Goal: Task Accomplishment & Management: Complete application form

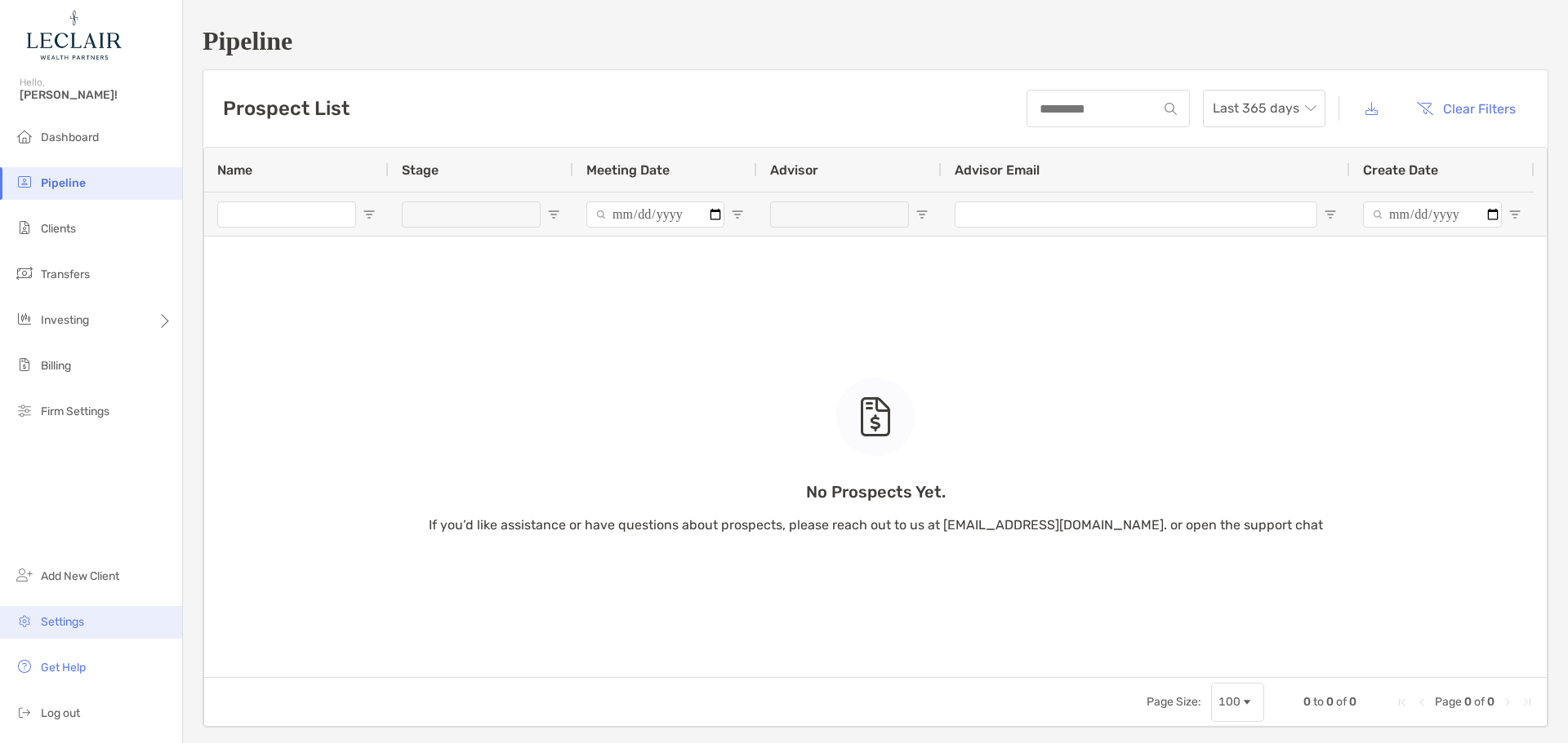
click at [35, 611] on li "Settings" at bounding box center [91, 623] width 182 height 33
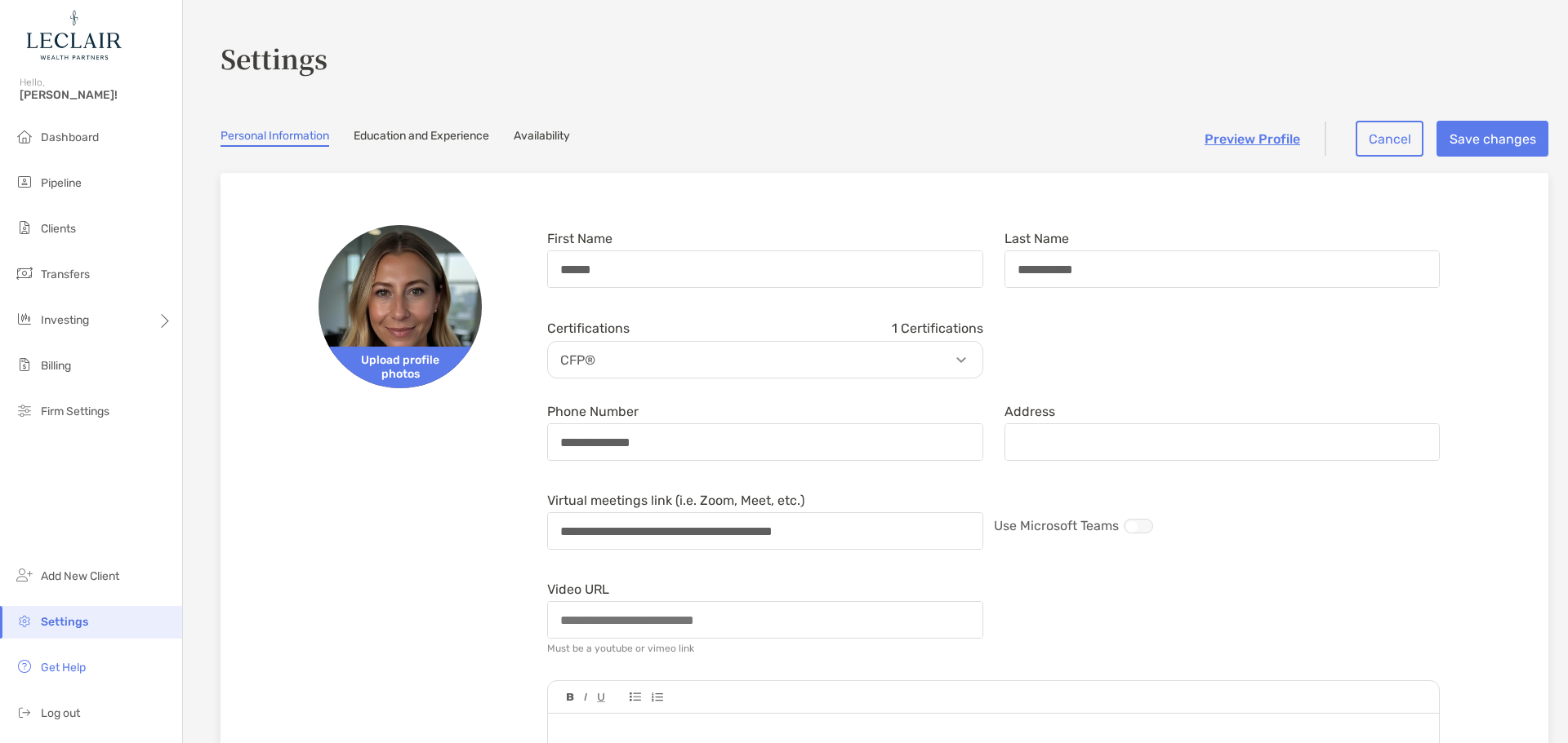
click at [466, 133] on link "Education and Experience" at bounding box center [422, 138] width 135 height 18
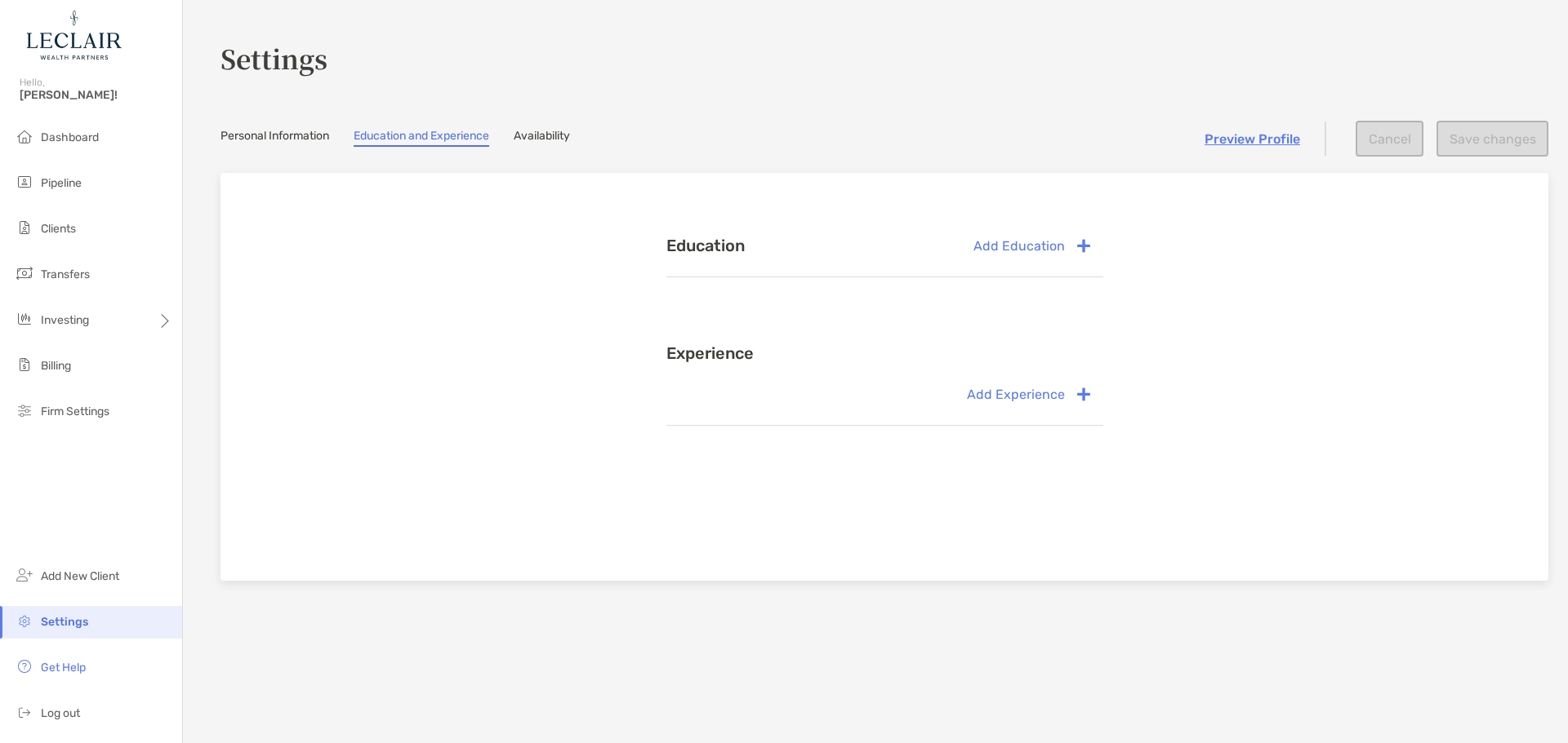
click at [547, 133] on link "Availability" at bounding box center [541, 138] width 56 height 18
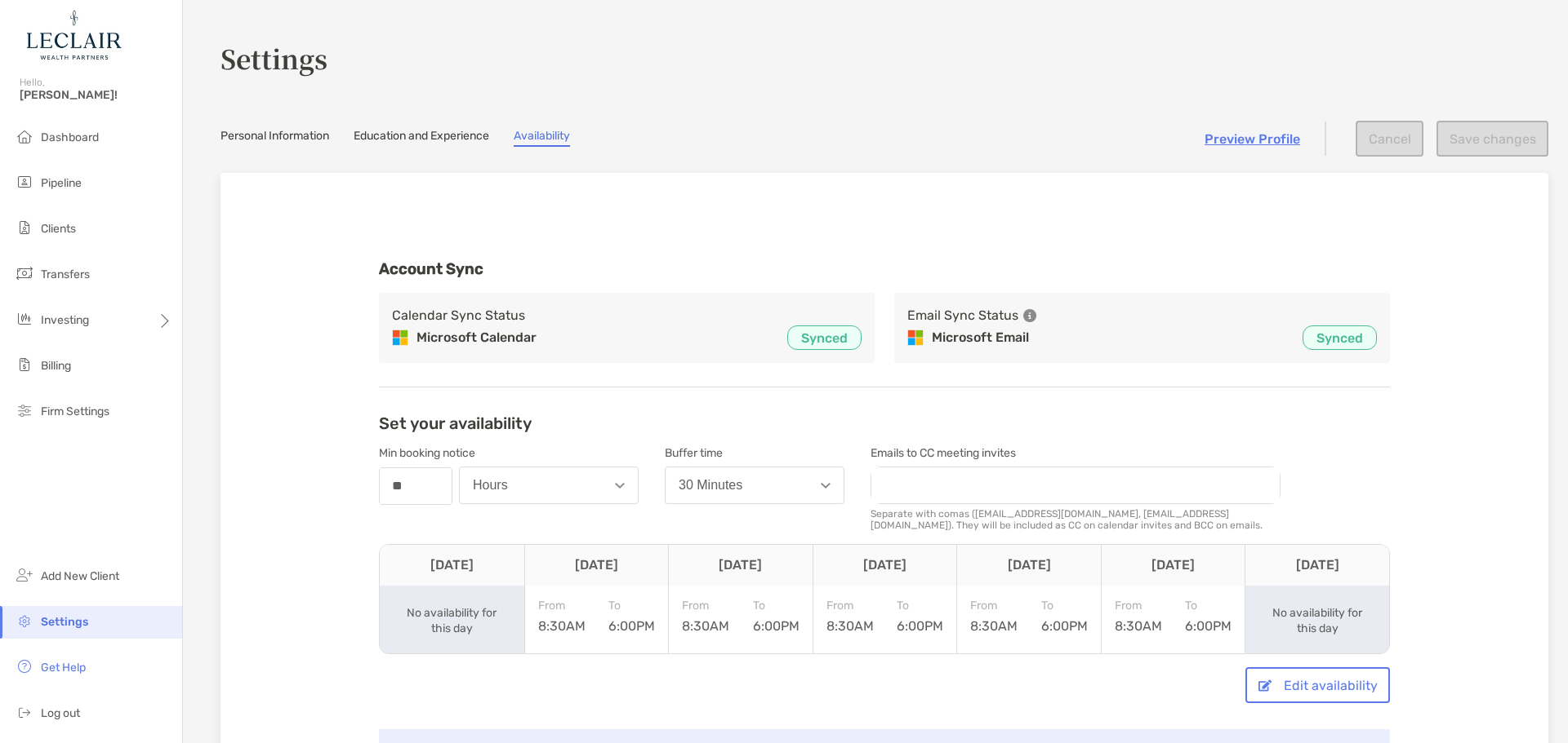
click at [447, 148] on section "Settings Personal Information Education and Experience Availability Preview Pro…" at bounding box center [874, 411] width 1384 height 821
click at [446, 132] on link "Education and Experience" at bounding box center [422, 138] width 135 height 18
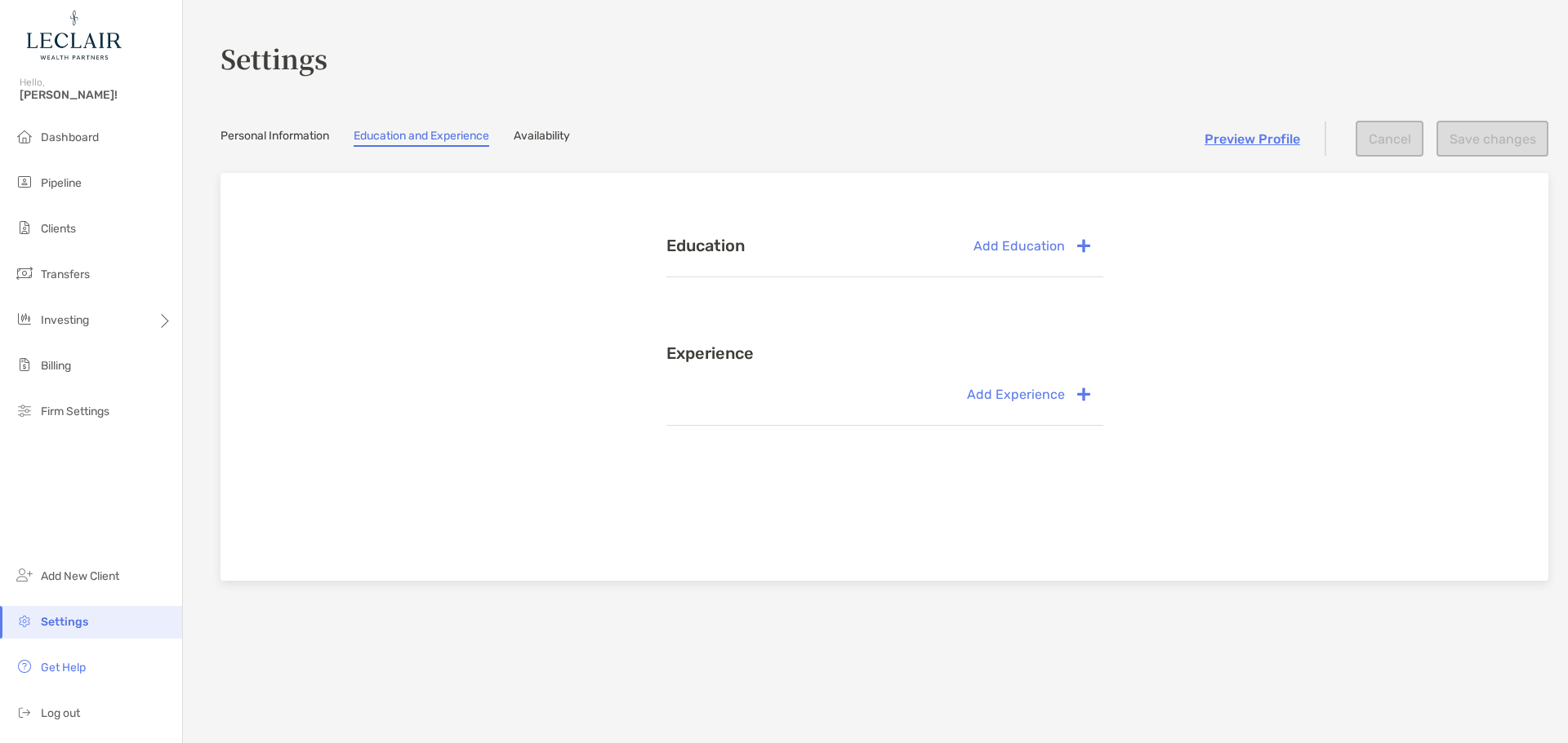
click at [244, 137] on link "Personal Information" at bounding box center [275, 138] width 109 height 18
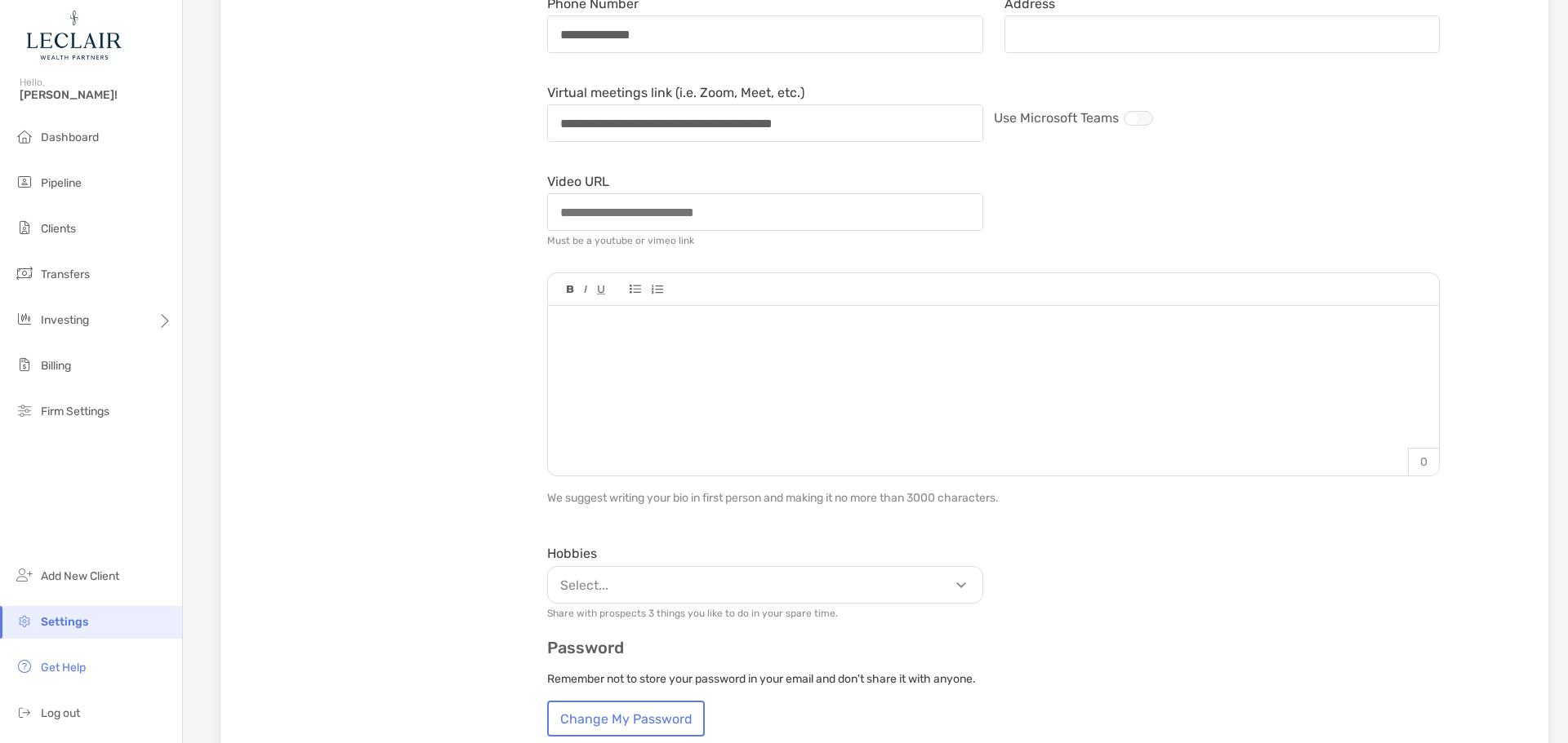
scroll to position [490, 0]
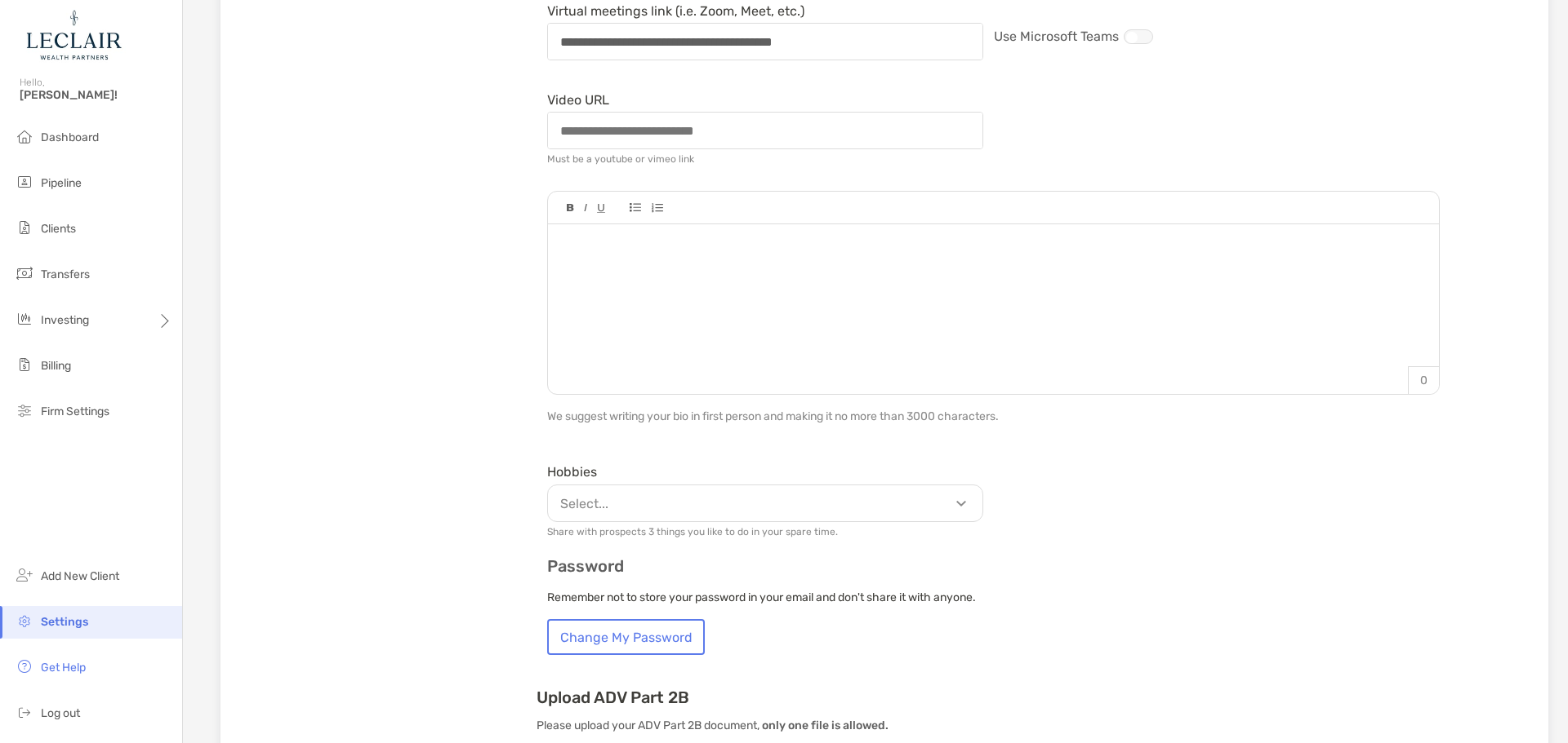
click at [611, 502] on p "Select..." at bounding box center [768, 503] width 434 height 20
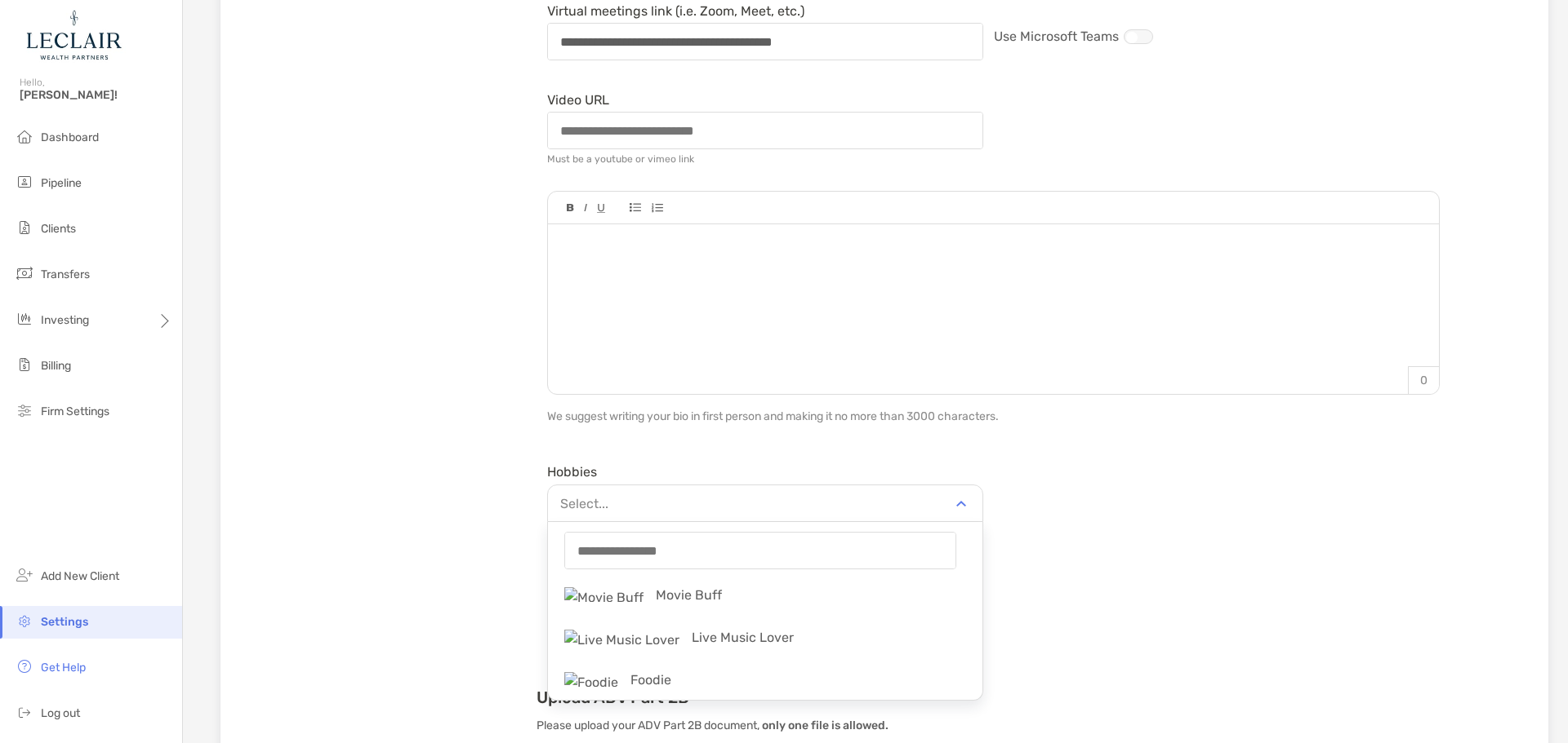
scroll to position [571, 0]
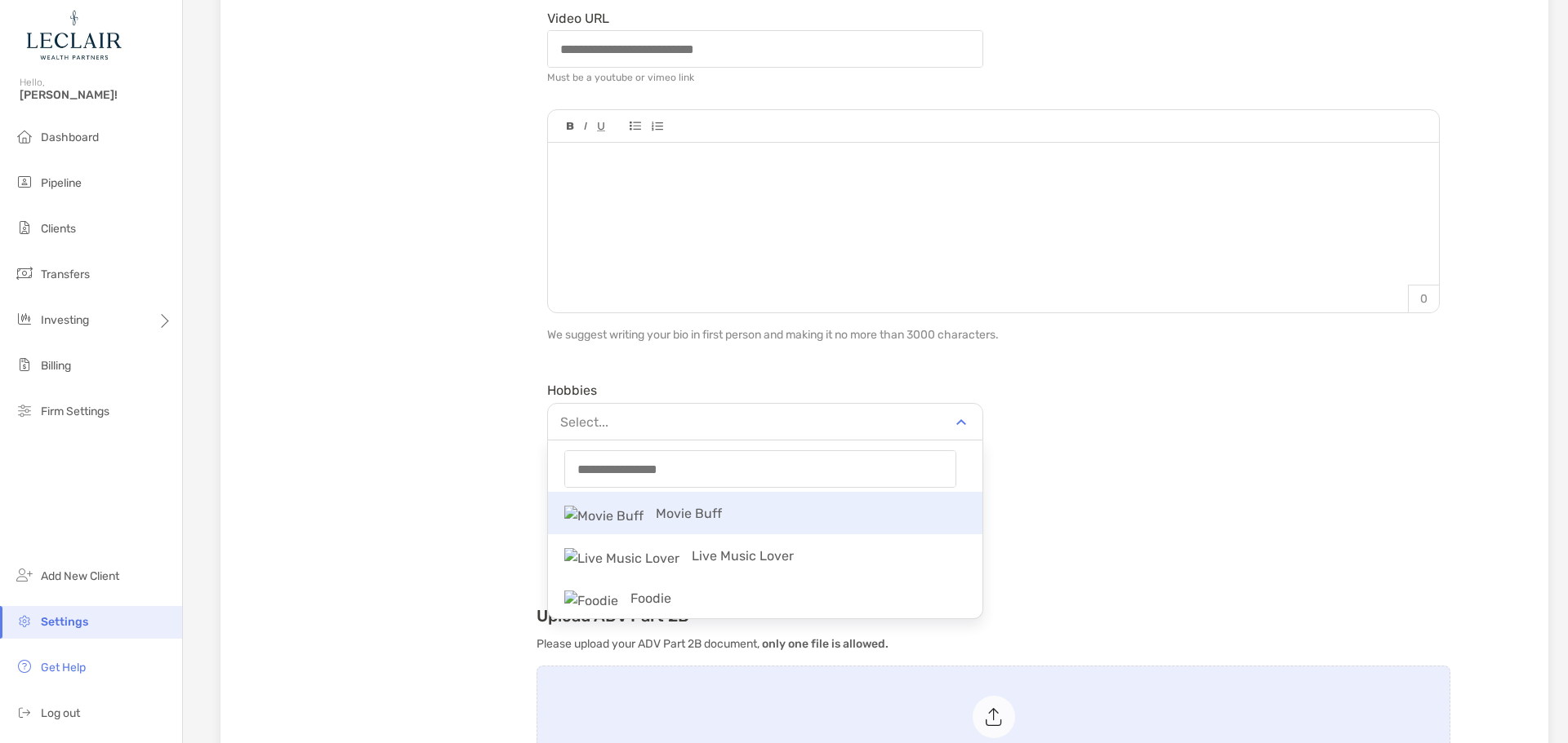
click at [734, 525] on p "Movie Buff" at bounding box center [765, 513] width 434 height 37
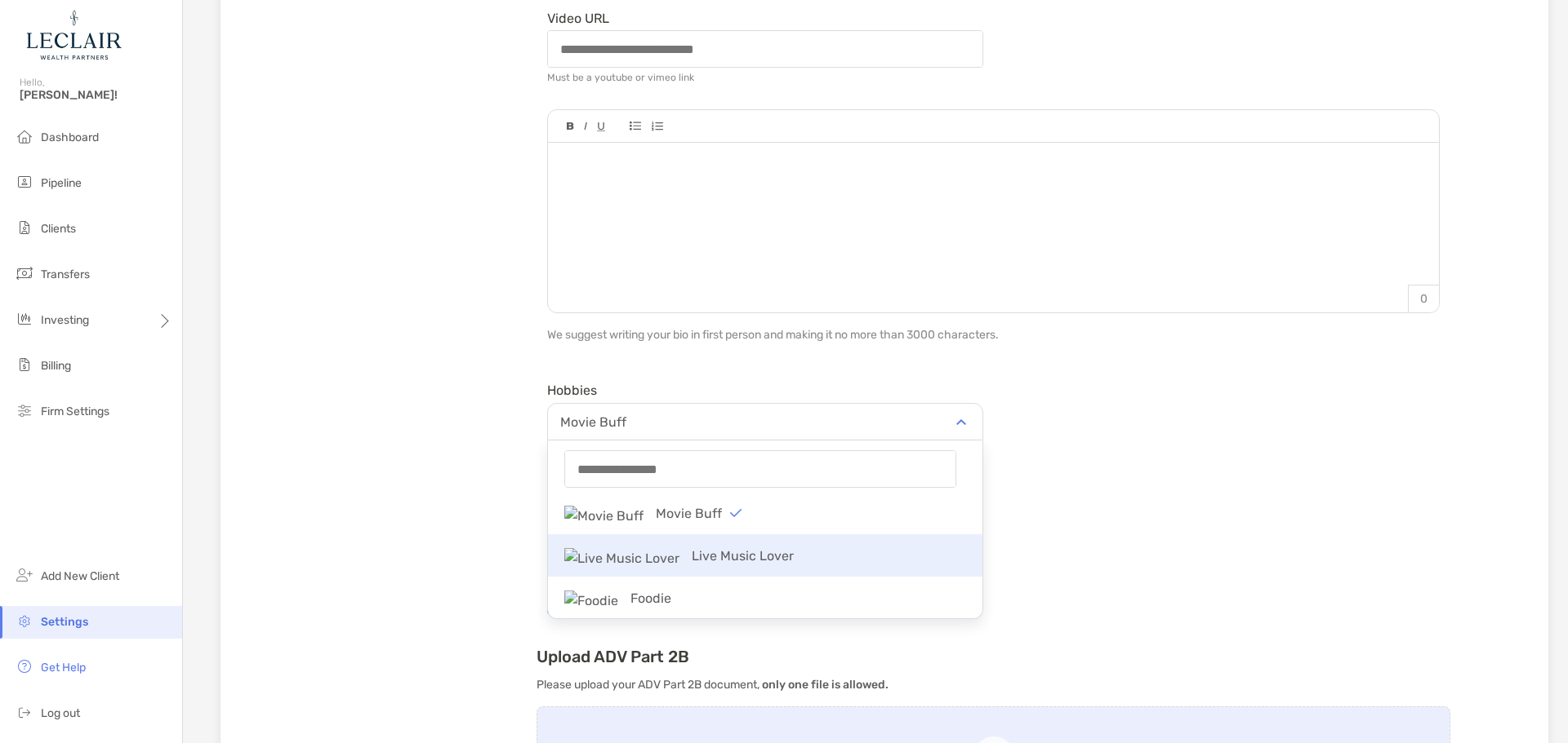
click at [707, 559] on p "Live Music Lover" at bounding box center [765, 556] width 434 height 37
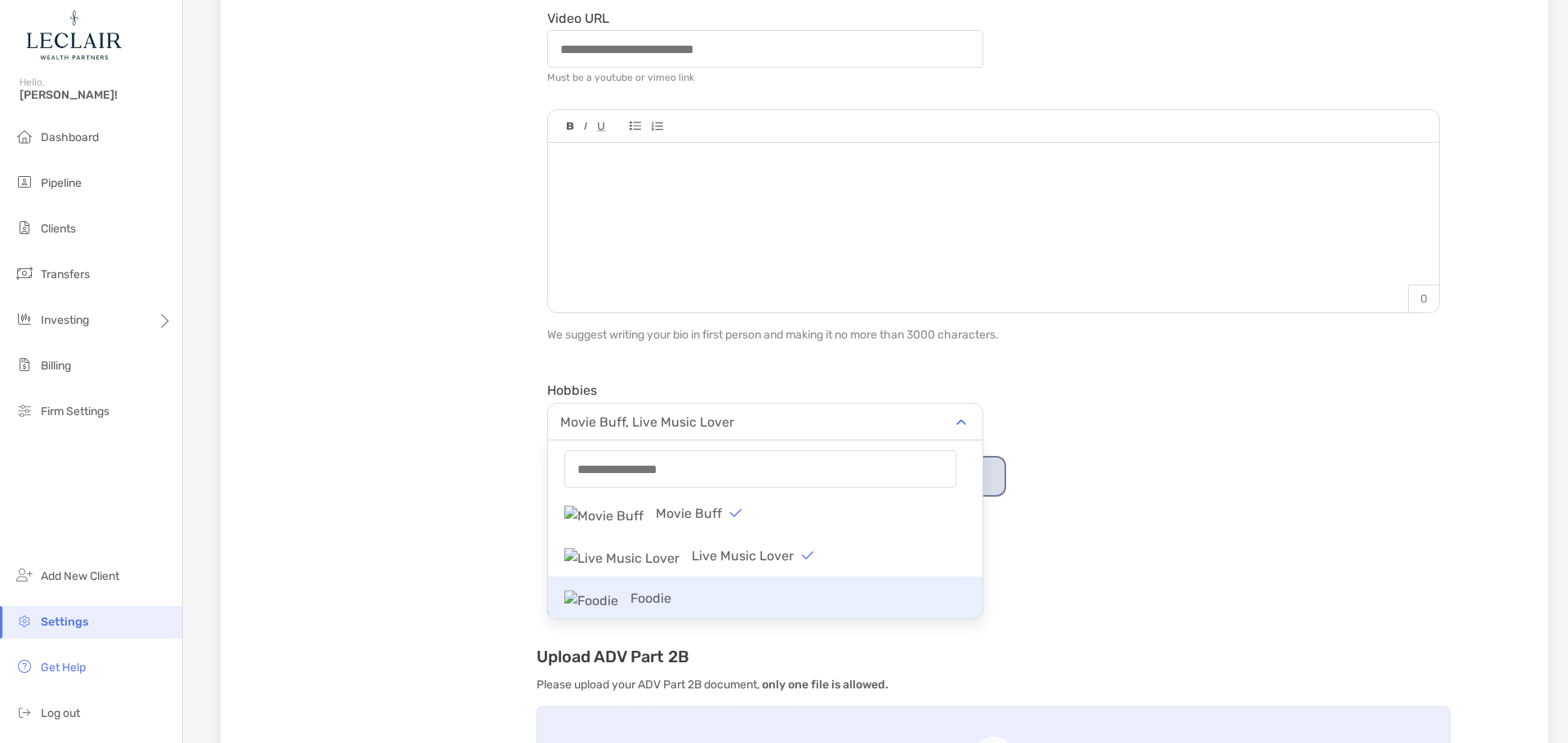
click at [698, 592] on p "Foodie" at bounding box center [765, 598] width 434 height 37
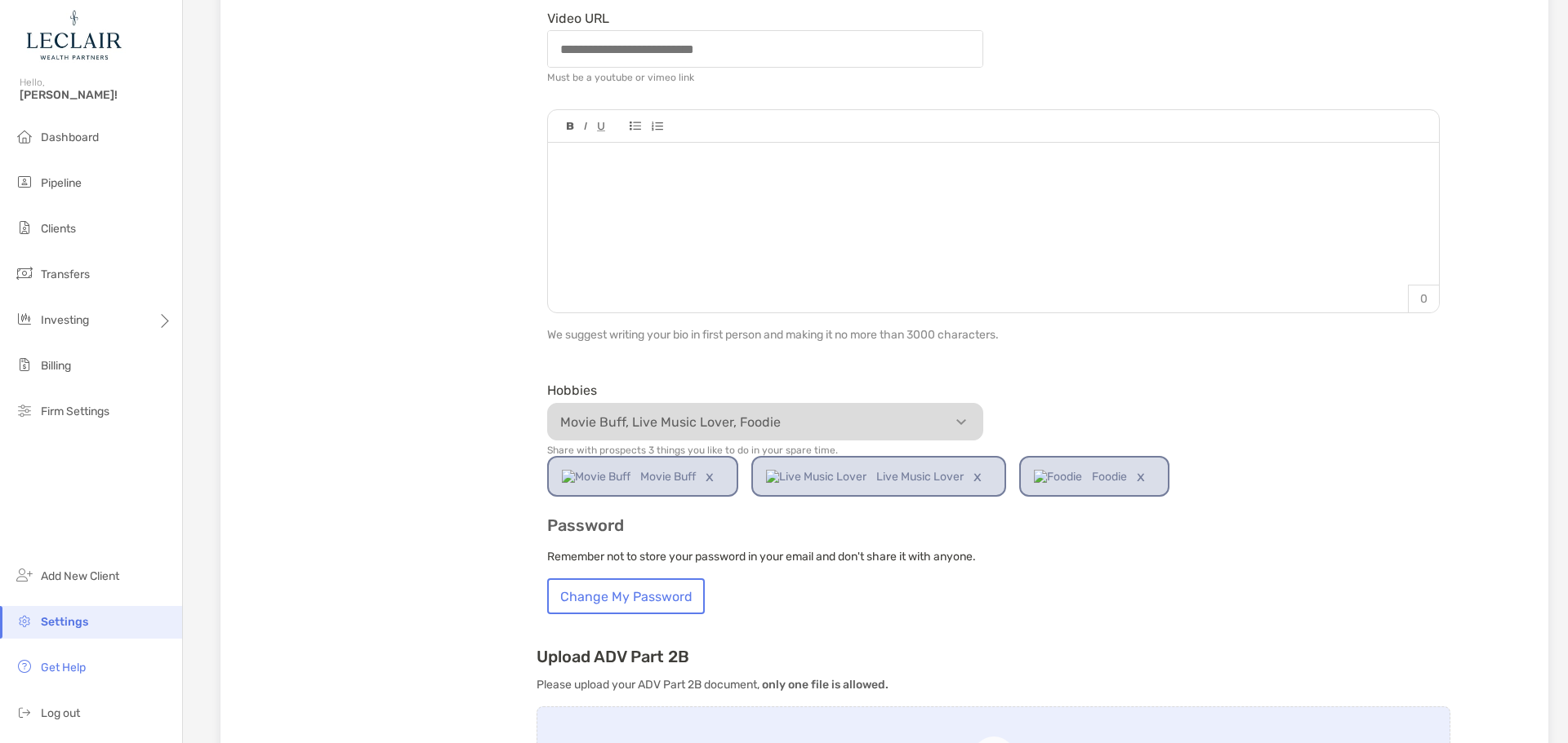
click at [930, 420] on p "Movie Buff, Live Music Lover, Foodie" at bounding box center [768, 422] width 434 height 20
click at [1147, 469] on link "x" at bounding box center [1140, 477] width 28 height 37
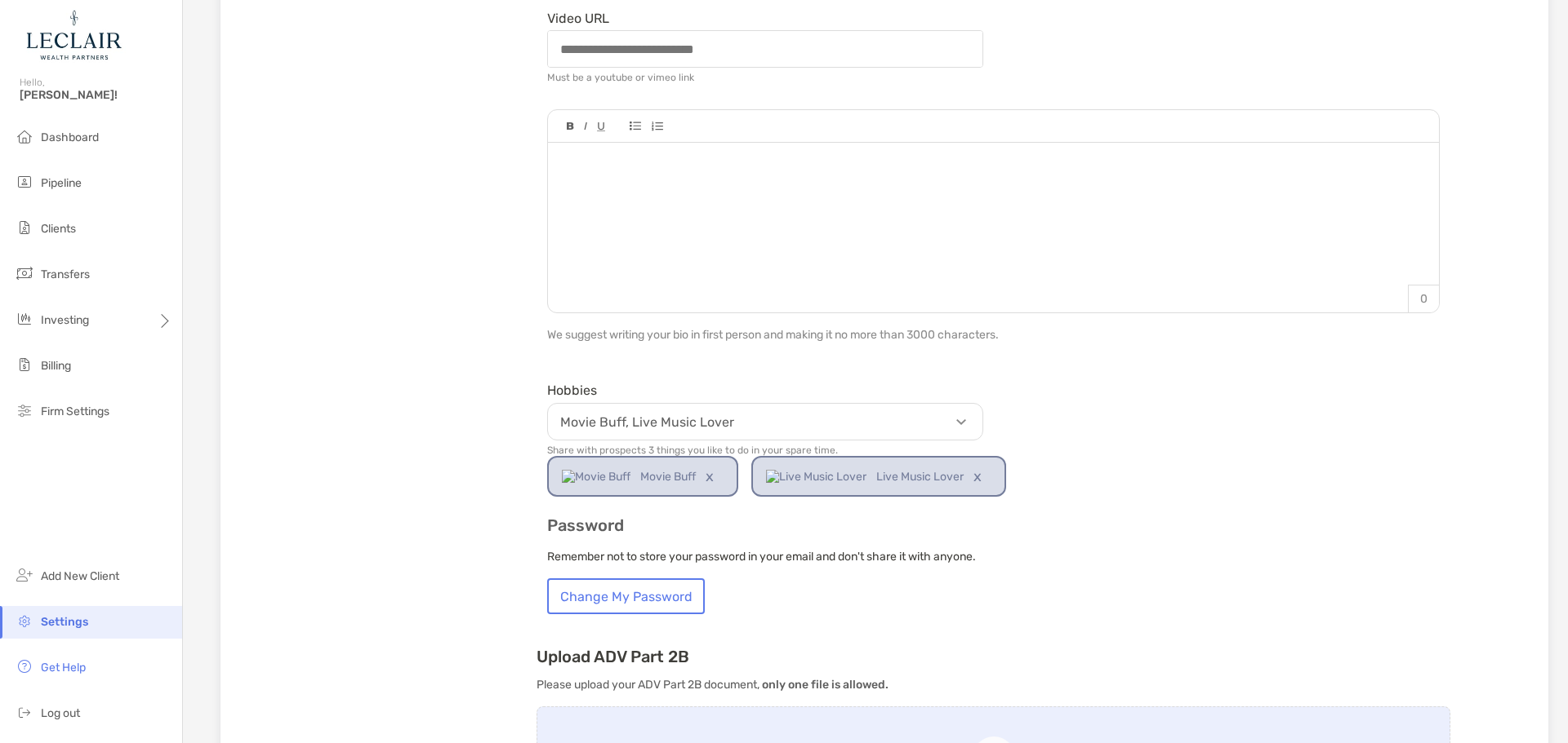
click at [979, 473] on link "x" at bounding box center [977, 477] width 28 height 37
click at [713, 481] on link "x" at bounding box center [709, 477] width 28 height 37
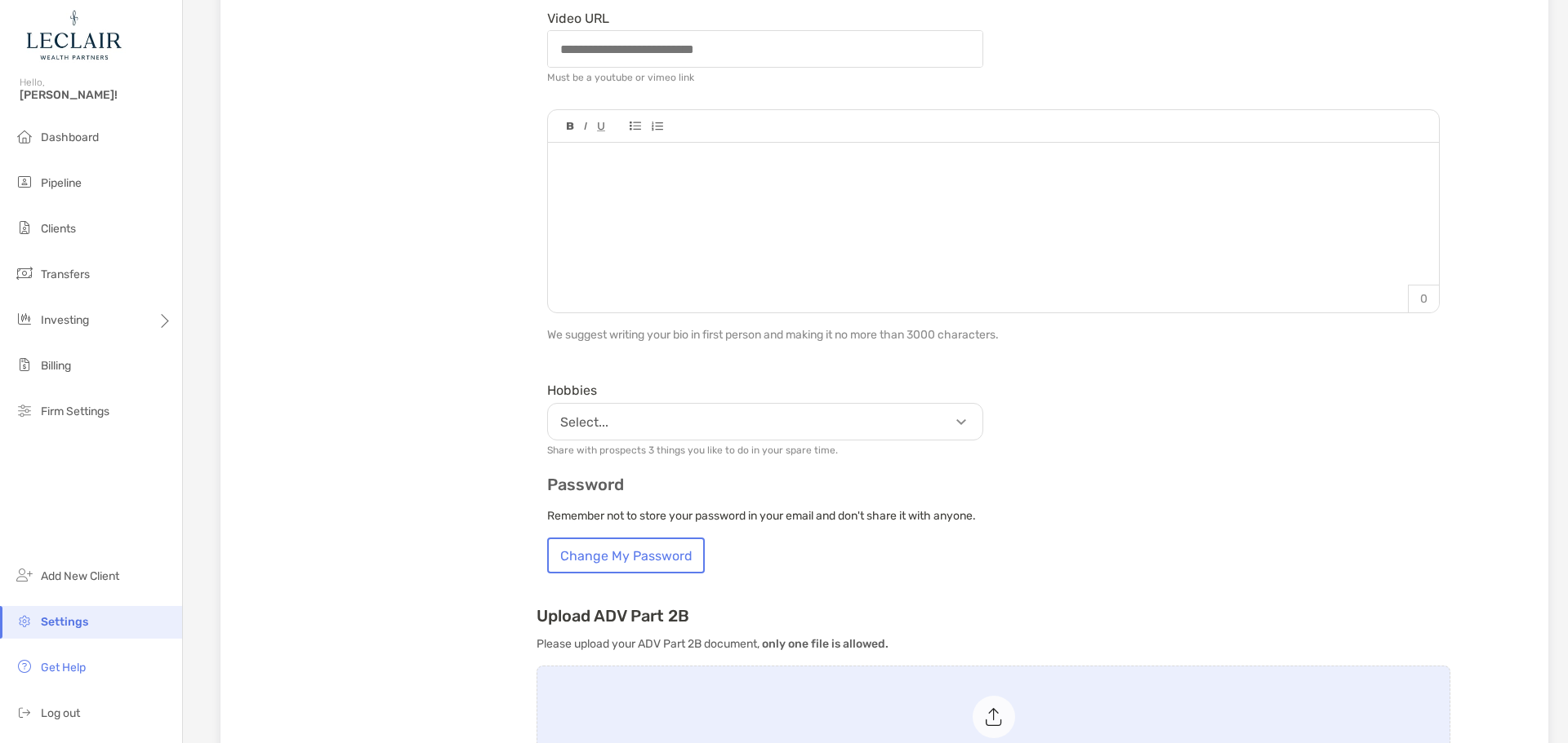
click at [941, 430] on p "Select..." at bounding box center [768, 422] width 434 height 20
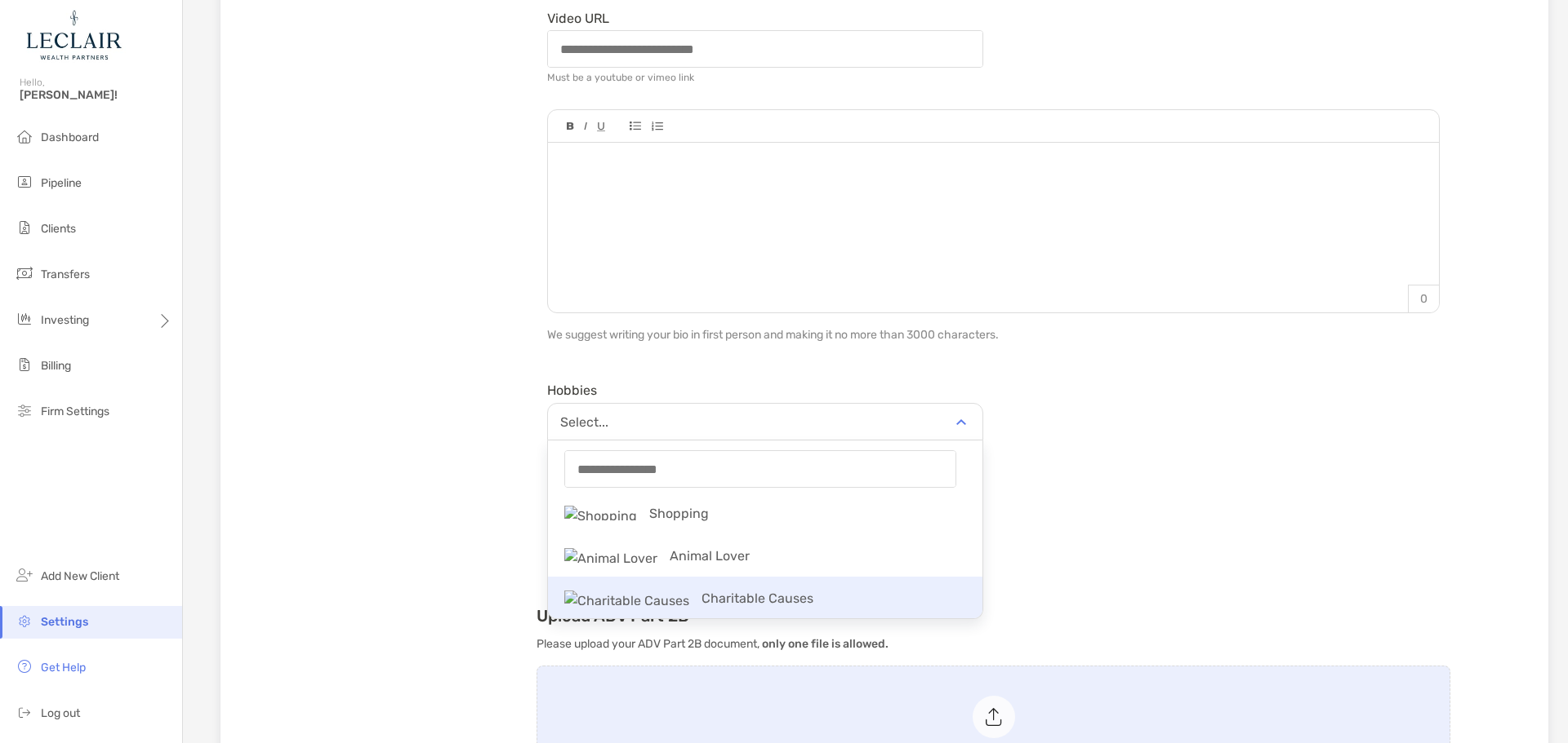
scroll to position [1881, 0]
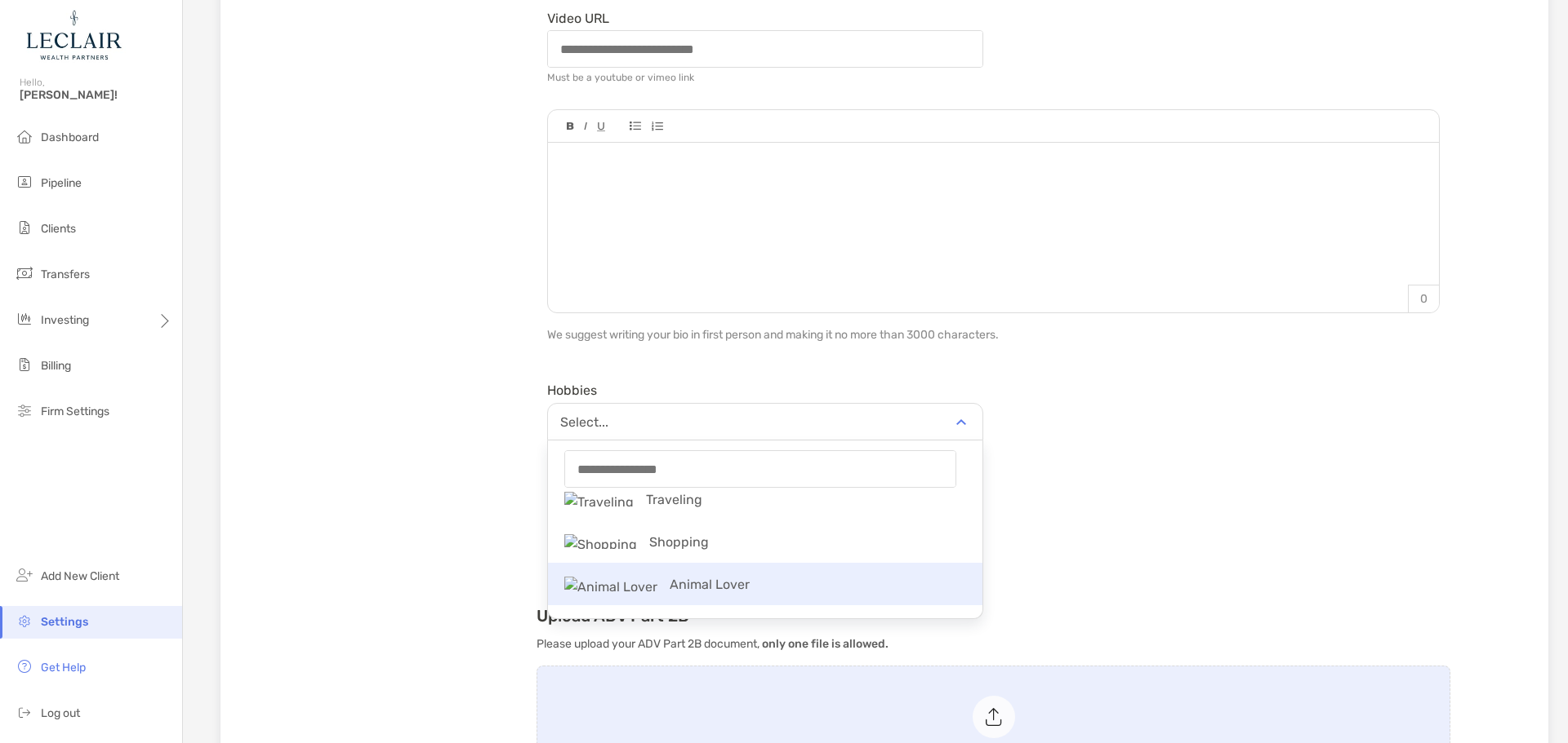
click at [809, 587] on p "Animal Lover" at bounding box center [765, 584] width 434 height 37
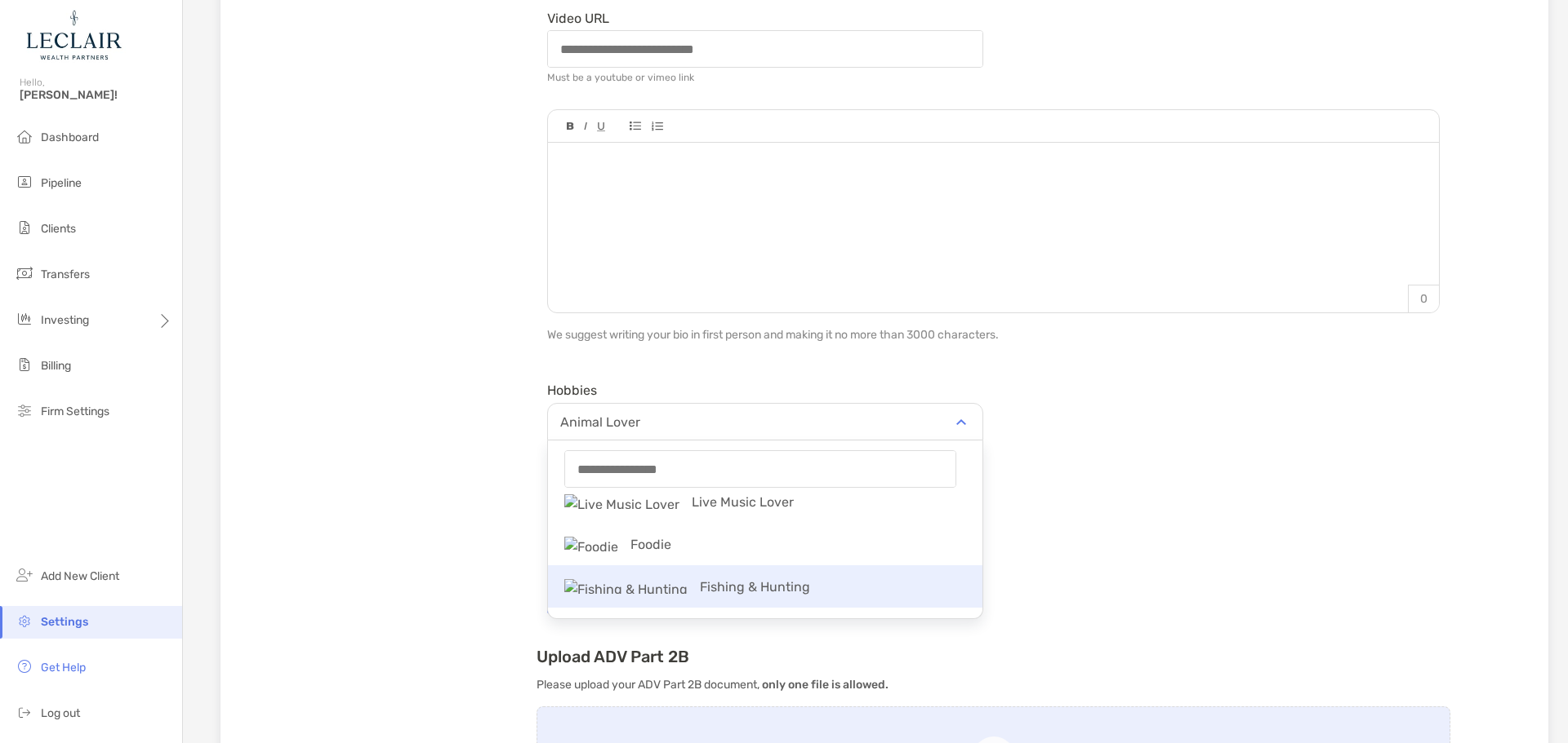
scroll to position [4, 0]
click at [808, 590] on p "Foodie" at bounding box center [765, 594] width 434 height 37
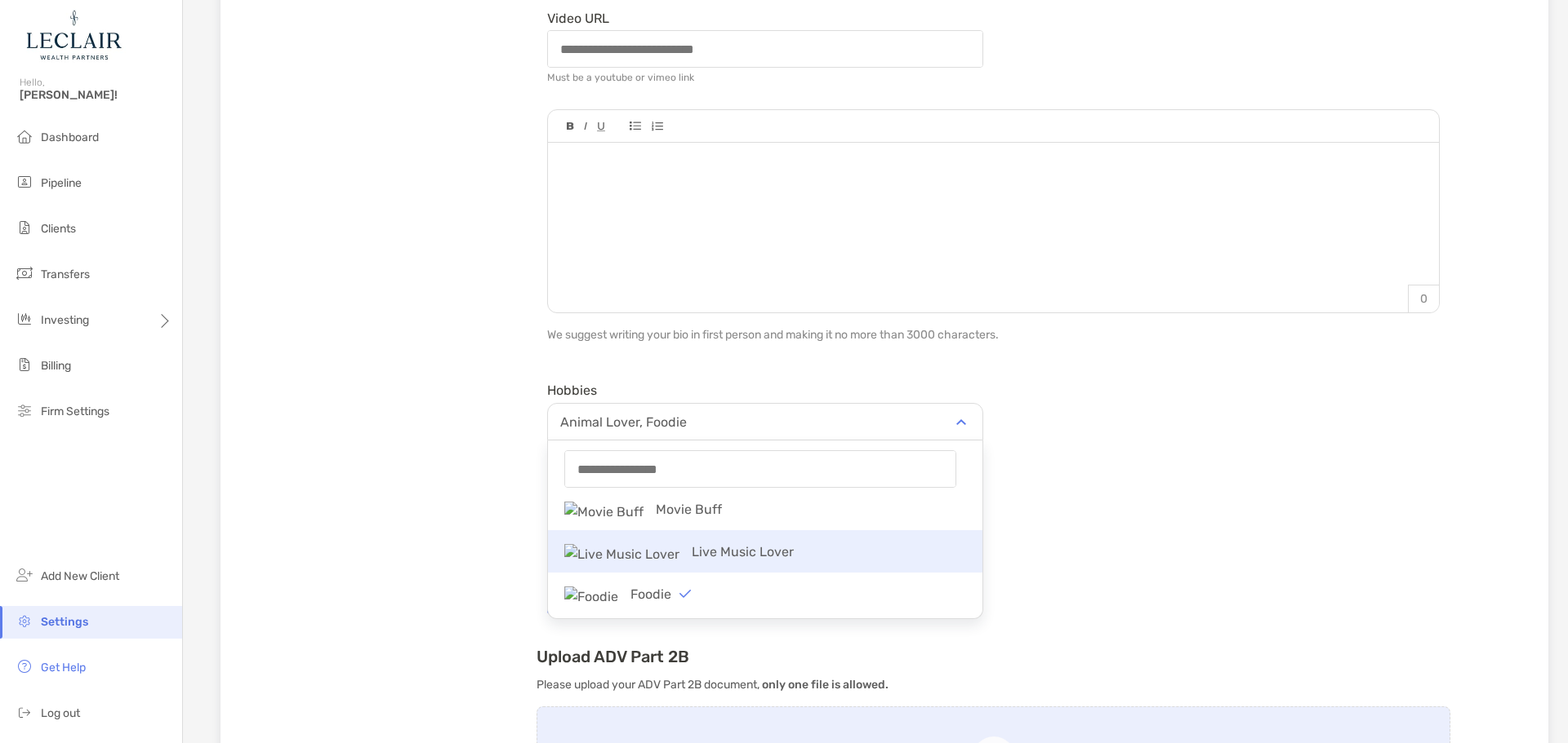
click at [819, 559] on p "Live Music Lover" at bounding box center [765, 551] width 434 height 37
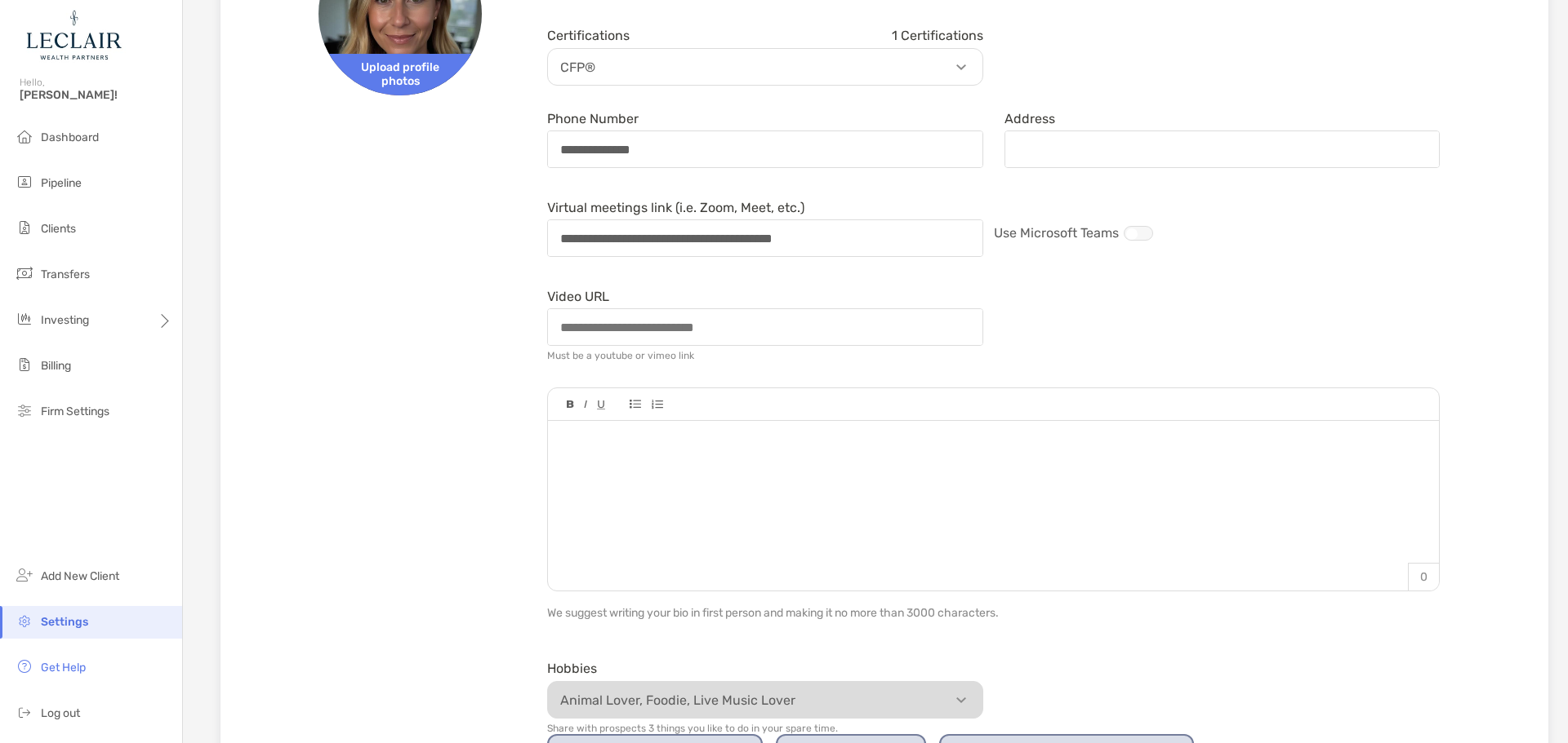
scroll to position [0, 0]
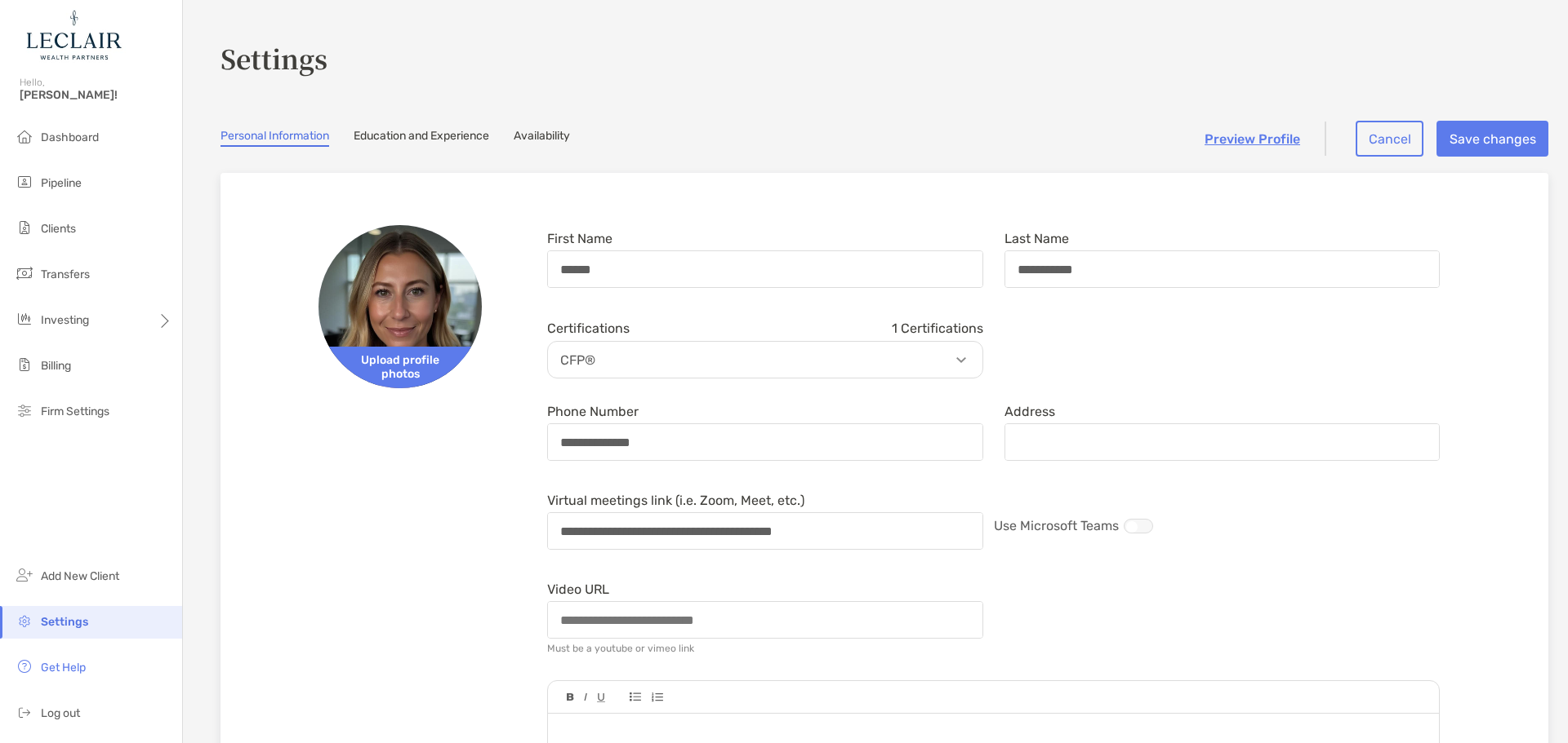
click at [970, 359] on p "CFP®" at bounding box center [768, 360] width 434 height 20
click at [1117, 350] on div "Certifications 1 Certifications CFP®" at bounding box center [993, 347] width 914 height 64
click at [1258, 137] on link "Preview Profile" at bounding box center [1252, 138] width 95 height 15
click at [102, 190] on li "Pipeline" at bounding box center [91, 184] width 182 height 33
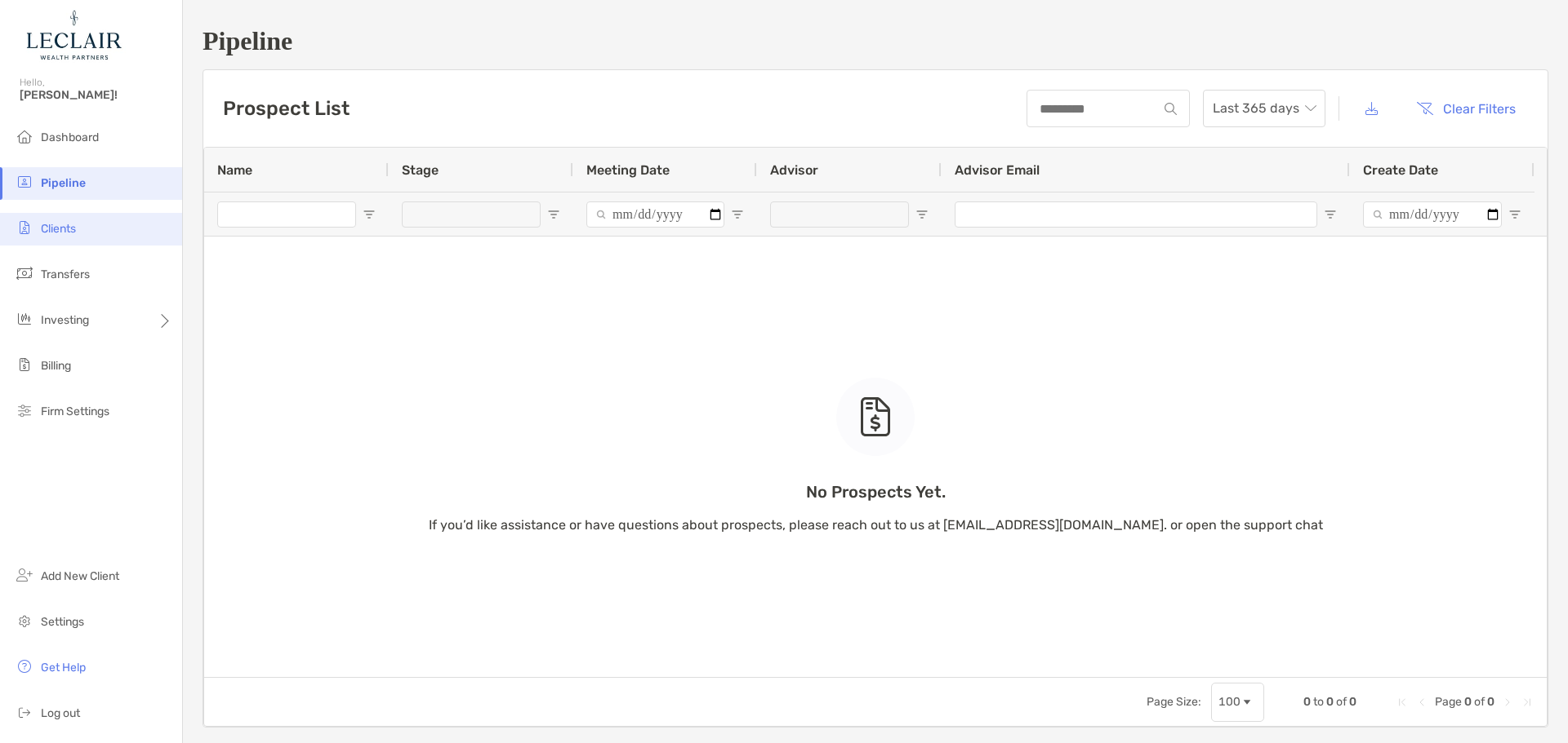
click at [86, 229] on li "Clients" at bounding box center [91, 229] width 182 height 33
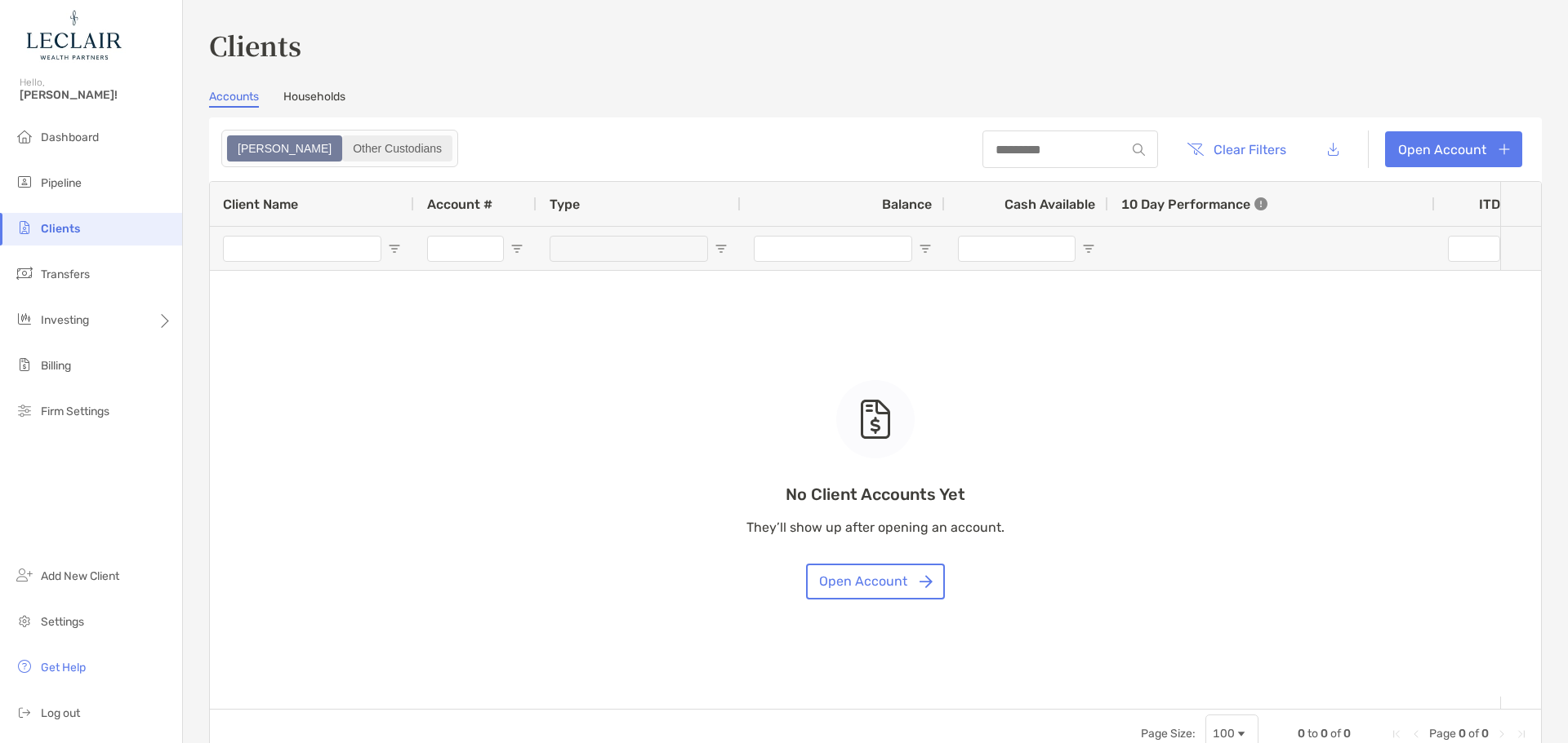
click at [344, 144] on div "Other Custodians" at bounding box center [398, 149] width 107 height 23
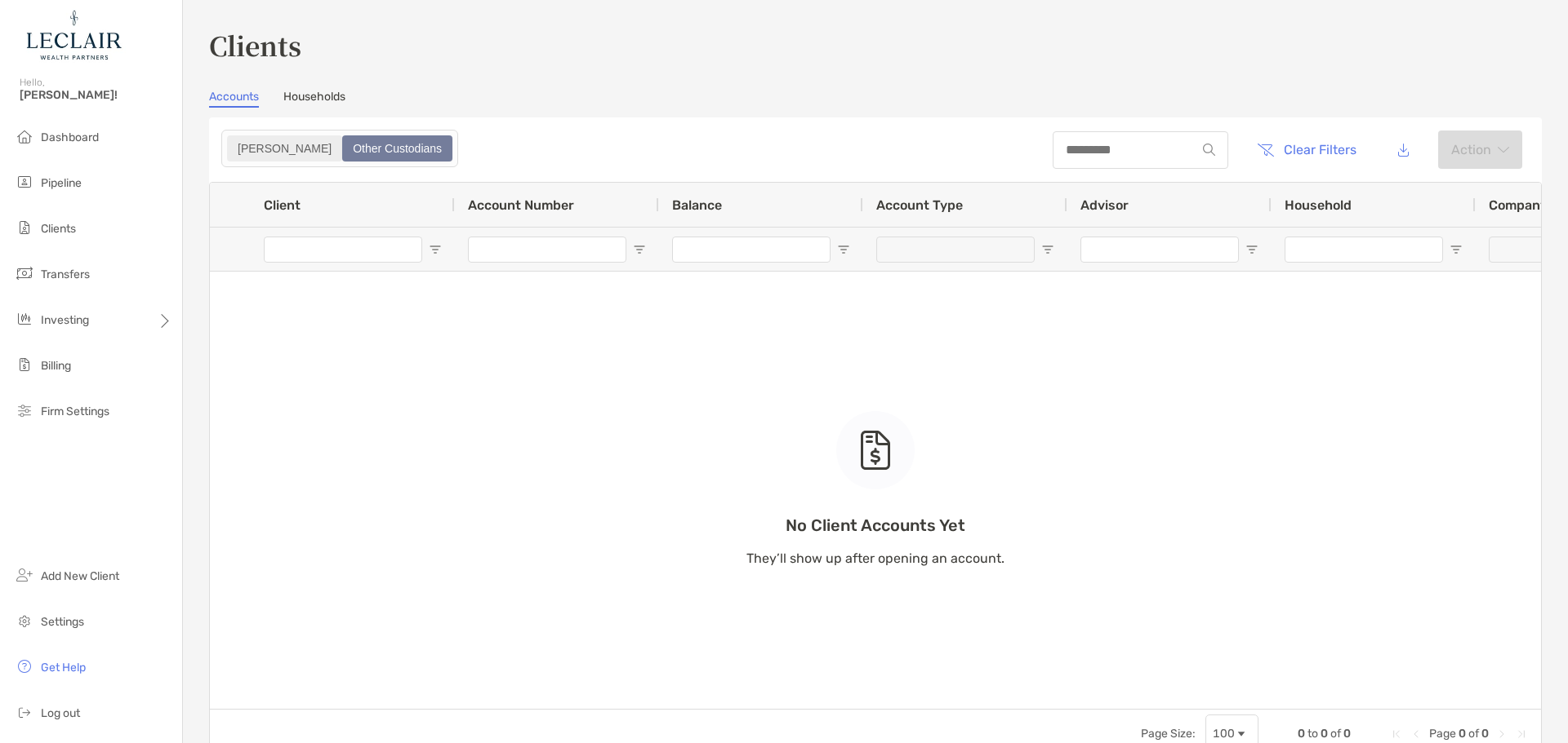
click at [256, 151] on div "Zoe" at bounding box center [283, 149] width 111 height 23
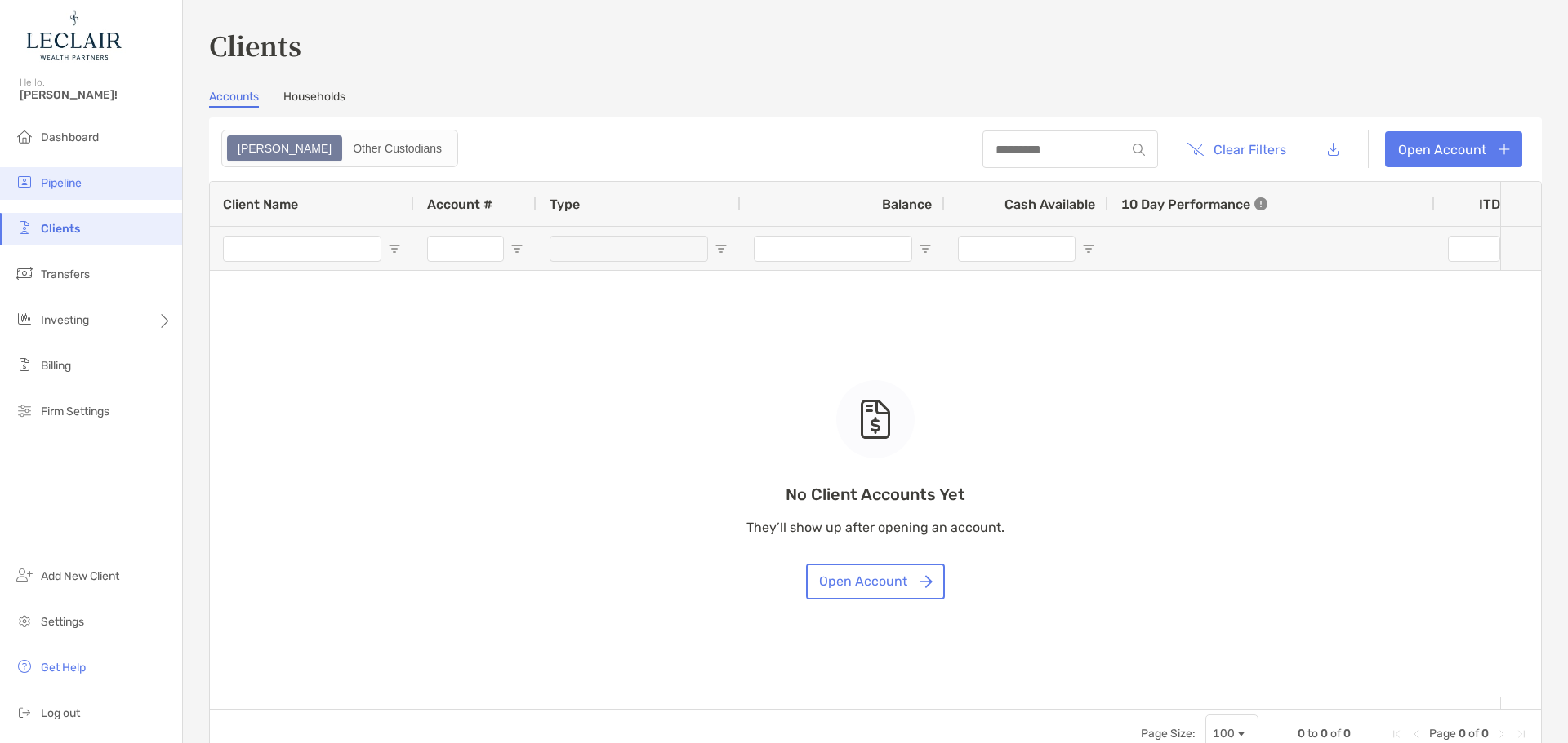
click at [96, 182] on li "Pipeline" at bounding box center [91, 184] width 182 height 33
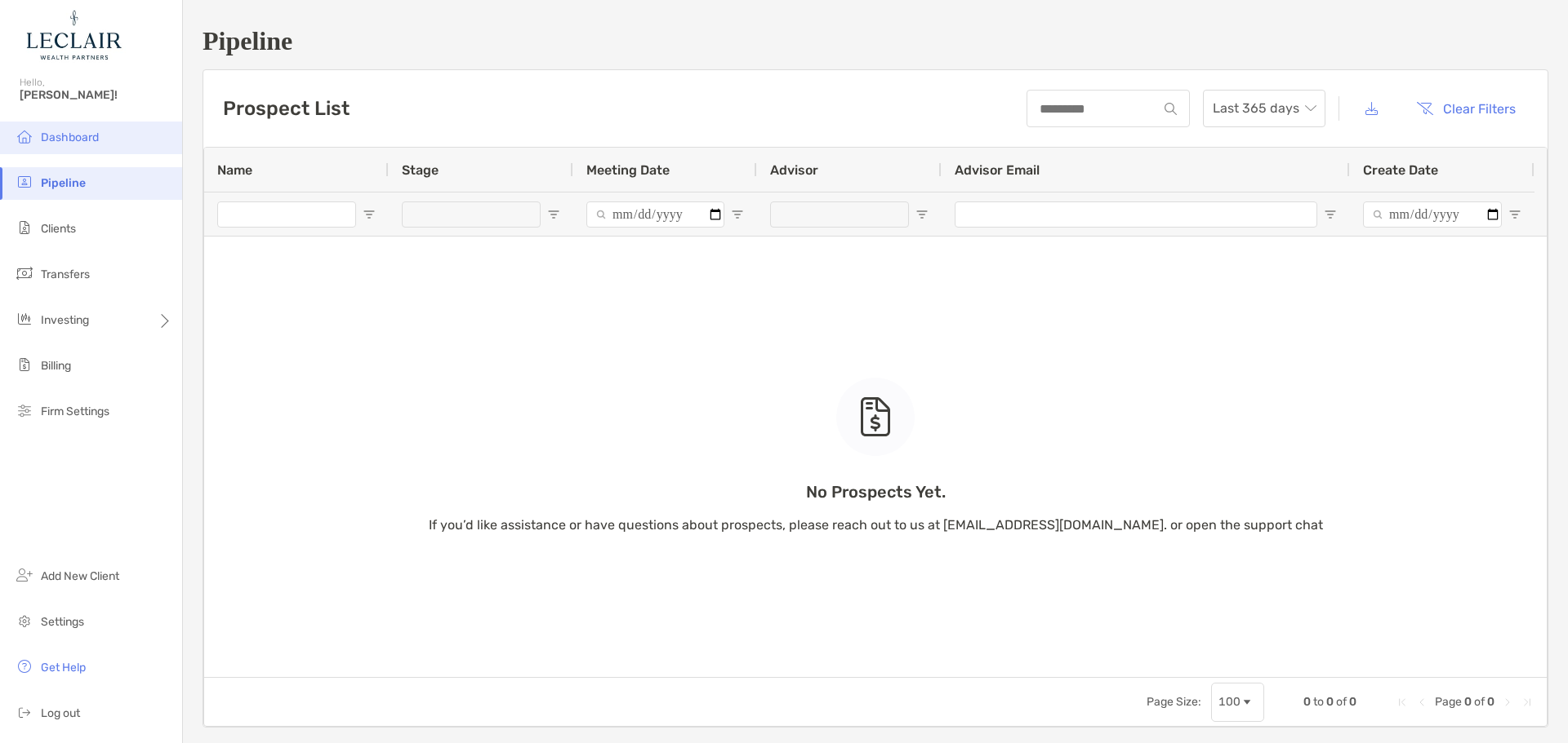
click at [74, 142] on span "Dashboard" at bounding box center [70, 138] width 58 height 14
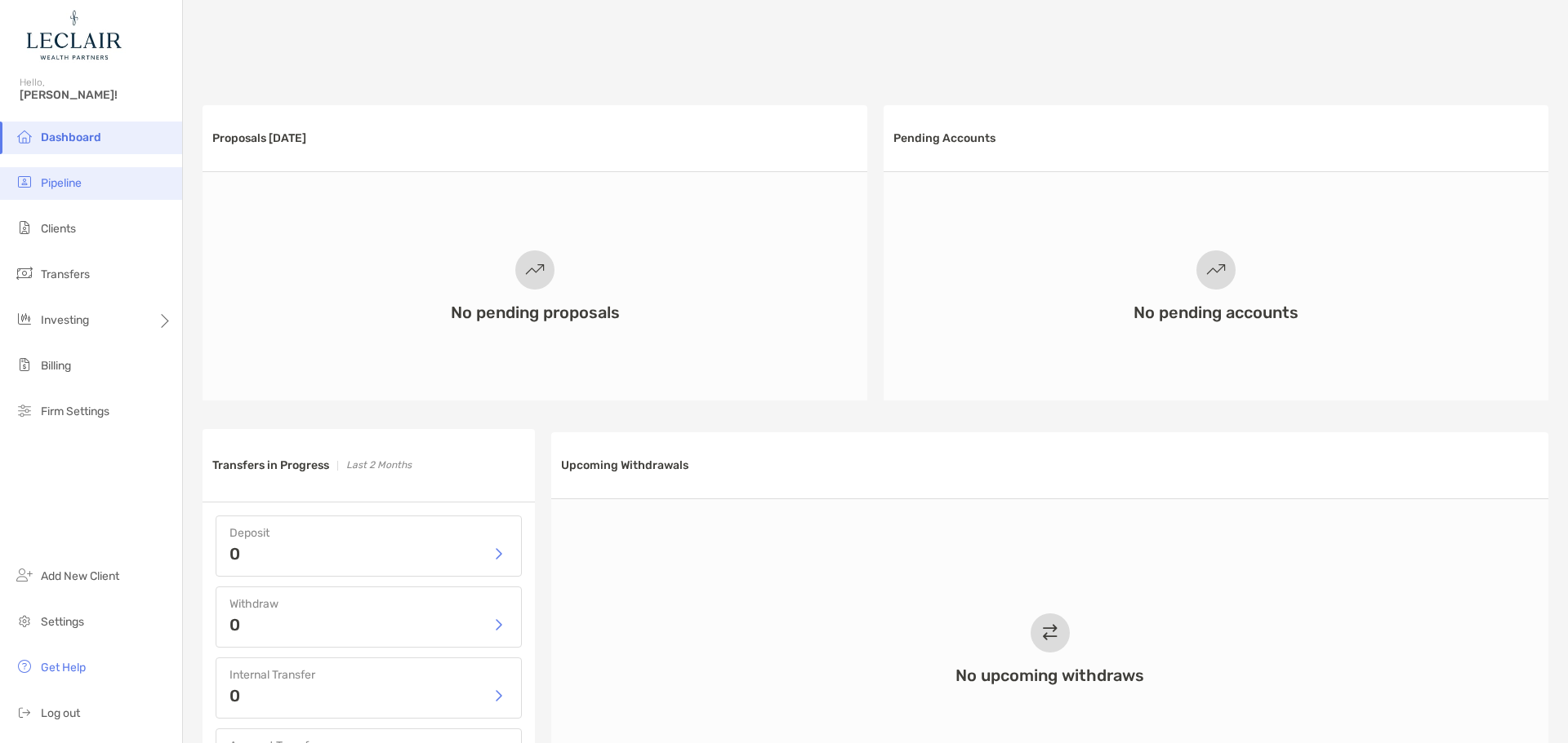
scroll to position [653, 0]
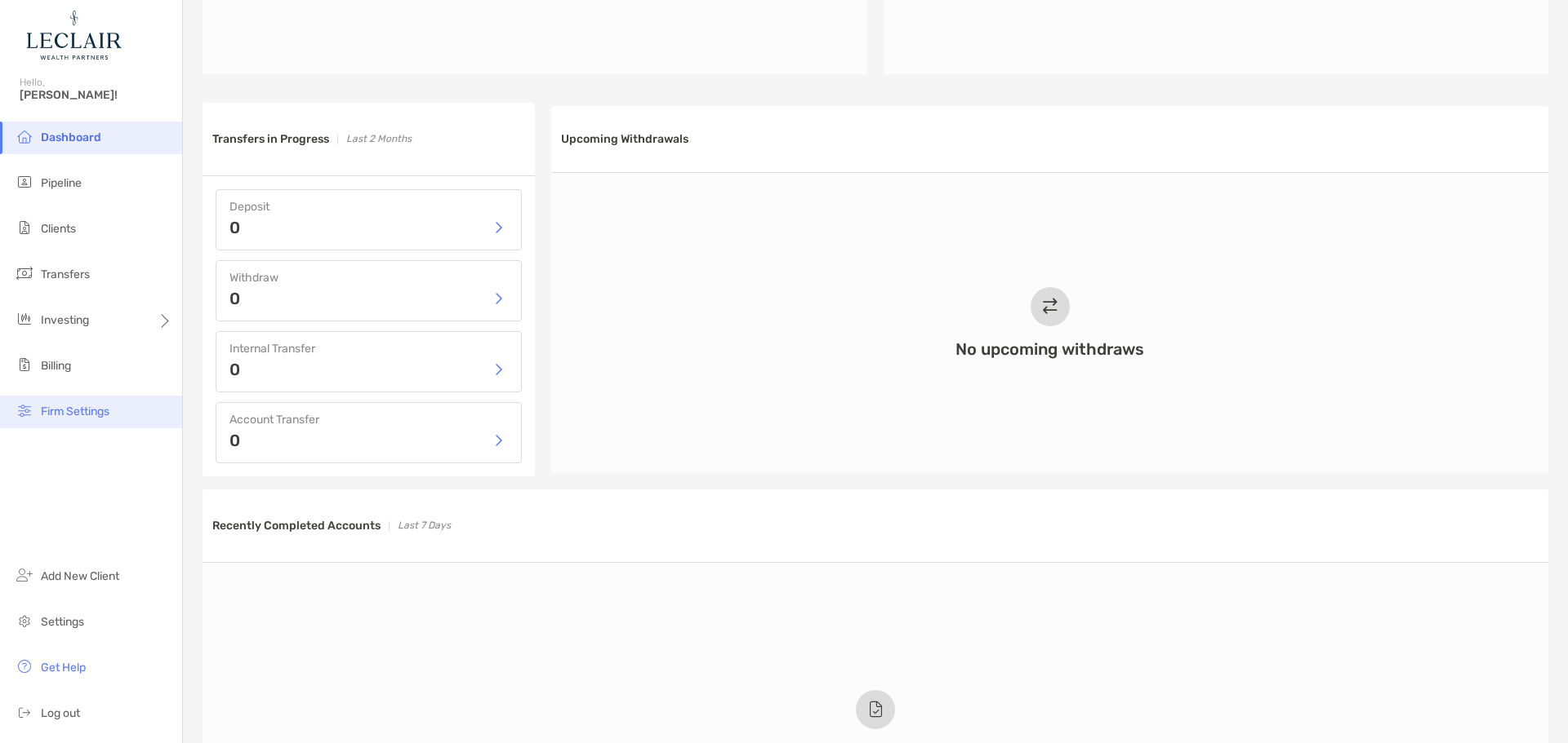
click at [63, 411] on span "Firm Settings" at bounding box center [75, 412] width 69 height 14
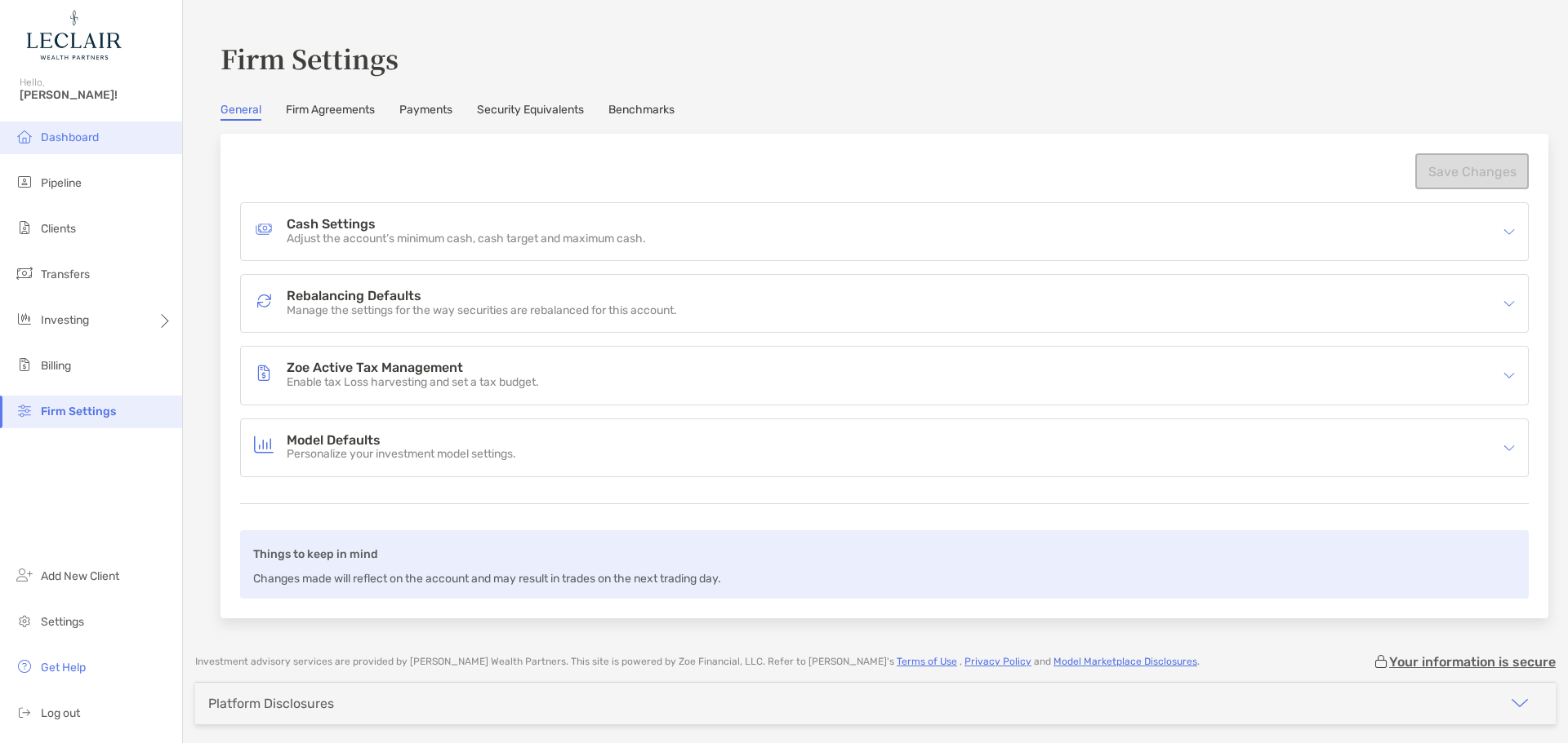
click at [93, 135] on span "Dashboard" at bounding box center [70, 138] width 58 height 14
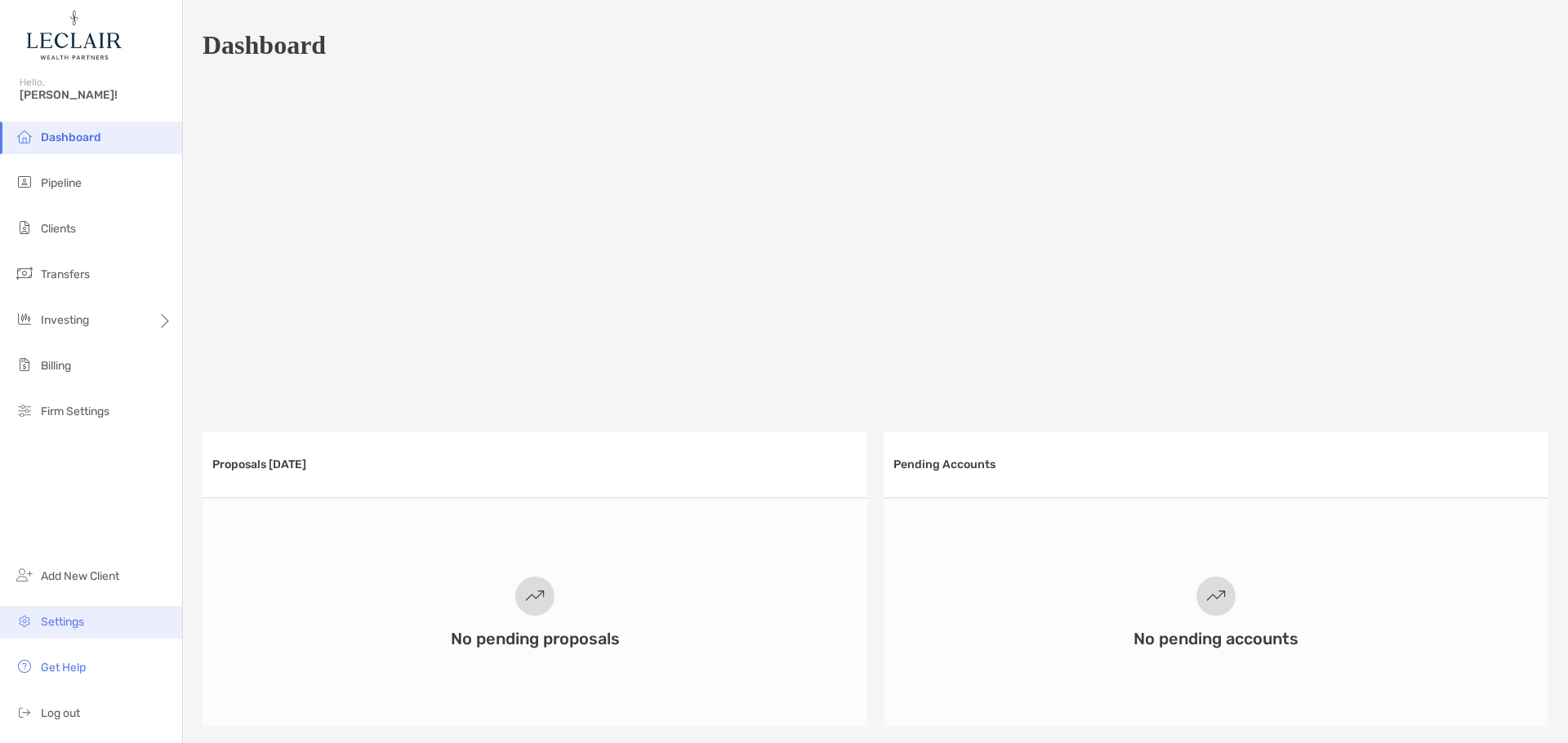
click at [84, 616] on span "Settings" at bounding box center [62, 623] width 44 height 14
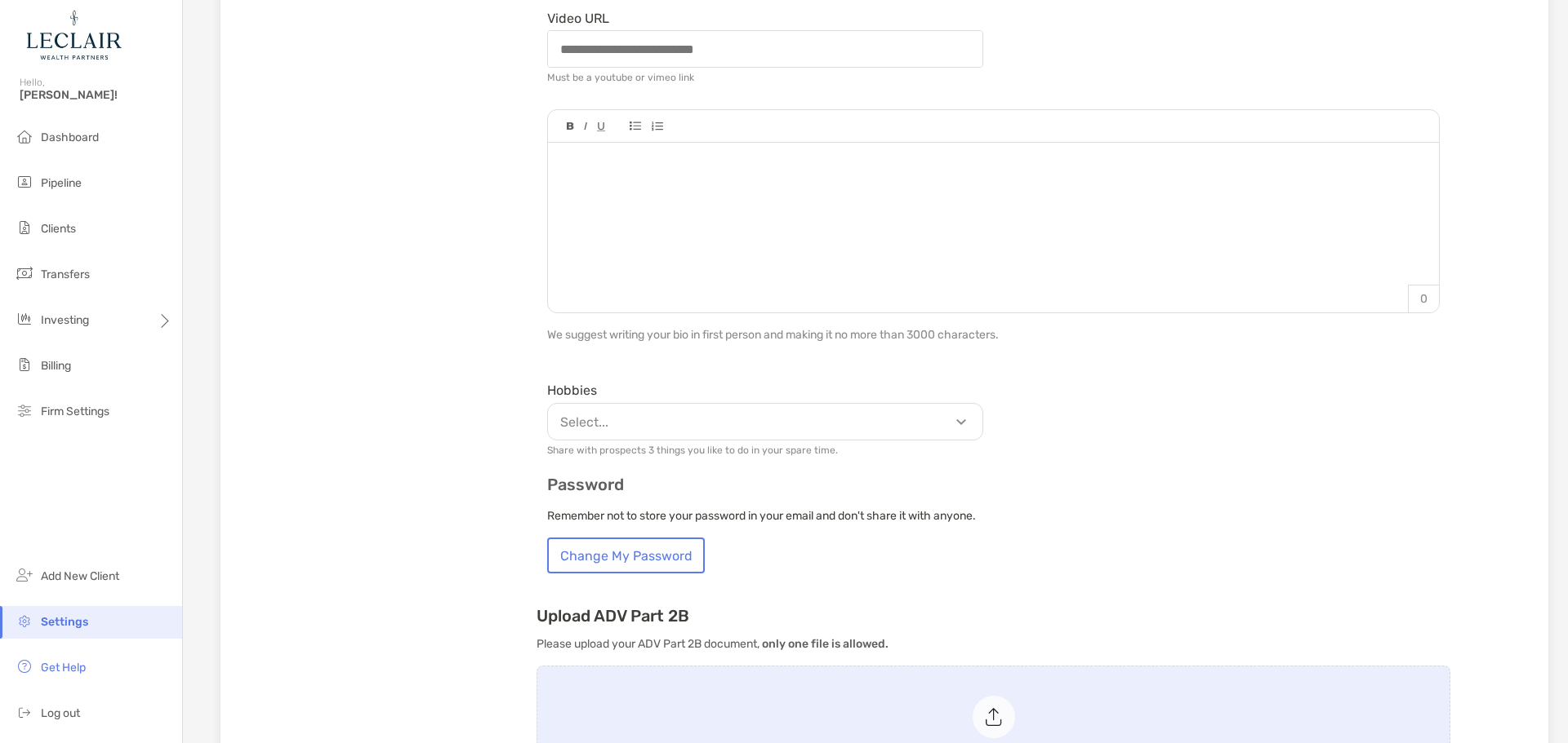
scroll to position [816, 0]
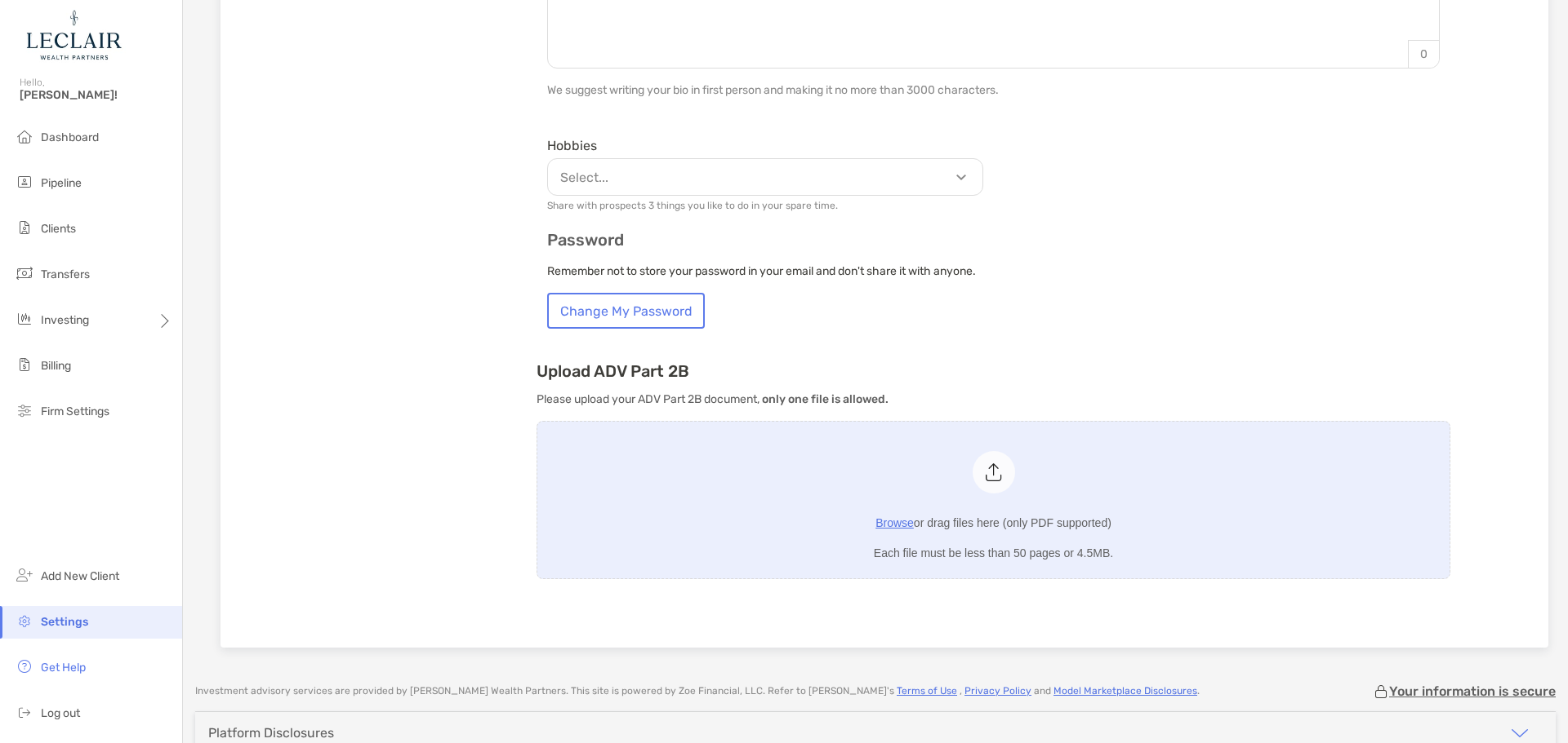
click at [650, 176] on p "Select..." at bounding box center [768, 177] width 434 height 20
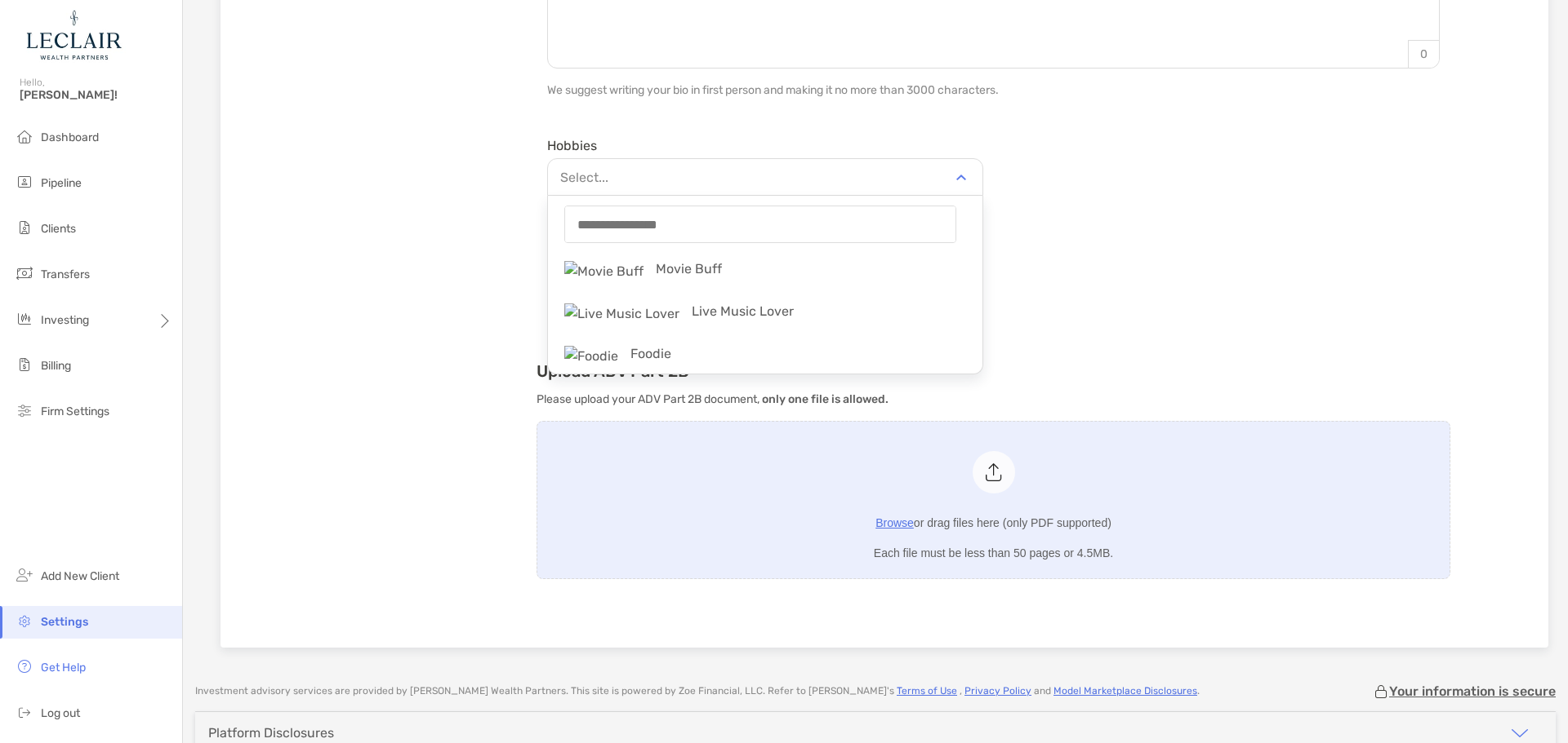
click at [1155, 176] on div "Hobbies Select... string Movie Buff Live Music Lover Foodie Fishing & Hunting O…" at bounding box center [993, 171] width 914 height 80
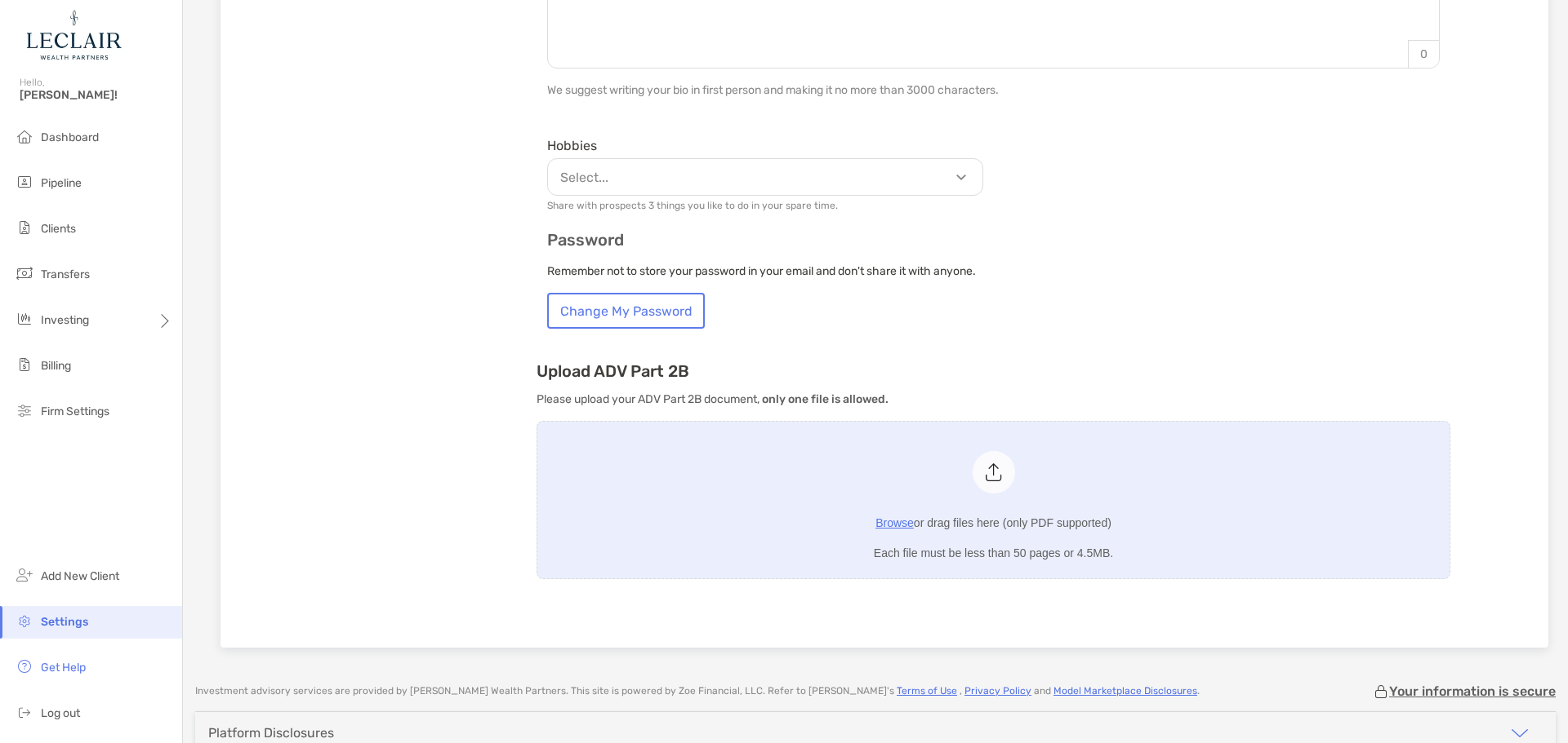
click at [827, 170] on p "Select..." at bounding box center [768, 177] width 434 height 20
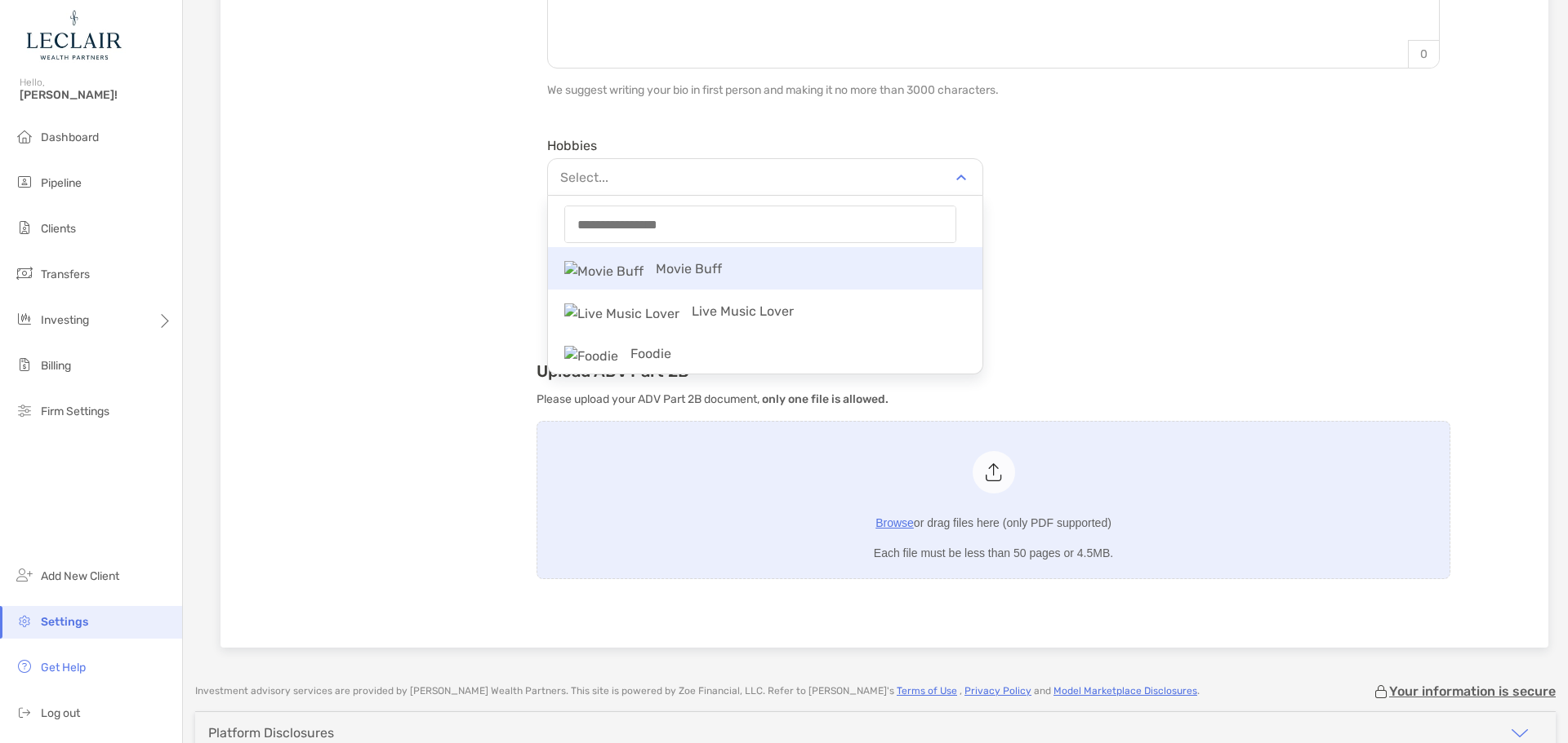
click at [748, 274] on p "Movie Buff" at bounding box center [765, 268] width 434 height 37
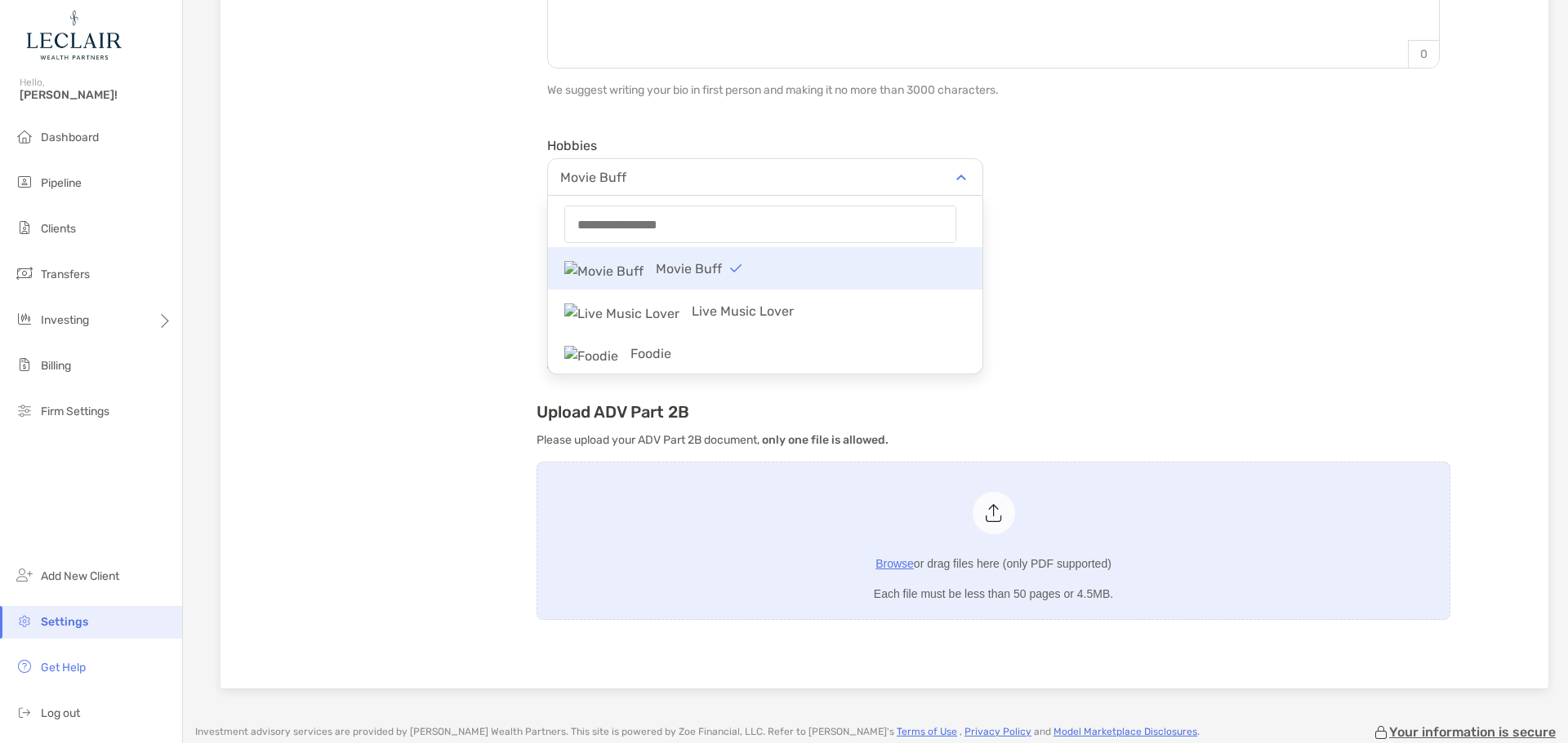
click at [787, 279] on p "Movie Buff" at bounding box center [765, 268] width 434 height 37
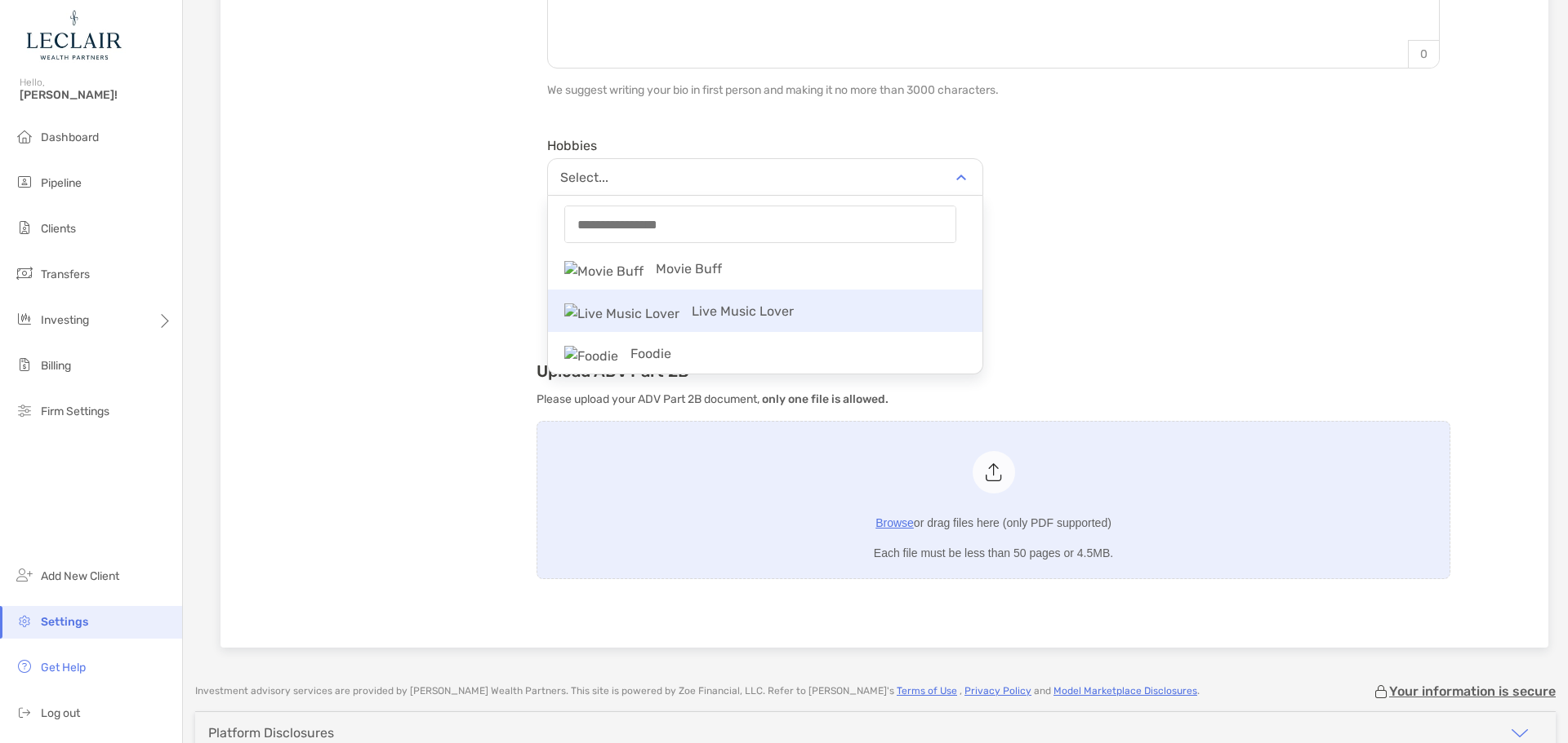
click at [784, 306] on p "Live Music Lover" at bounding box center [765, 311] width 434 height 37
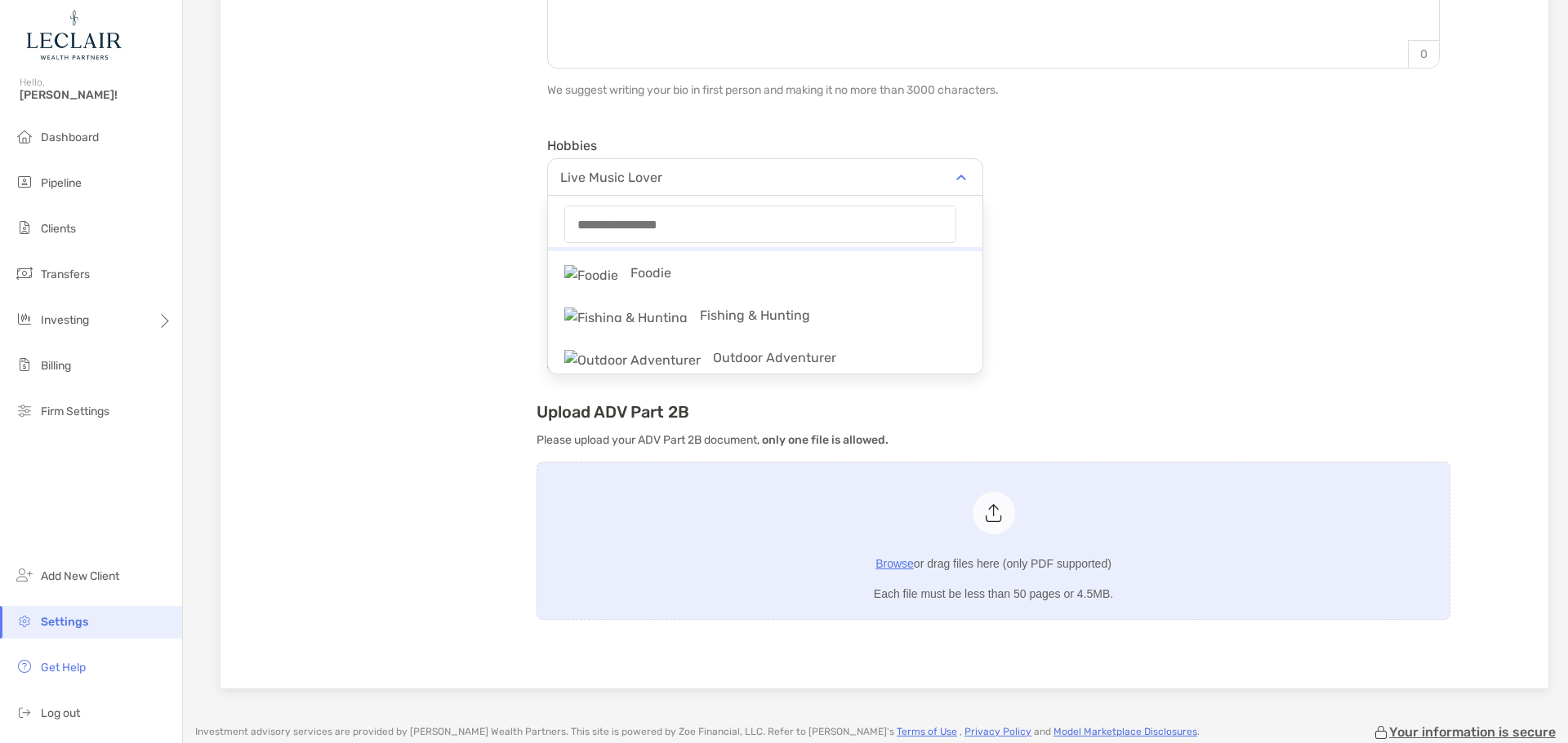
scroll to position [82, 0]
click at [761, 281] on p "Foodie" at bounding box center [765, 272] width 434 height 37
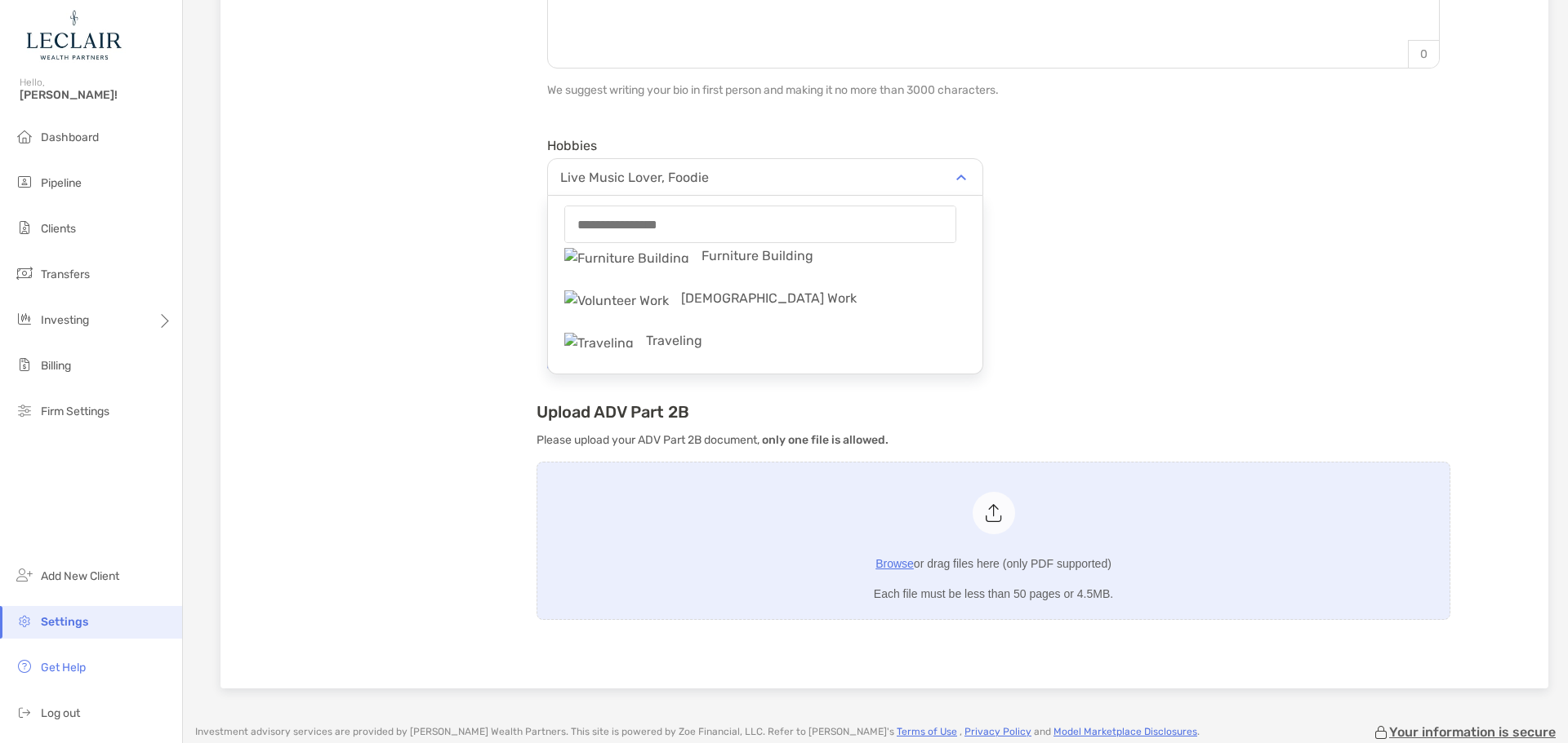
scroll to position [1877, 0]
click at [752, 262] on p "Traveling" at bounding box center [765, 258] width 434 height 37
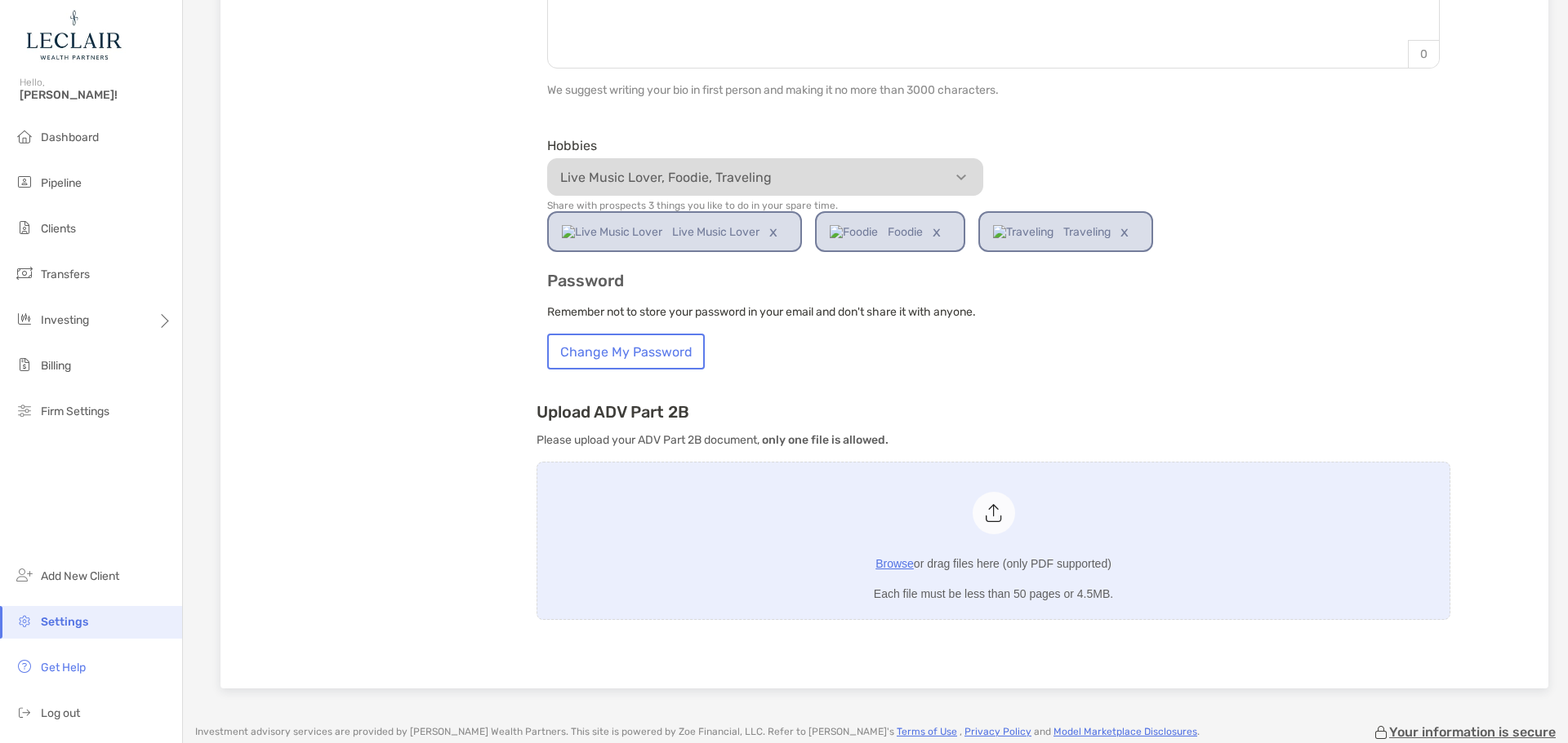
click at [381, 251] on div "**********" at bounding box center [884, 23] width 1276 height 1279
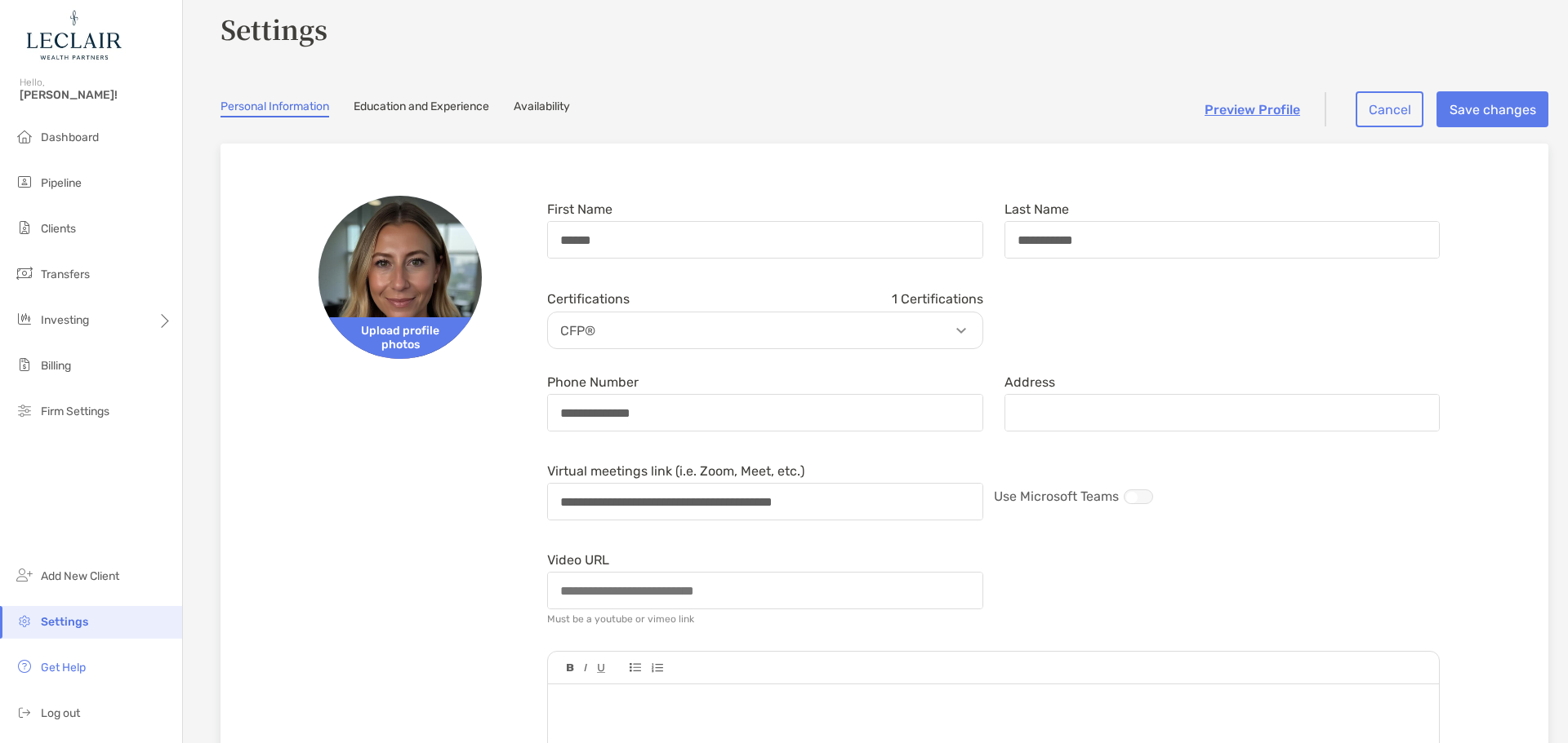
scroll to position [0, 0]
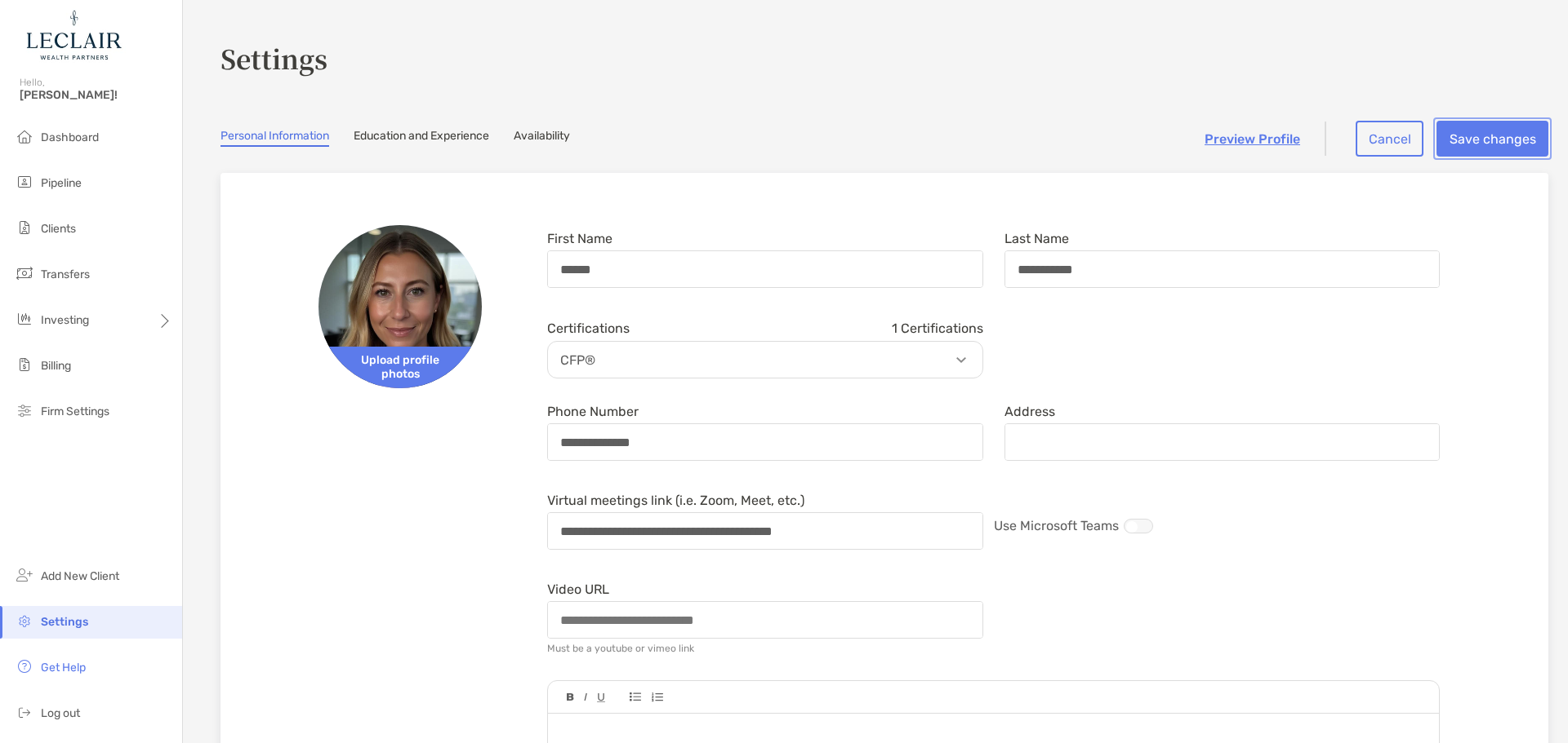
click at [1482, 132] on button "Save changes" at bounding box center [1491, 139] width 111 height 36
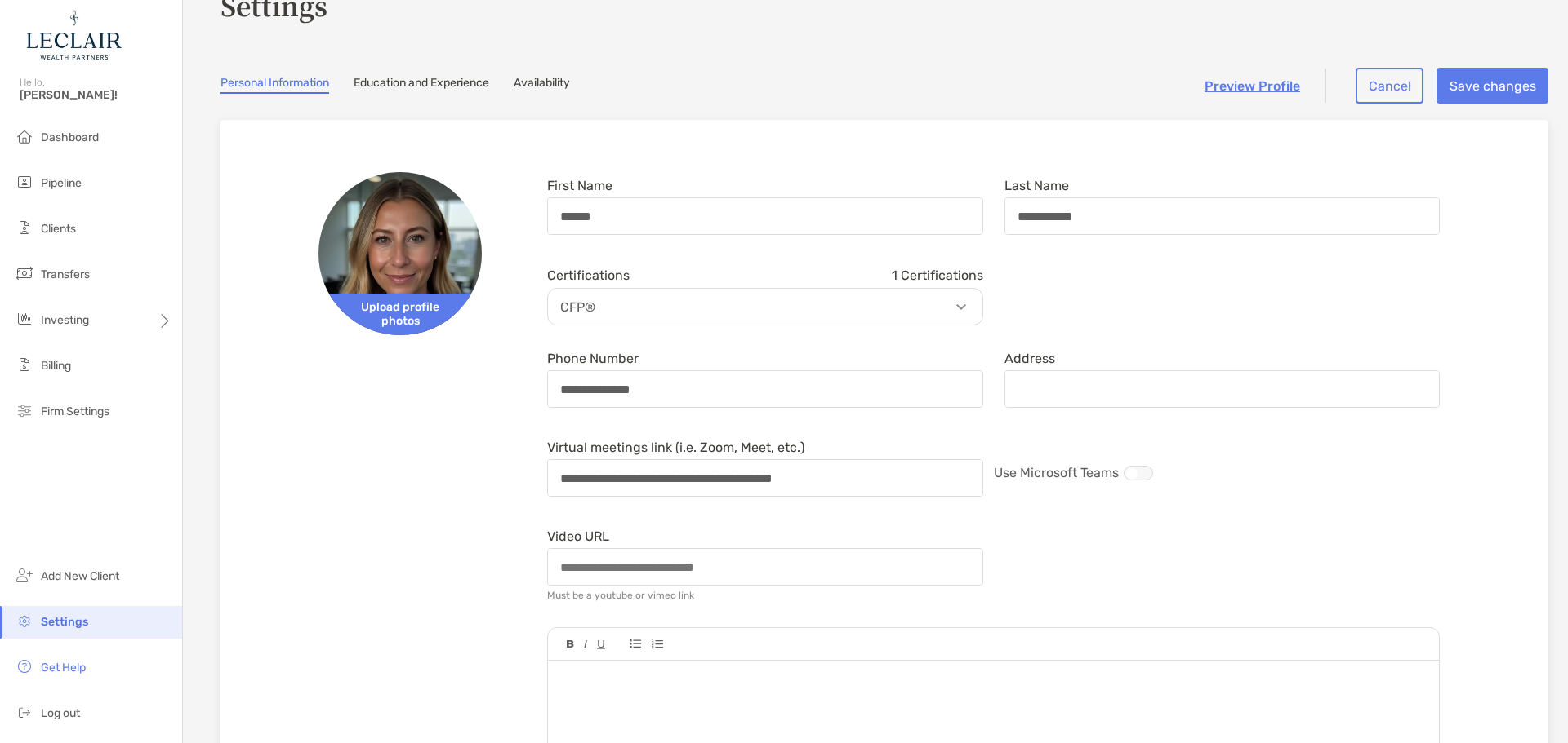
scroll to position [48, 0]
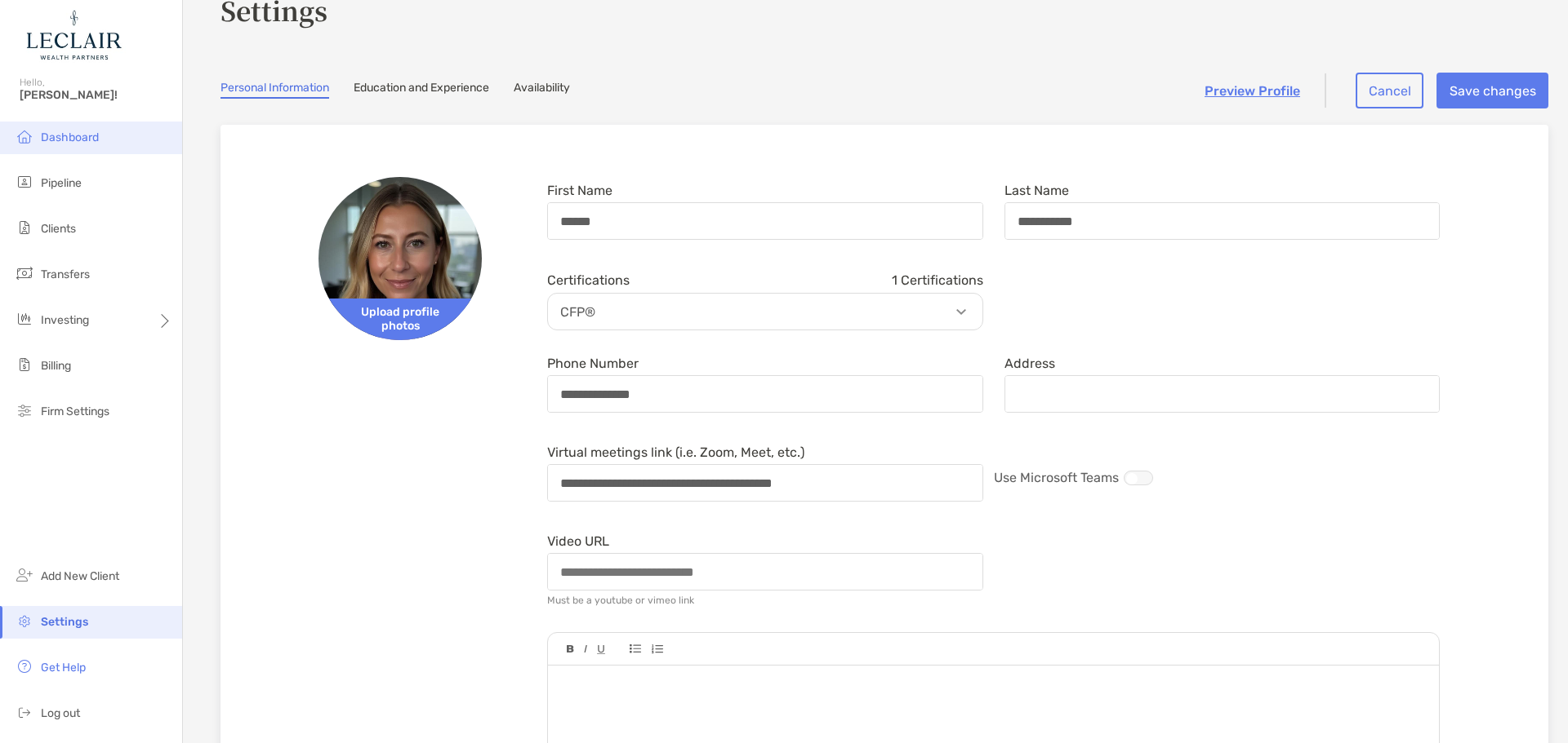
click at [70, 153] on li "Dashboard" at bounding box center [91, 137] width 182 height 33
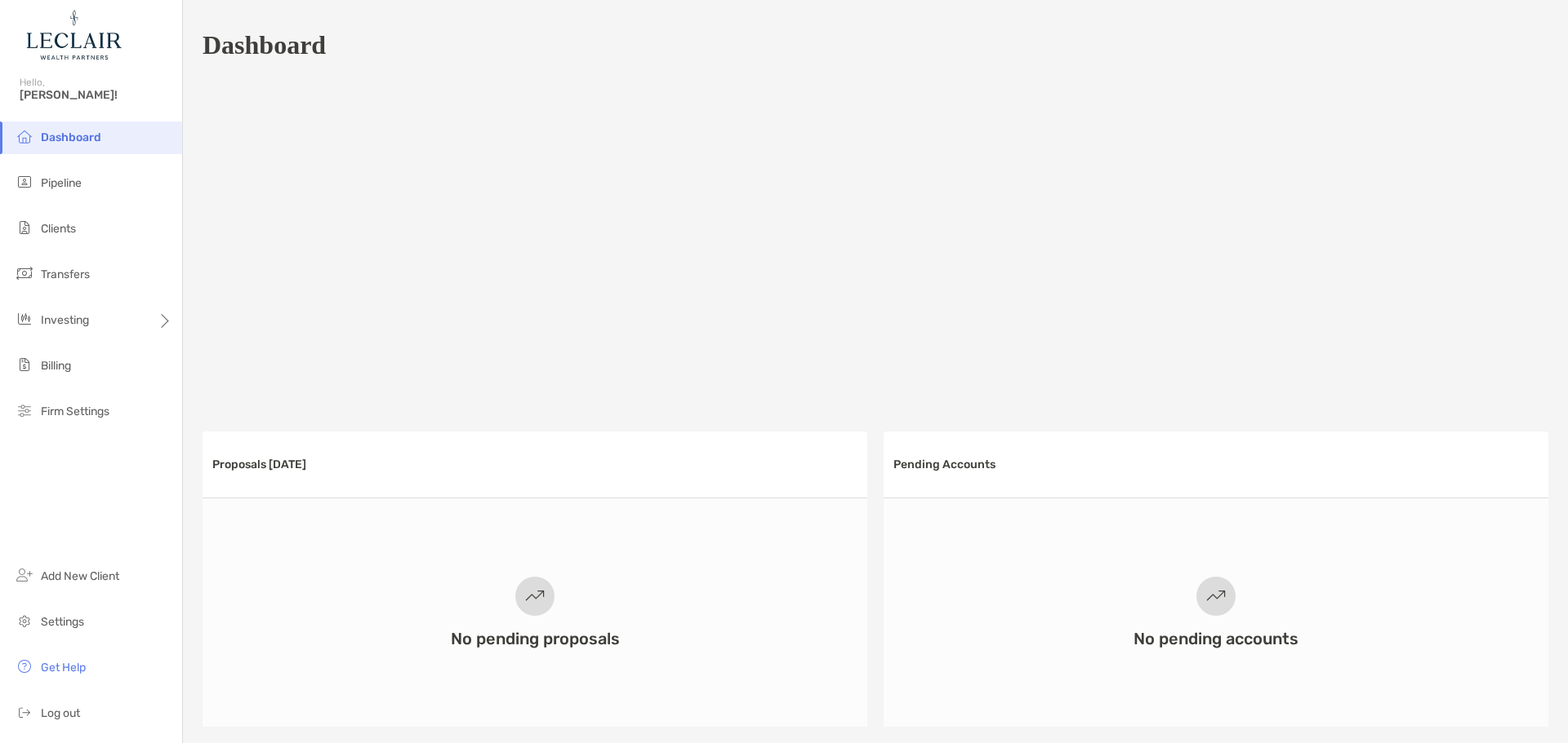
click at [70, 134] on span "Dashboard" at bounding box center [71, 138] width 61 height 14
click at [111, 315] on div "Investing" at bounding box center [91, 321] width 182 height 33
click at [69, 372] on span "Billing" at bounding box center [56, 366] width 30 height 14
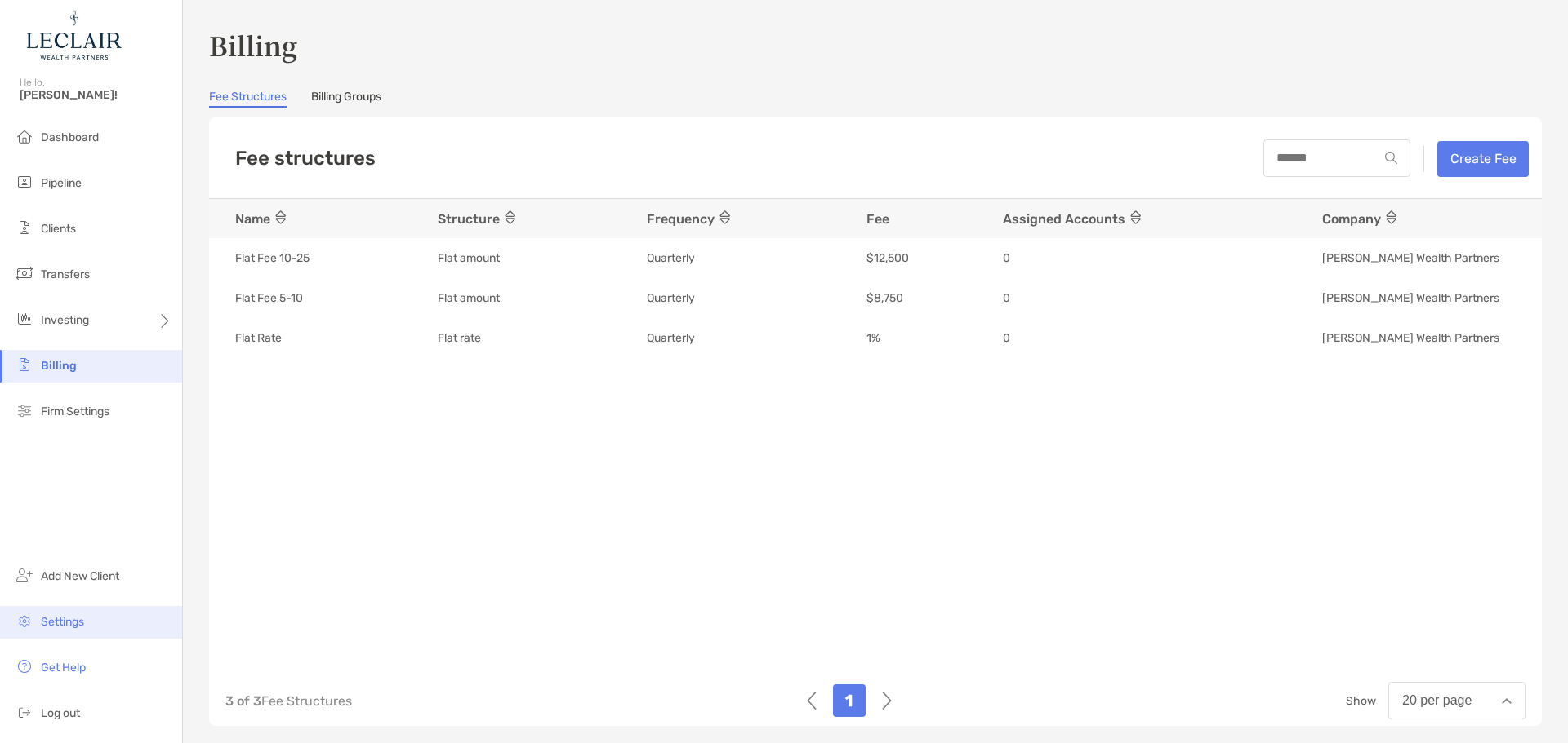
click at [65, 623] on span "Settings" at bounding box center [62, 623] width 44 height 14
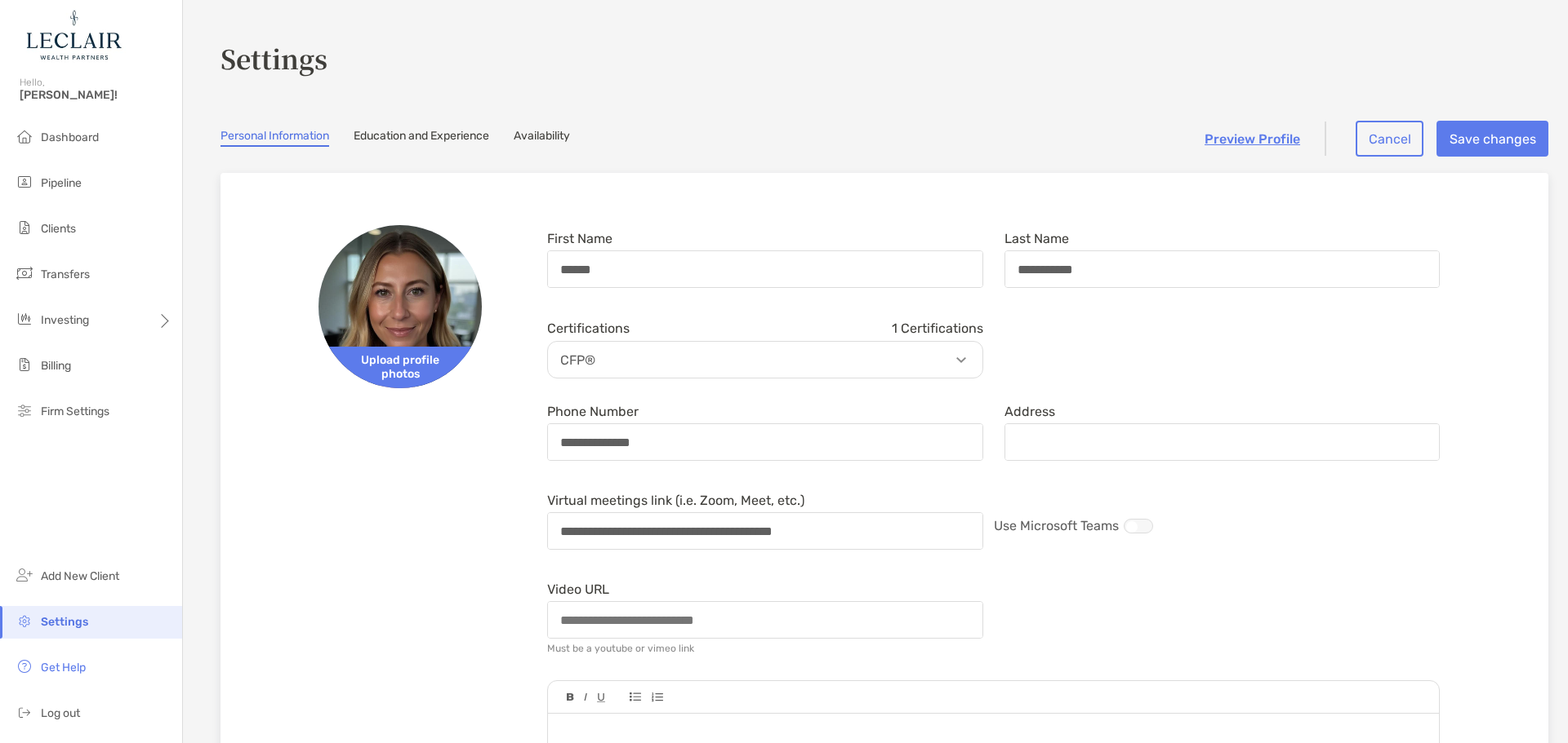
click at [550, 141] on link "Availability" at bounding box center [541, 138] width 56 height 18
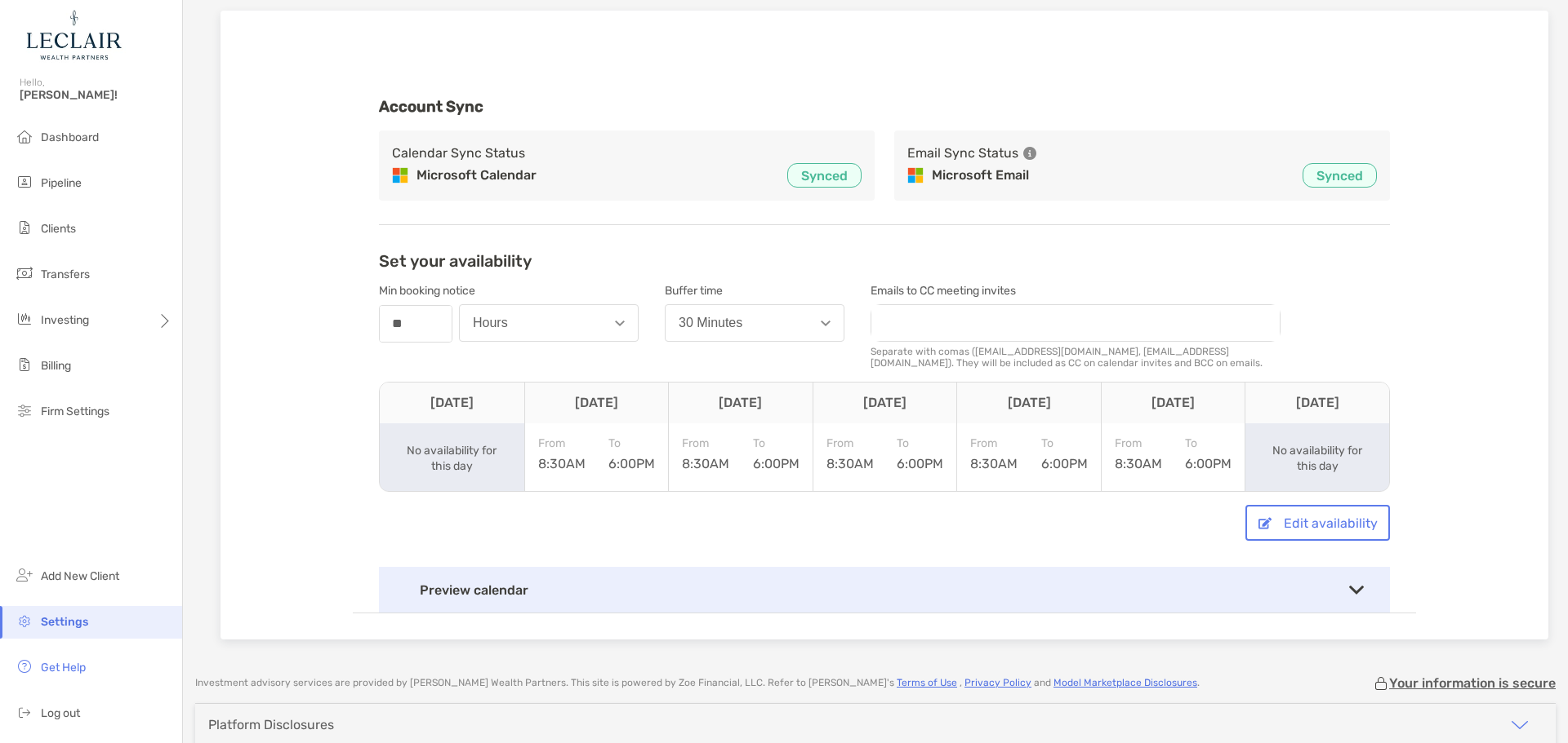
scroll to position [163, 0]
click at [1025, 312] on input "email" at bounding box center [1075, 323] width 408 height 36
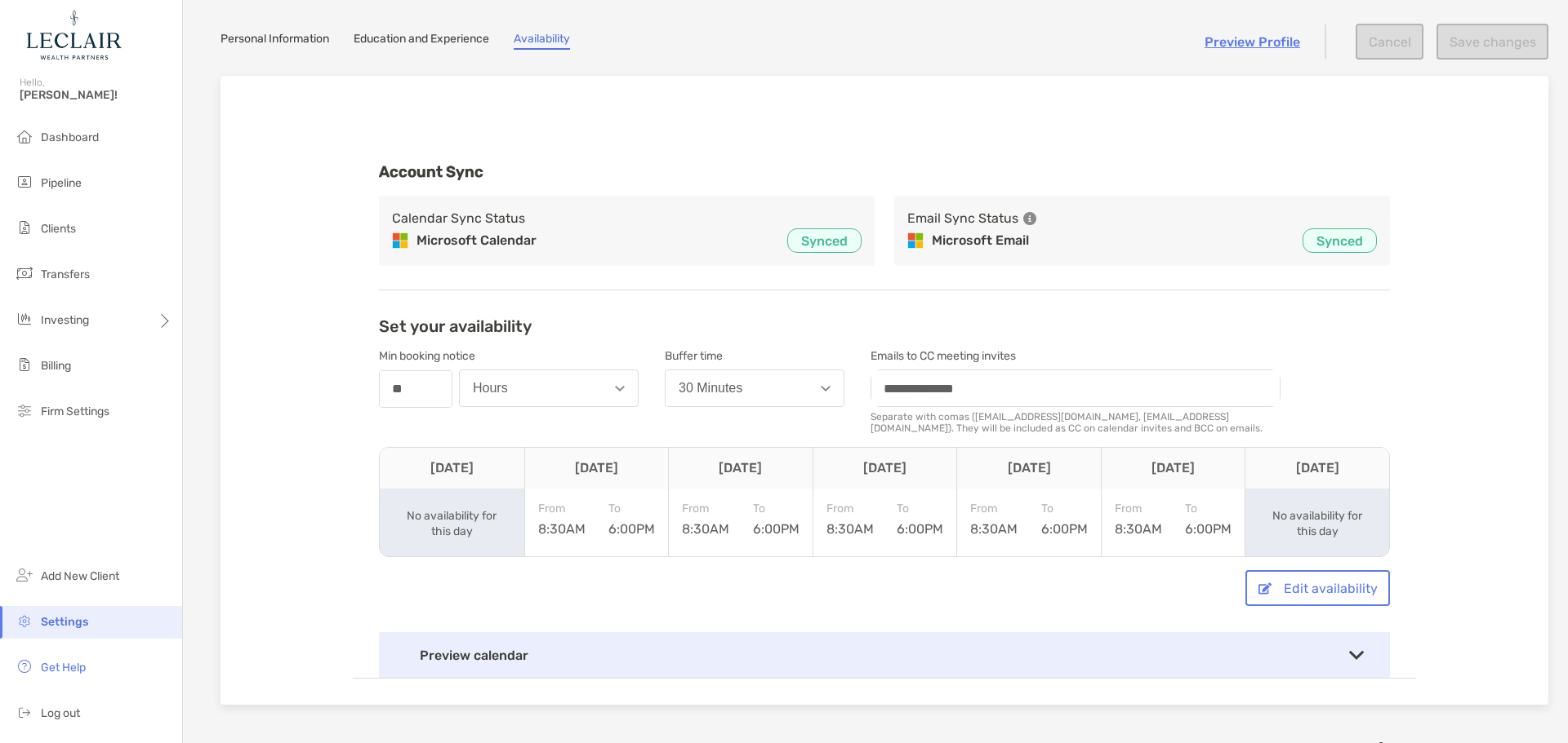
scroll to position [0, 0]
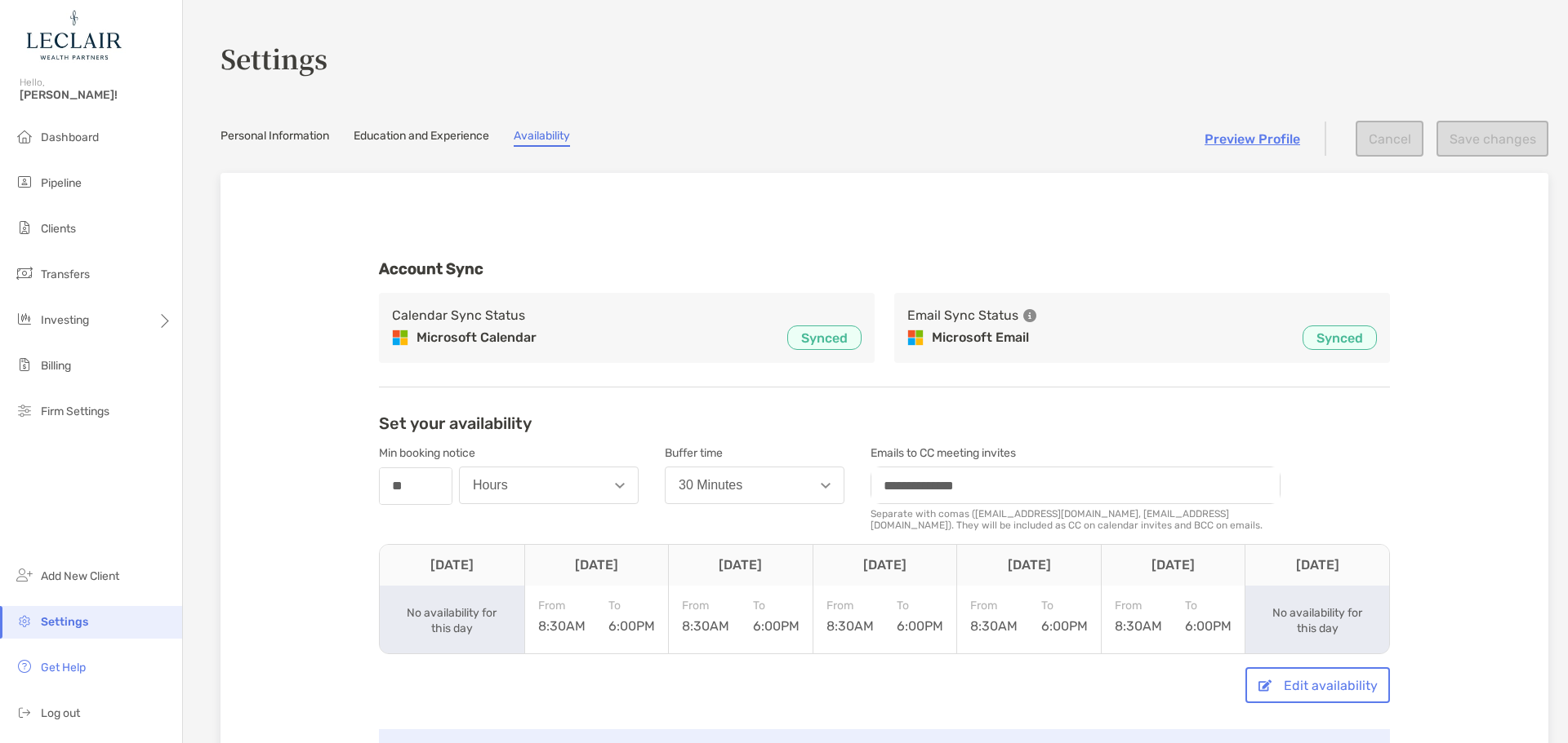
click at [1064, 455] on div "Emails to CC meeting invites" at bounding box center [1074, 453] width 408 height 14
click at [1052, 486] on input "**********" at bounding box center [1075, 486] width 408 height 36
type input "**********"
click at [1144, 429] on section "Set your availability" at bounding box center [884, 423] width 1011 height 20
click at [1408, 374] on div "**********" at bounding box center [884, 501] width 1063 height 551
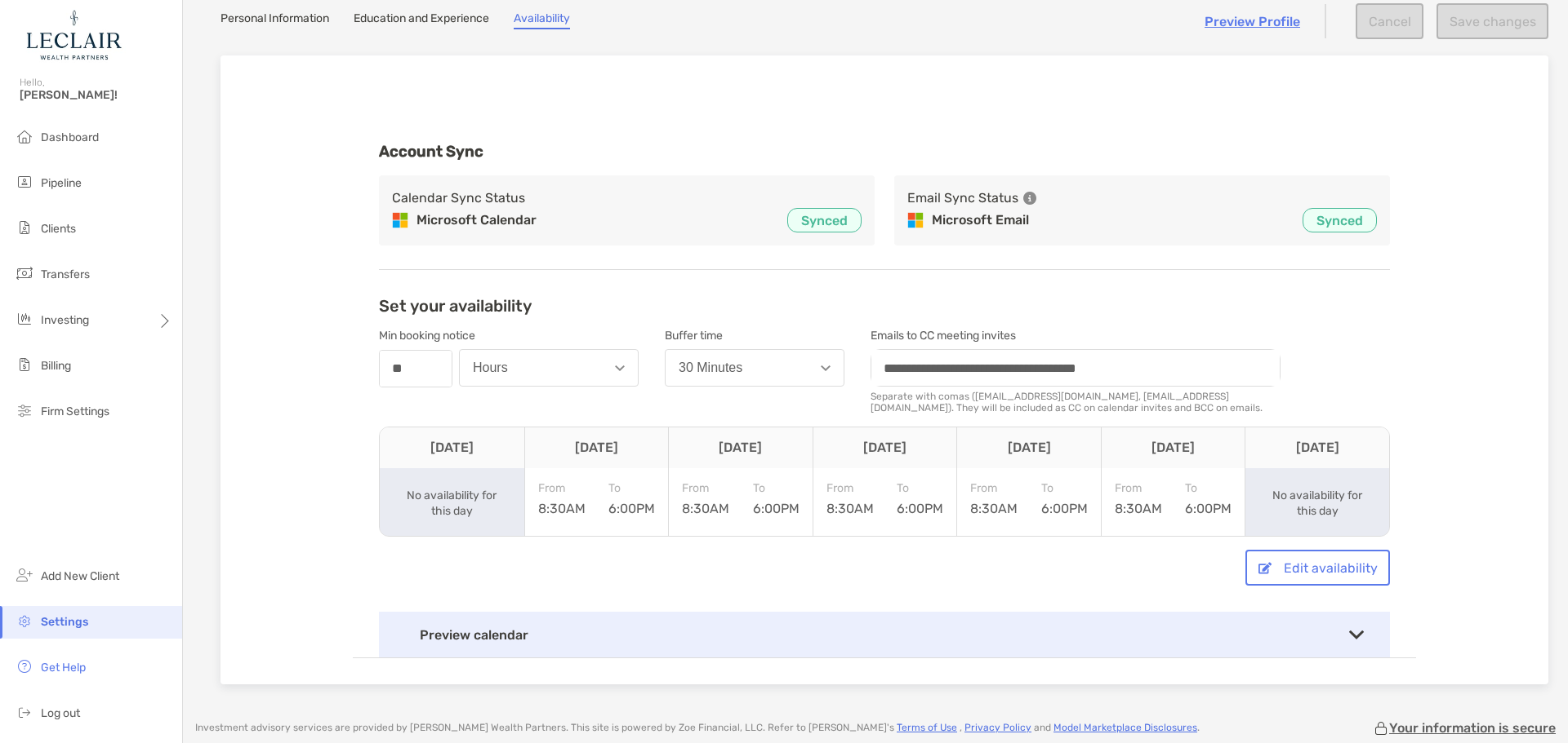
scroll to position [243, 0]
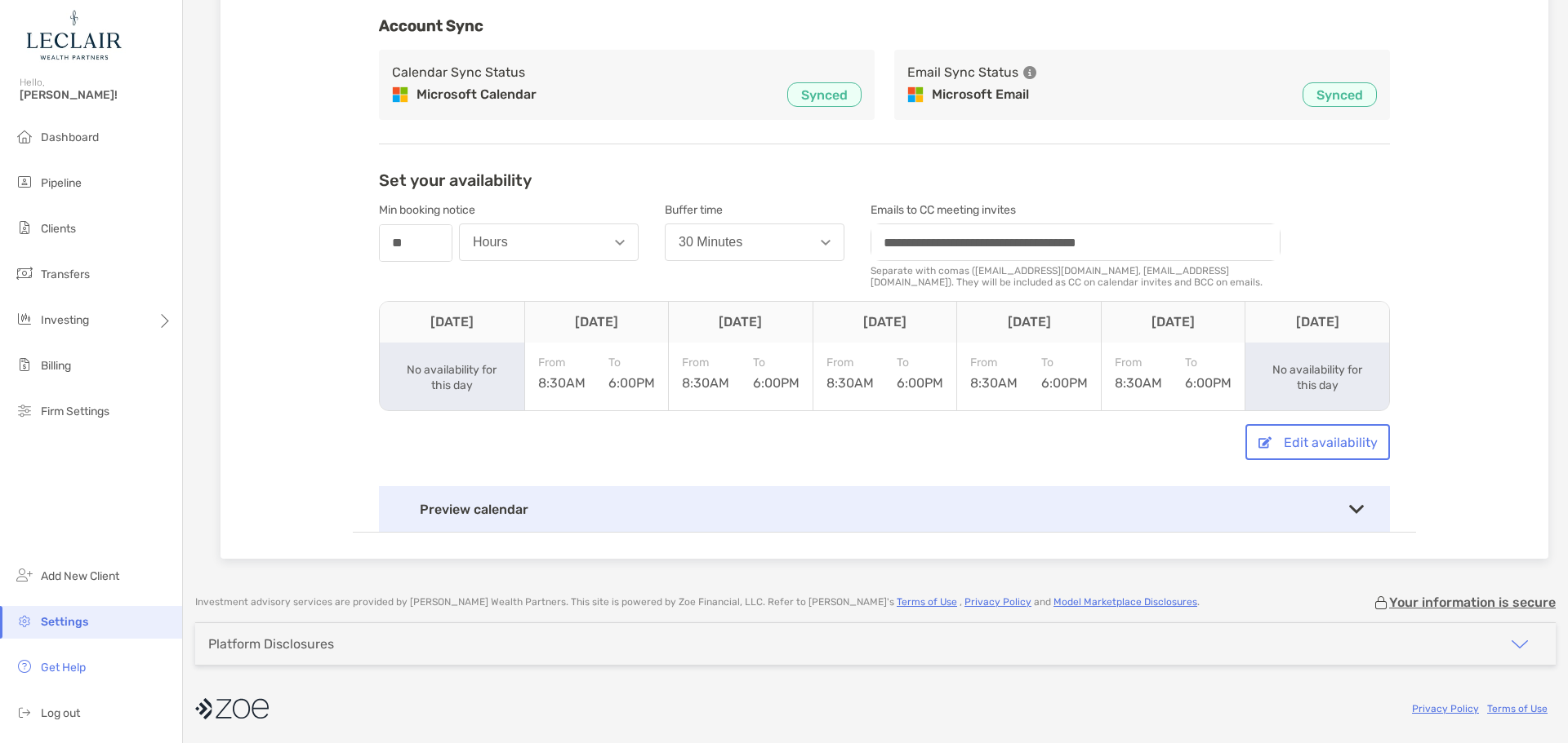
click at [500, 248] on div "Hours" at bounding box center [489, 242] width 35 height 14
click at [353, 256] on div "**********" at bounding box center [884, 257] width 1063 height 551
click at [423, 247] on input "**" at bounding box center [415, 243] width 70 height 34
type input "**"
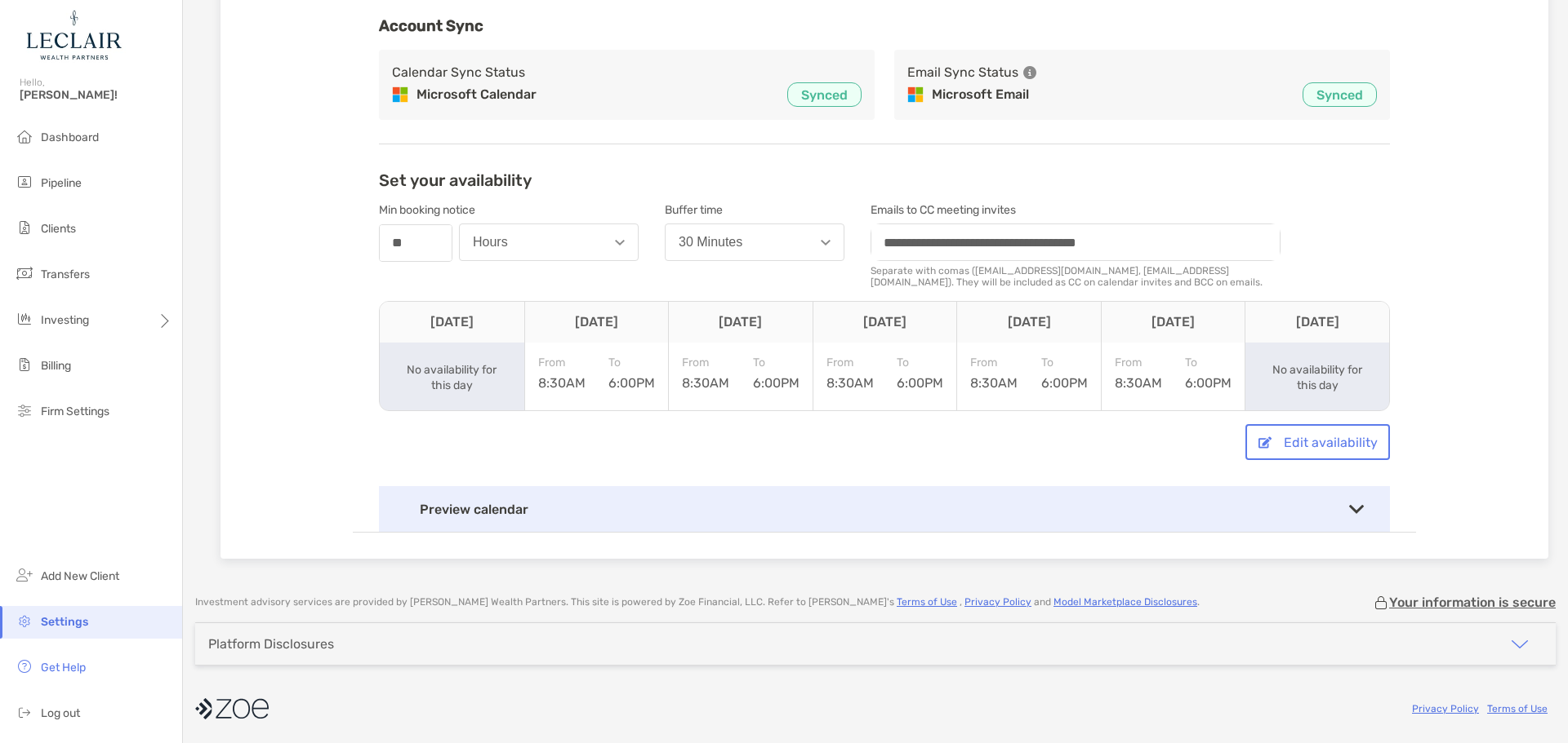
click at [353, 191] on div "**********" at bounding box center [884, 257] width 1063 height 551
click at [801, 237] on button "30 Minutes" at bounding box center [755, 242] width 180 height 37
click at [1336, 191] on div "**********" at bounding box center [884, 351] width 1011 height 362
click at [1331, 453] on button "Edit availability" at bounding box center [1318, 442] width 144 height 36
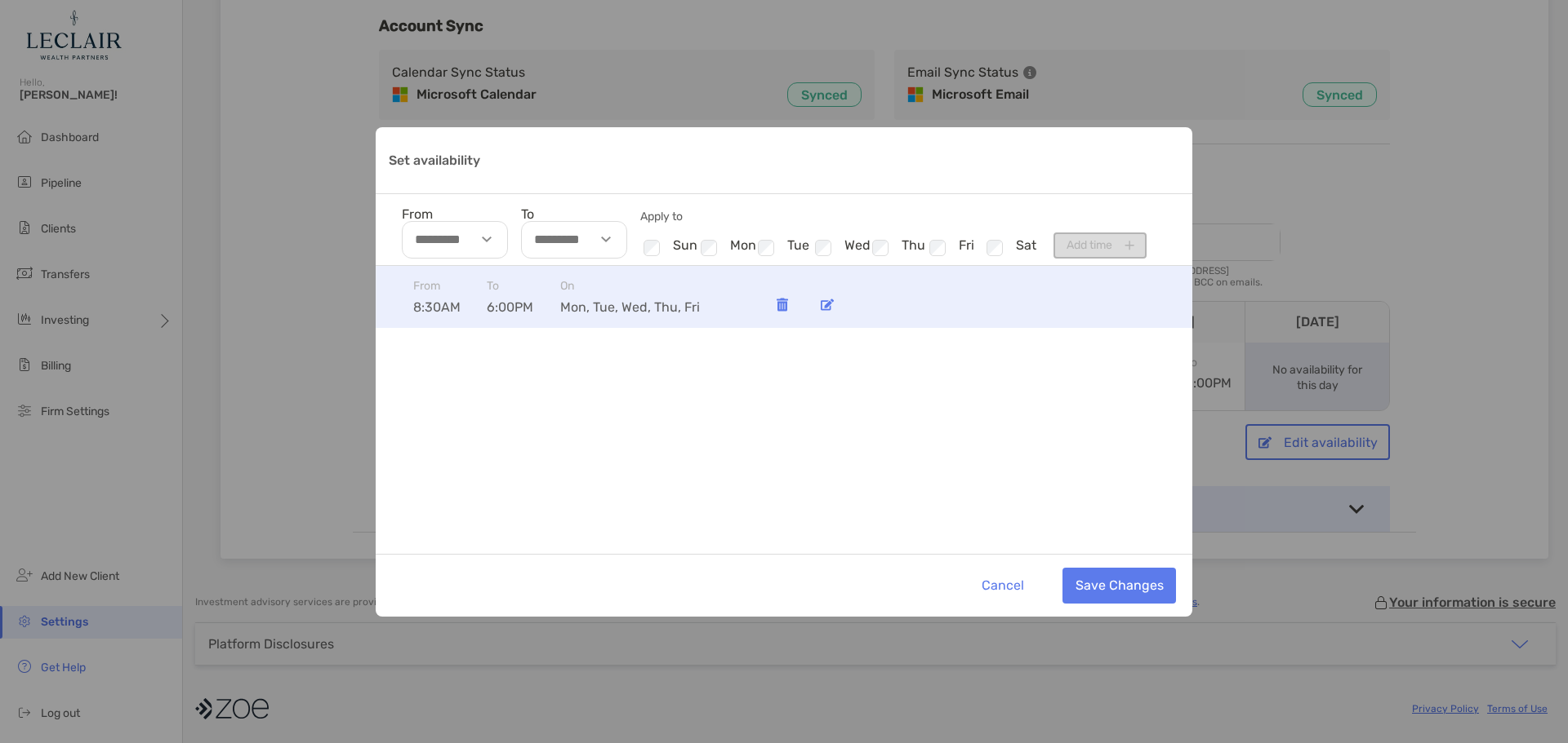
click at [827, 308] on img "Set availability" at bounding box center [827, 305] width 13 height 12
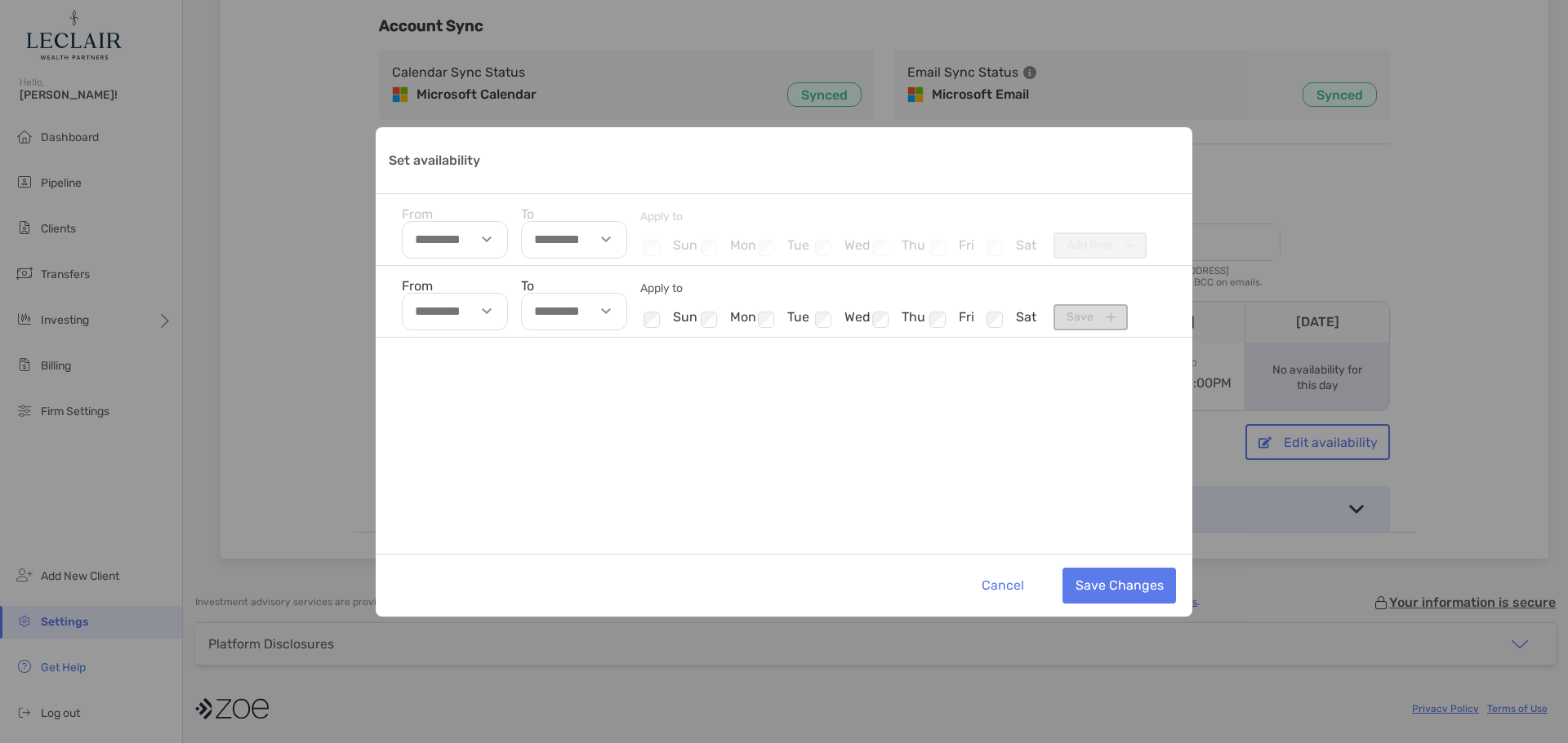
type input "********"
click at [606, 309] on img "Set availability" at bounding box center [605, 311] width 10 height 5
click at [551, 388] on li "09" at bounding box center [546, 388] width 48 height 21
click at [830, 412] on div "From ******** To ******** 01 02 03 04 05 06 07 08 09 10 11 12 00 30 AM PM Apply…" at bounding box center [784, 410] width 817 height 288
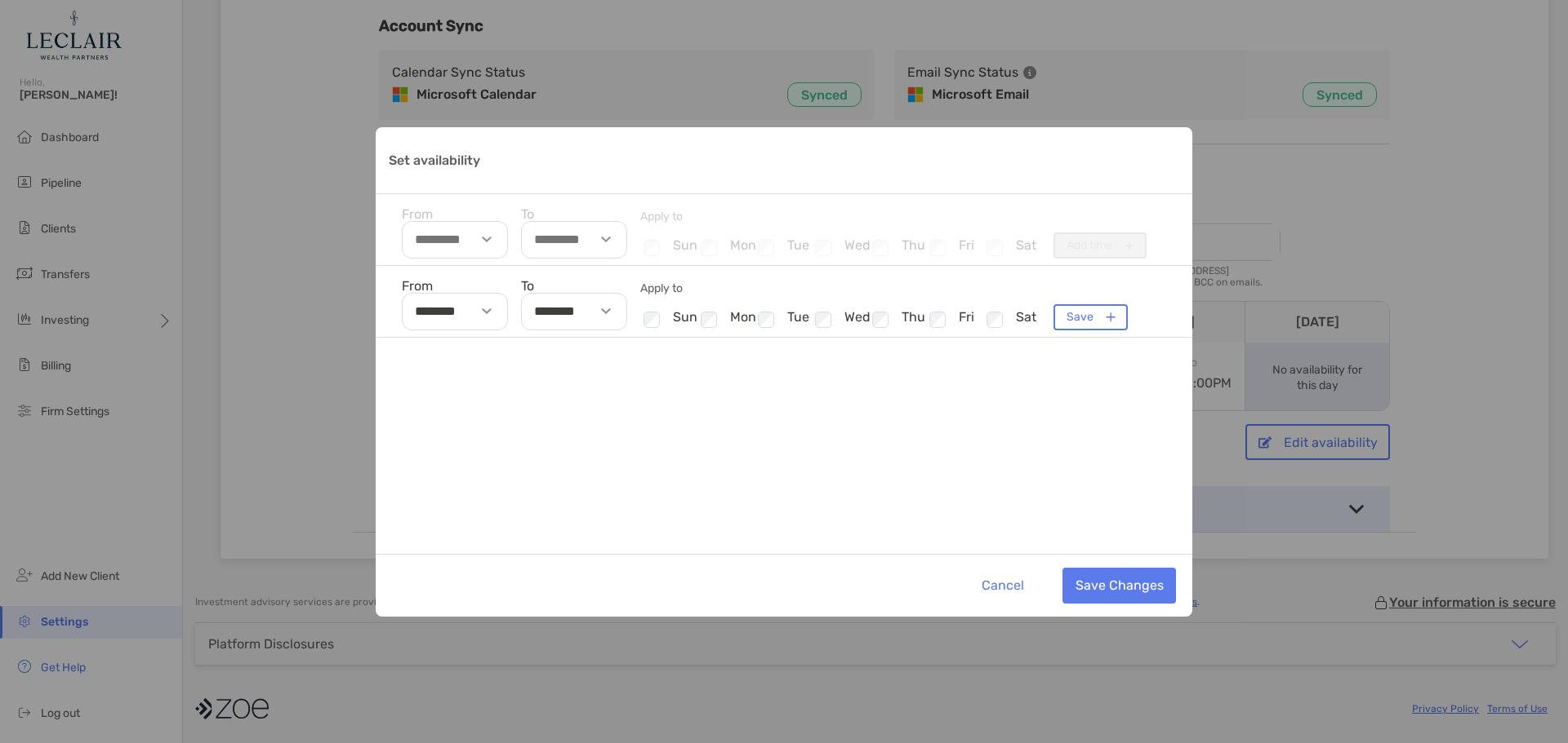
click at [607, 311] on img "Set availability" at bounding box center [605, 311] width 10 height 5
click at [607, 381] on li "30" at bounding box center [595, 390] width 48 height 21
type input "********"
click at [785, 453] on div "From ******** To ******** Apply to Checkbox sun Checkbox mon Checkbox tue Check…" at bounding box center [784, 410] width 817 height 288
click at [1154, 583] on button "Save Changes" at bounding box center [1119, 586] width 113 height 36
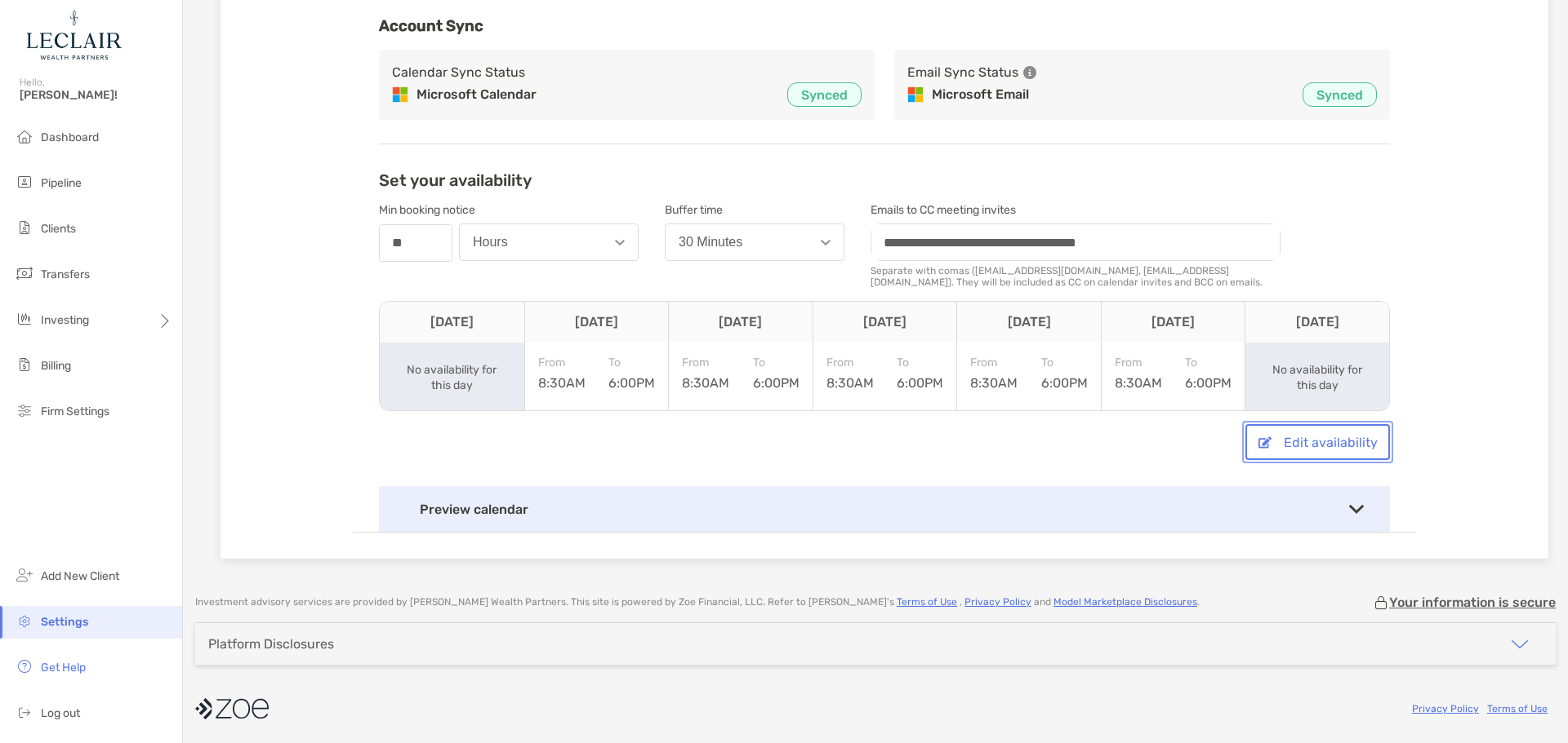
click at [1337, 458] on button "Edit availability" at bounding box center [1318, 442] width 144 height 36
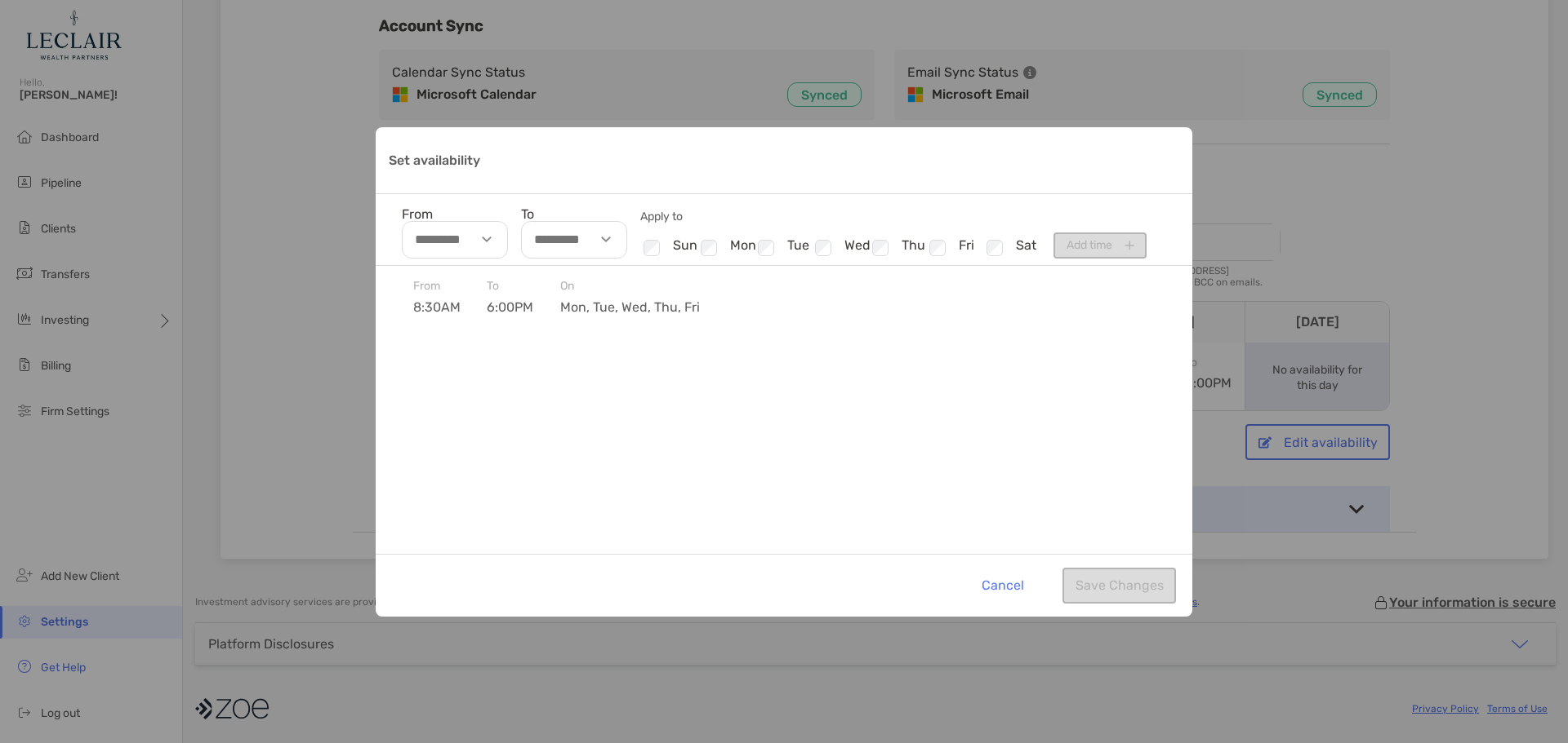
click at [986, 247] on div "Set availability" at bounding box center [996, 249] width 26 height 21
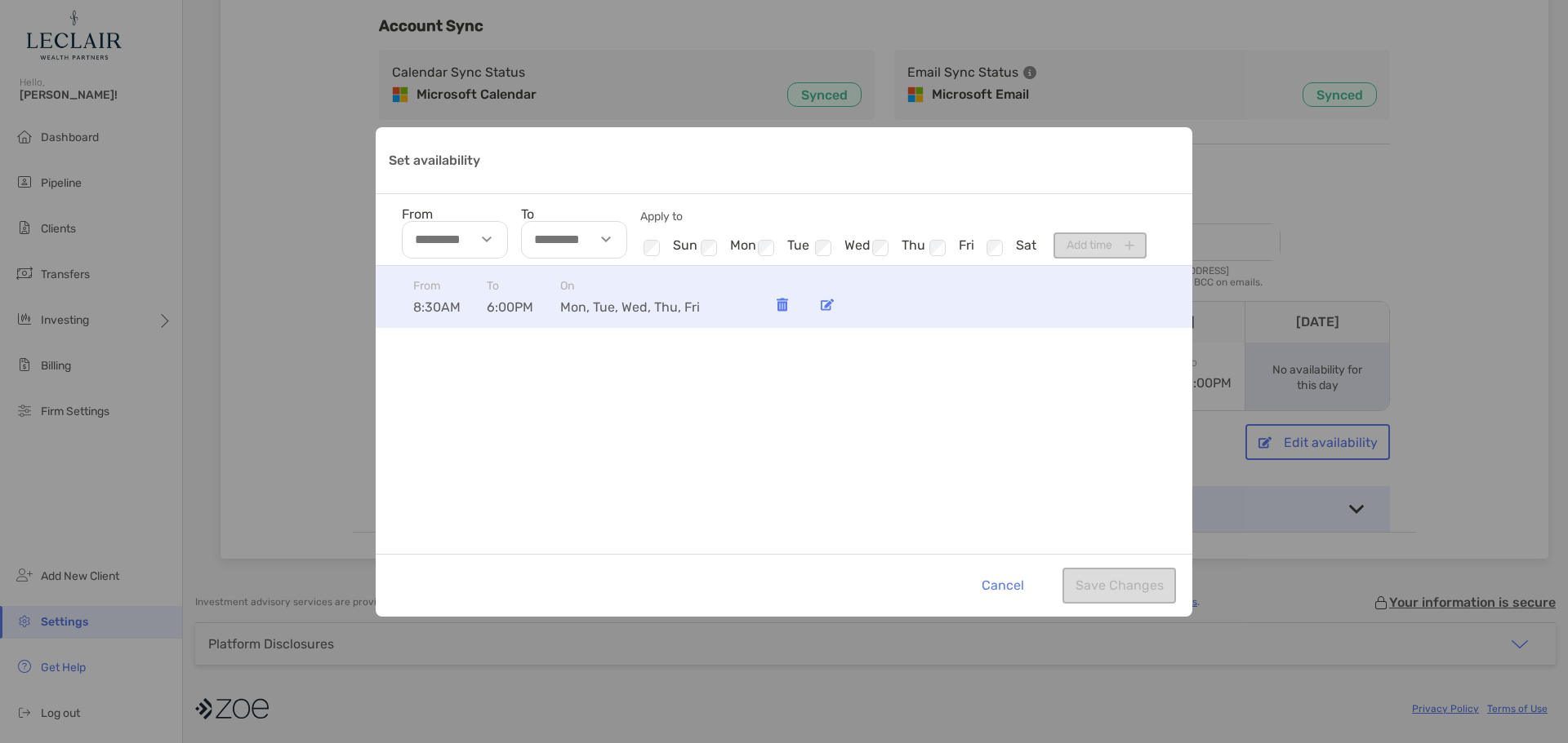
click at [820, 306] on div "Set availability" at bounding box center [827, 305] width 33 height 33
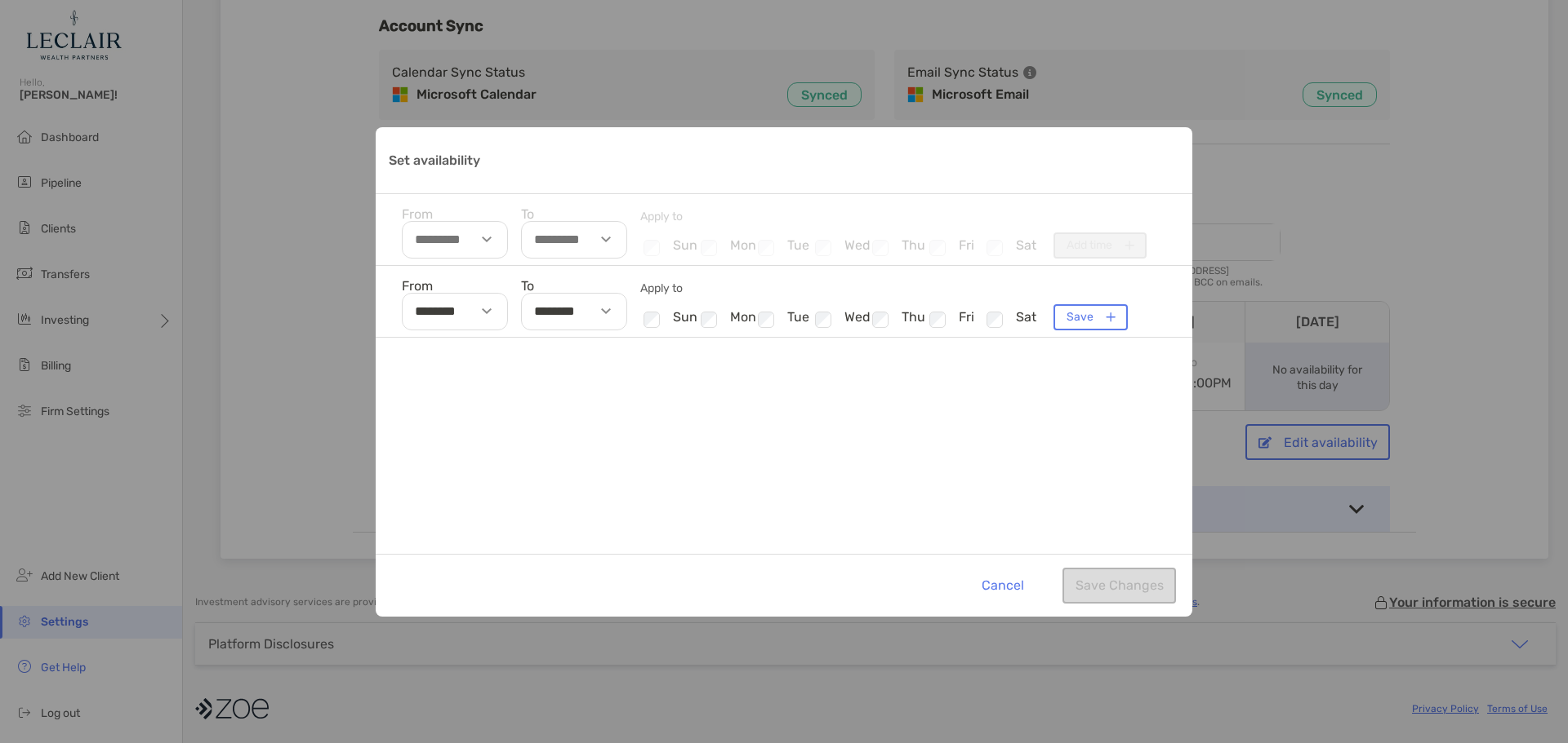
click at [607, 307] on div "Set availability" at bounding box center [608, 312] width 37 height 37
click at [544, 355] on li "09" at bounding box center [546, 348] width 48 height 21
click at [600, 388] on li "30" at bounding box center [595, 390] width 48 height 21
type input "********"
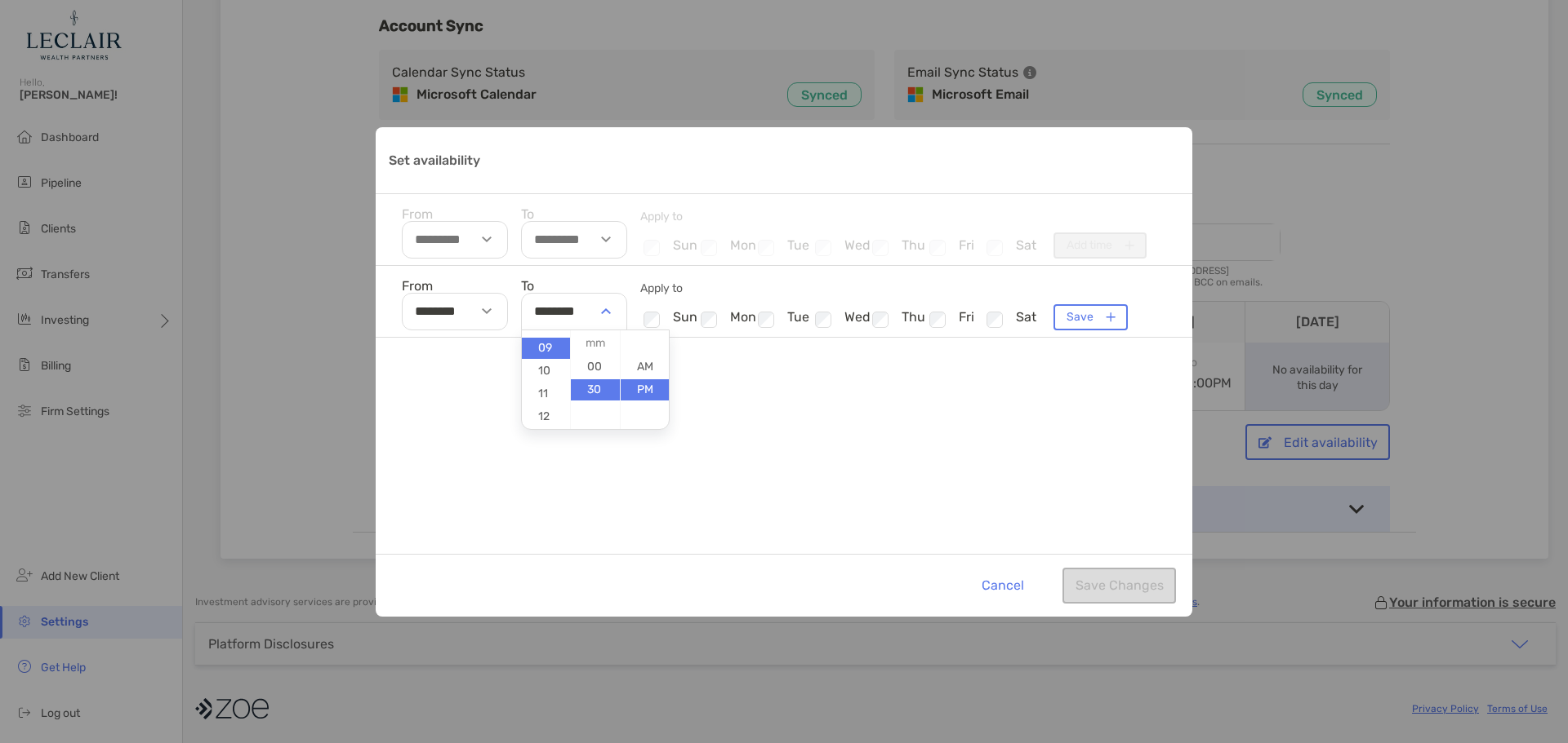
click at [735, 380] on div "From ******** To ******** 01 02 03 04 05 06 07 08 09 10 11 12 00 30 AM PM Apply…" at bounding box center [784, 410] width 817 height 288
drag, startPoint x: 556, startPoint y: 390, endPoint x: 547, endPoint y: 391, distance: 9.1
click at [556, 392] on div "From ******** To ******** Apply to Checkbox sun Checkbox mon Checkbox tue Check…" at bounding box center [784, 410] width 817 height 288
click at [1089, 319] on button "Save" at bounding box center [1090, 317] width 74 height 26
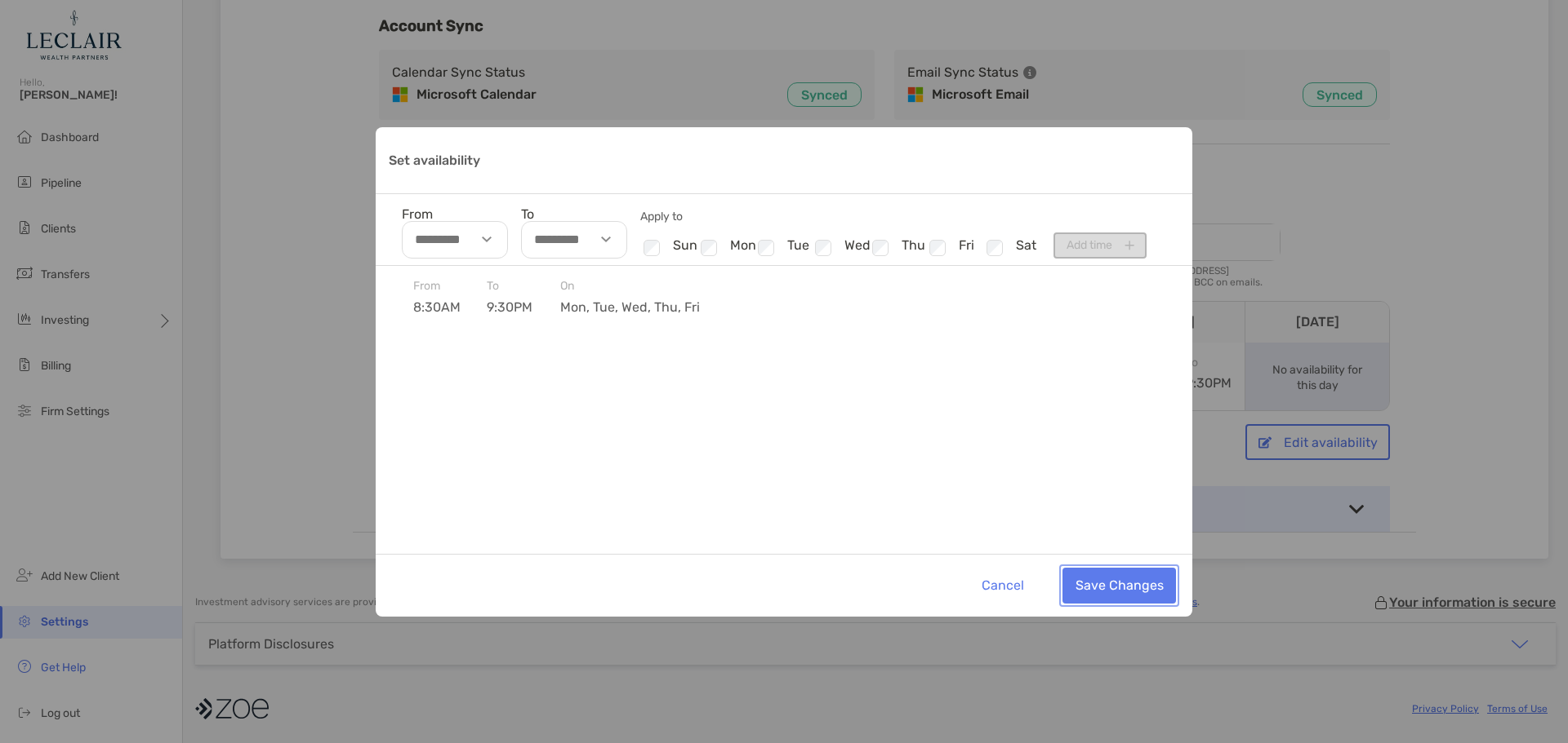
click at [1132, 584] on button "Save Changes" at bounding box center [1119, 586] width 113 height 36
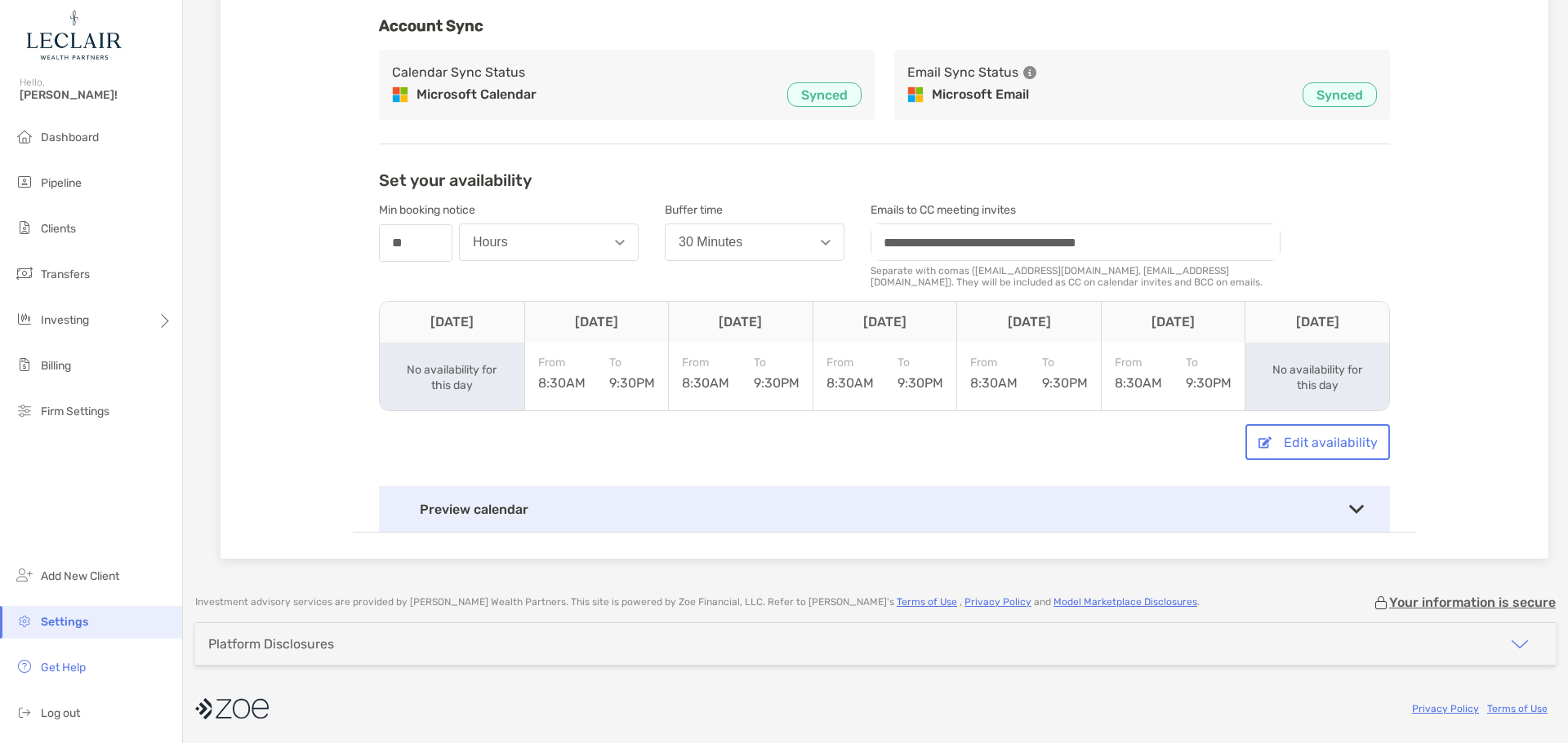
click at [1395, 249] on div "**********" at bounding box center [884, 257] width 1063 height 551
click at [1401, 220] on div "**********" at bounding box center [884, 257] width 1063 height 551
click at [1361, 513] on div "Preview calendar" at bounding box center [884, 509] width 1011 height 45
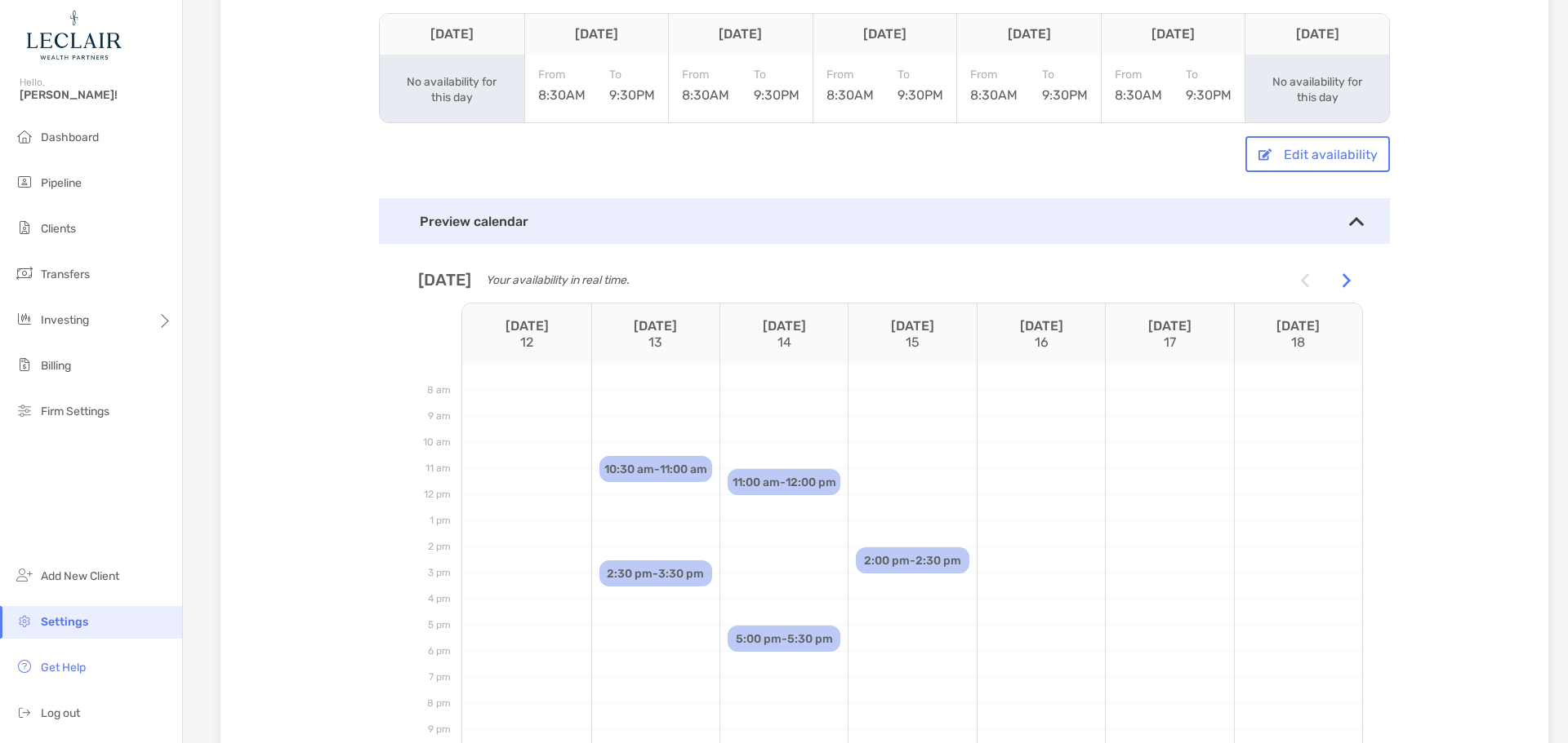
scroll to position [569, 0]
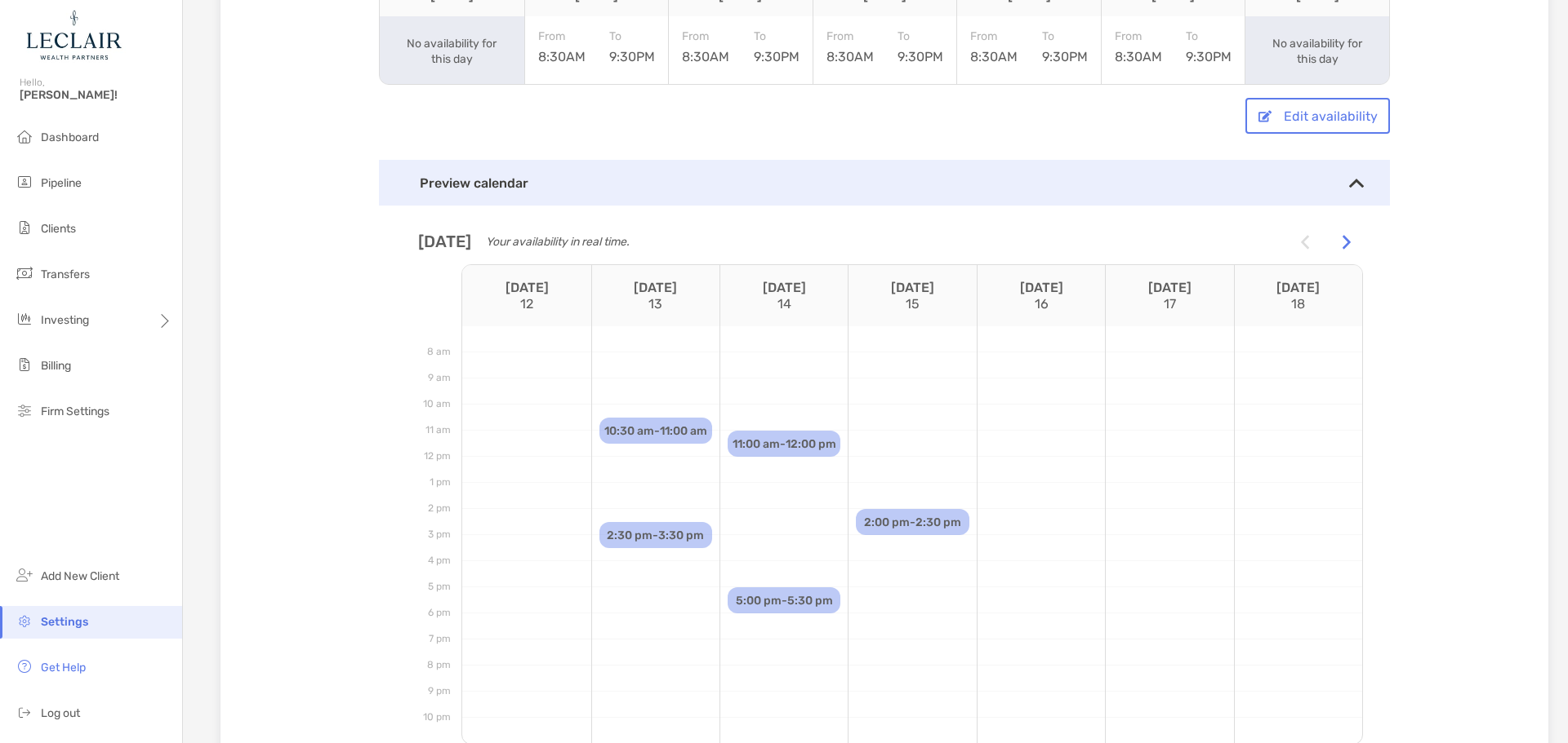
click at [1457, 240] on div "**********" at bounding box center [883, 200] width 1327 height 1192
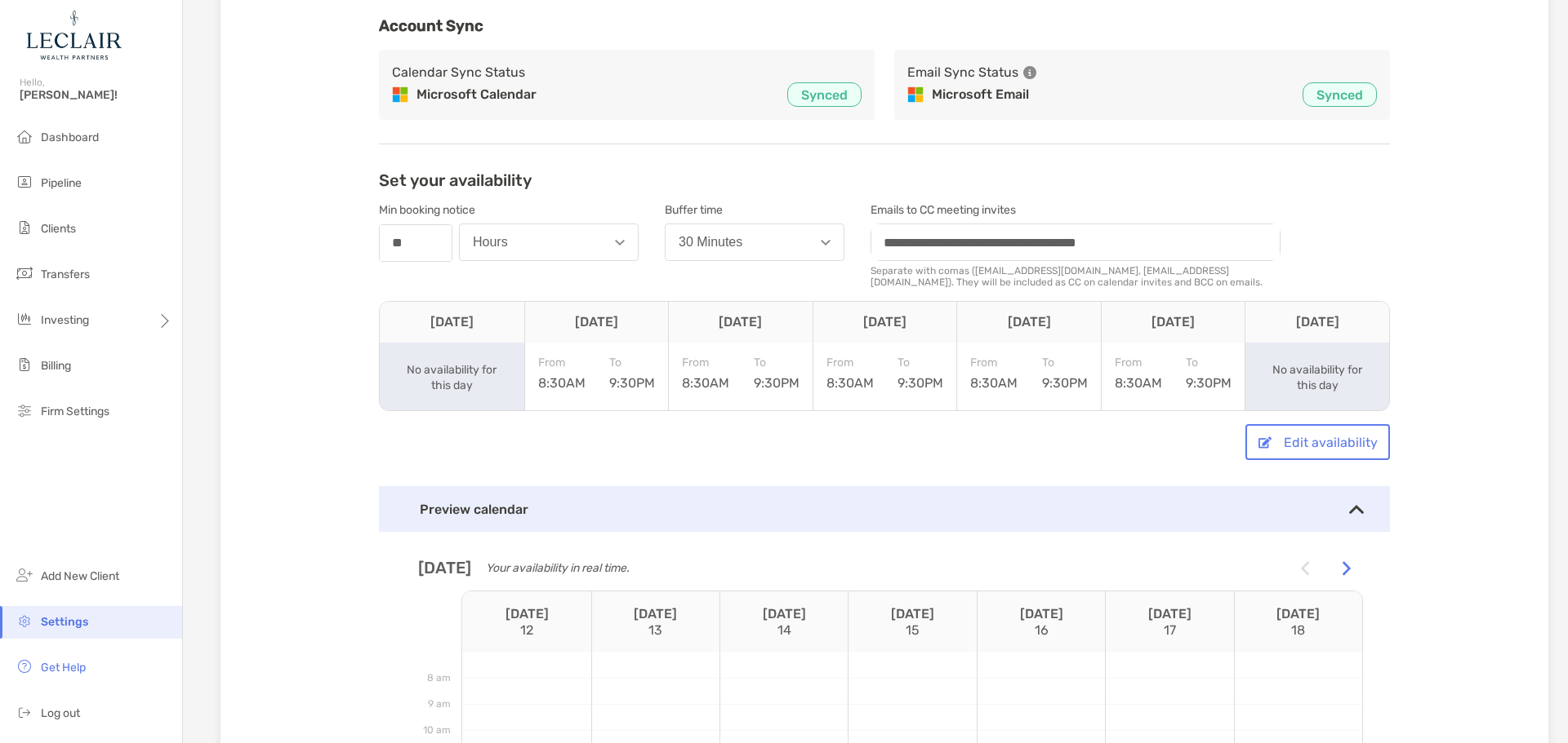
scroll to position [0, 0]
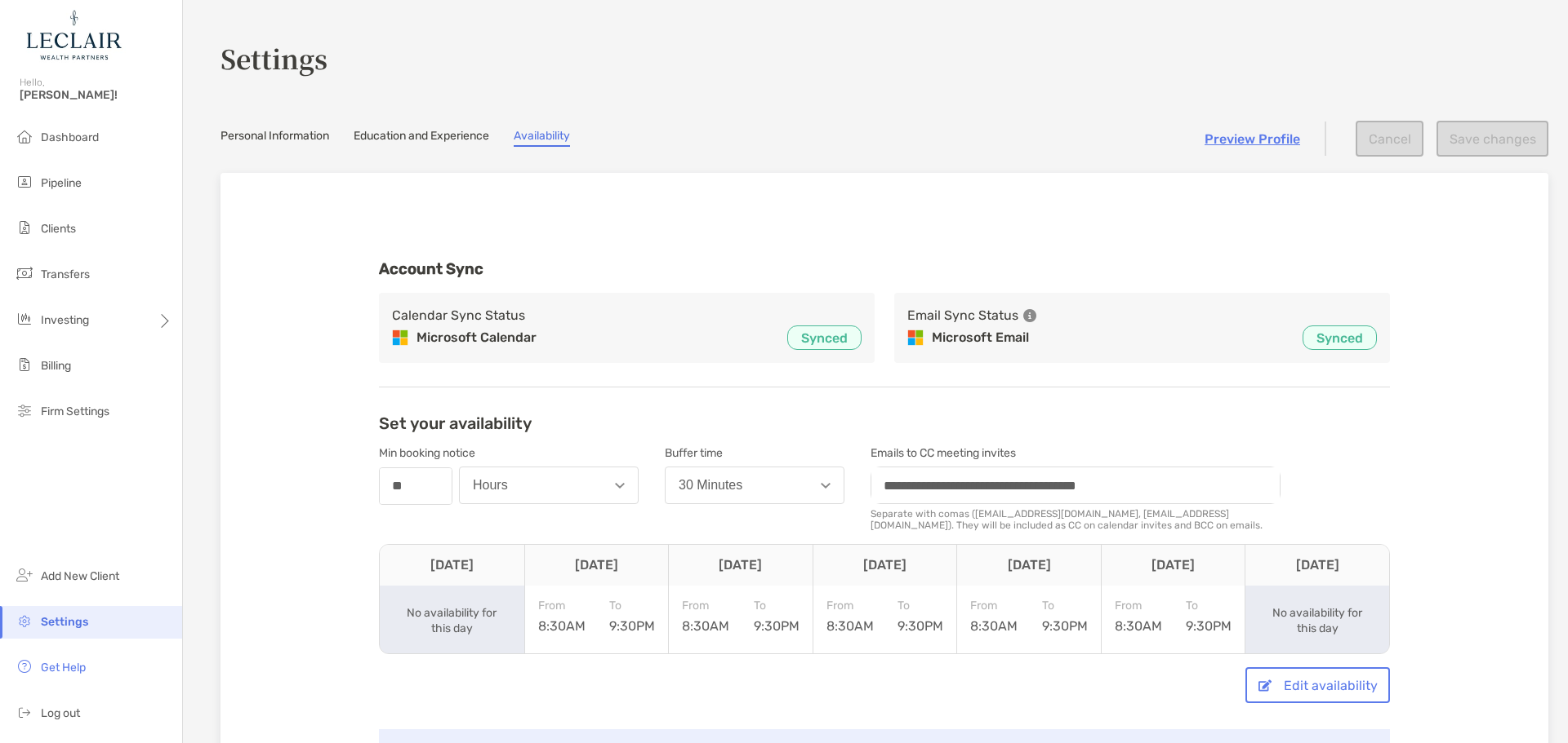
click at [1510, 134] on div "Preview Profile Cancel Save changes" at bounding box center [1376, 139] width 344 height 36
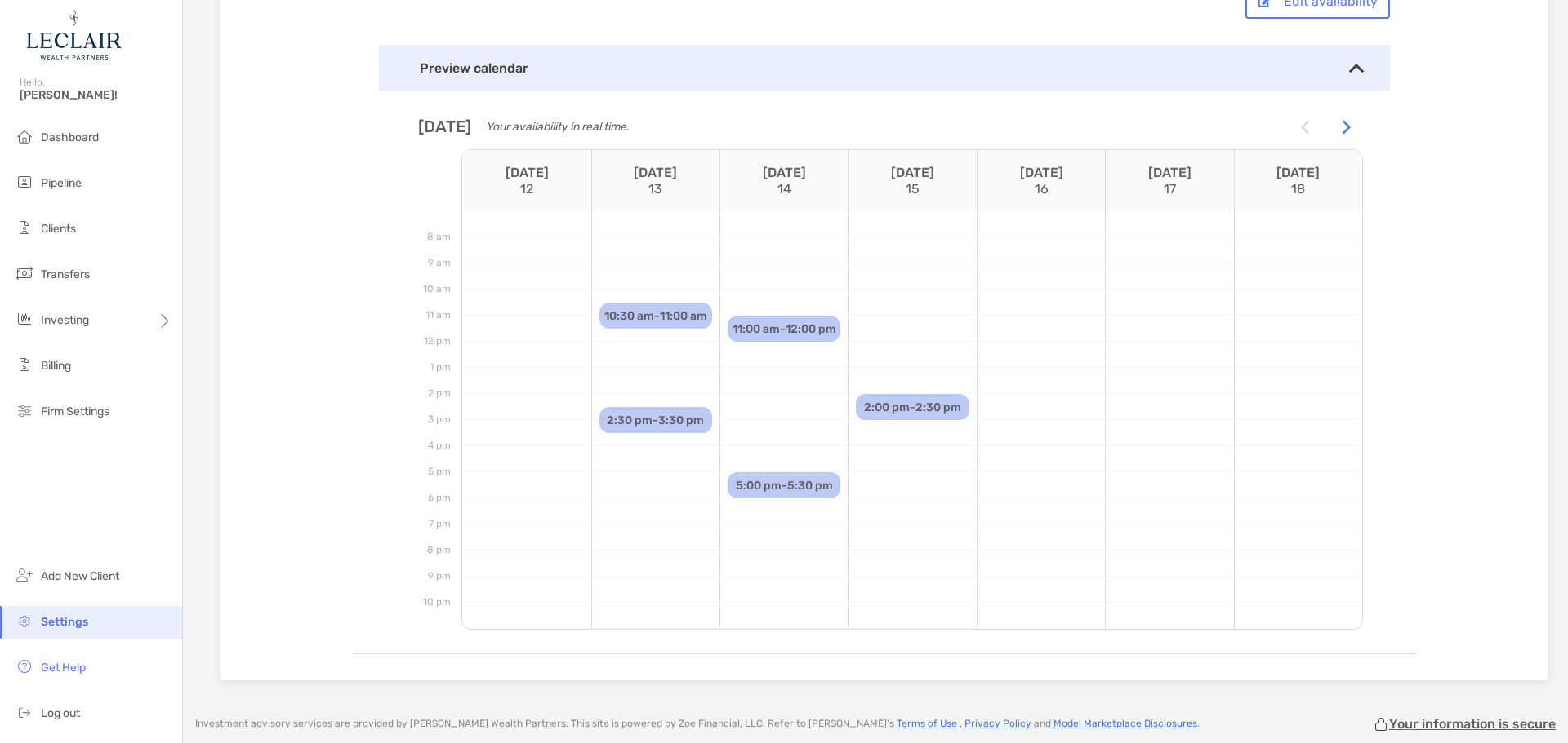
scroll to position [561, 0]
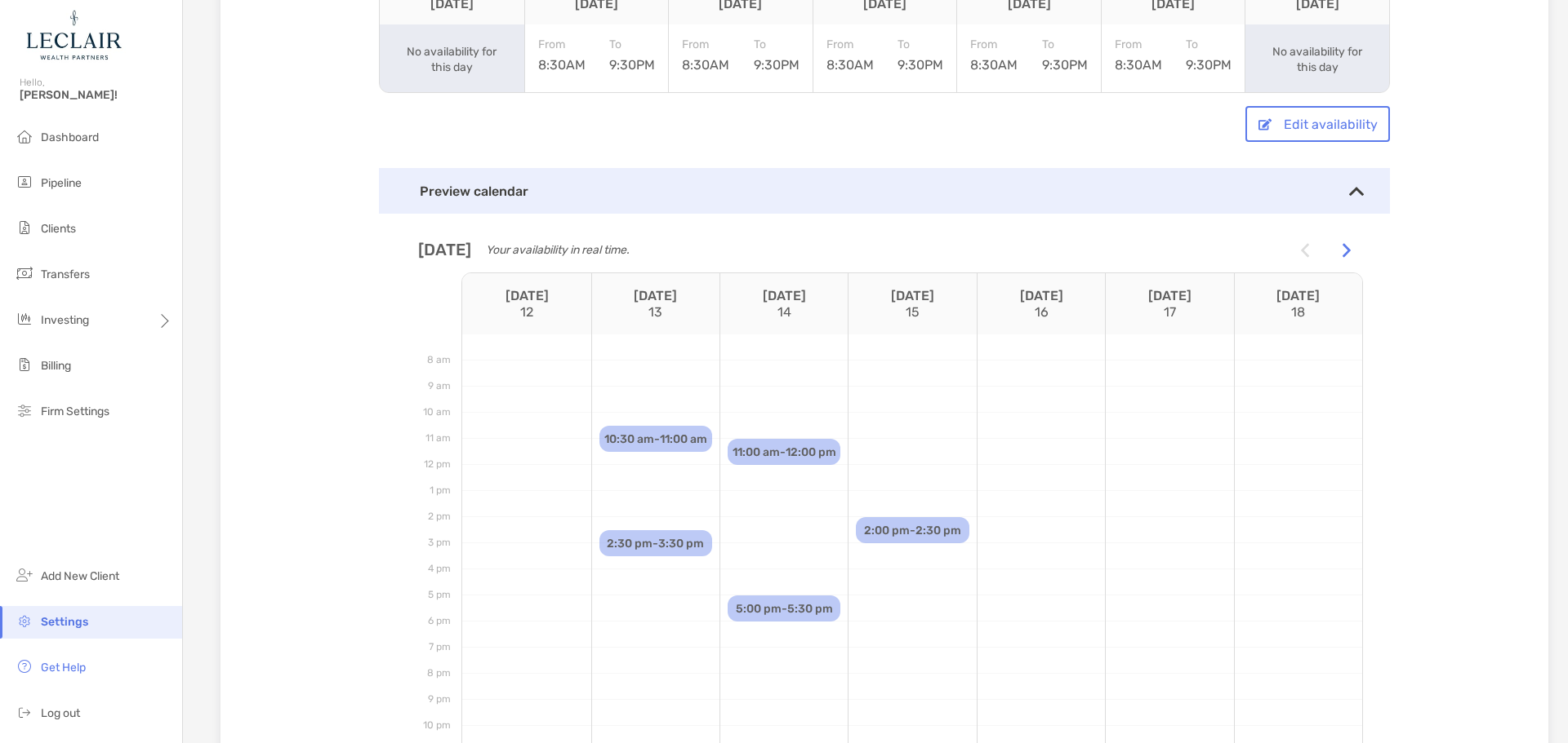
click at [1349, 188] on img at bounding box center [1356, 192] width 14 height 9
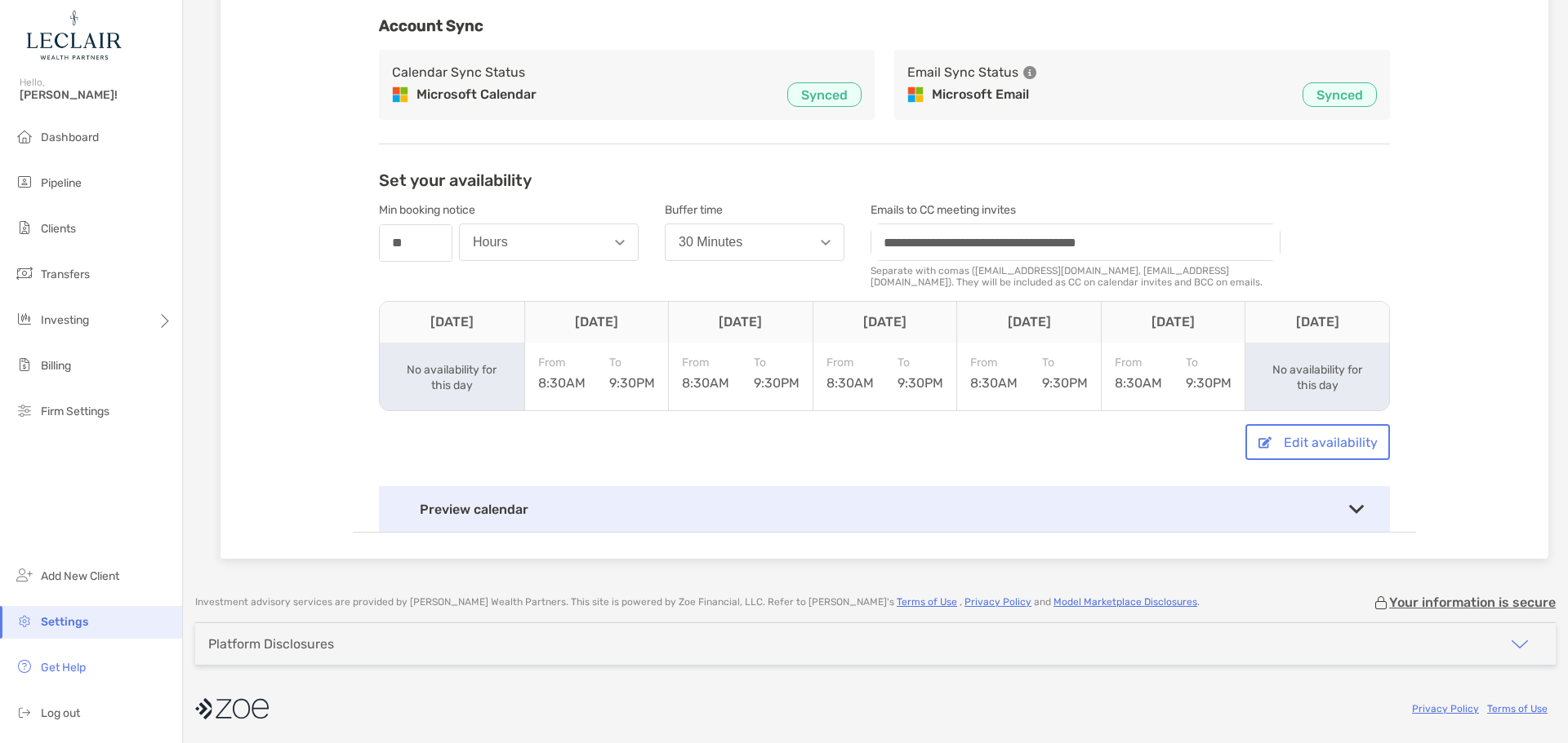
click at [1400, 274] on div "**********" at bounding box center [884, 257] width 1063 height 551
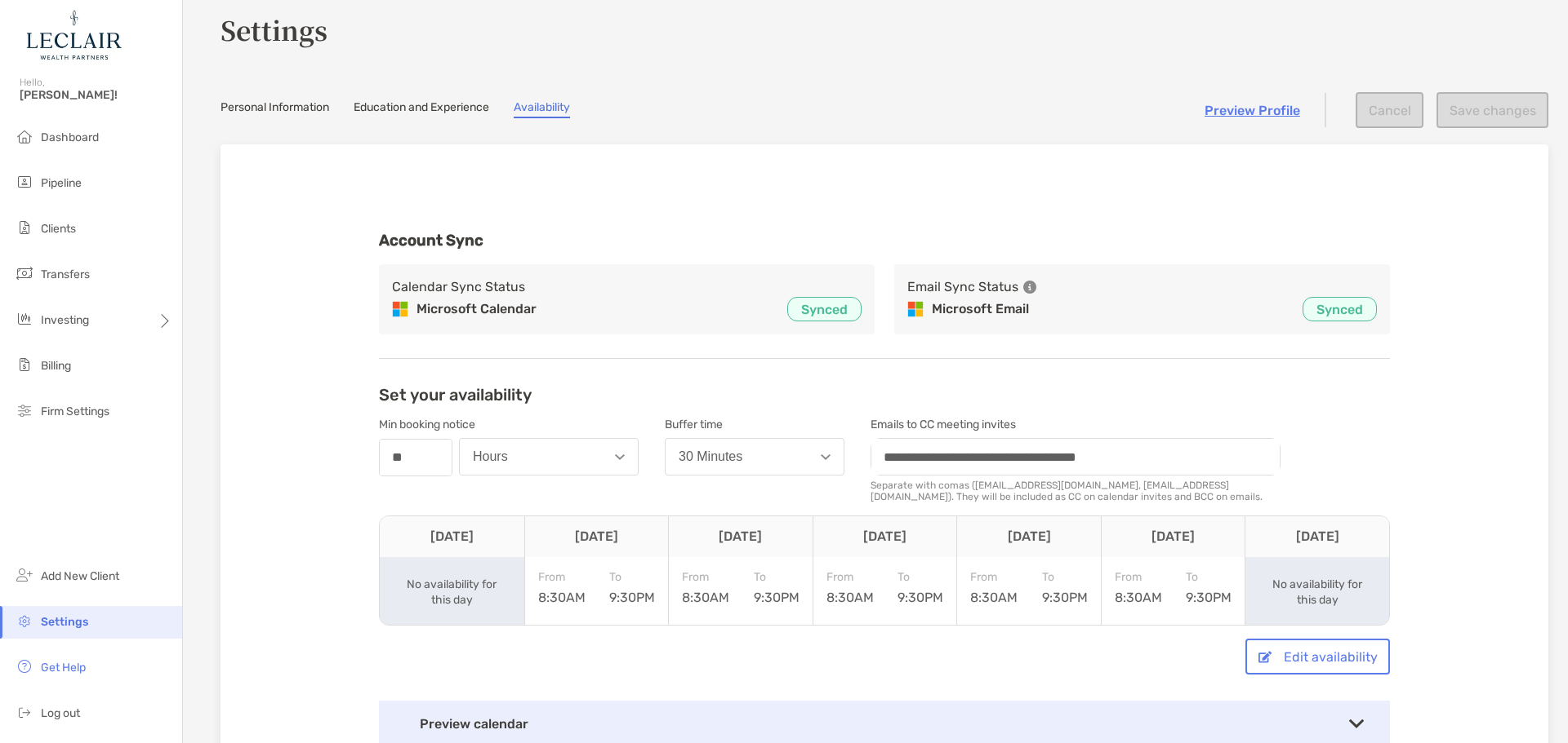
scroll to position [0, 0]
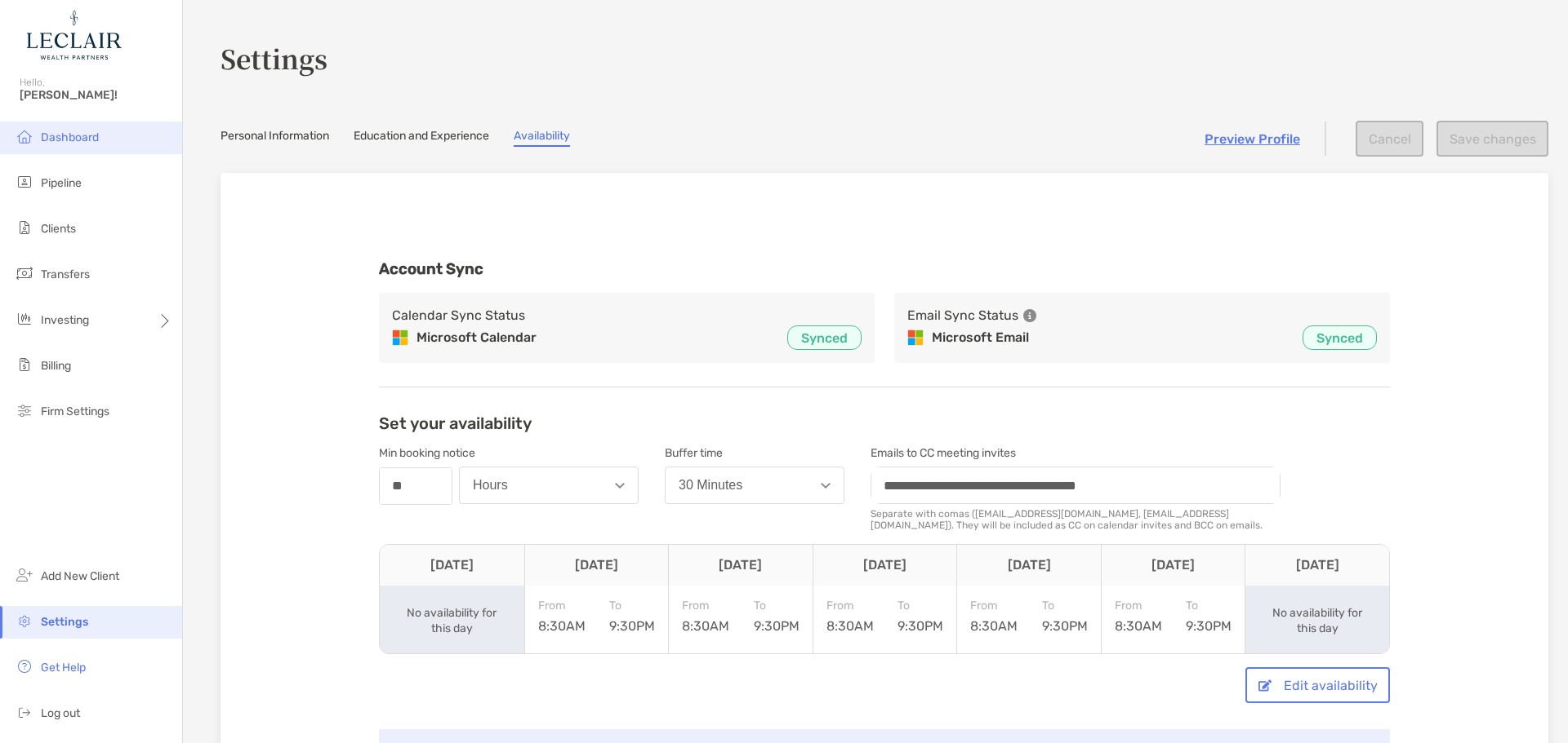
click at [103, 142] on li "Dashboard" at bounding box center [91, 137] width 182 height 33
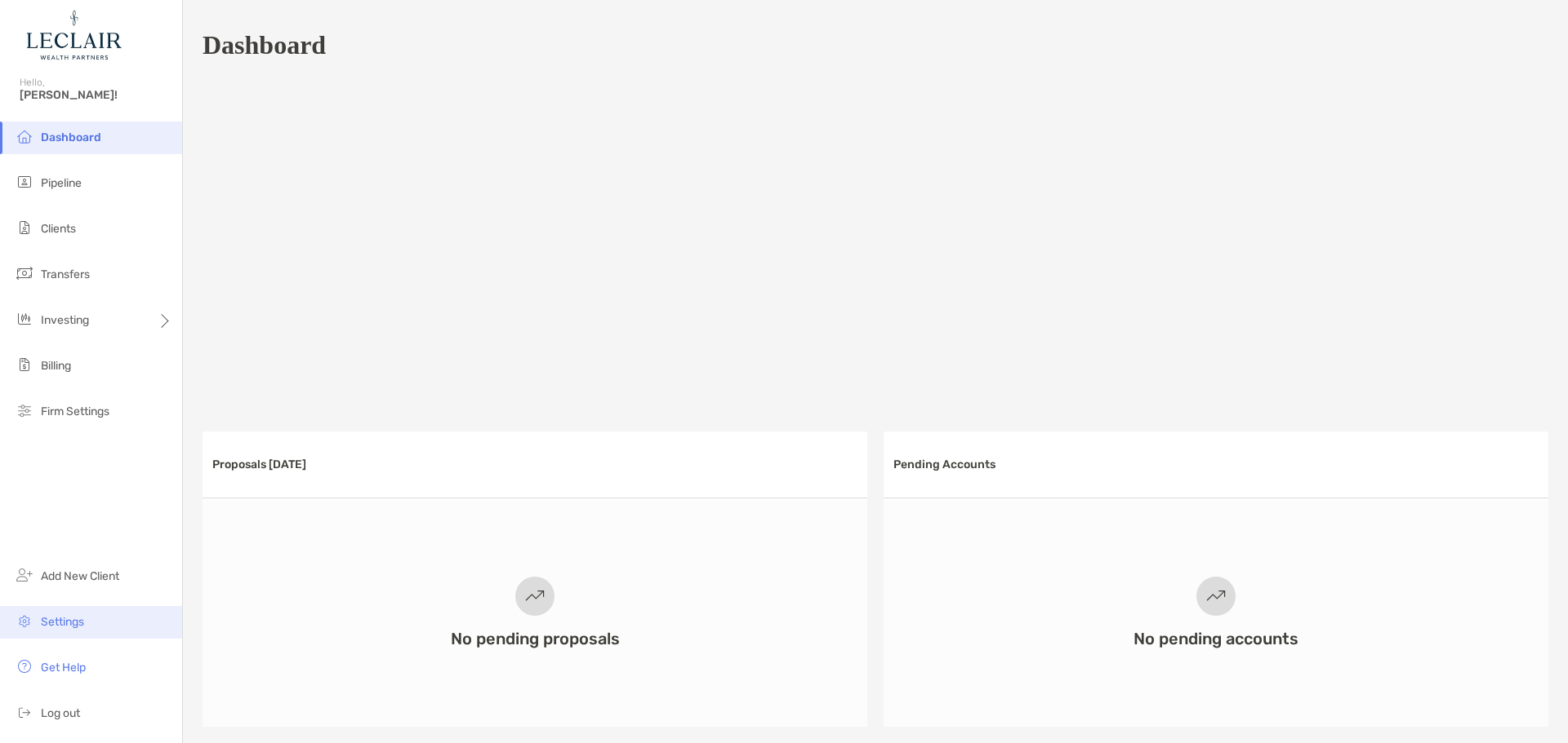
click at [48, 620] on span "Settings" at bounding box center [62, 623] width 44 height 14
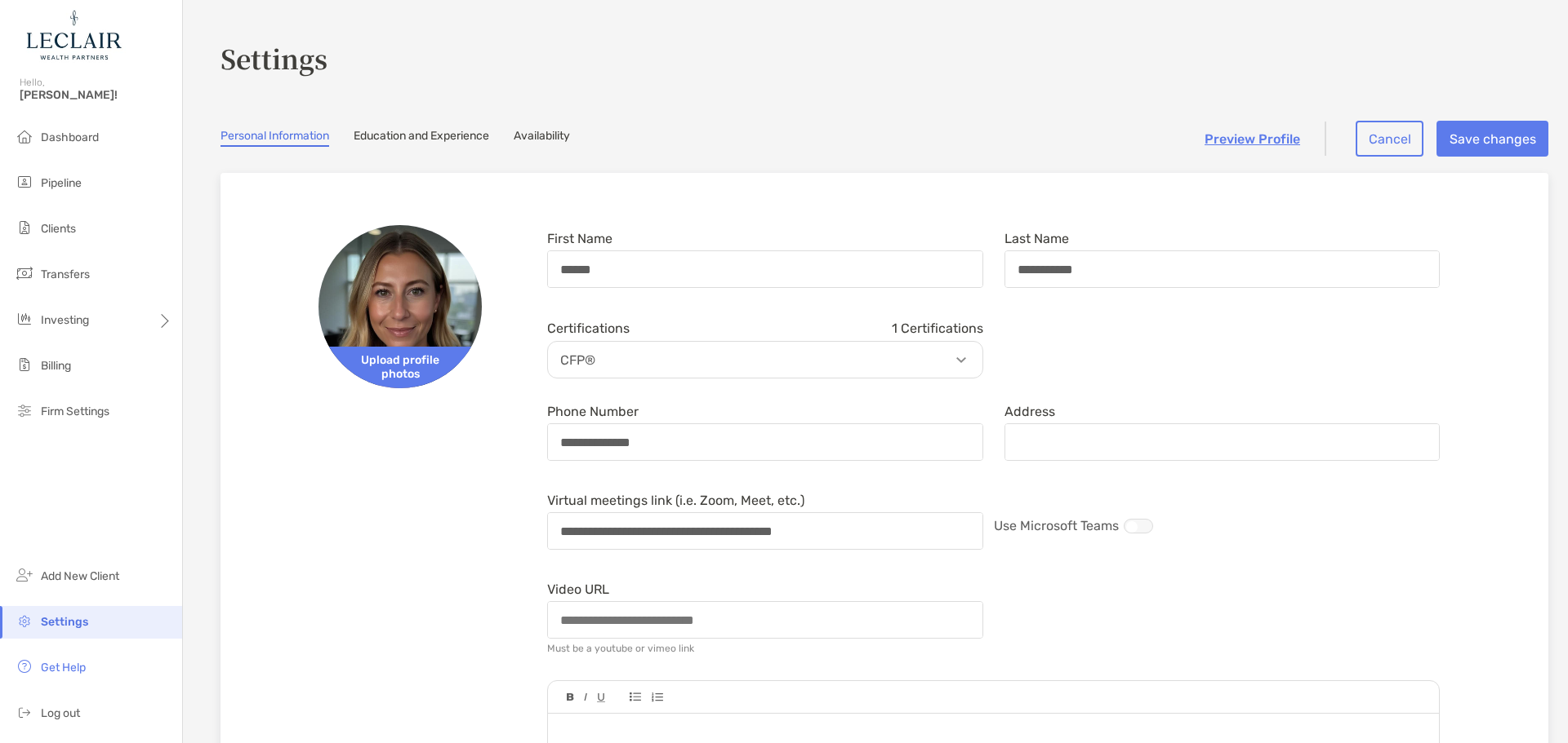
click at [423, 139] on link "Education and Experience" at bounding box center [422, 138] width 135 height 18
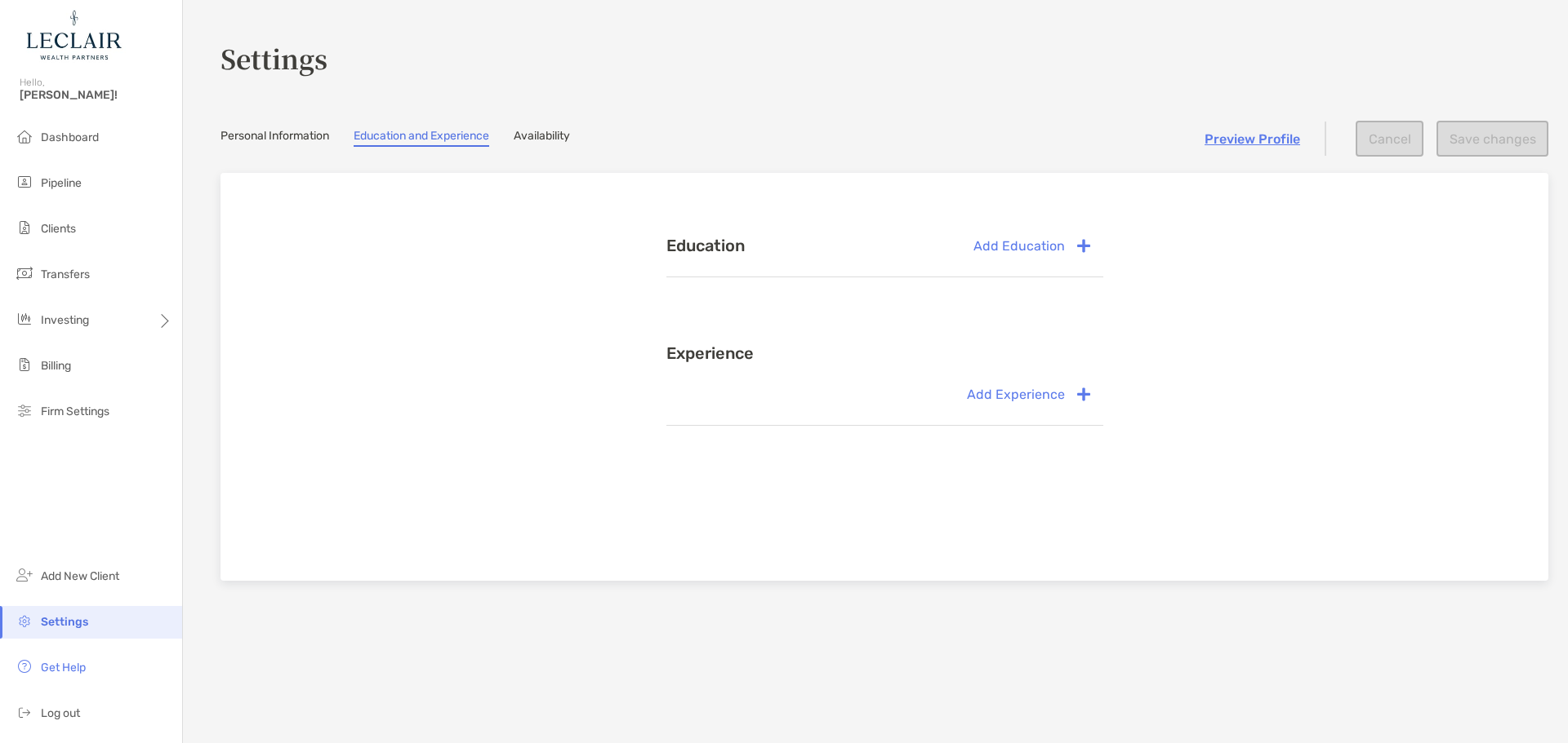
click at [274, 135] on link "Personal Information" at bounding box center [275, 138] width 109 height 18
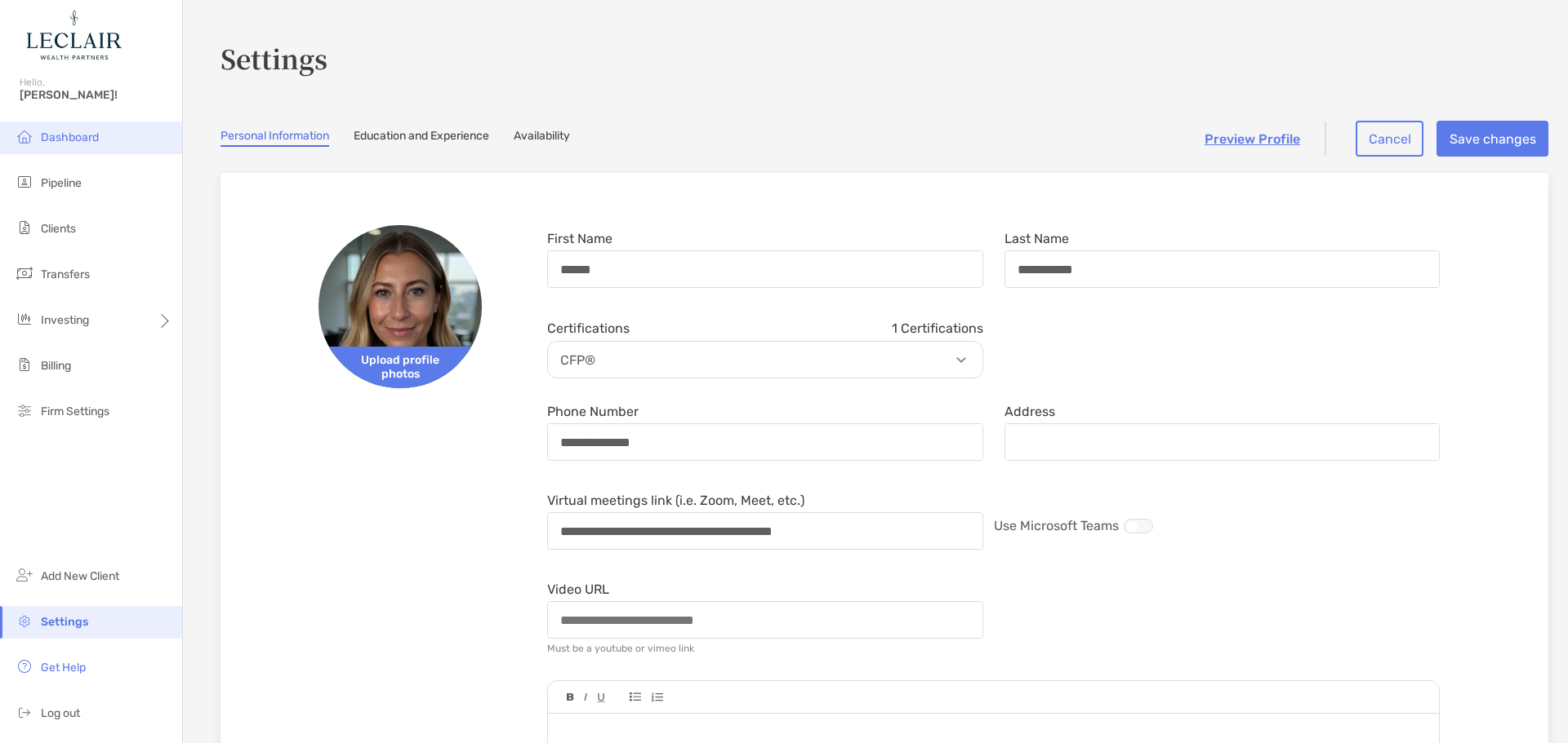
click at [98, 137] on span "Dashboard" at bounding box center [70, 138] width 58 height 14
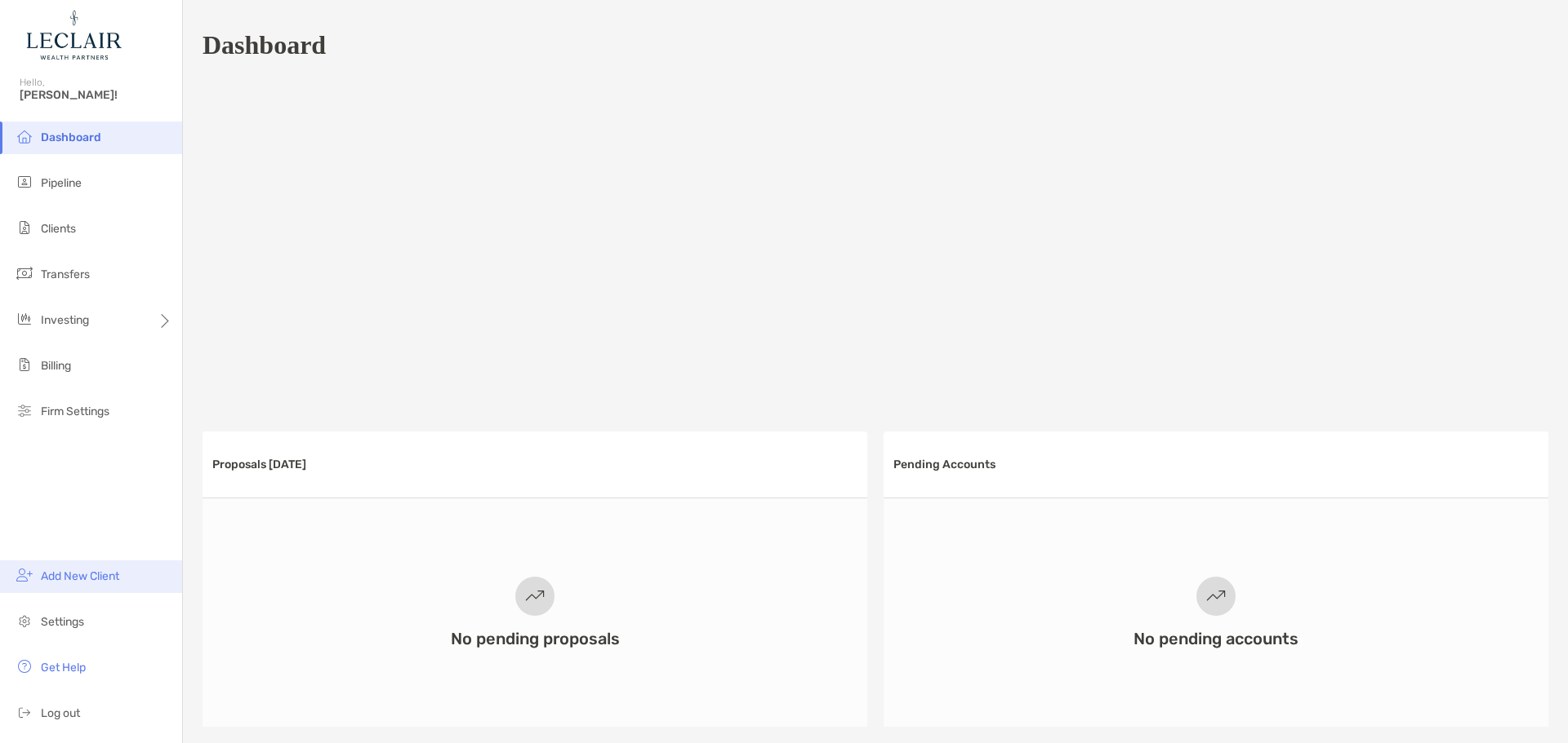
click at [85, 573] on span "Add New Client" at bounding box center [80, 576] width 78 height 14
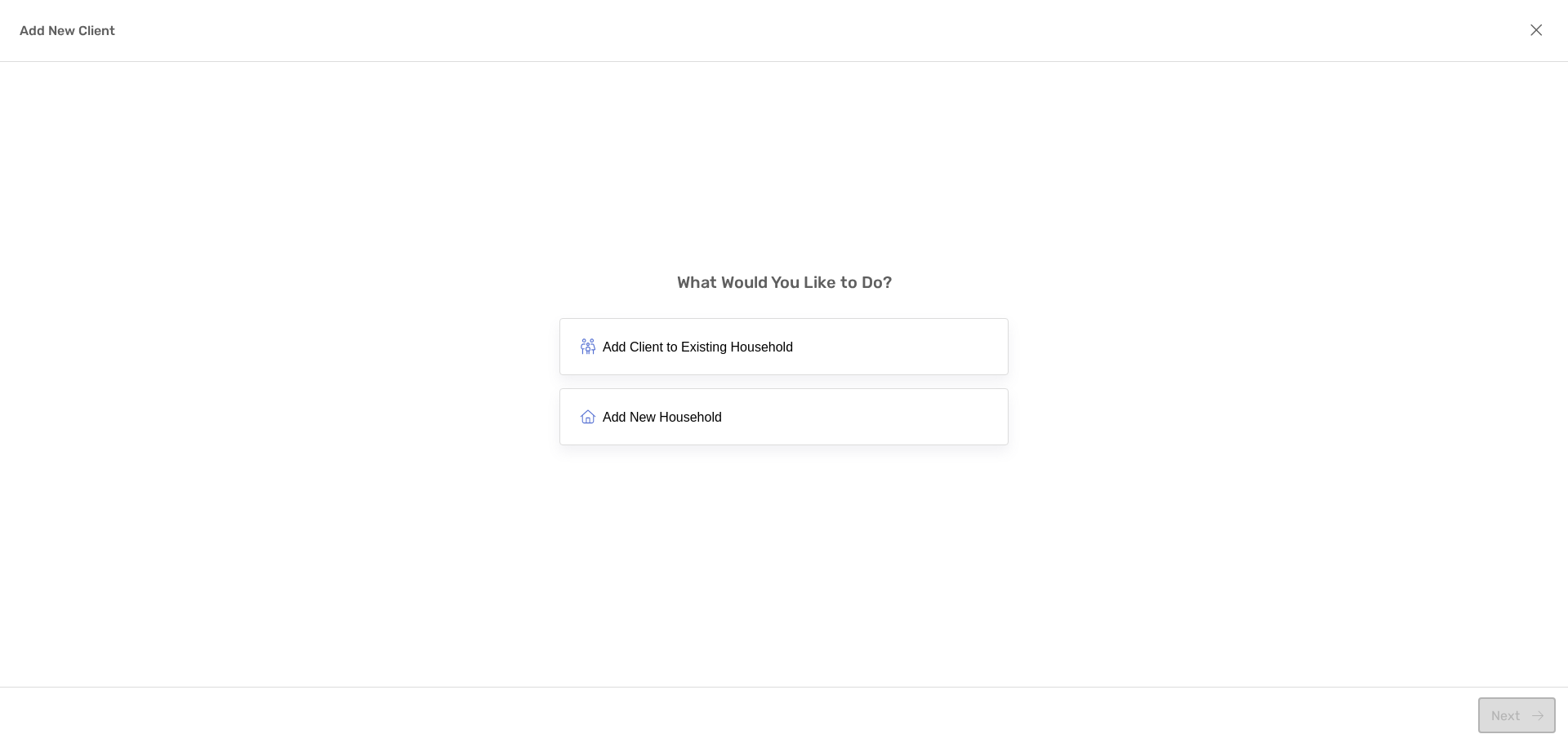
click at [669, 411] on span "Add New Household" at bounding box center [662, 417] width 119 height 15
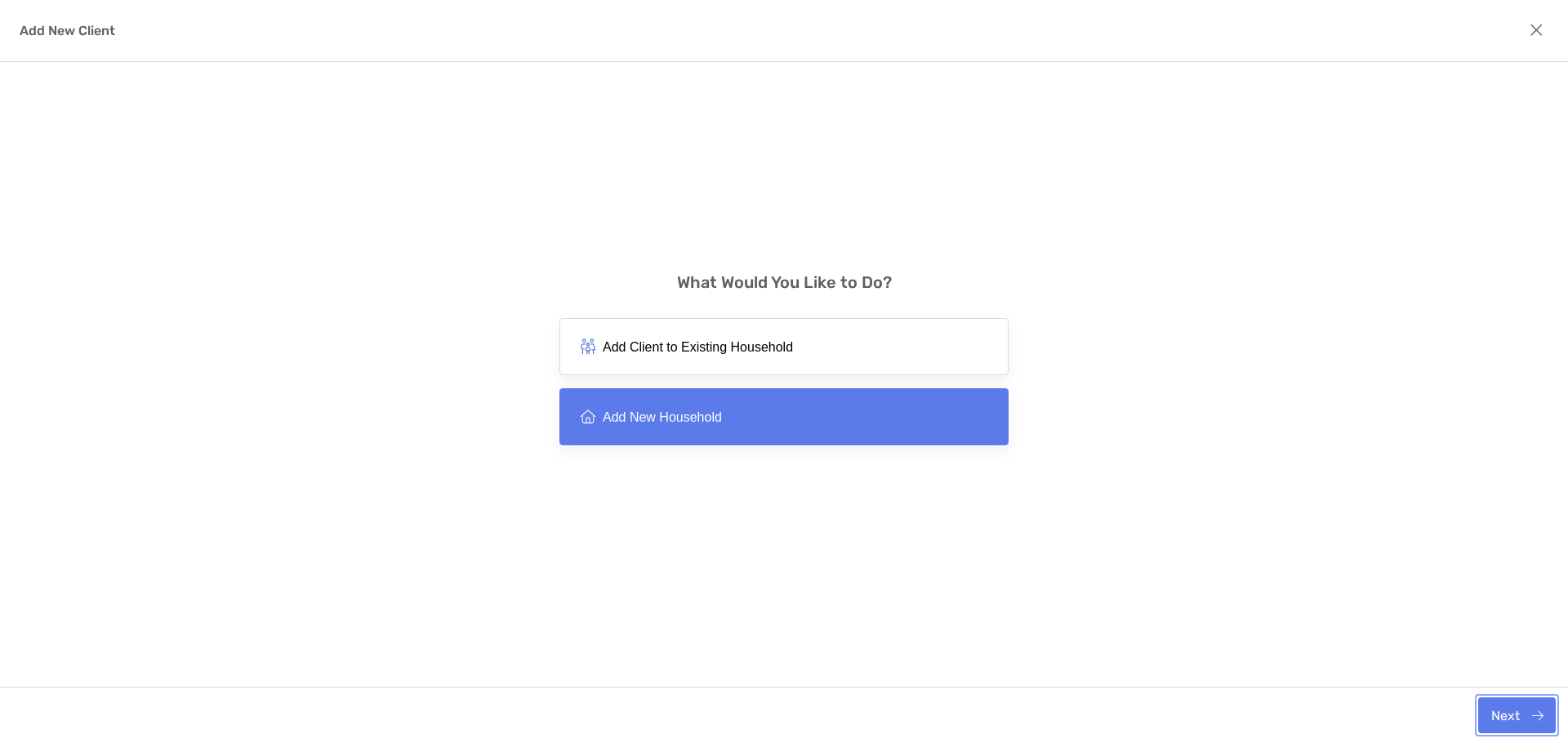
click at [1518, 725] on button "Next" at bounding box center [1516, 715] width 78 height 36
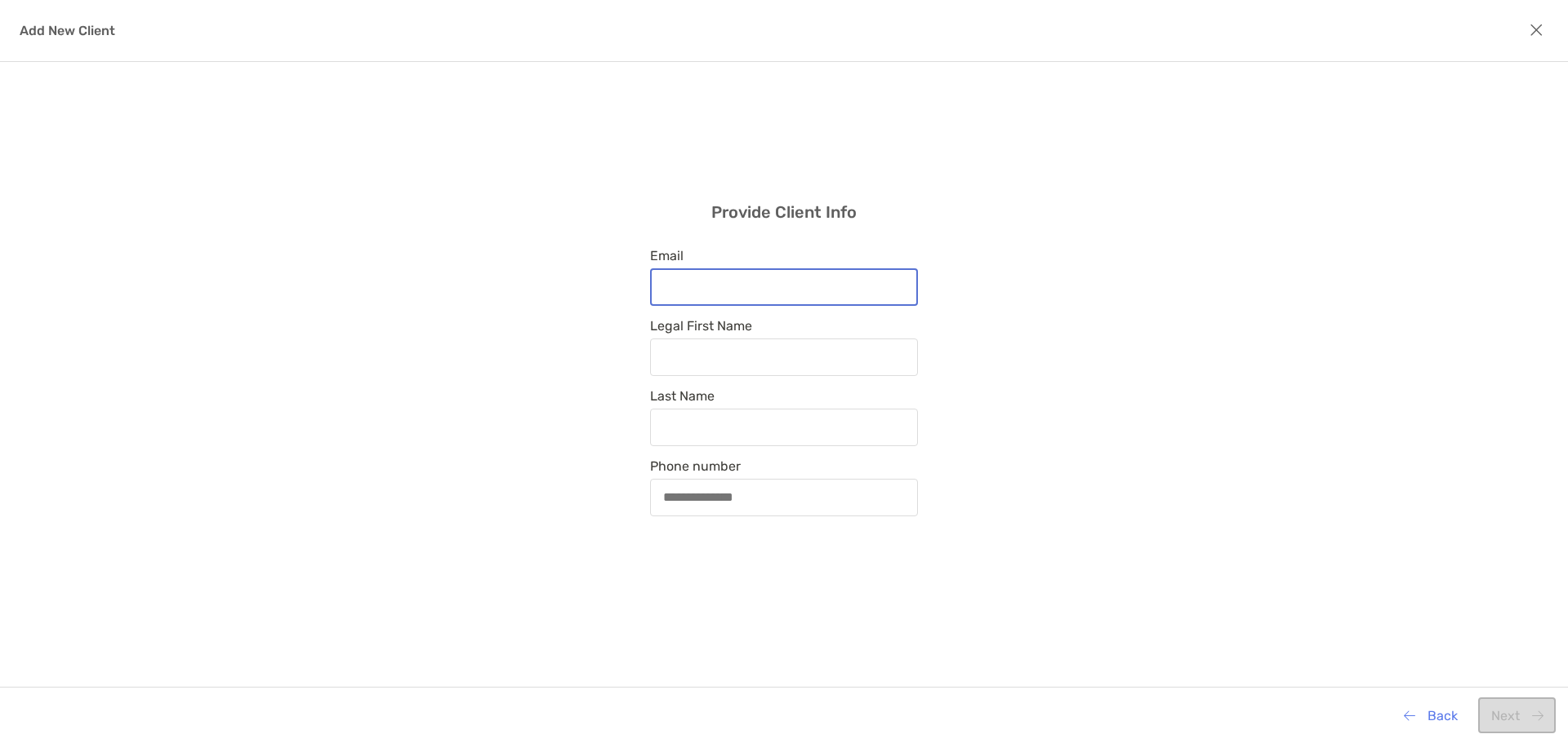
click at [833, 288] on input "Email" at bounding box center [784, 287] width 265 height 14
type input "**********"
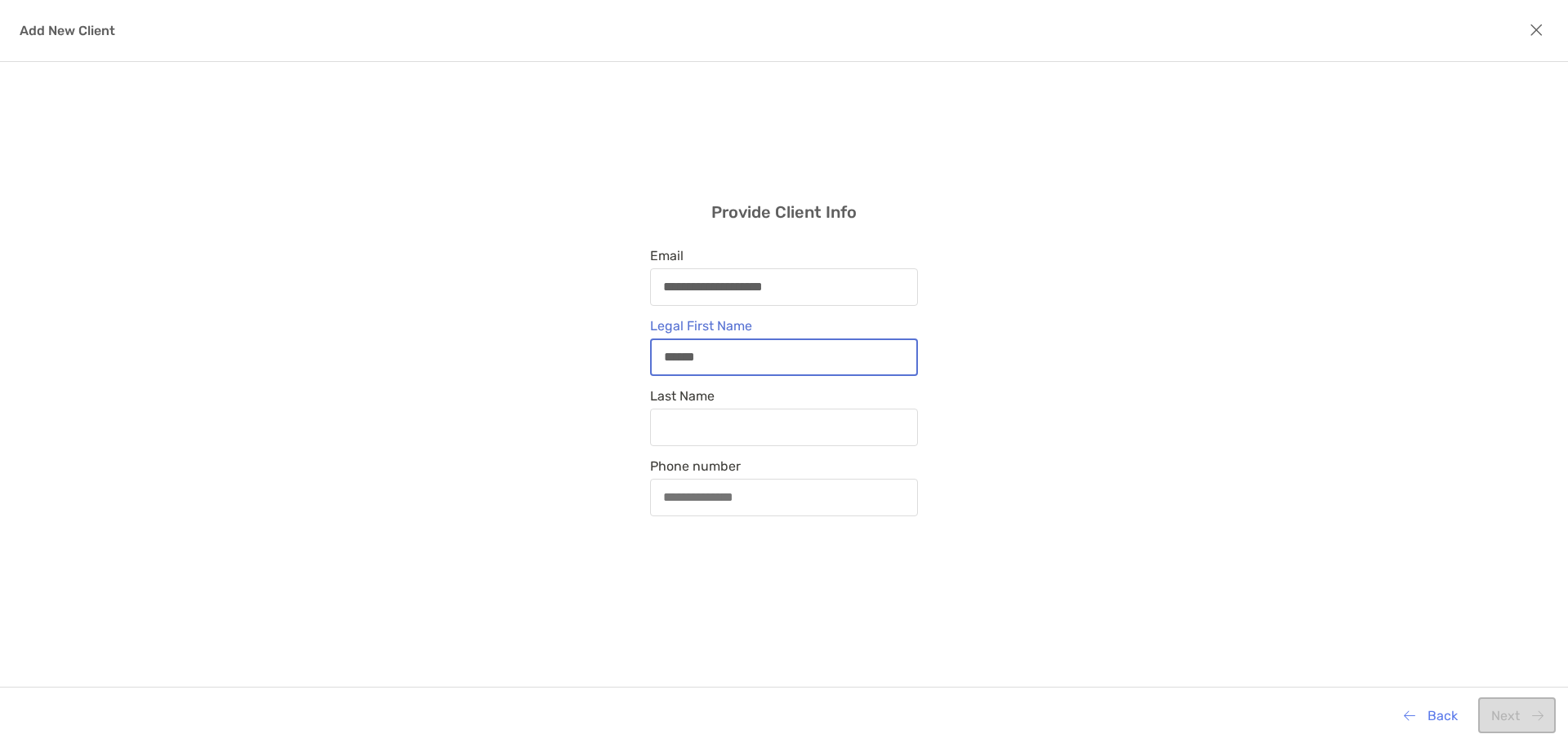
type input "******"
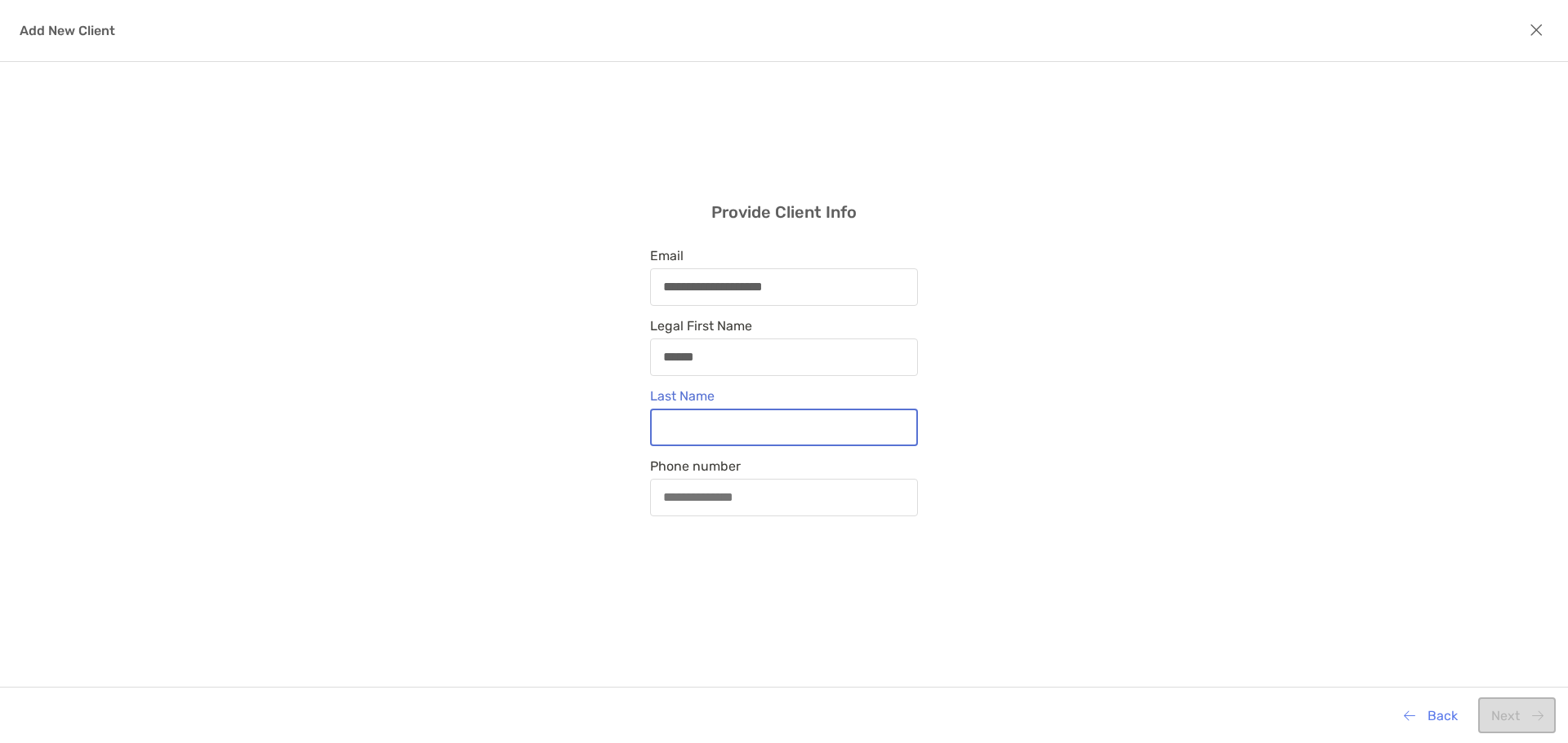
type input "*"
type input "**********"
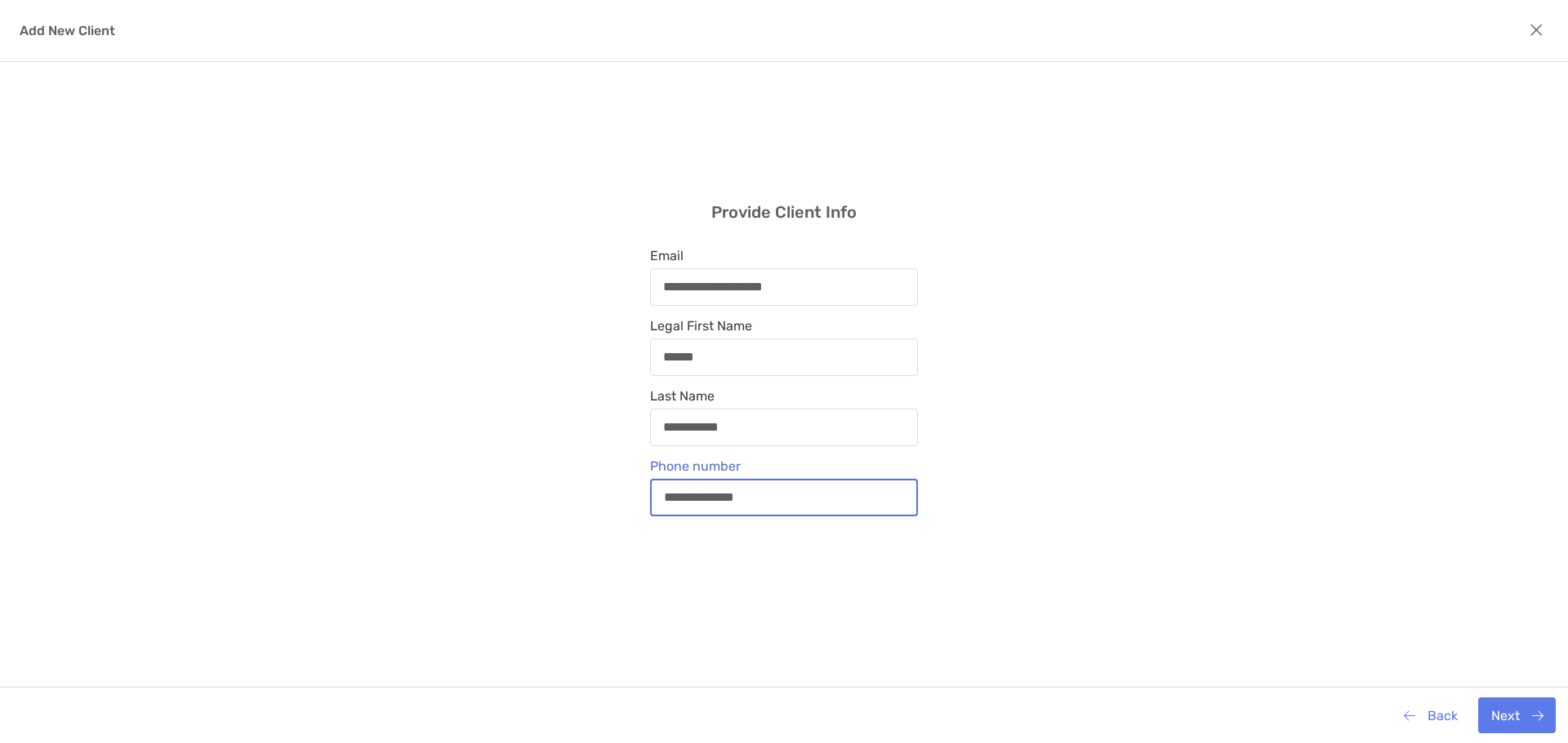
type input "**********"
click at [1508, 714] on button "Next" at bounding box center [1516, 715] width 78 height 36
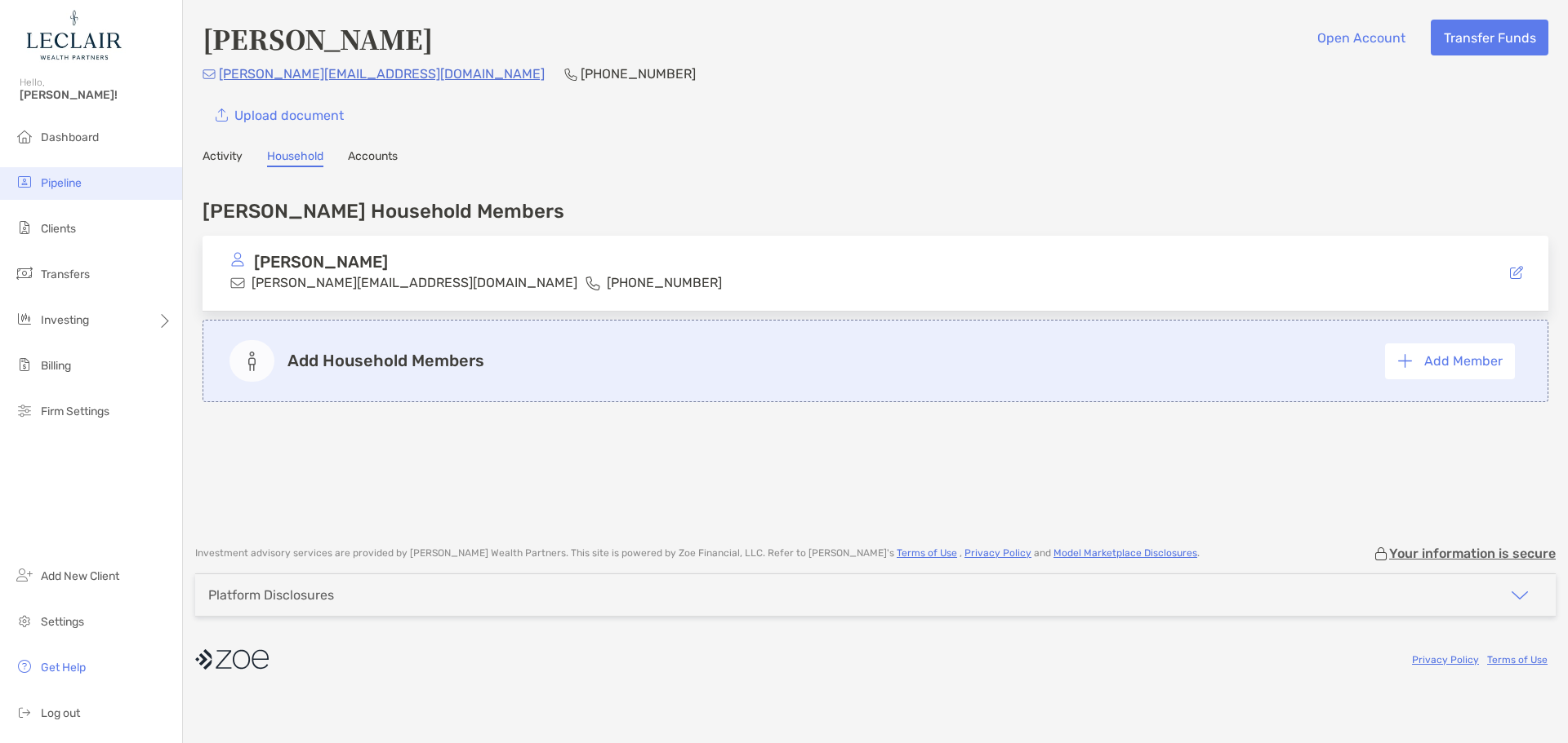
click at [44, 178] on span "Pipeline" at bounding box center [62, 184] width 41 height 14
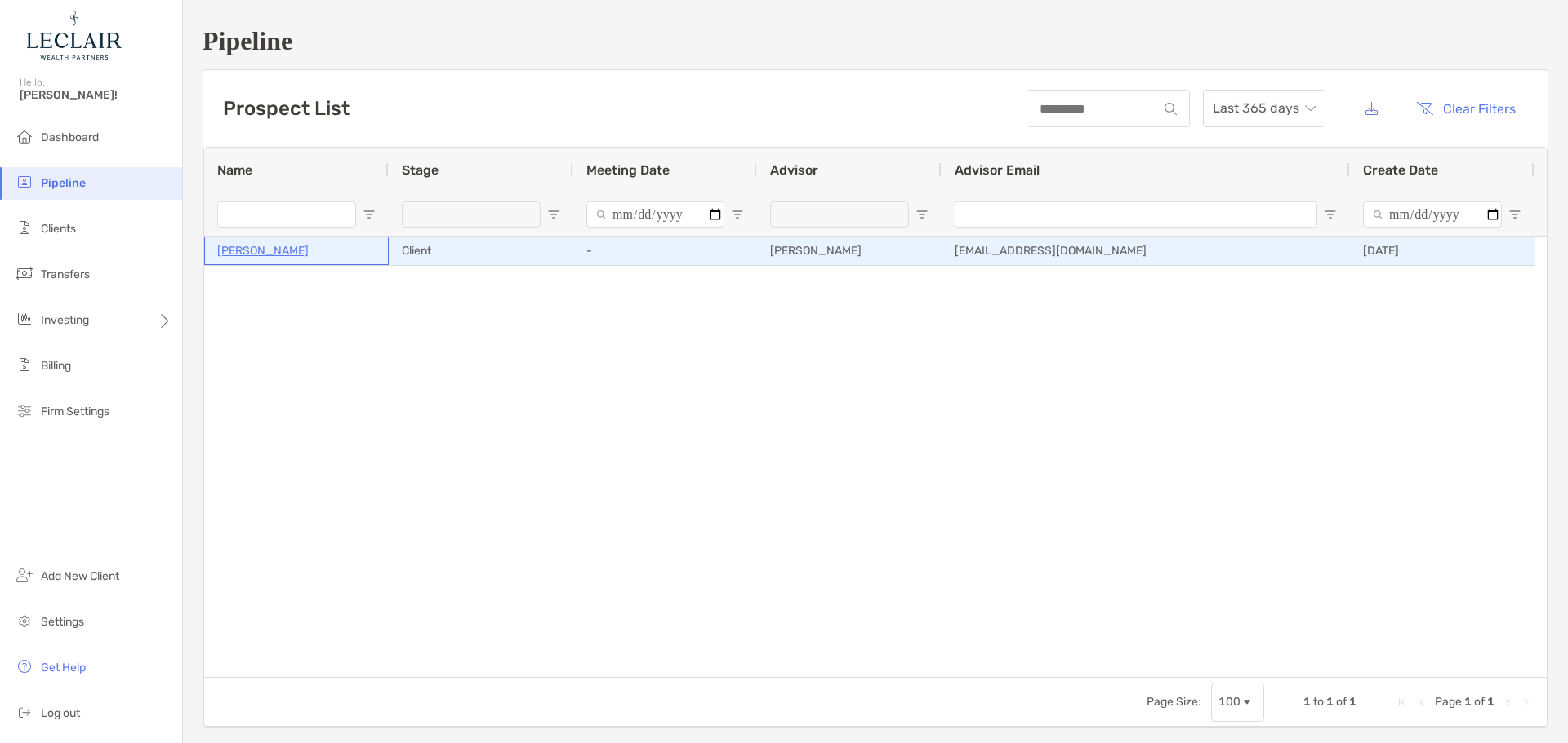
click at [259, 246] on p "[PERSON_NAME]" at bounding box center [263, 250] width 92 height 20
click at [294, 250] on p "[PERSON_NAME]" at bounding box center [263, 250] width 92 height 20
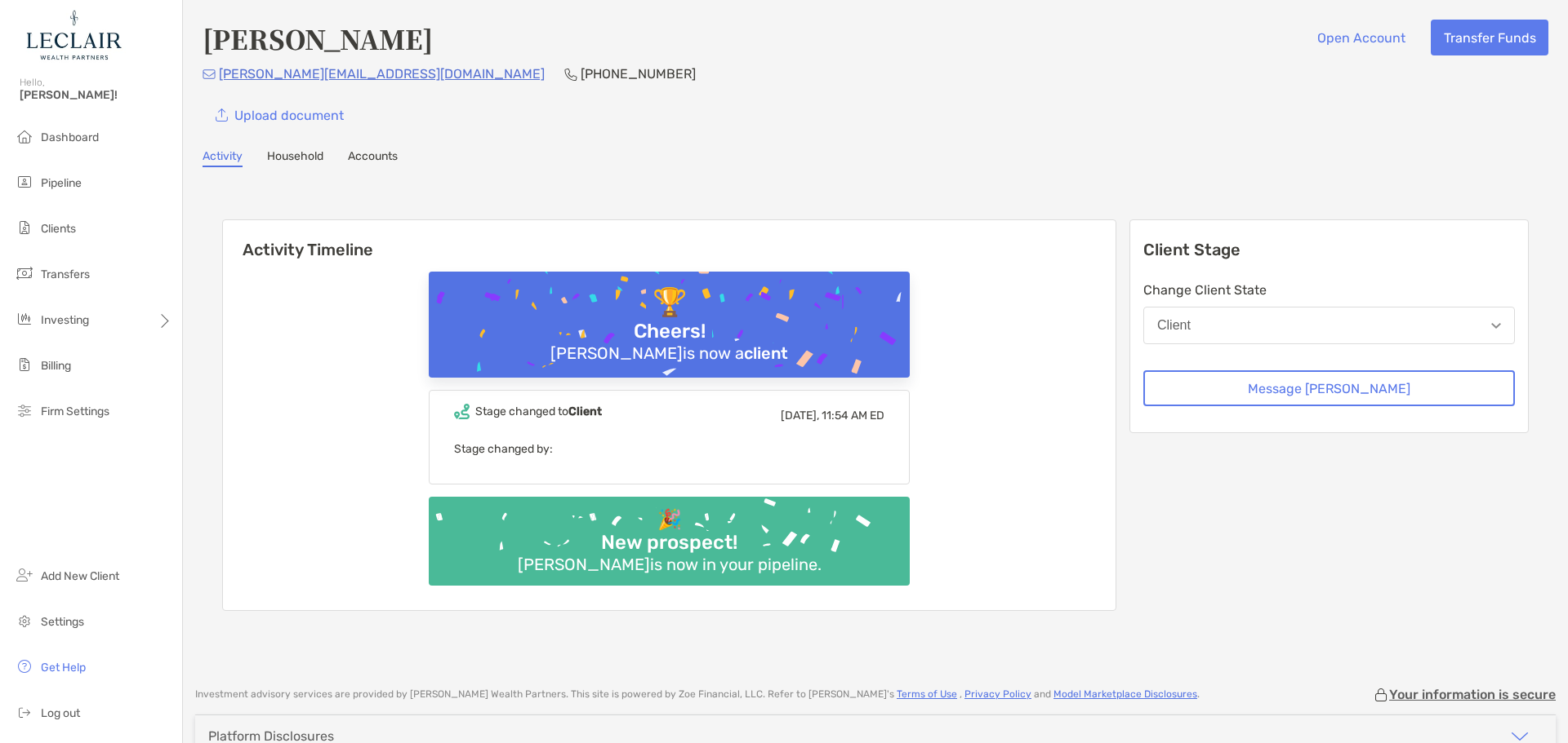
click at [283, 153] on link "Household" at bounding box center [295, 159] width 56 height 18
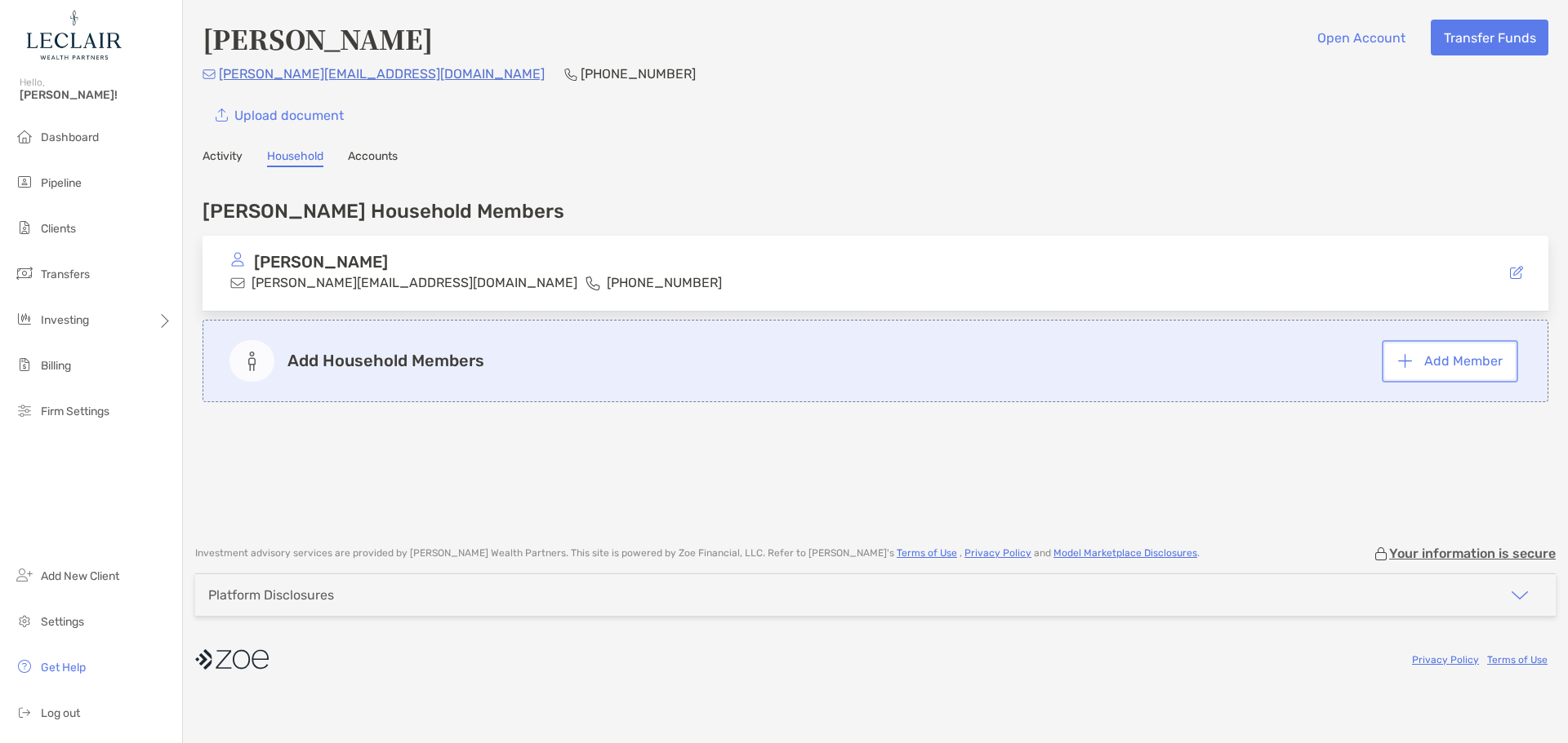
click at [1469, 364] on button "Add Member" at bounding box center [1449, 362] width 130 height 36
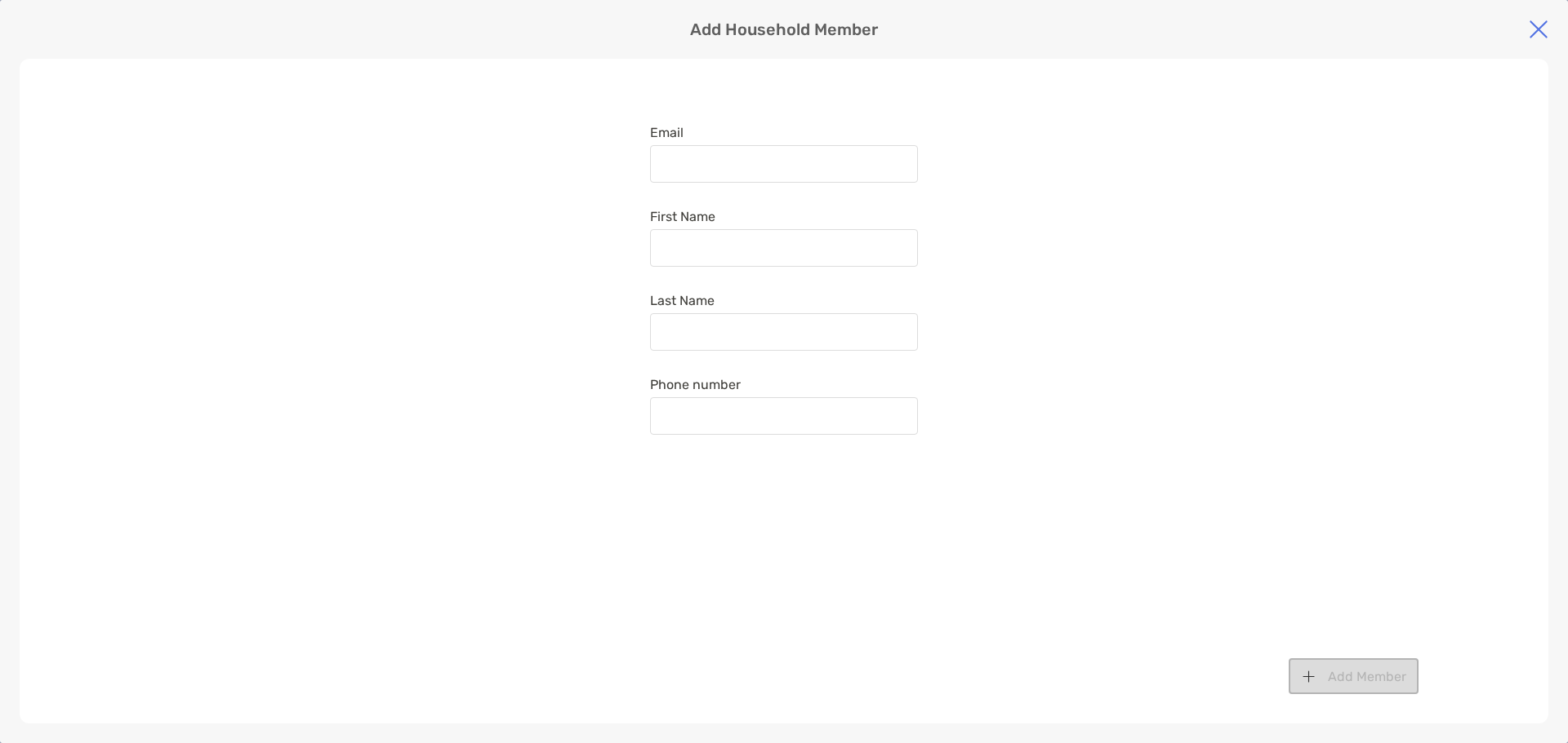
click at [720, 159] on div at bounding box center [784, 164] width 267 height 37
click at [720, 159] on input "Email" at bounding box center [784, 165] width 265 height 14
type input "**********"
type input "******"
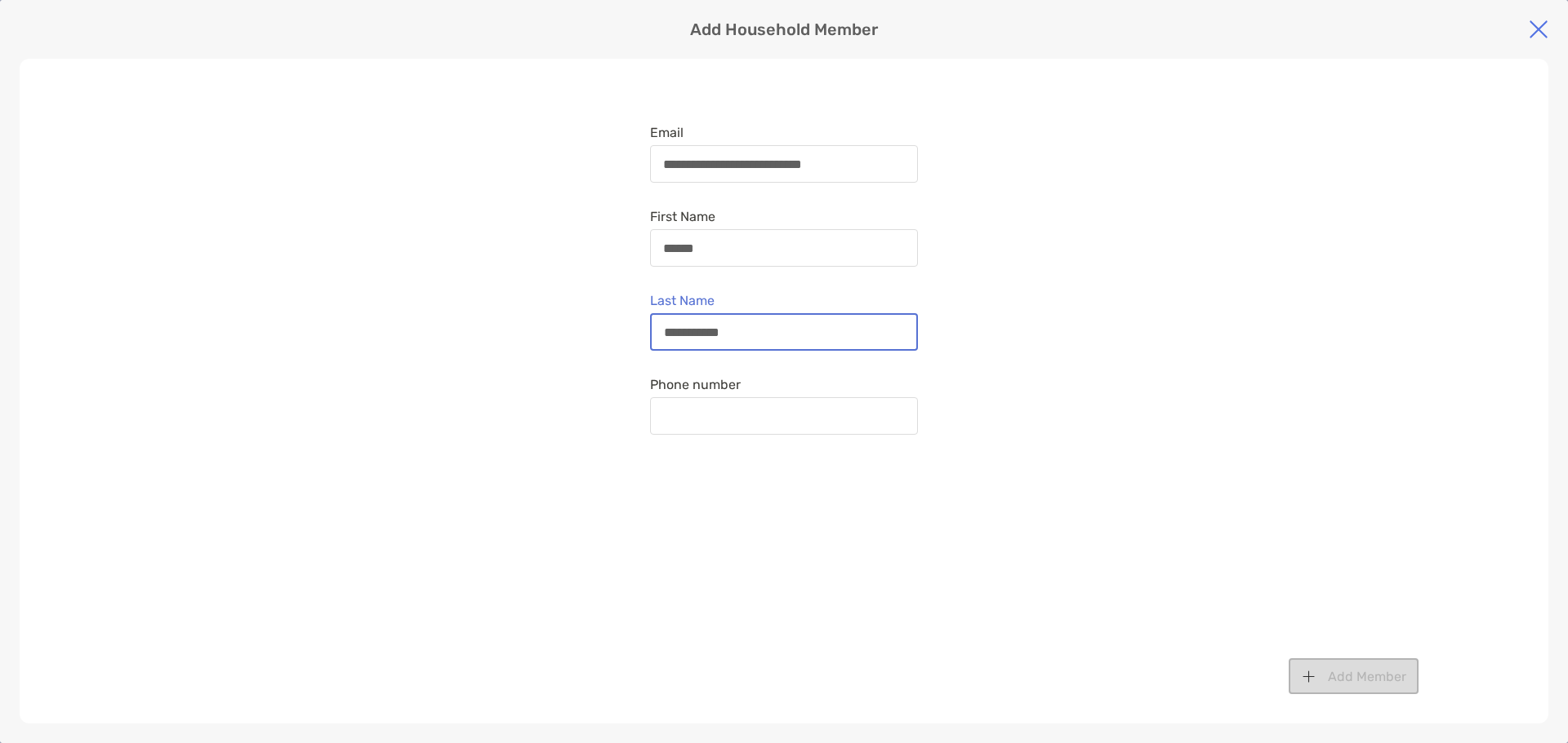
type input "**********"
click at [722, 420] on input "Phone number" at bounding box center [784, 417] width 265 height 14
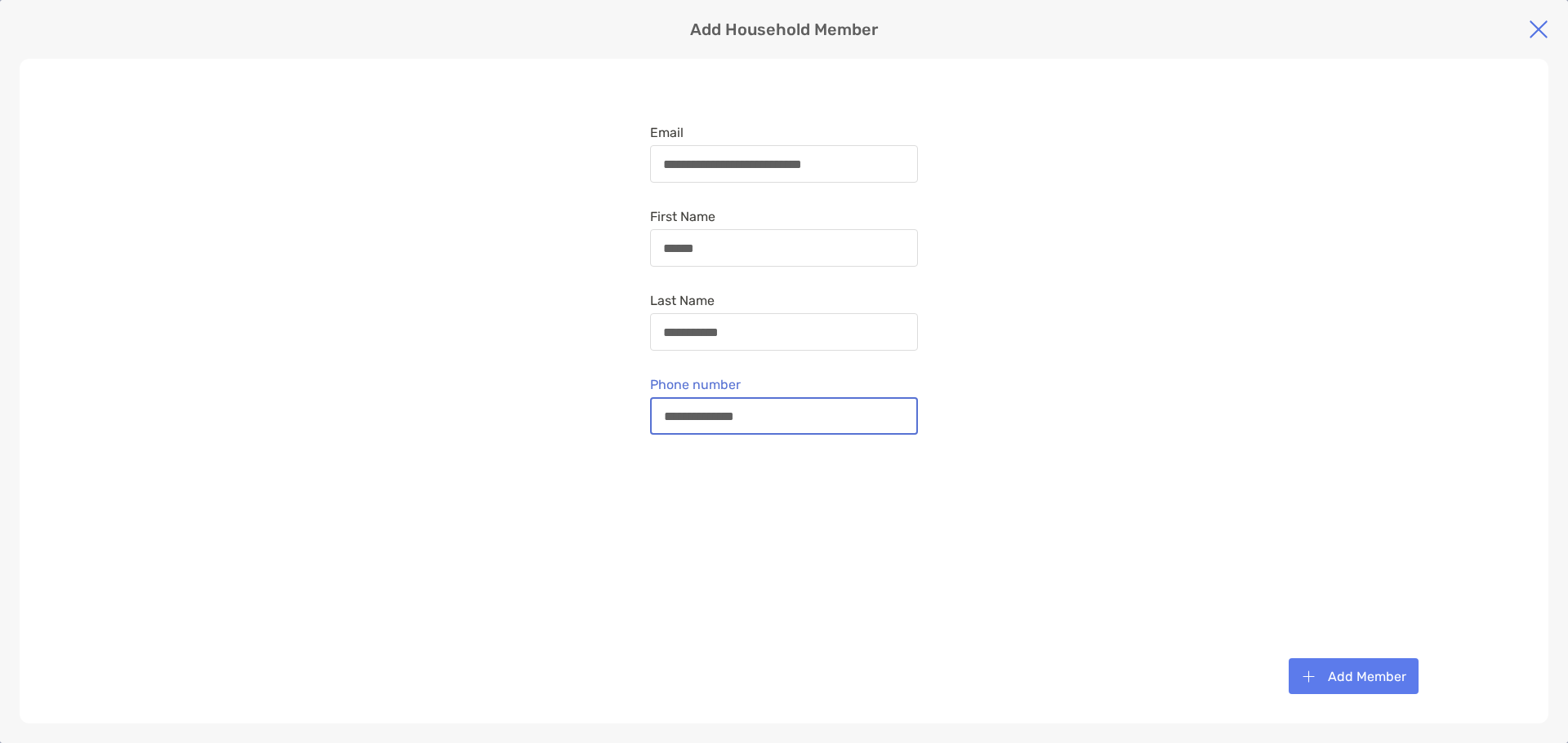
type input "**********"
click at [1231, 302] on div "**********" at bounding box center [784, 391] width 1529 height 665
click at [1392, 684] on button "Add Member" at bounding box center [1353, 676] width 130 height 36
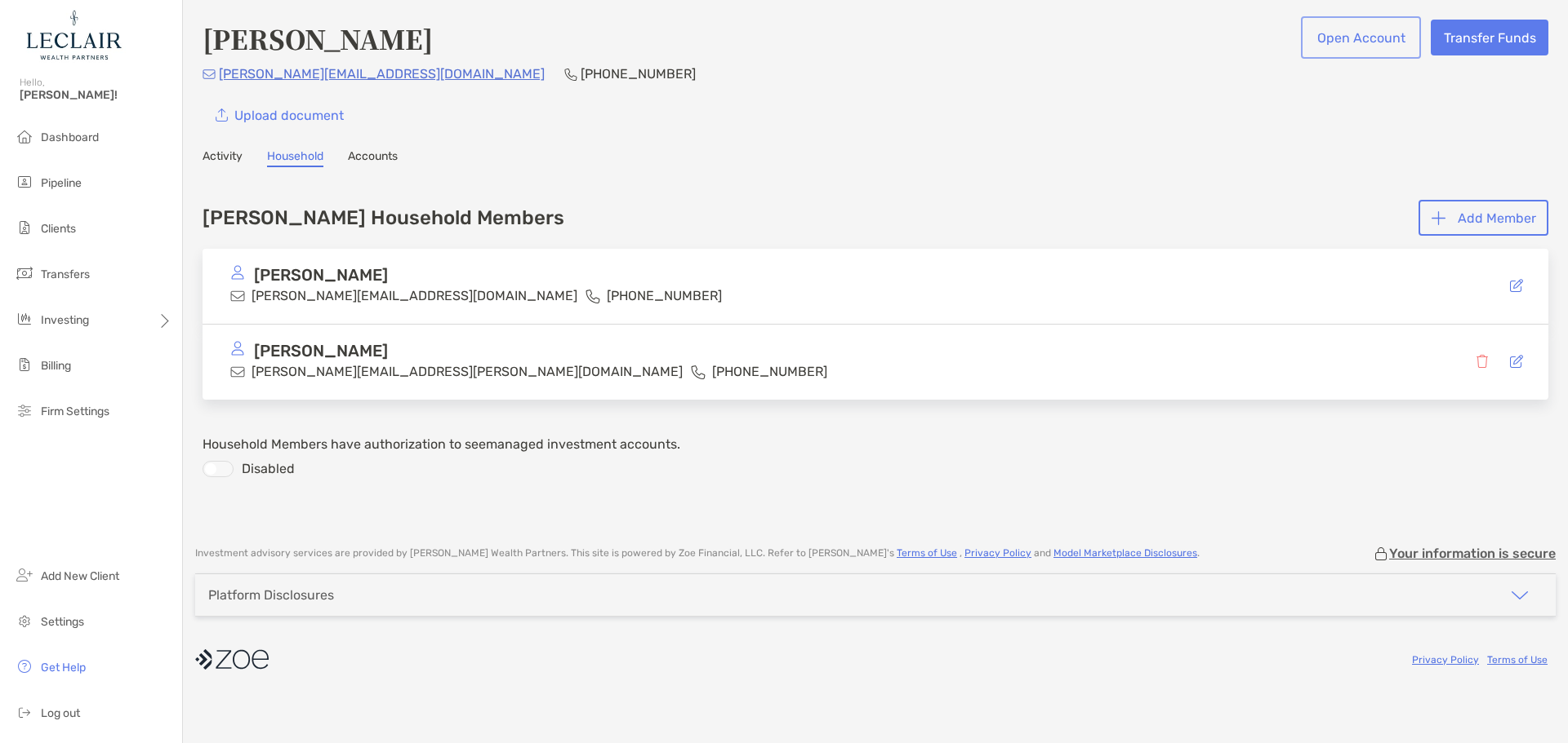
click at [1370, 40] on button "Open Account" at bounding box center [1360, 37] width 113 height 36
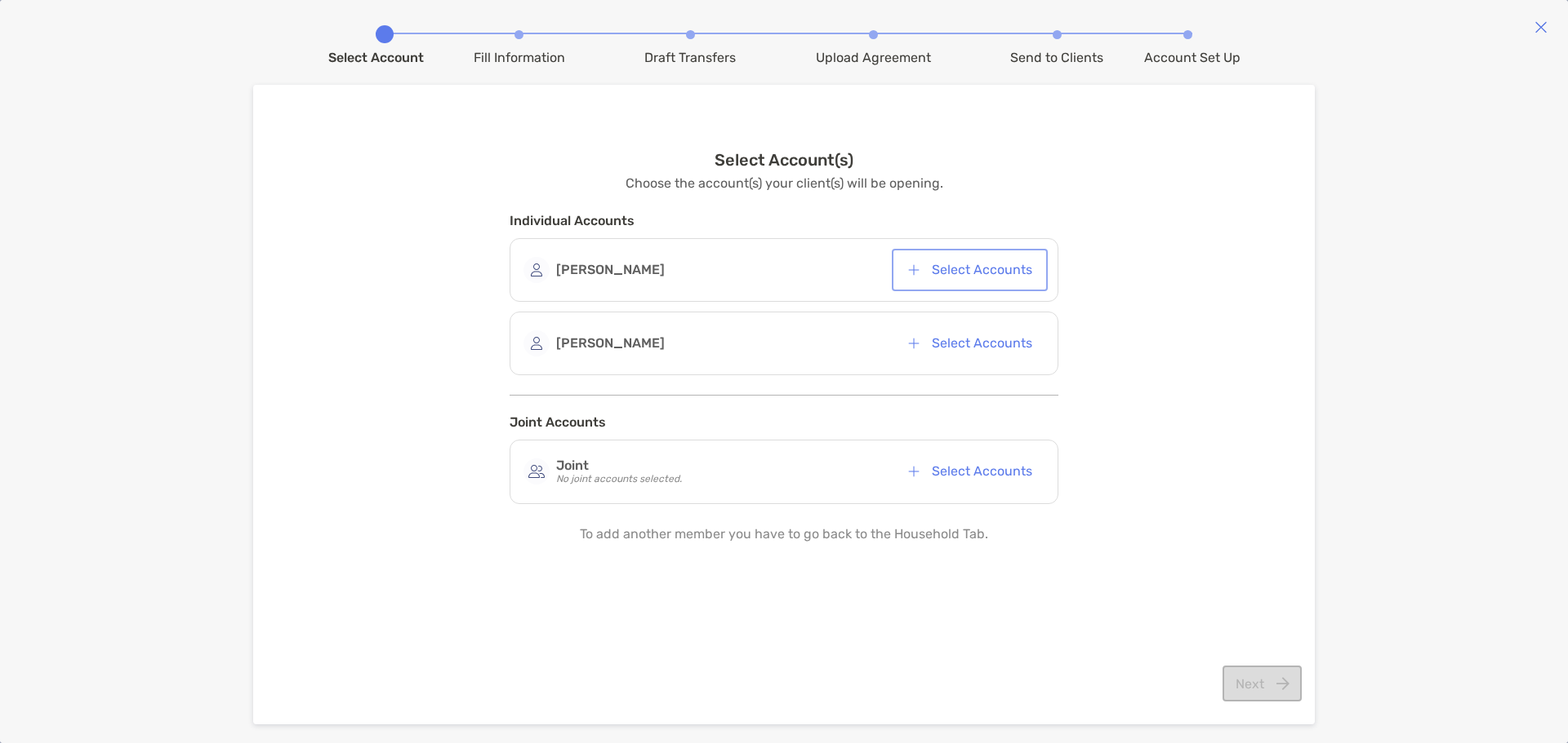
click at [1009, 273] on button "Select Accounts" at bounding box center [970, 270] width 150 height 36
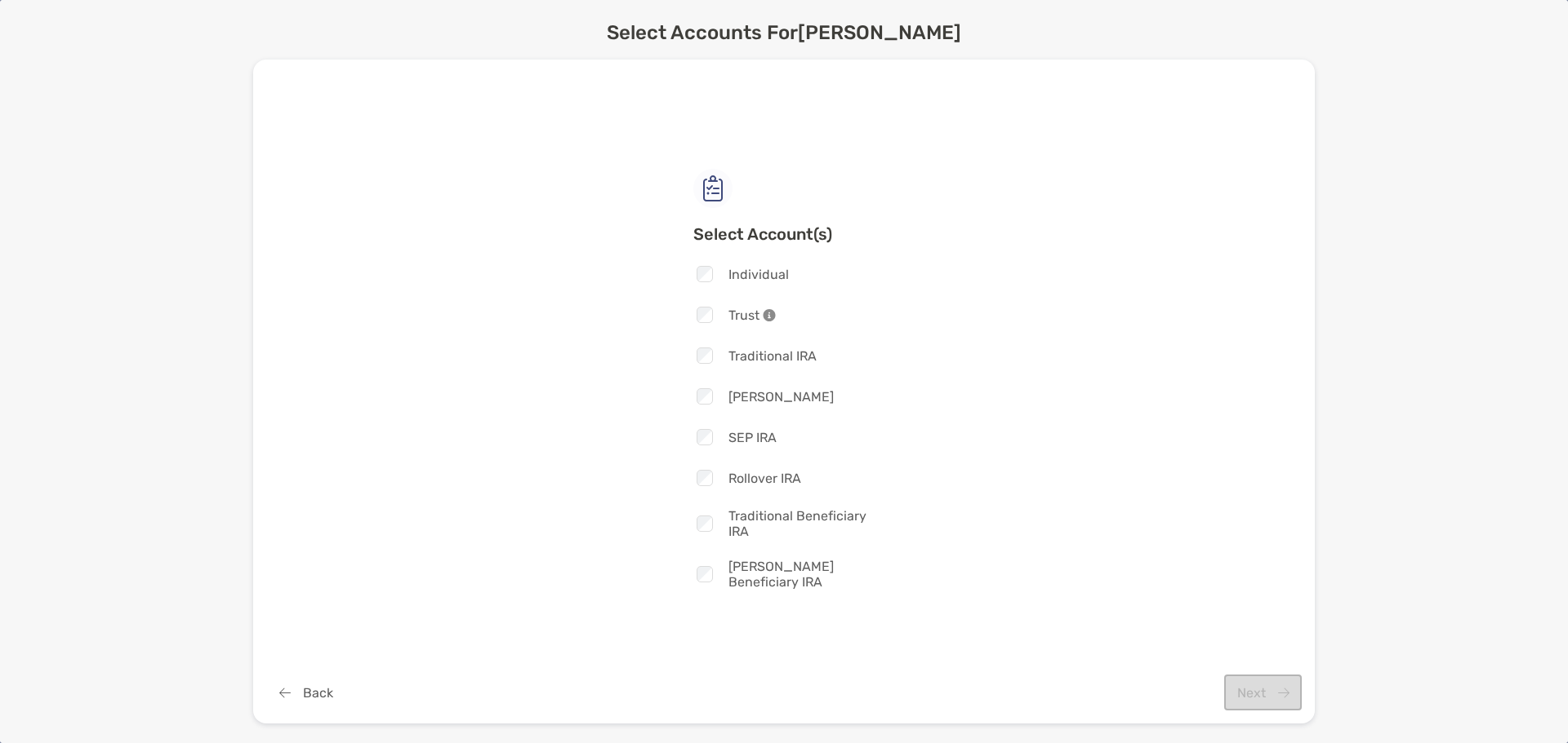
click at [771, 282] on span "Individual" at bounding box center [759, 274] width 61 height 15
click at [1246, 689] on button "Next" at bounding box center [1262, 693] width 78 height 36
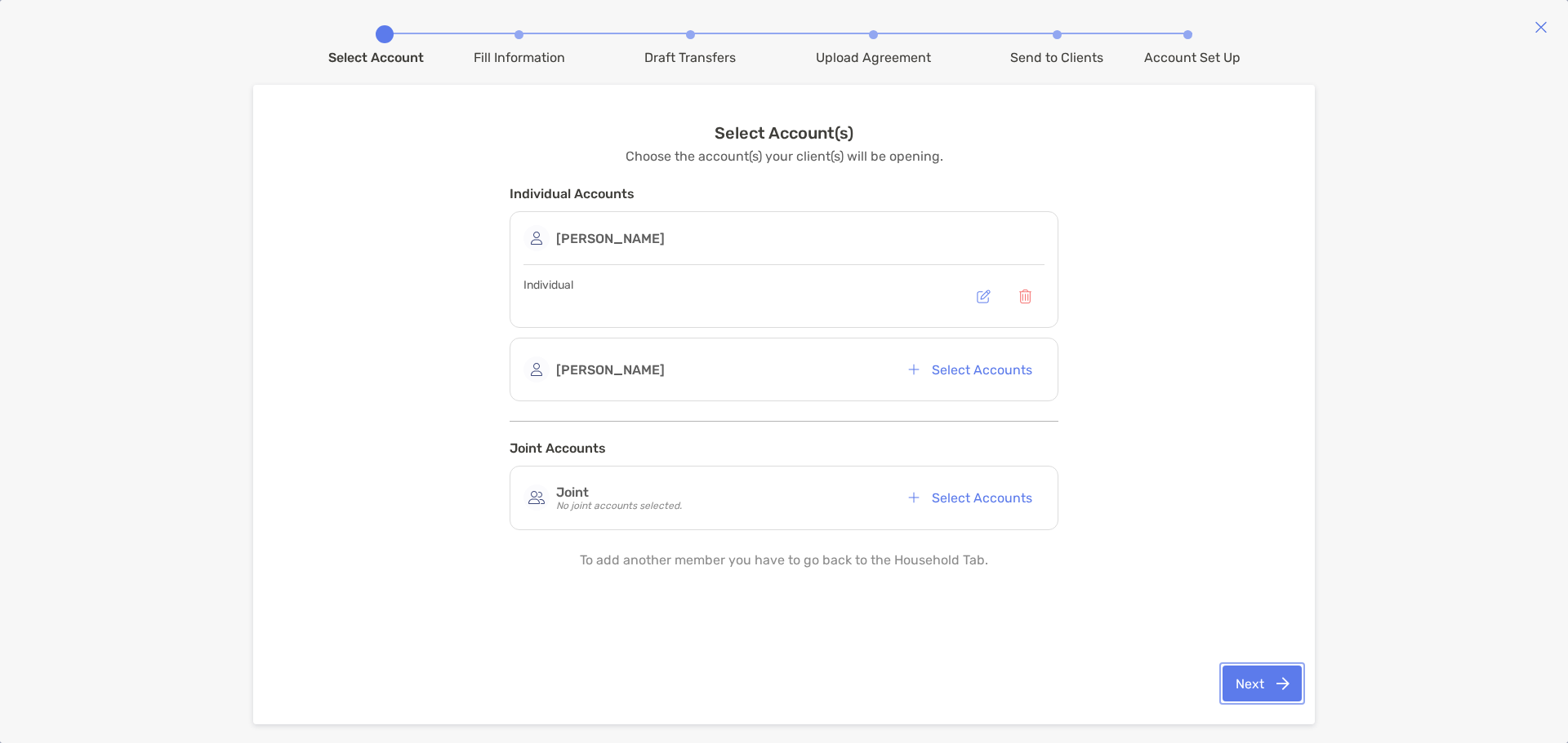
click at [1291, 684] on button "Next" at bounding box center [1261, 683] width 79 height 36
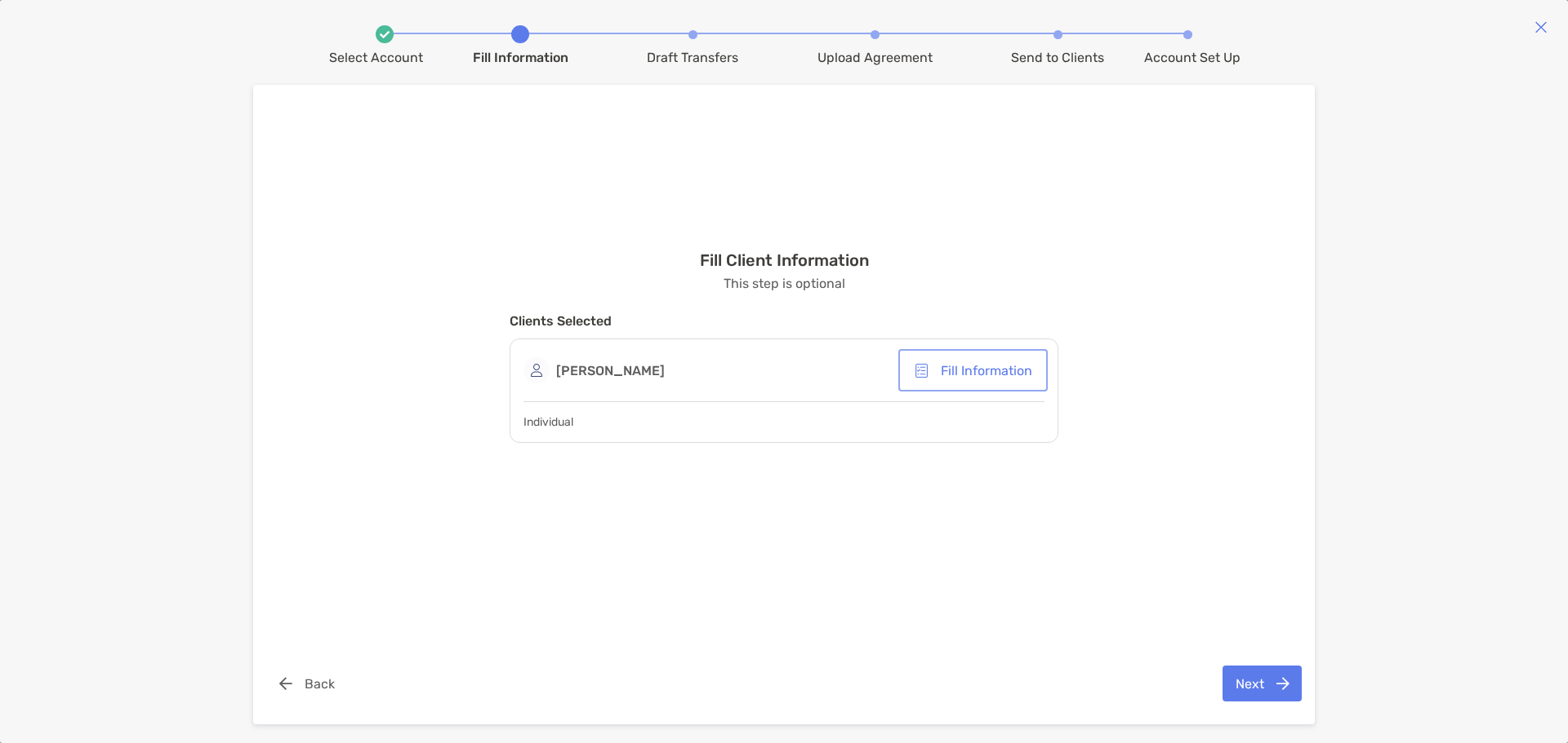
click at [976, 372] on button "Fill Information" at bounding box center [973, 371] width 143 height 36
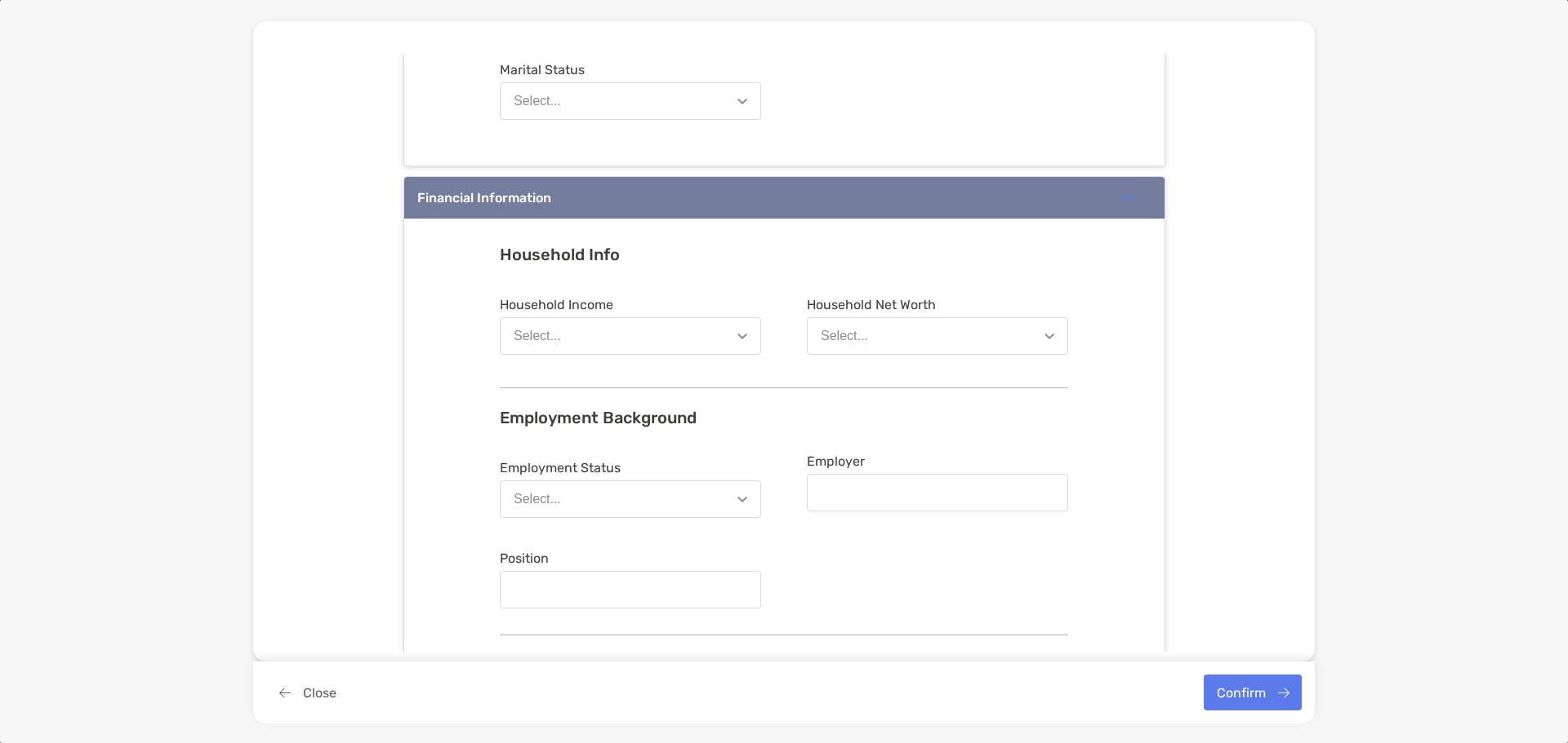
scroll to position [816, 0]
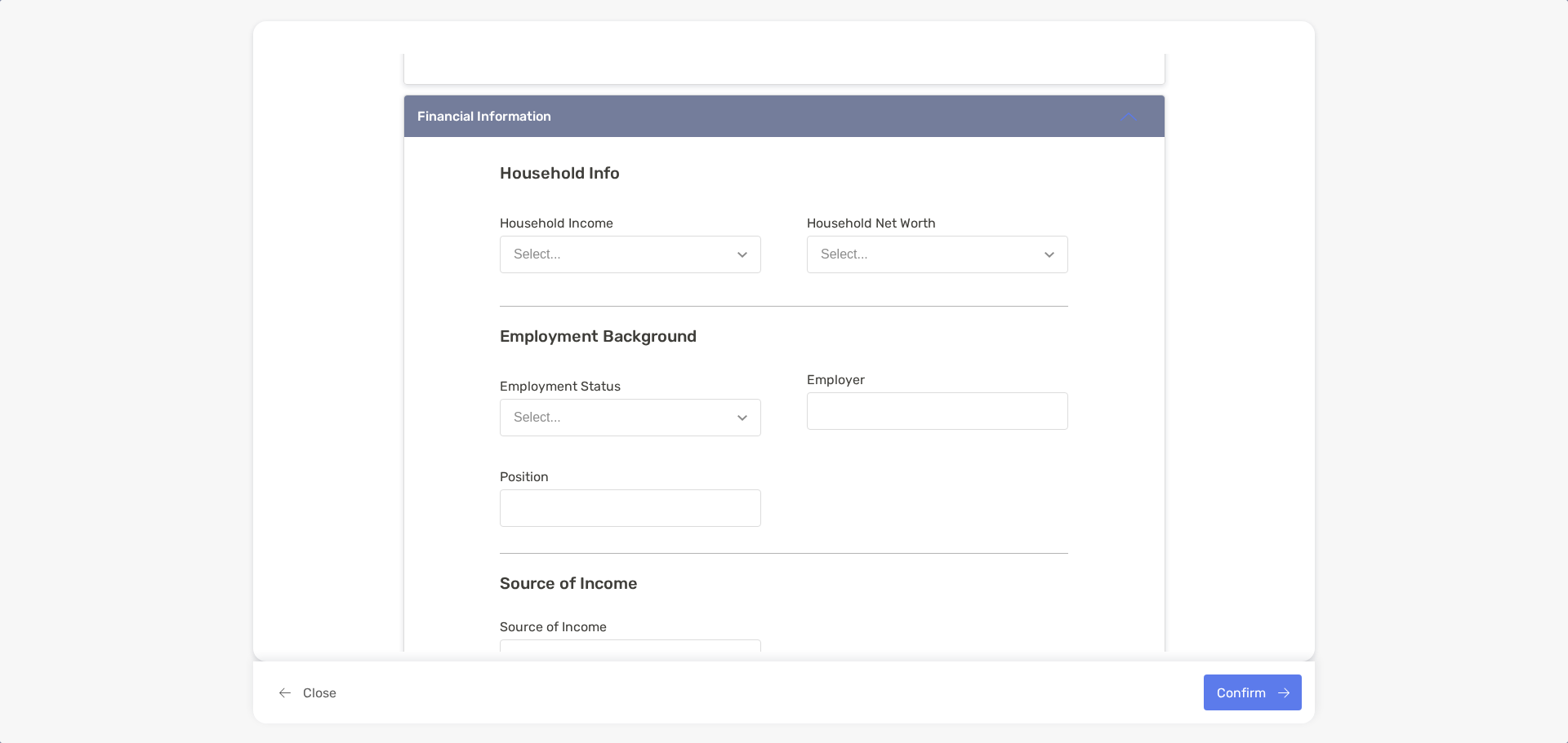
drag, startPoint x: 782, startPoint y: 301, endPoint x: 777, endPoint y: 261, distance: 40.3
click at [777, 261] on form "Household Income Select... Household Net Worth Select..." at bounding box center [784, 247] width 569 height 78
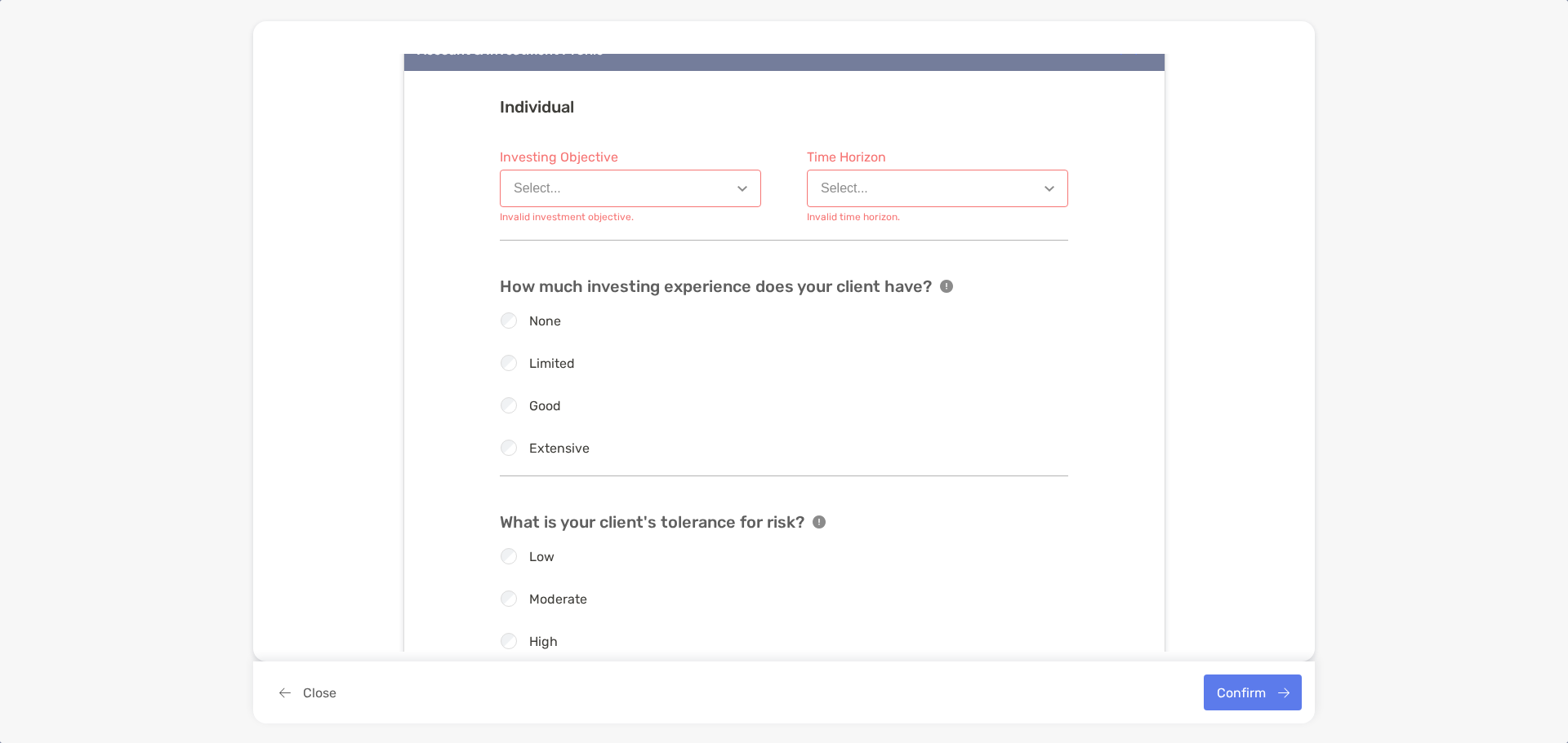
scroll to position [1499, 0]
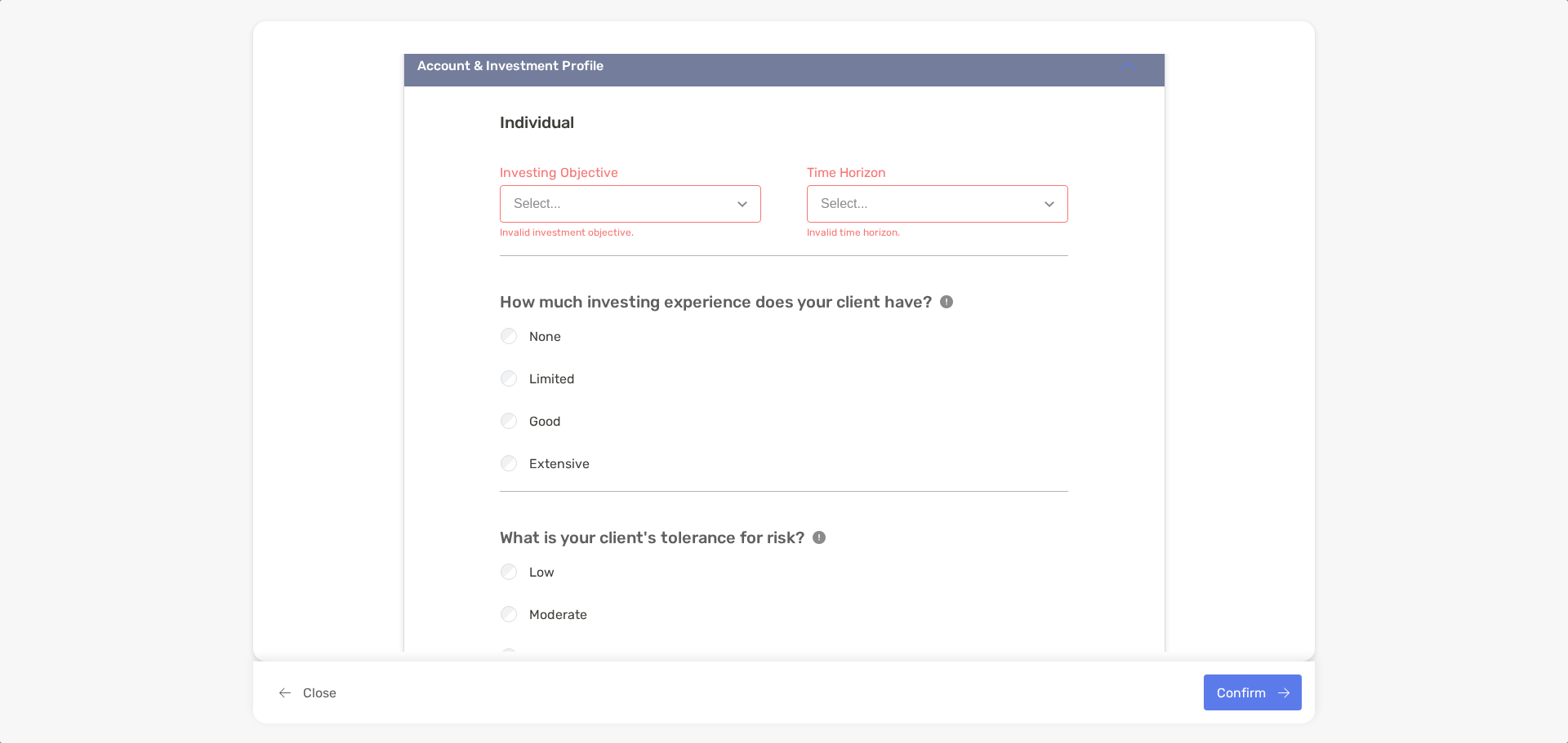
click at [617, 209] on button "Select..." at bounding box center [630, 204] width 261 height 37
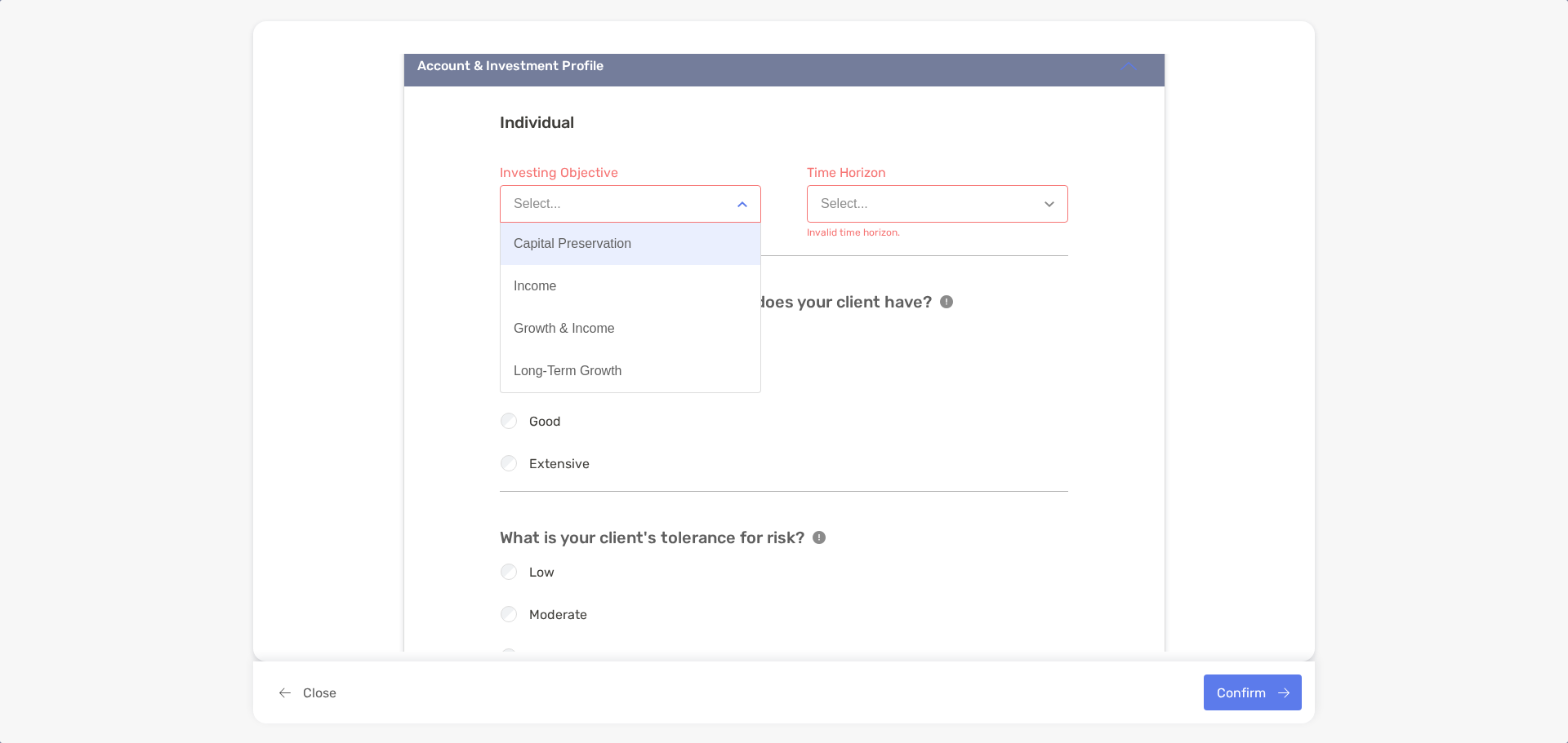
scroll to position [1580, 0]
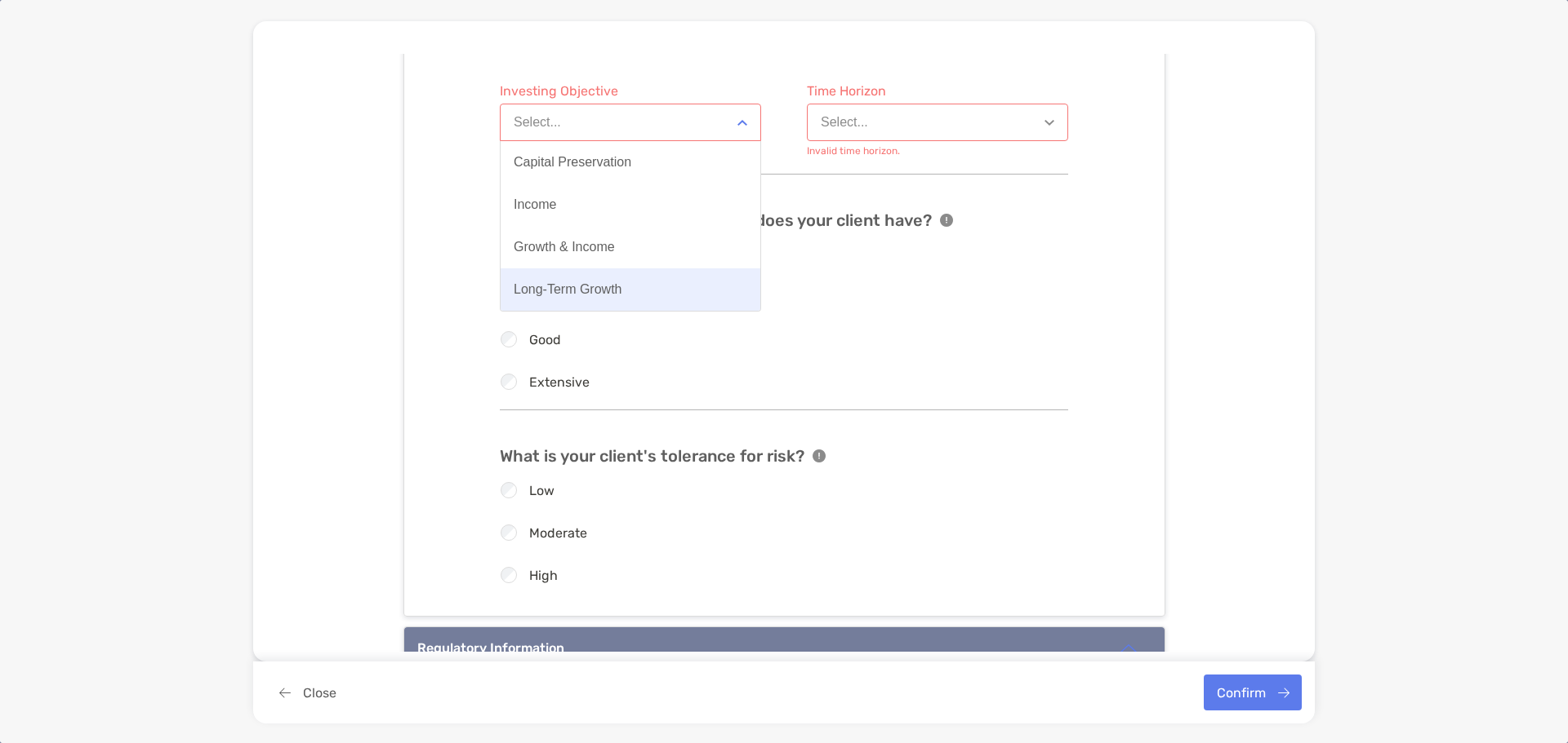
click at [607, 293] on div "Long-Term Growth" at bounding box center [568, 290] width 109 height 14
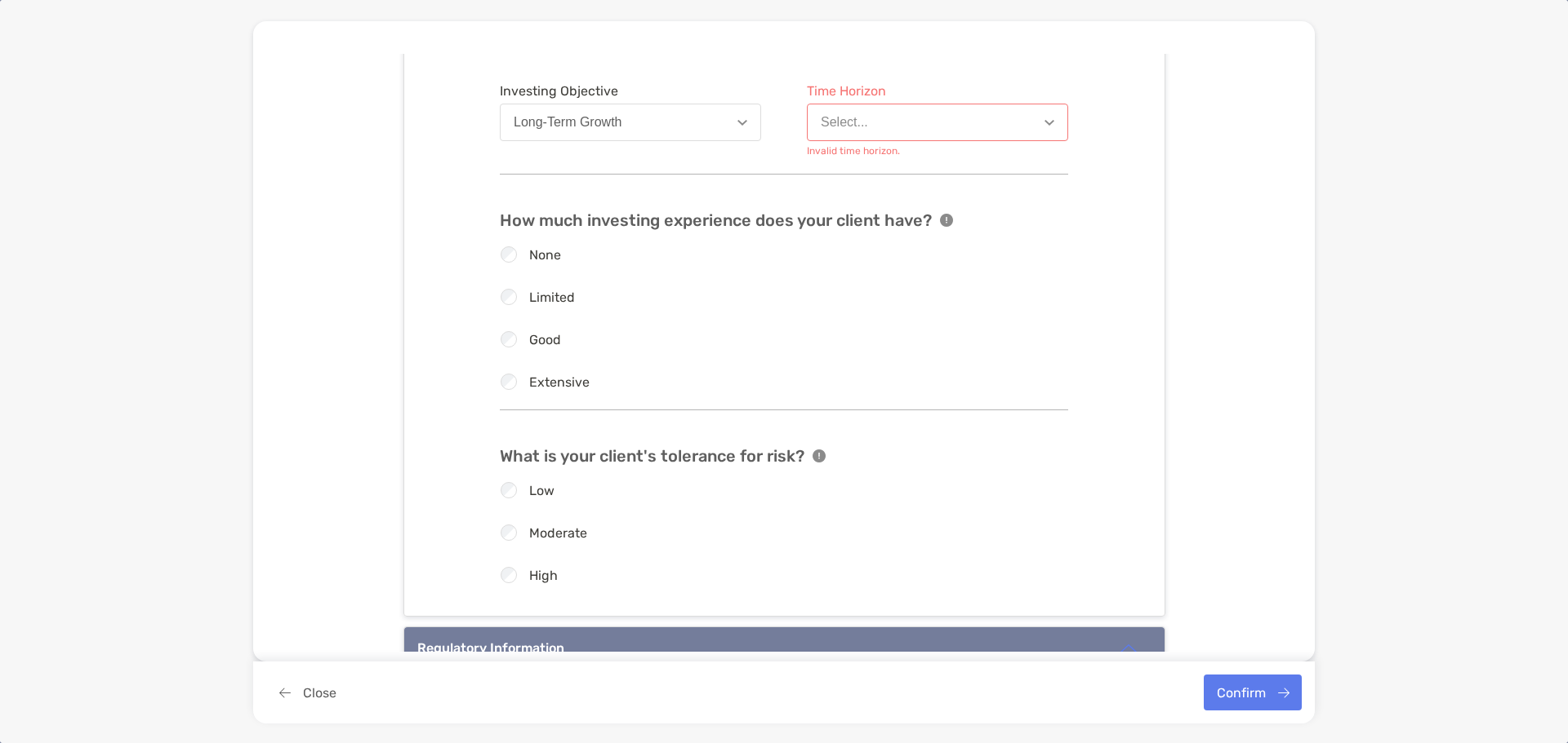
click at [847, 112] on button "Select..." at bounding box center [937, 122] width 261 height 37
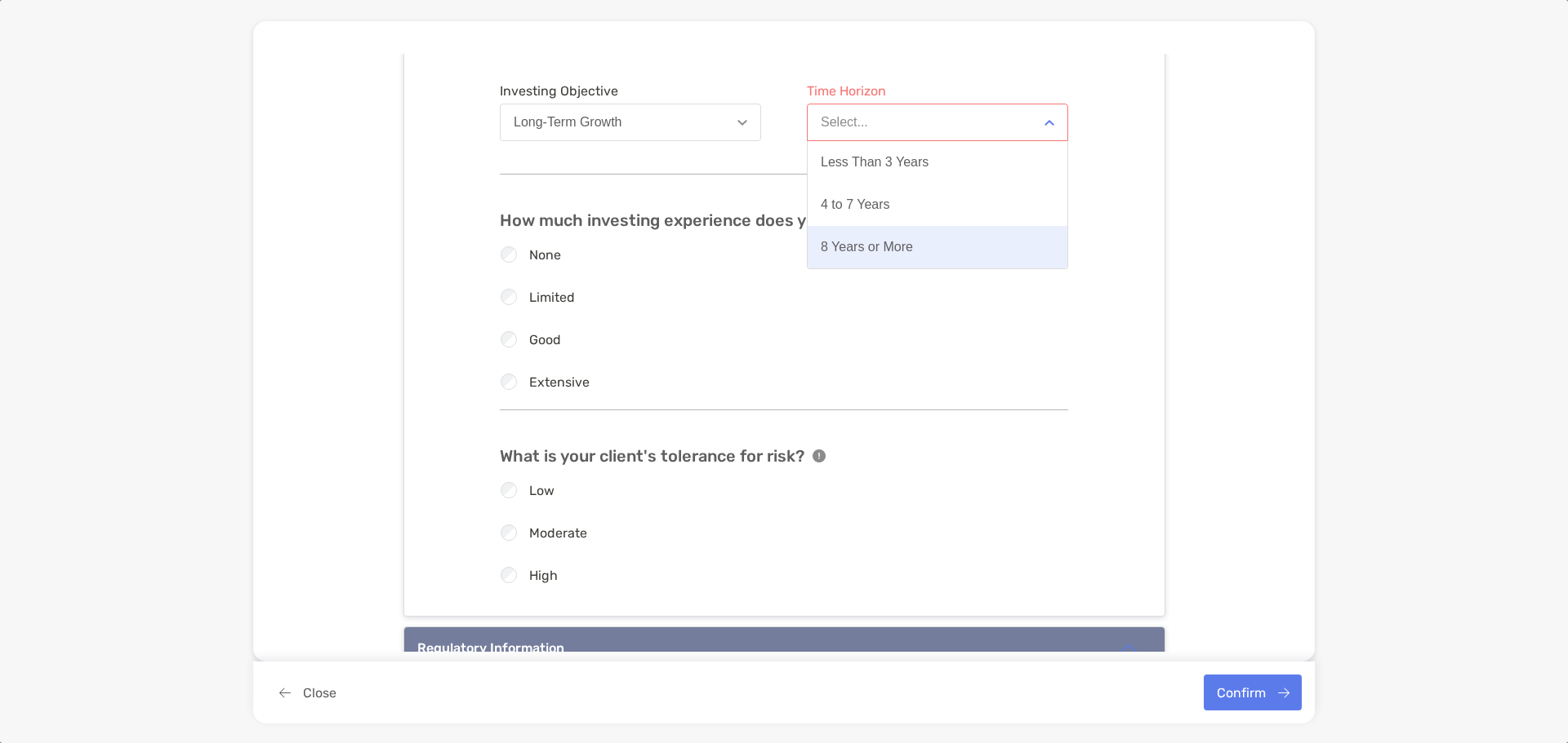
click at [858, 241] on div "8 Years or More" at bounding box center [867, 247] width 93 height 14
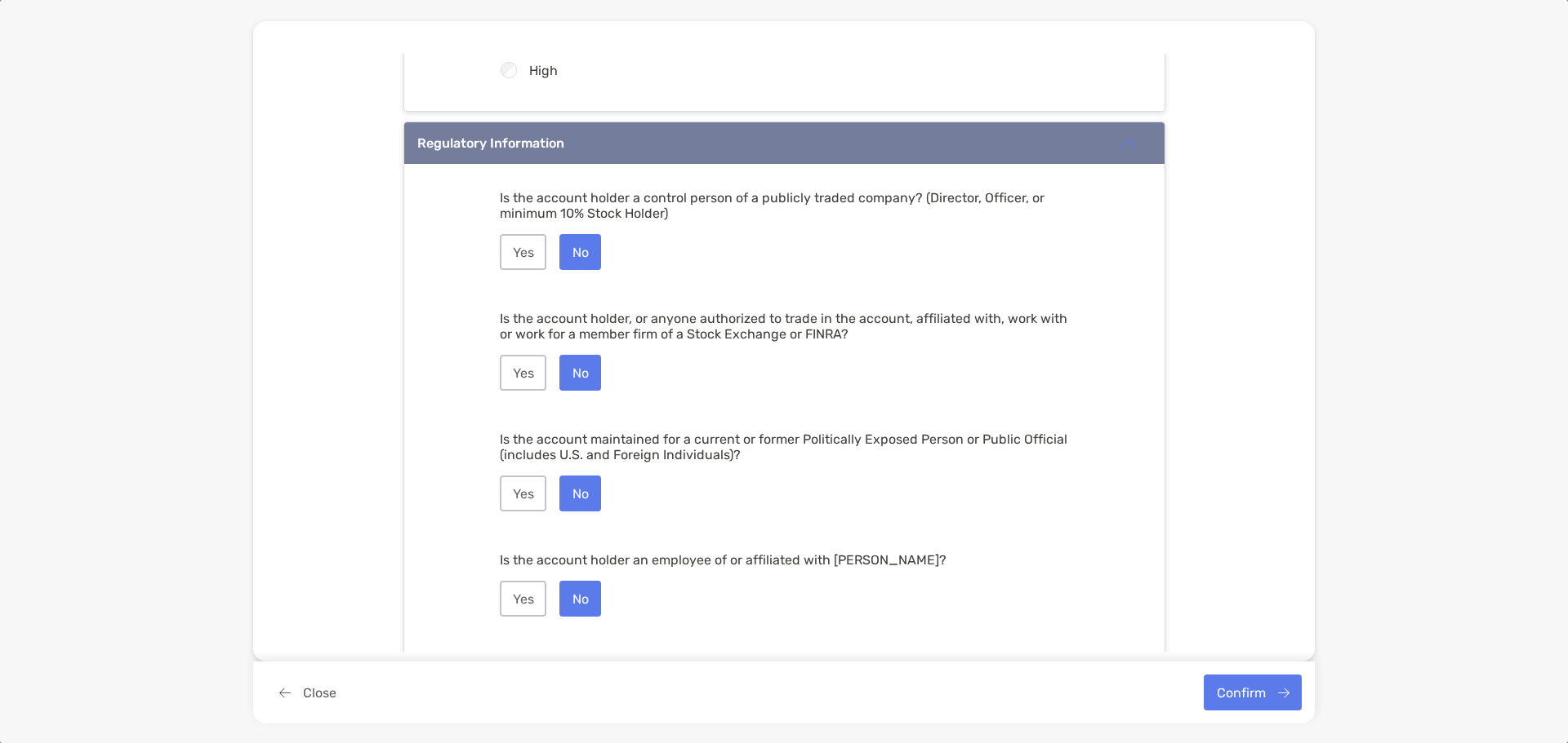
scroll to position [2125, 0]
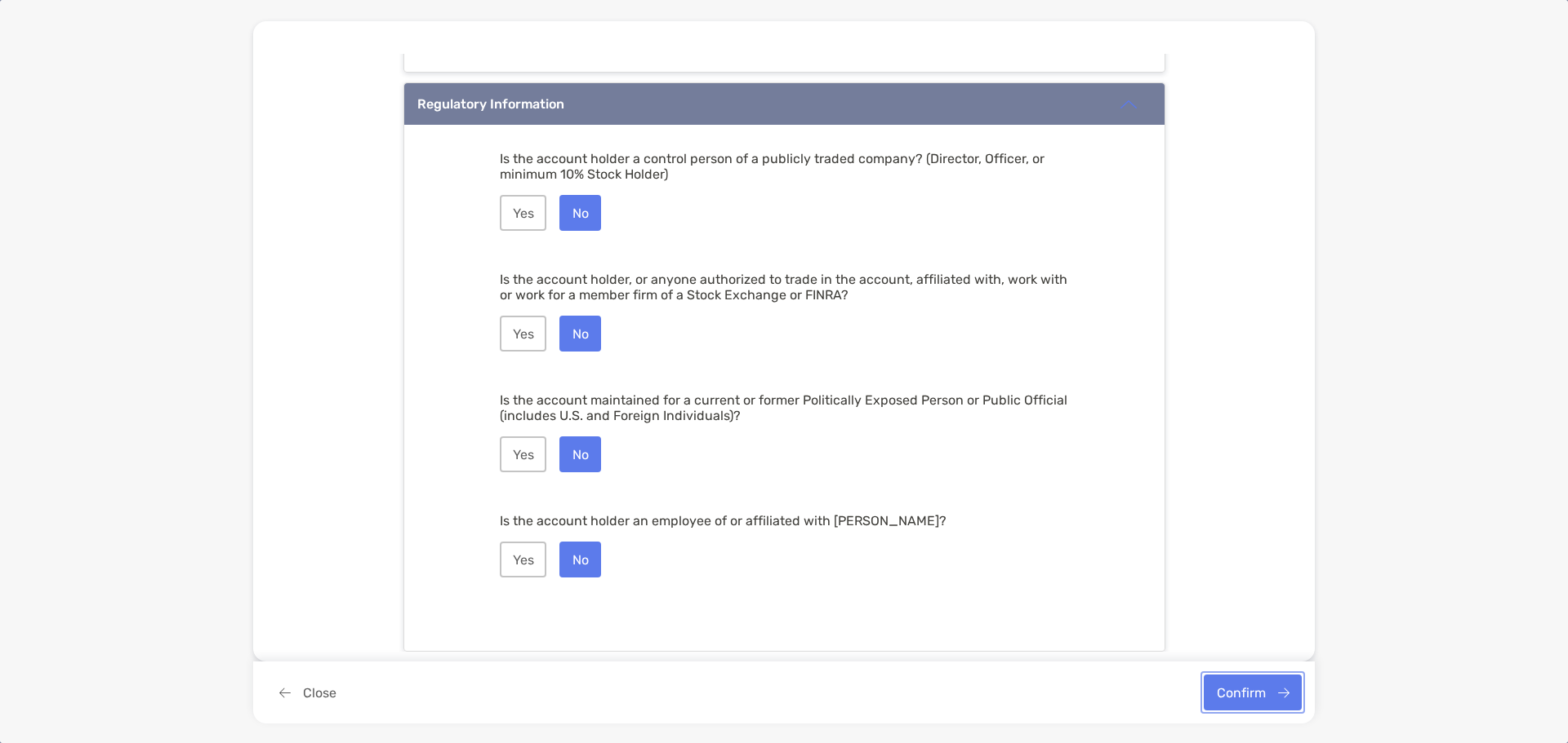
click at [1260, 683] on button "Confirm" at bounding box center [1252, 693] width 98 height 36
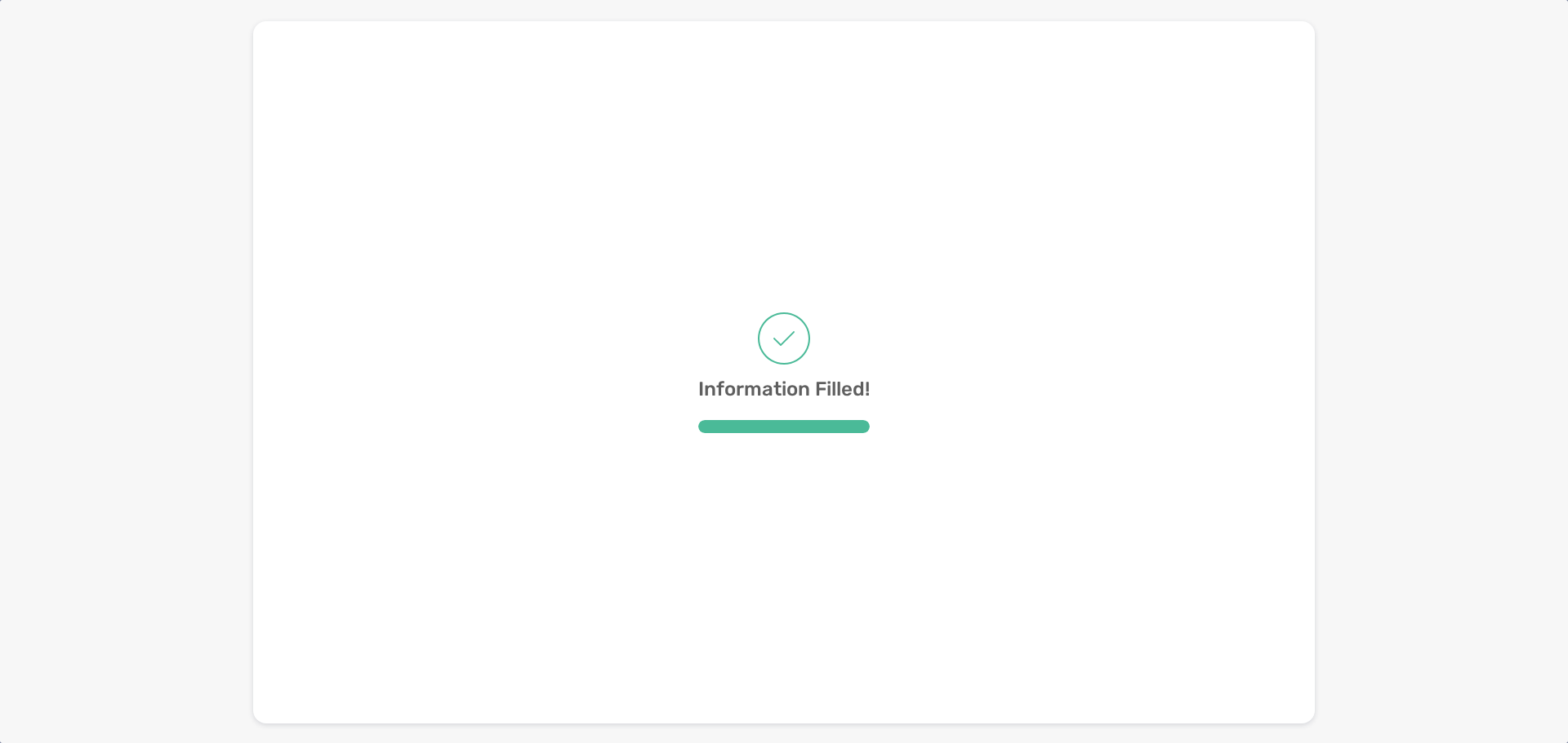
scroll to position [0, 0]
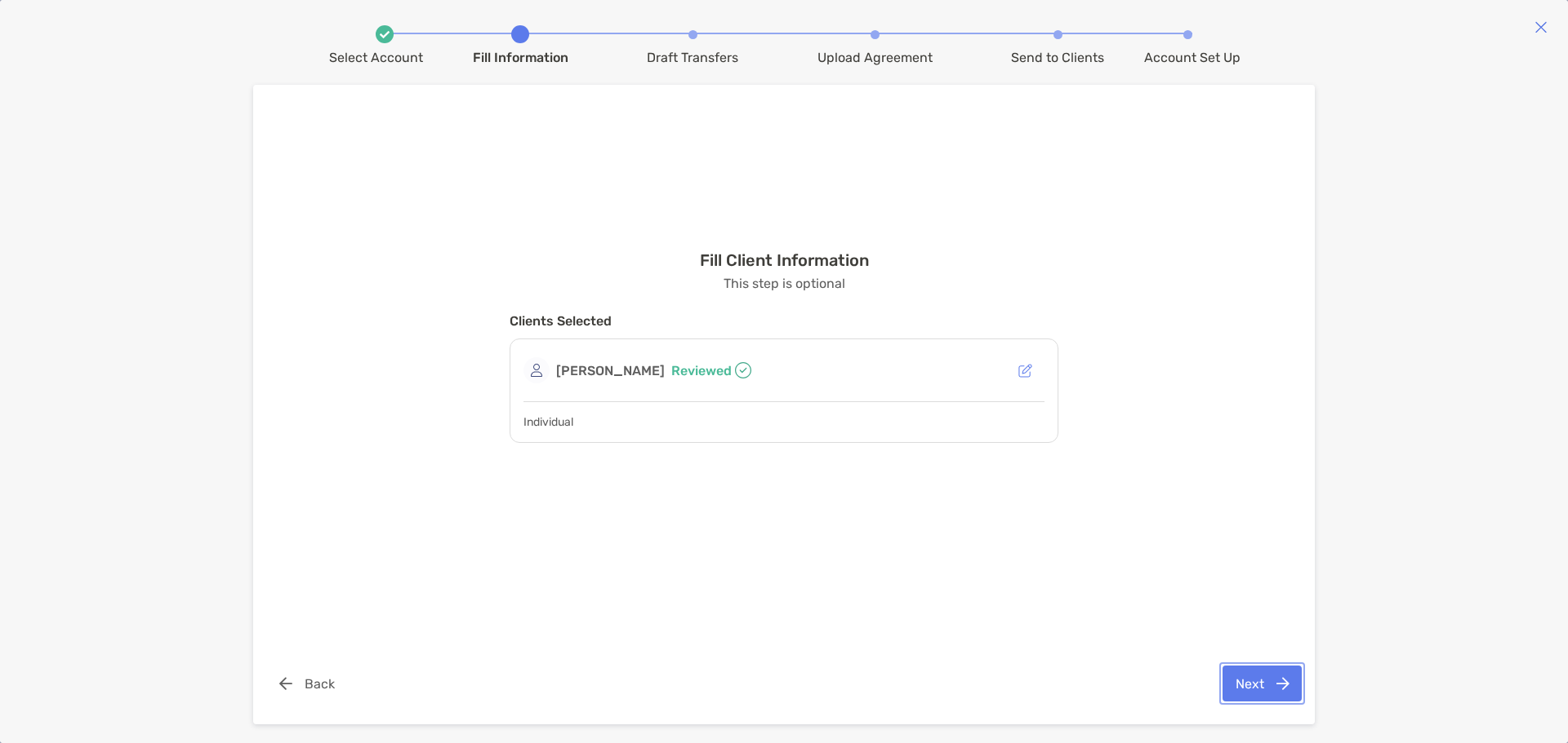
click at [1265, 689] on button "Next" at bounding box center [1261, 683] width 79 height 36
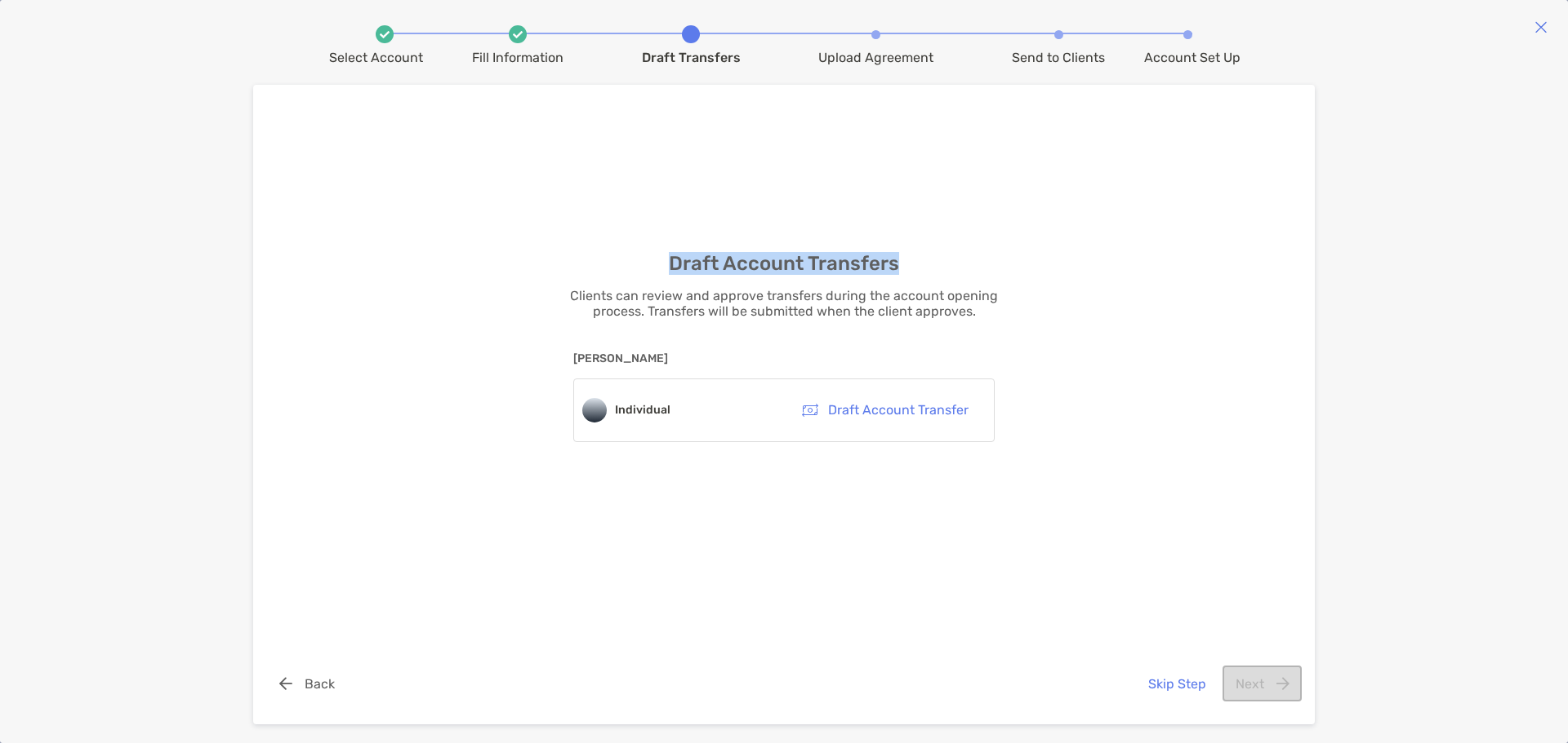
drag, startPoint x: 669, startPoint y: 257, endPoint x: 899, endPoint y: 257, distance: 230.0
click at [899, 257] on div "Draft Account Transfers Clients can review and approve transfers during the acc…" at bounding box center [784, 377] width 1037 height 519
click at [922, 403] on button "Draft Account Transfer" at bounding box center [884, 411] width 192 height 36
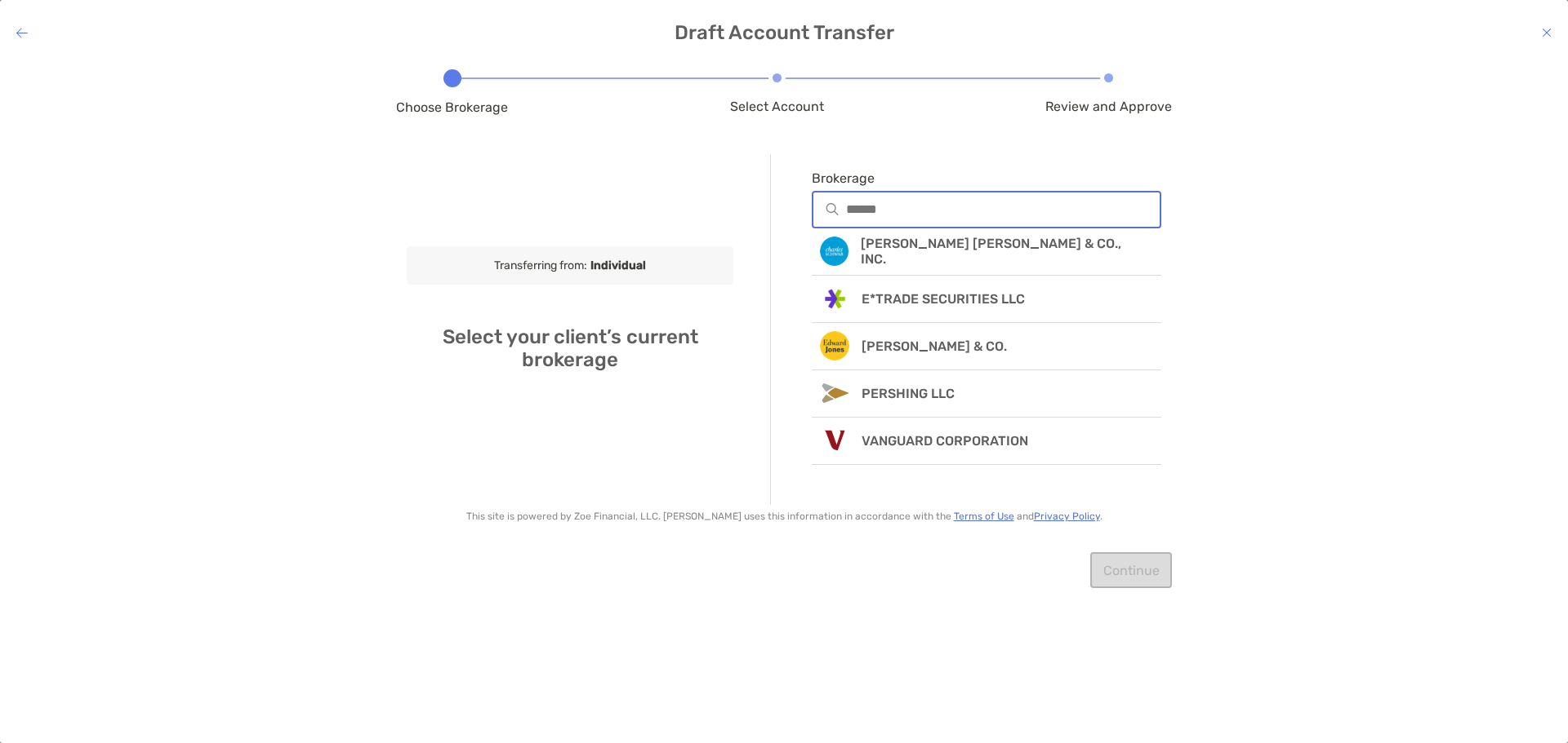
click at [900, 212] on input "Brokerage" at bounding box center [1003, 209] width 314 height 14
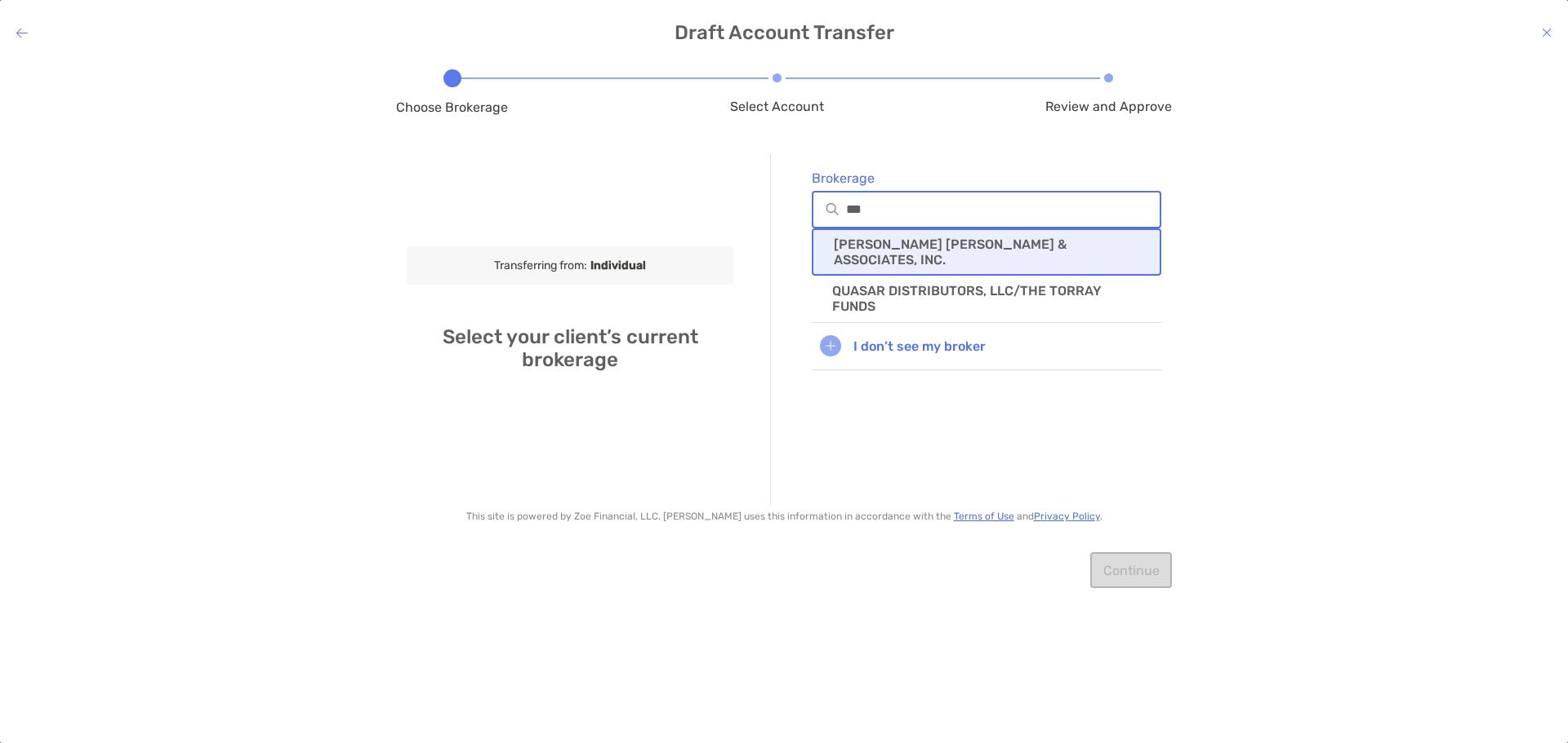
type input "***"
click at [922, 238] on div "RAYMOND JAMES & ASSOCIATES, INC." at bounding box center [986, 251] width 349 height 47
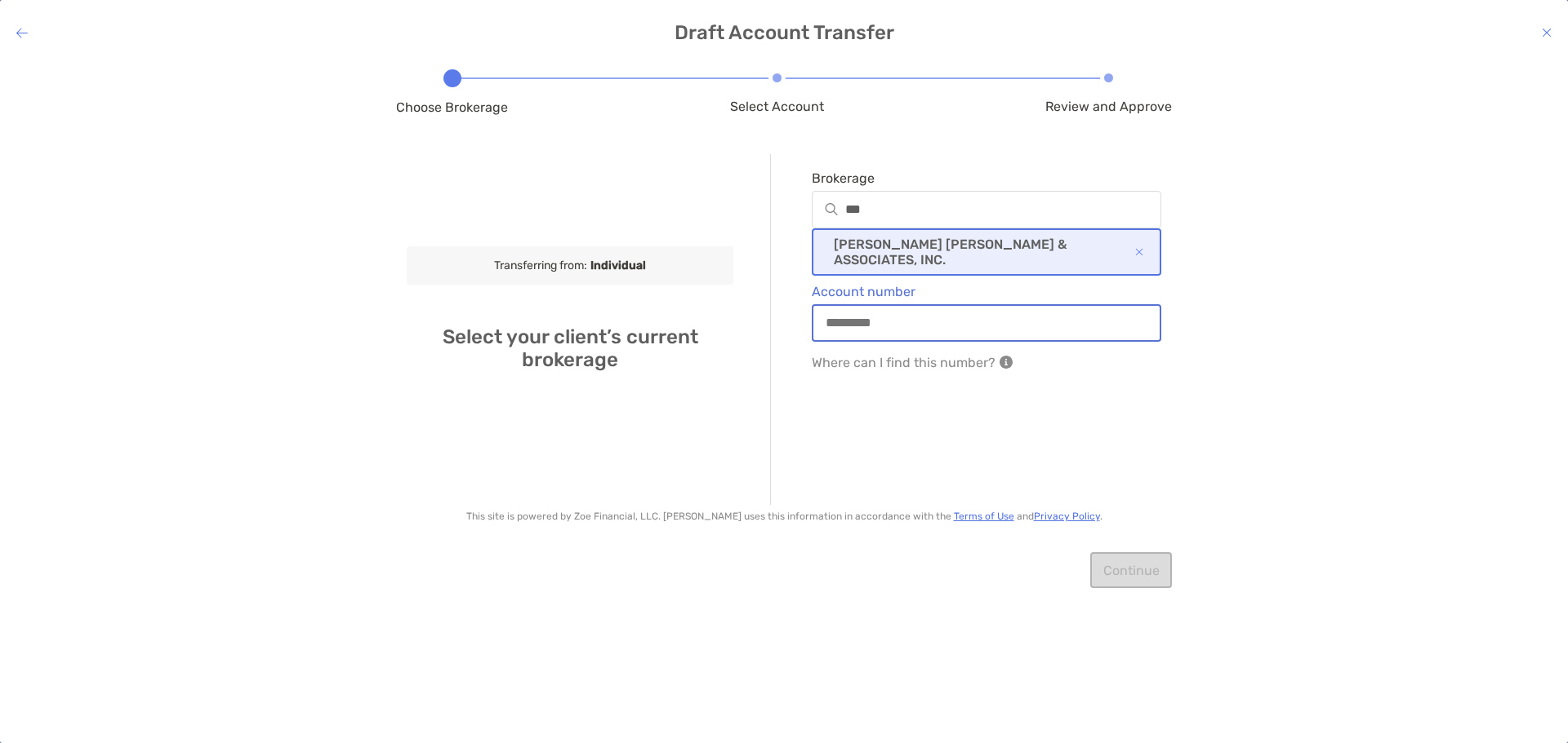
click at [851, 326] on input "Account number" at bounding box center [986, 323] width 346 height 14
type input "********"
click at [981, 420] on div "Brokerage *** RAYMOND JAMES & ASSOCIATES, INC. Account number ******** Where ca…" at bounding box center [965, 330] width 391 height 351
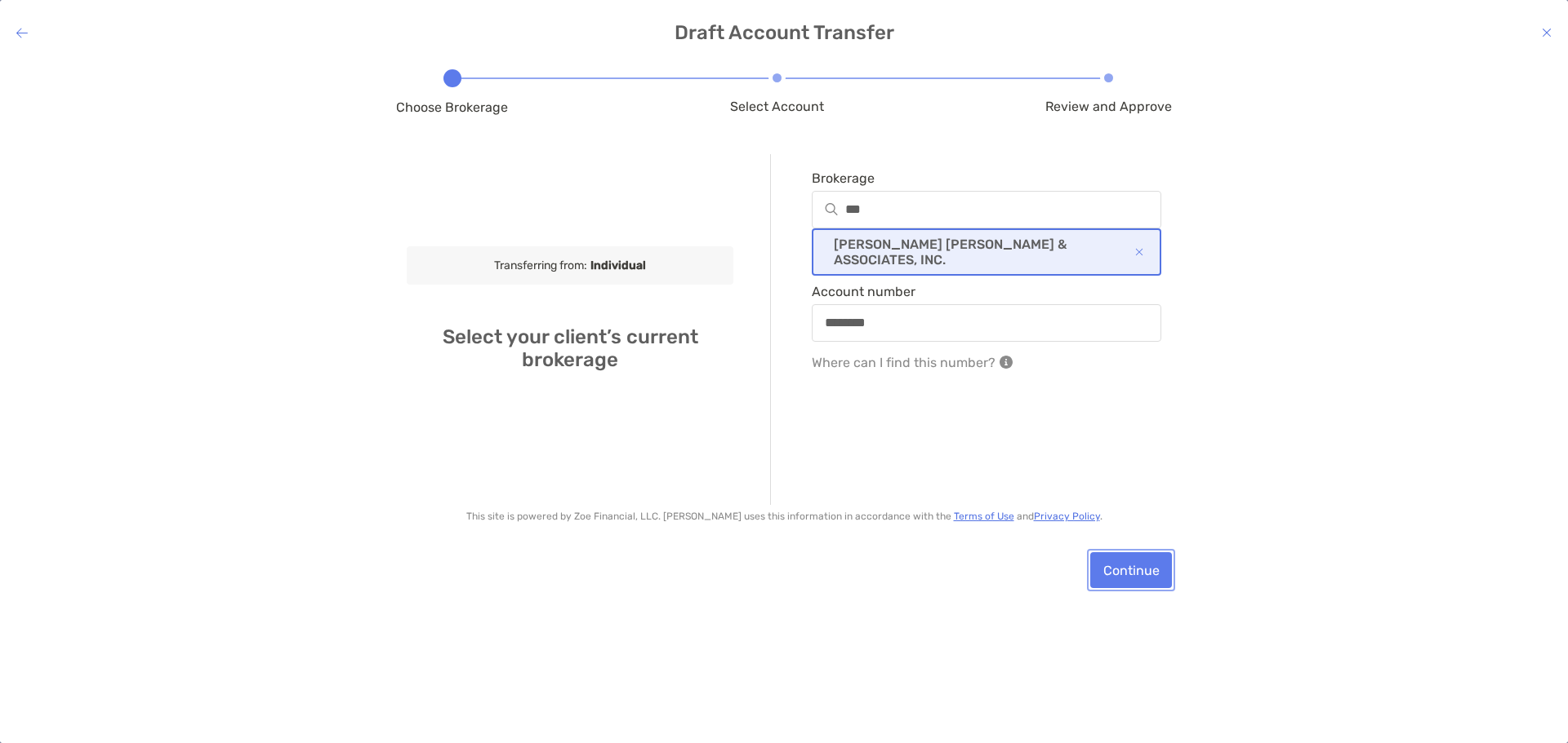
click at [1144, 573] on button "Continue" at bounding box center [1131, 570] width 82 height 36
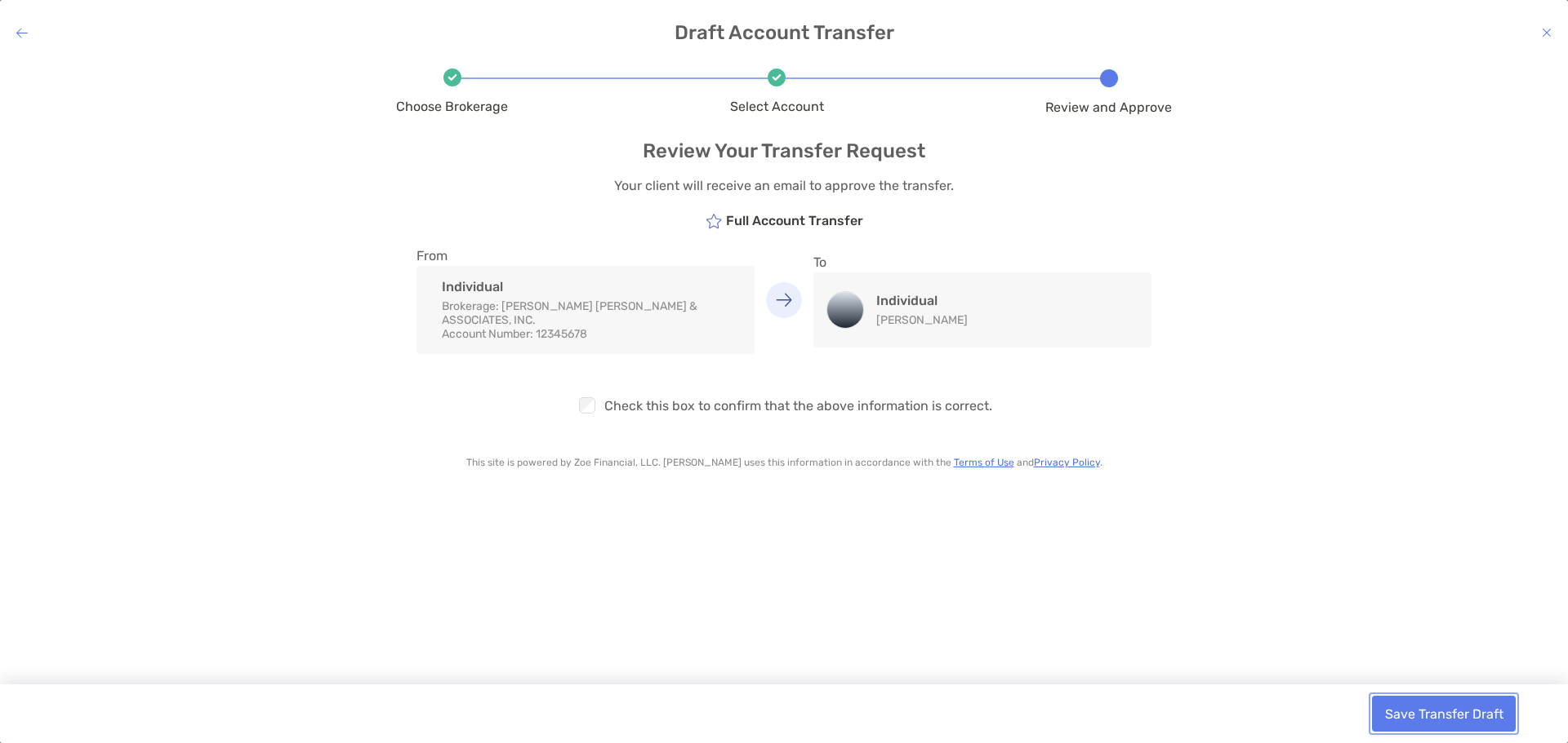
click at [1446, 723] on button "Save Transfer Draft" at bounding box center [1443, 714] width 144 height 36
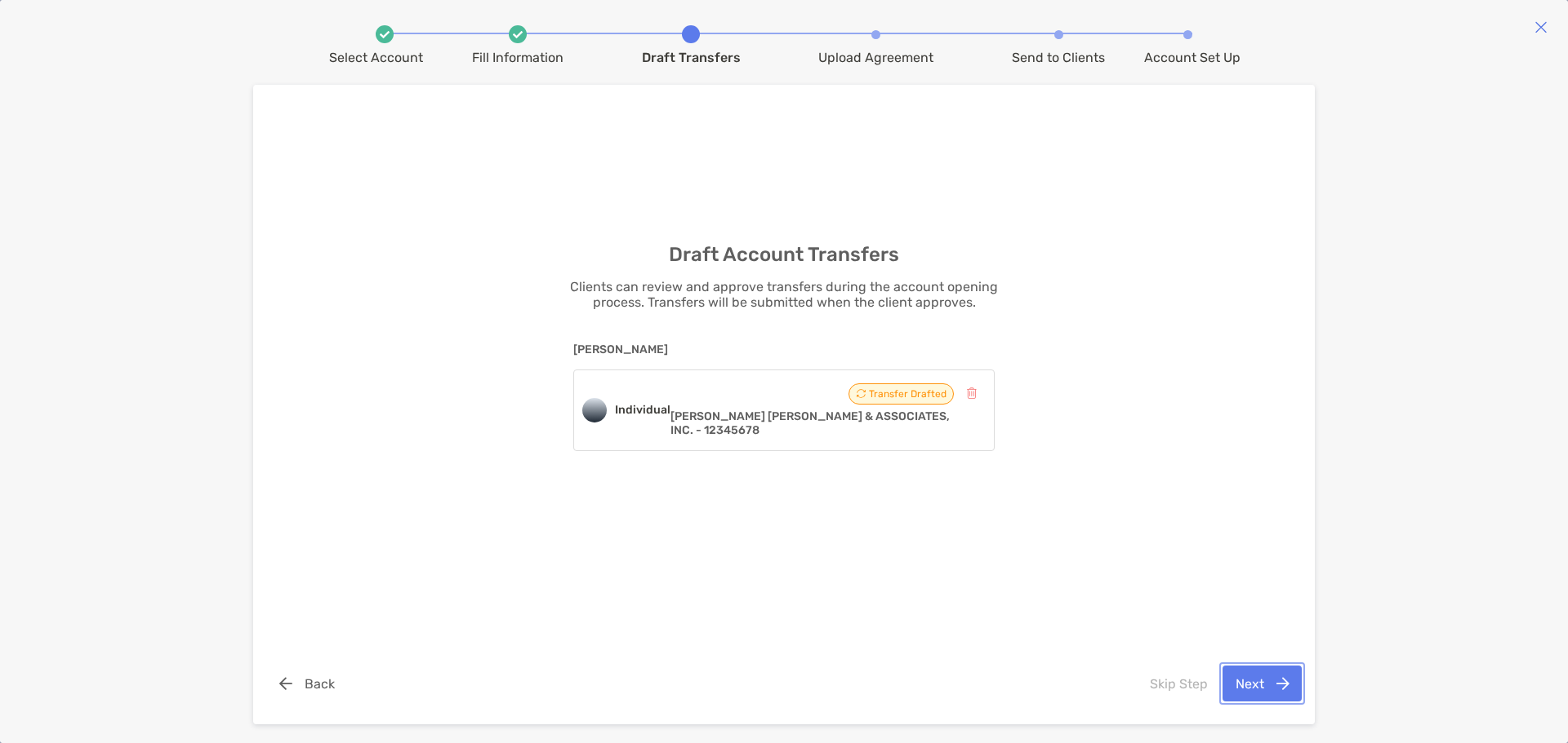
click at [1251, 682] on button "Next" at bounding box center [1261, 683] width 79 height 36
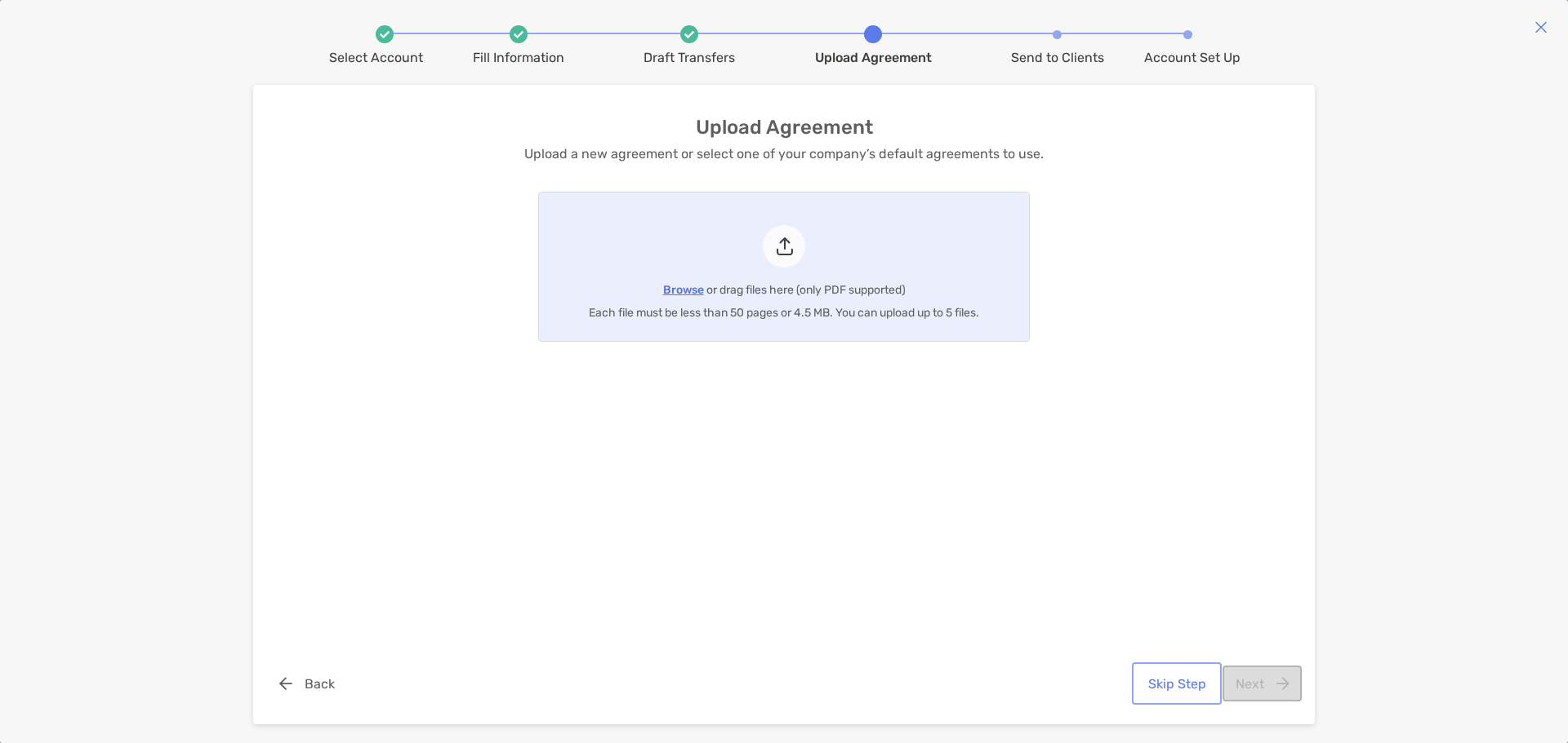
click at [1183, 682] on button "Skip Step" at bounding box center [1176, 683] width 83 height 36
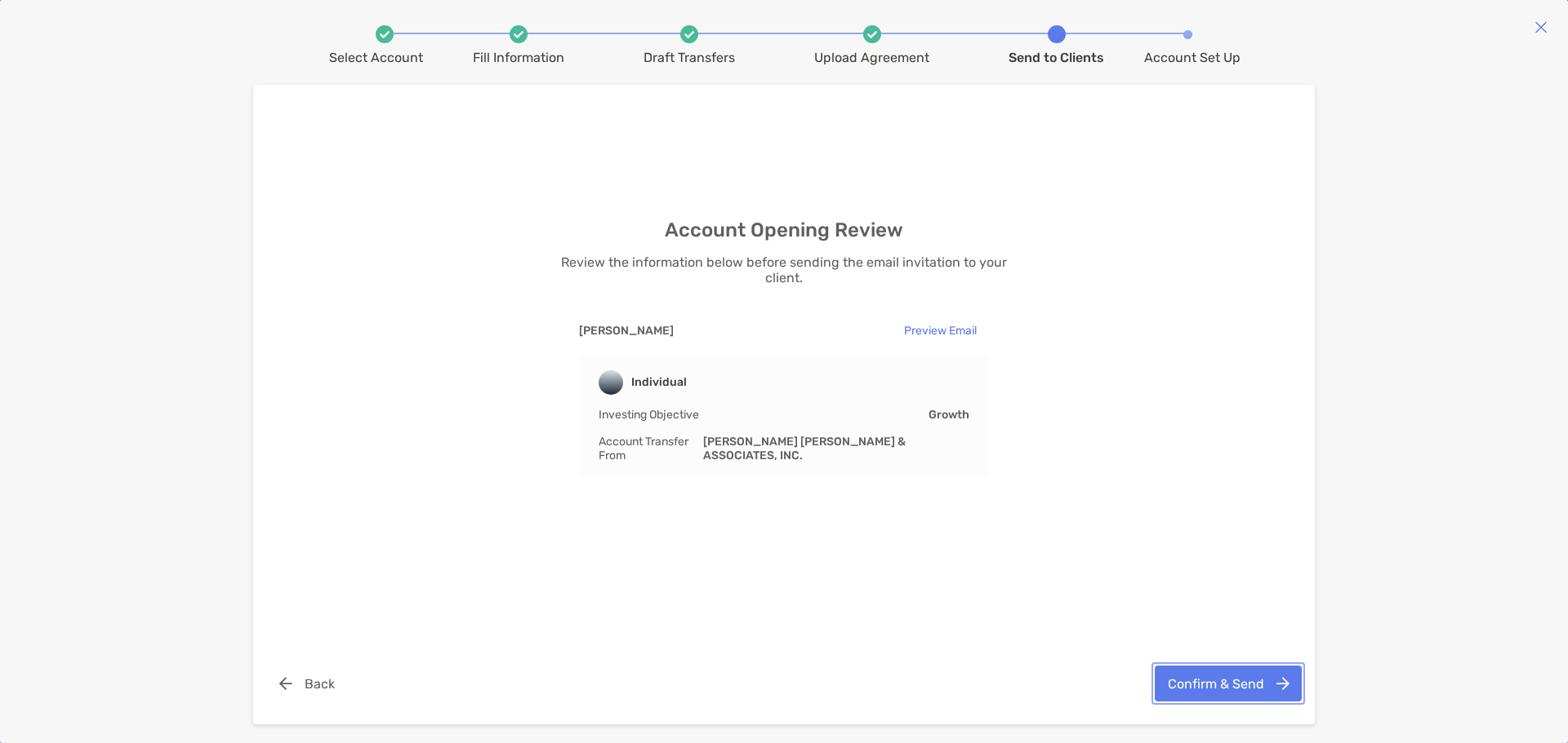
click at [1210, 685] on button "Confirm & Send" at bounding box center [1227, 683] width 147 height 36
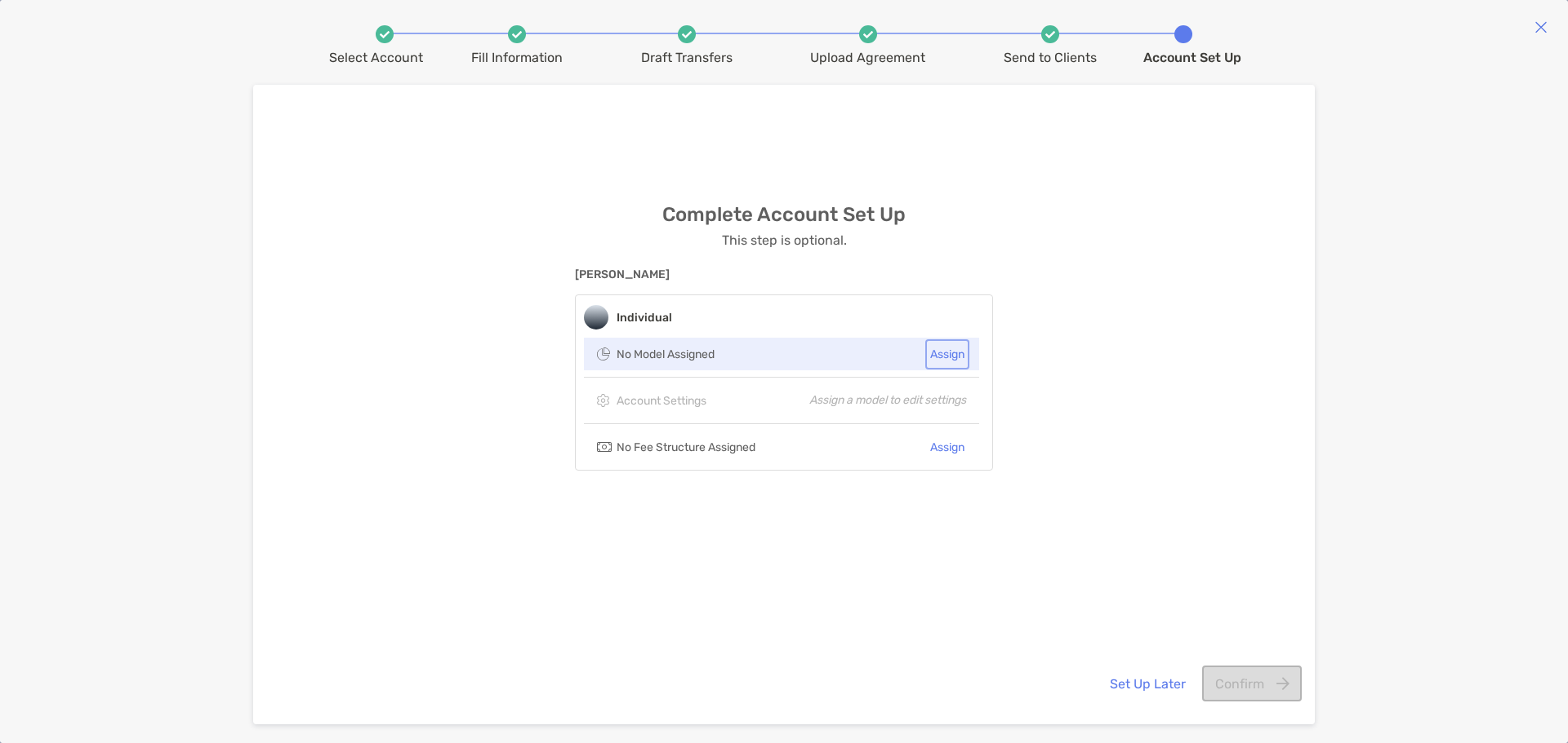
click at [957, 354] on button "Assign" at bounding box center [947, 355] width 37 height 24
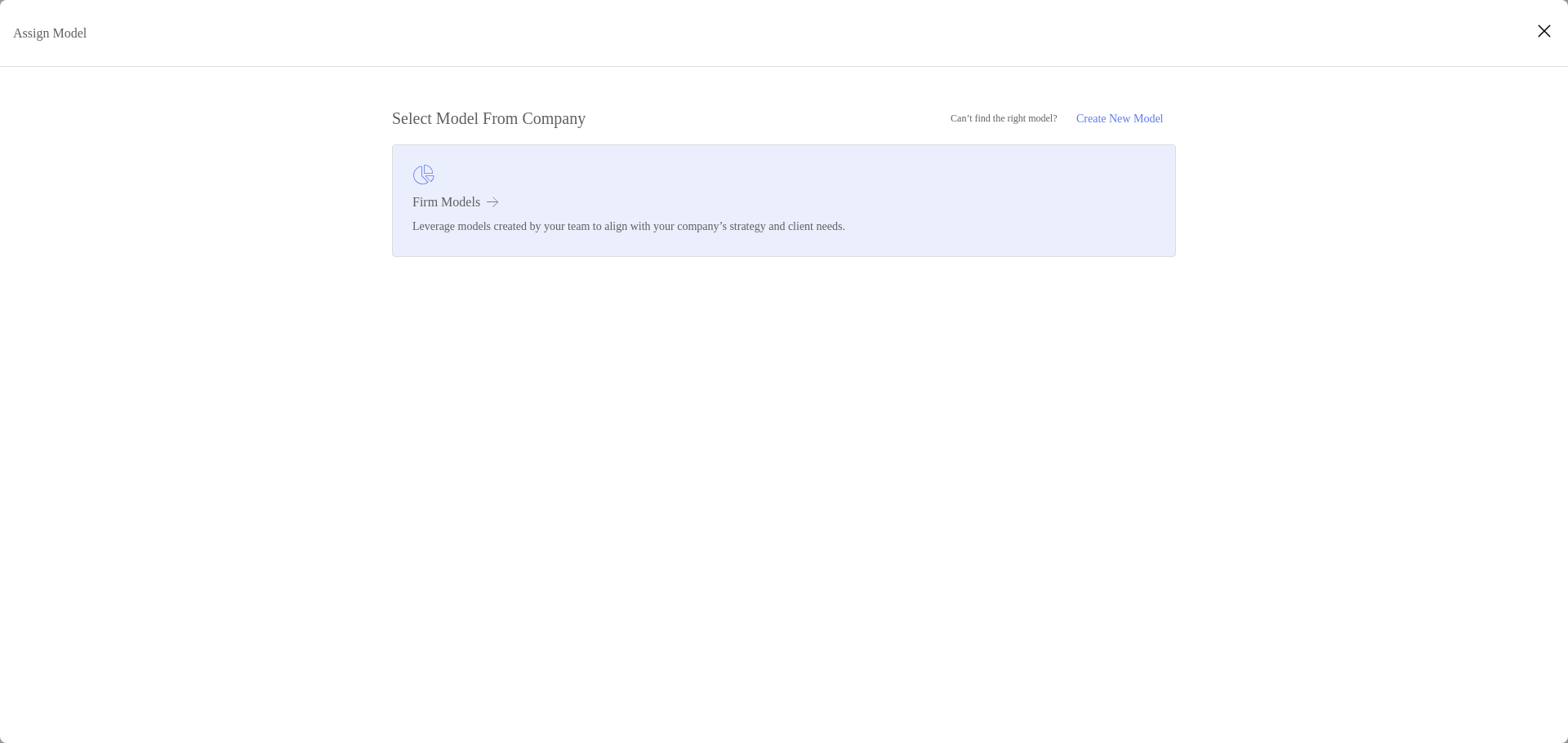
click at [714, 202] on h3 "Firm Models" at bounding box center [784, 202] width 743 height 14
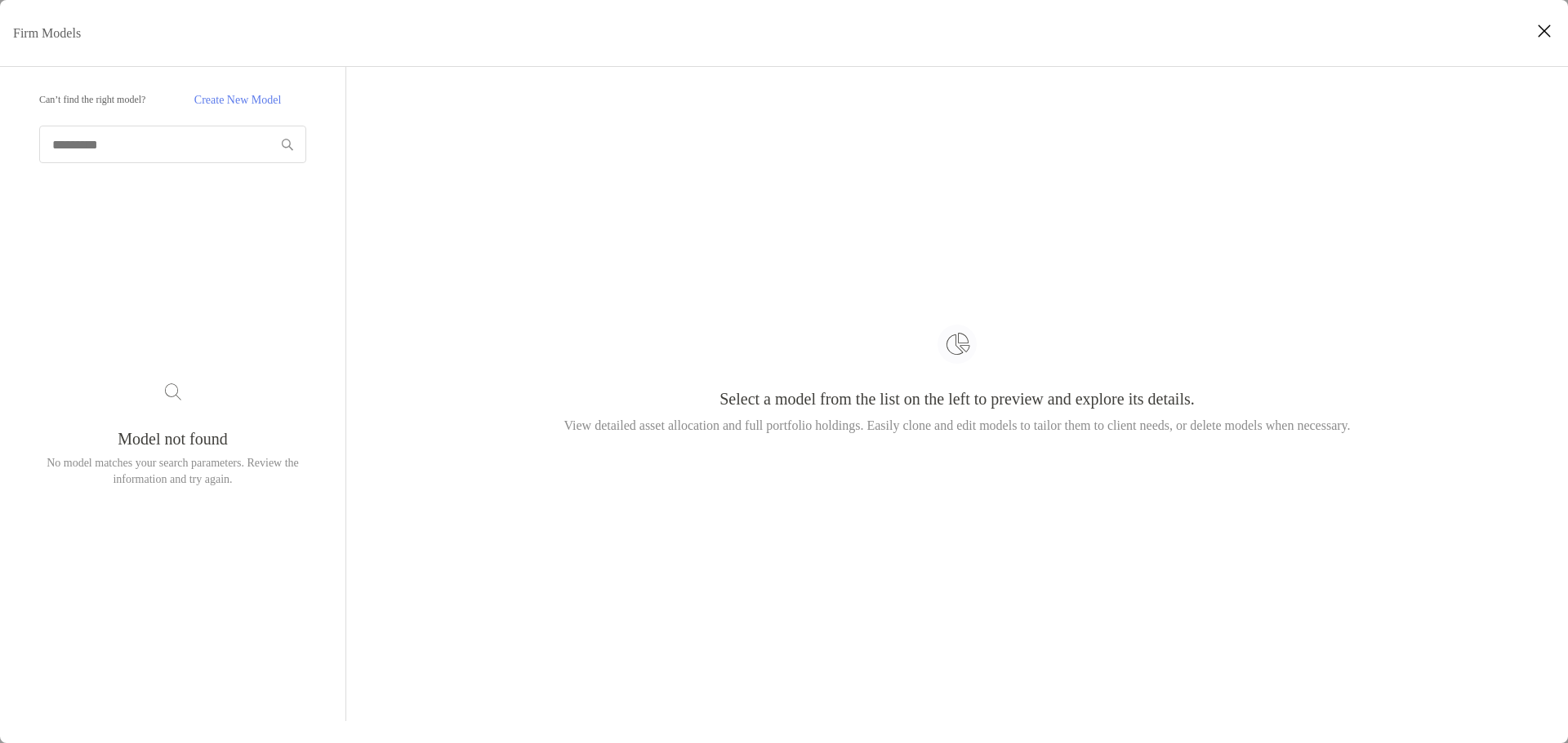
click at [1536, 29] on button "Close modal" at bounding box center [1543, 31] width 24 height 24
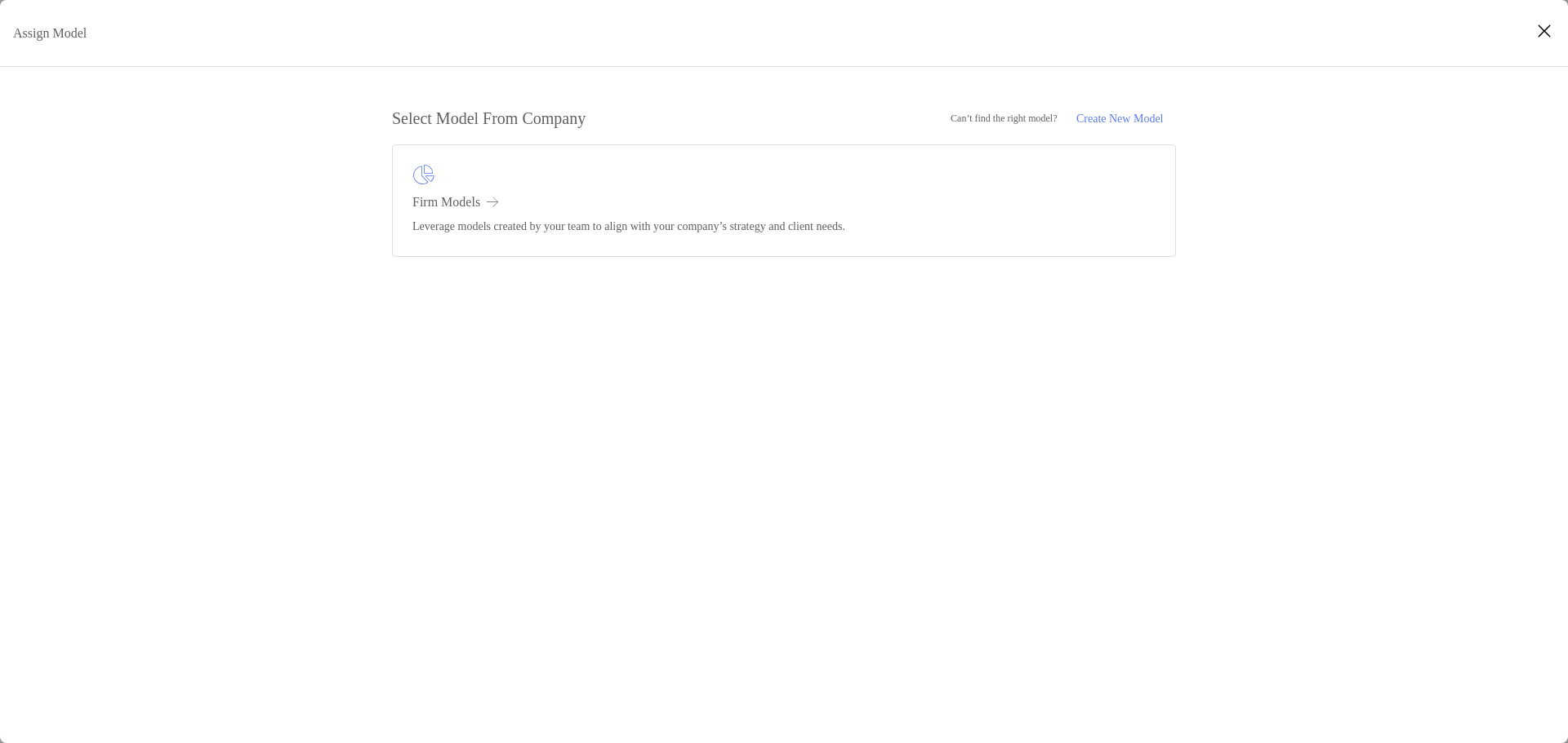
click at [1540, 30] on icon "Close modal" at bounding box center [1544, 31] width 14 height 20
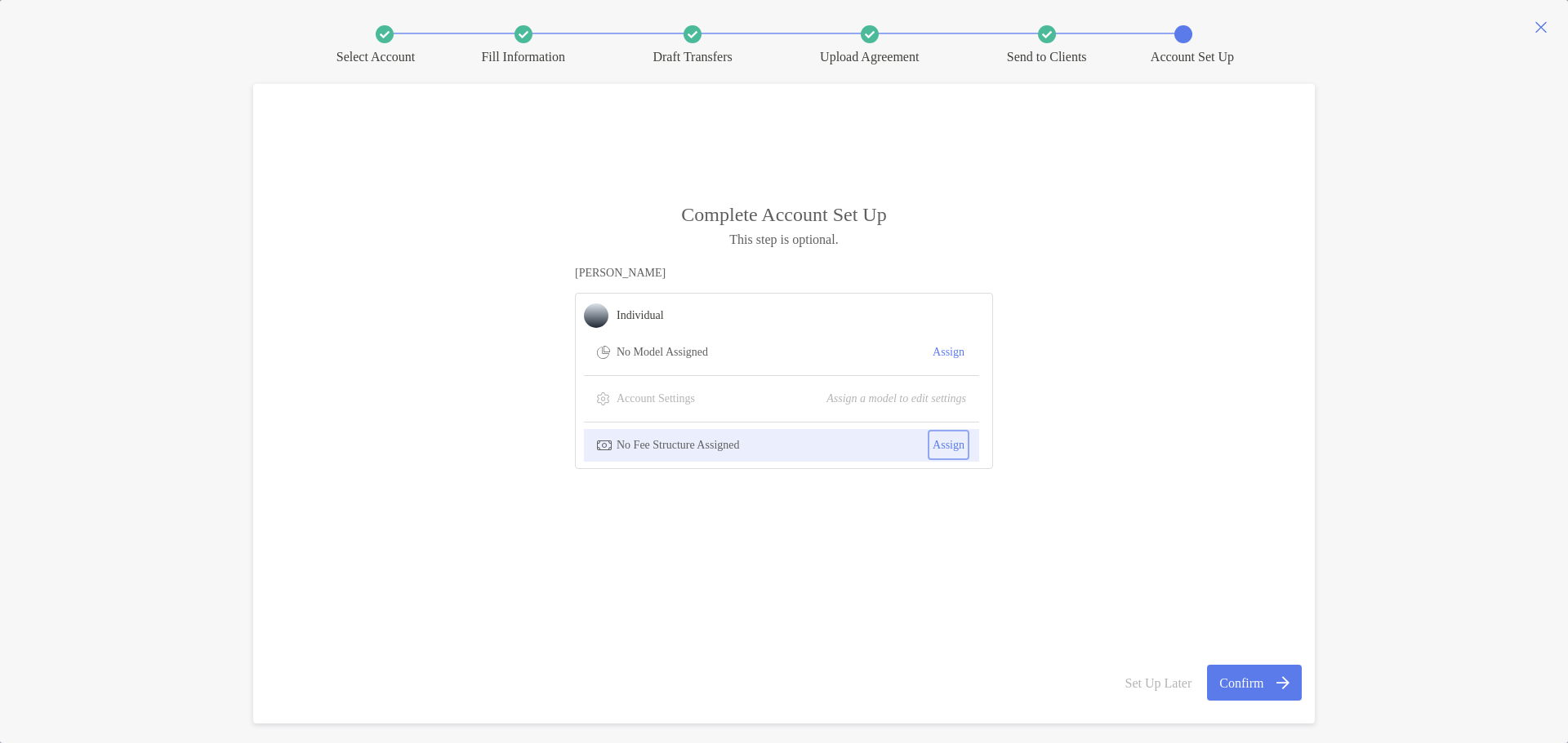
click at [956, 445] on button "Assign" at bounding box center [948, 445] width 35 height 24
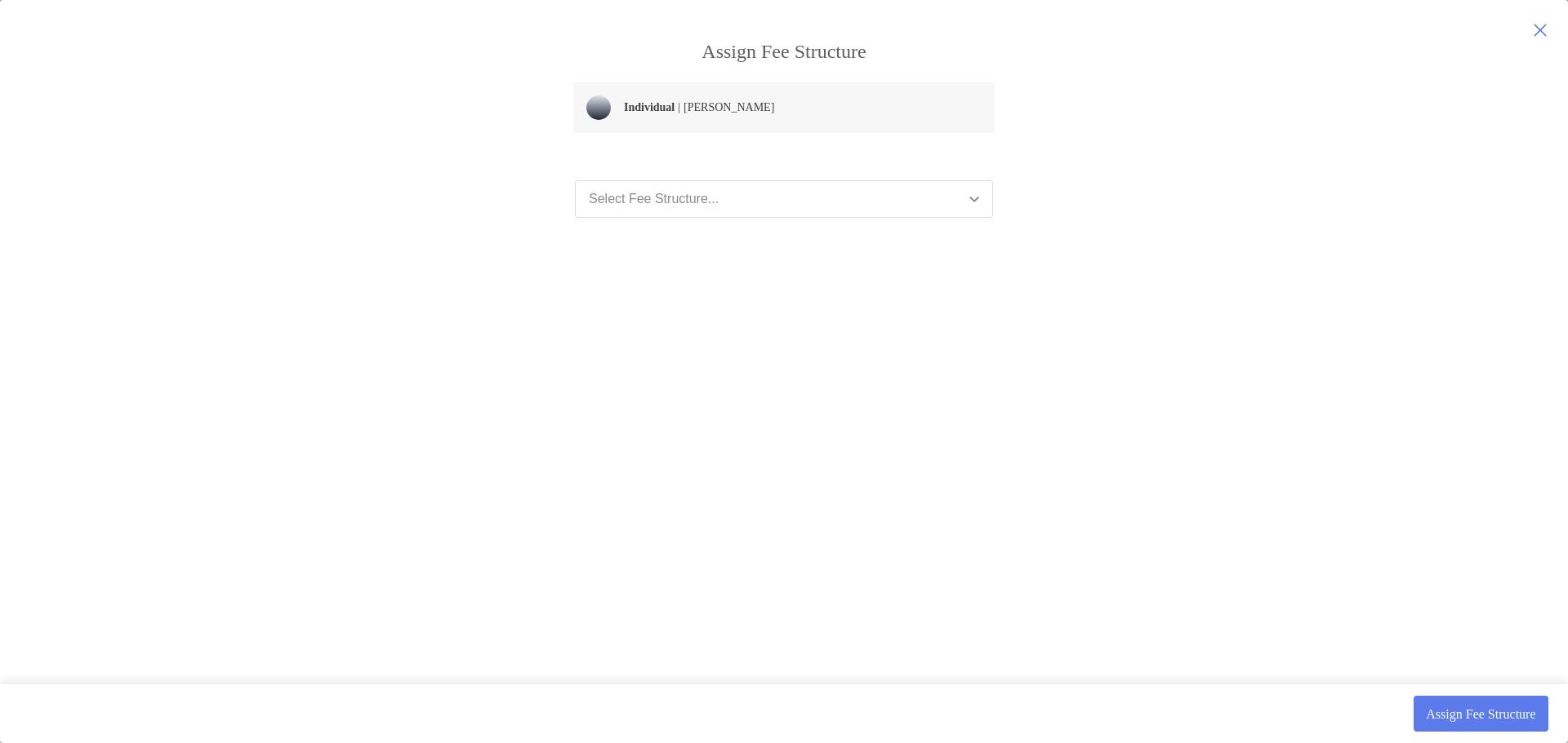
click at [735, 207] on button "Select Fee Structure..." at bounding box center [784, 199] width 418 height 37
click at [685, 201] on div "Select Fee Structure..." at bounding box center [653, 199] width 130 height 14
click at [1388, 376] on div "Assign Fee Structure Individual | Lauren Matthiessen Select Fee Structure... As…" at bounding box center [784, 372] width 1568 height 743
click at [1540, 25] on icon "button" at bounding box center [1539, 30] width 14 height 20
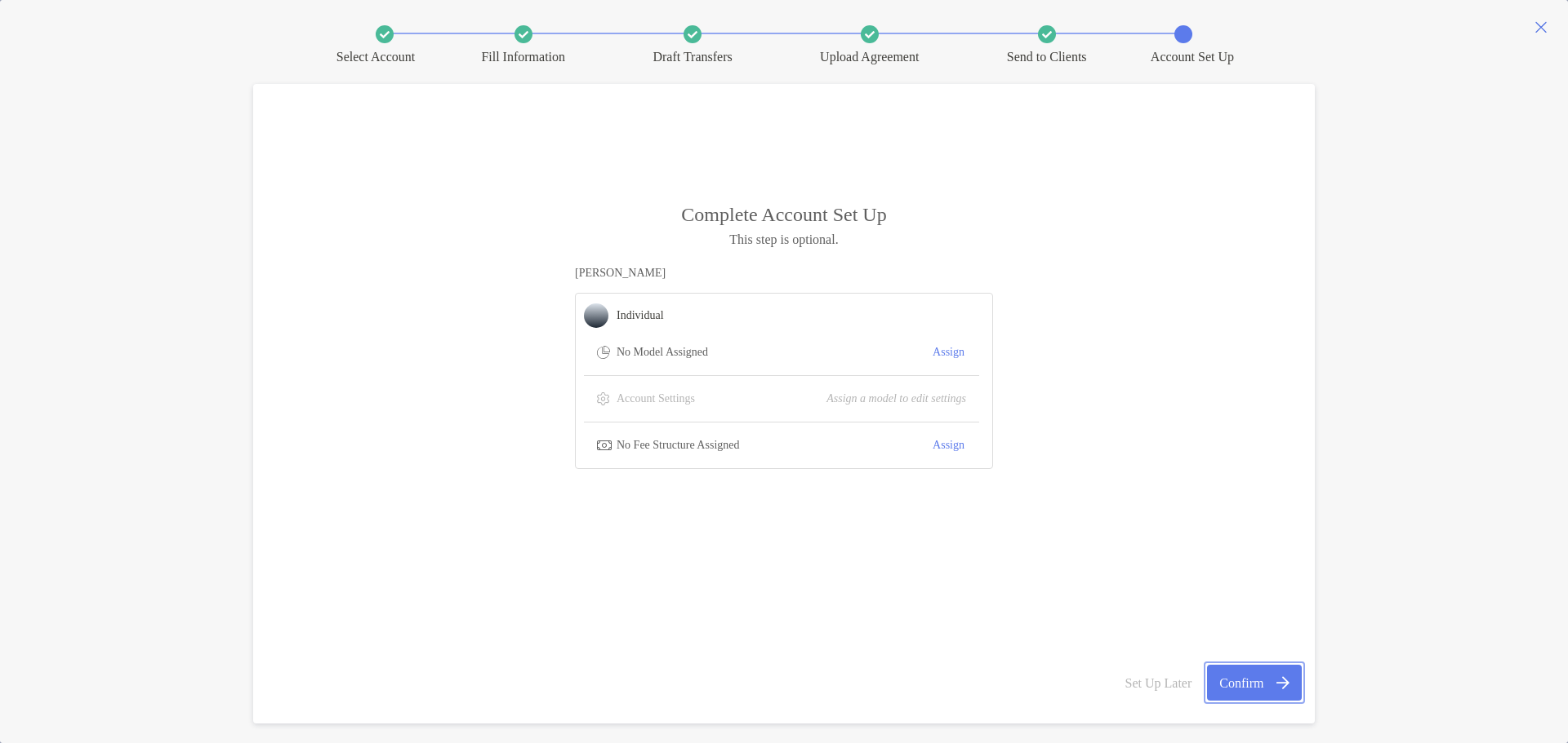
click at [1246, 673] on button "Confirm" at bounding box center [1254, 683] width 94 height 36
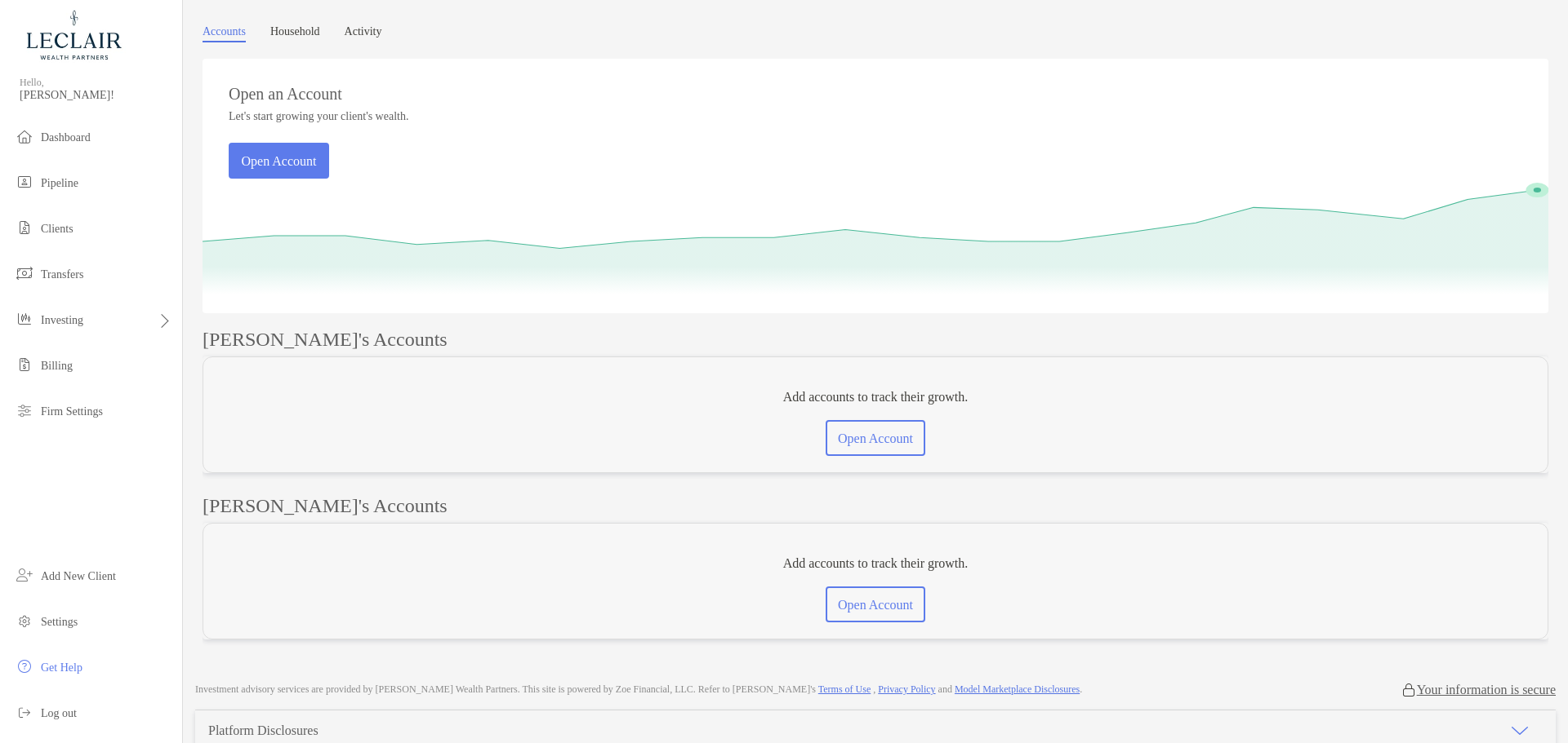
scroll to position [163, 0]
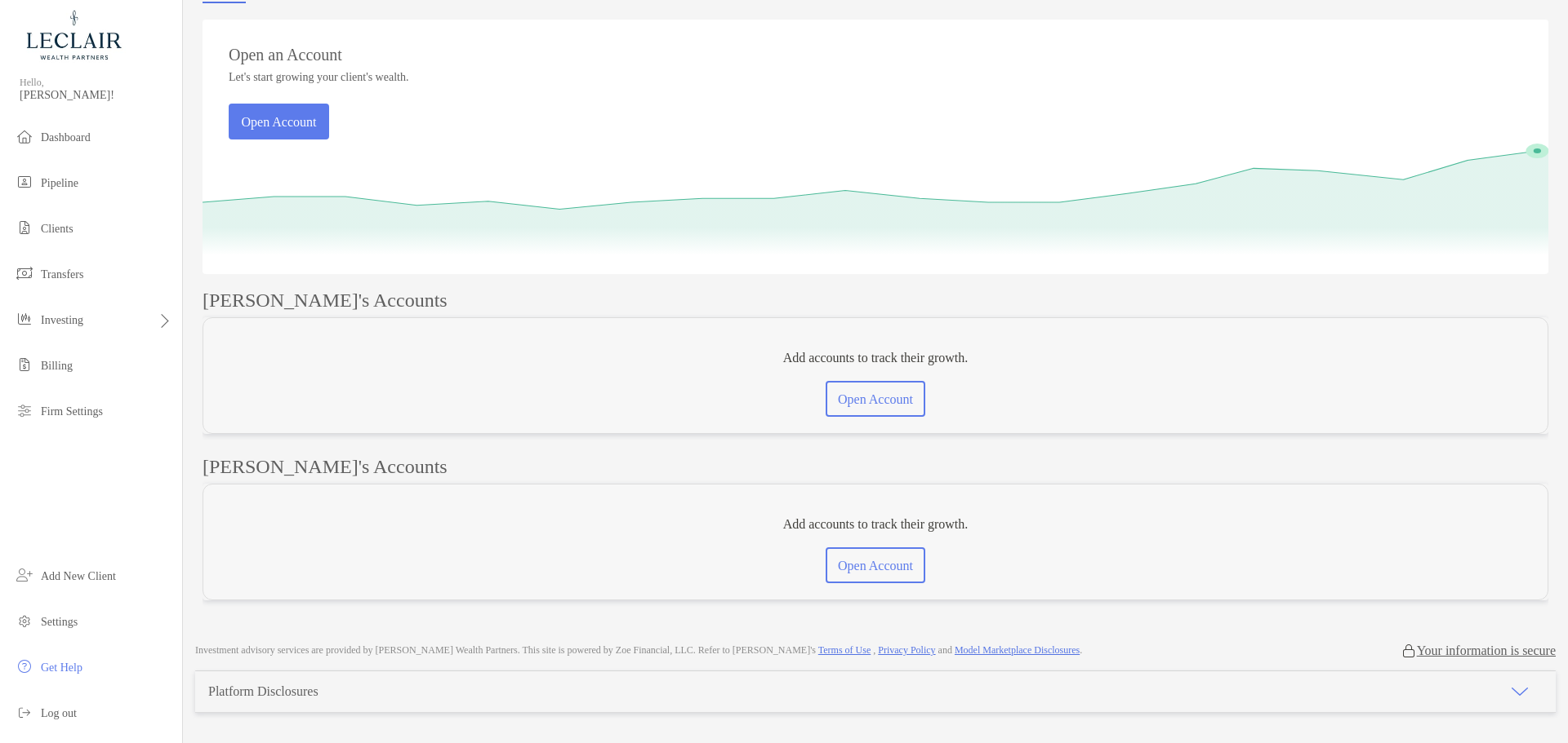
drag, startPoint x: 748, startPoint y: 283, endPoint x: 607, endPoint y: 314, distance: 144.4
click at [607, 314] on div "Lauren's Accounts Add accounts to track their growth. Open Account" at bounding box center [875, 365] width 1346 height 151
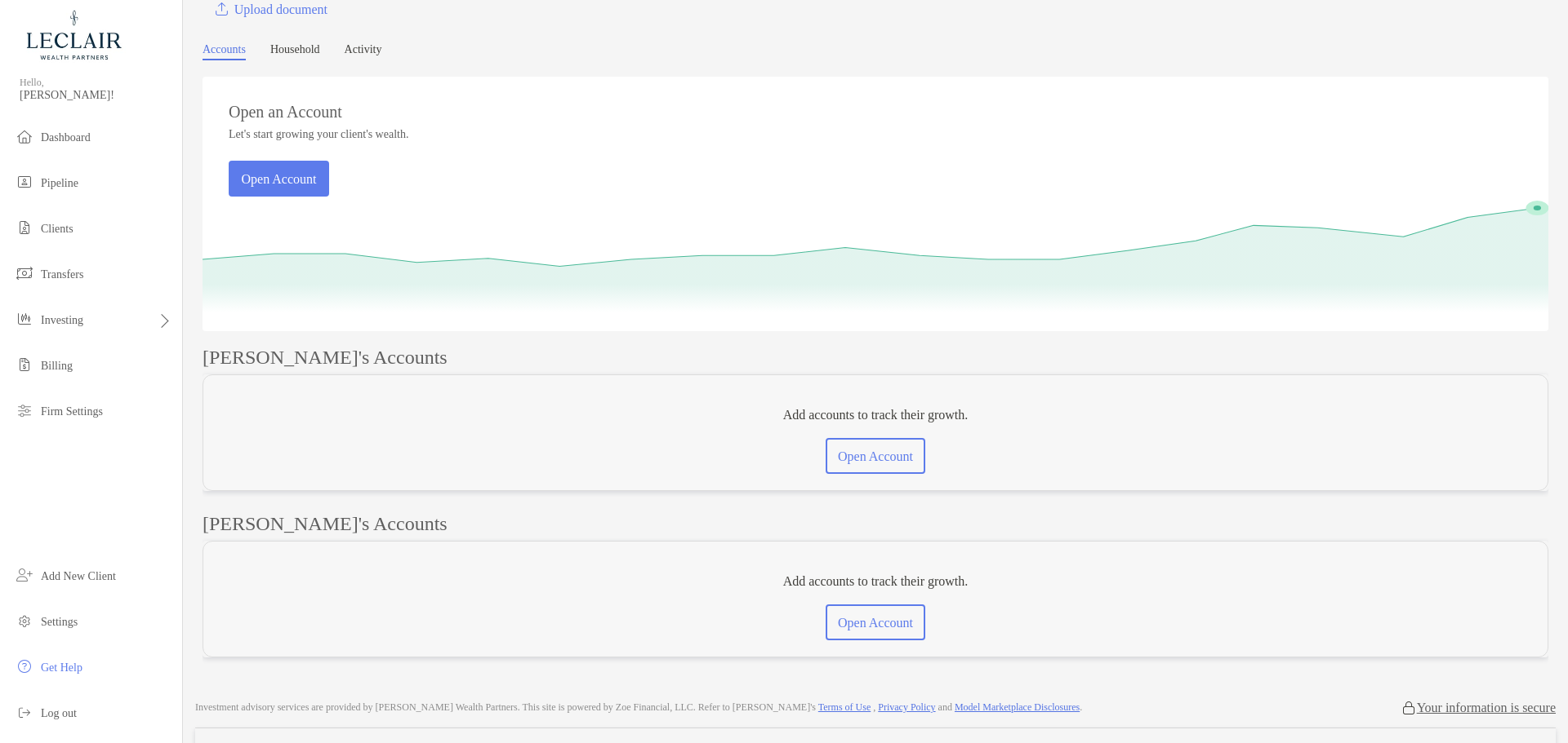
scroll to position [0, 0]
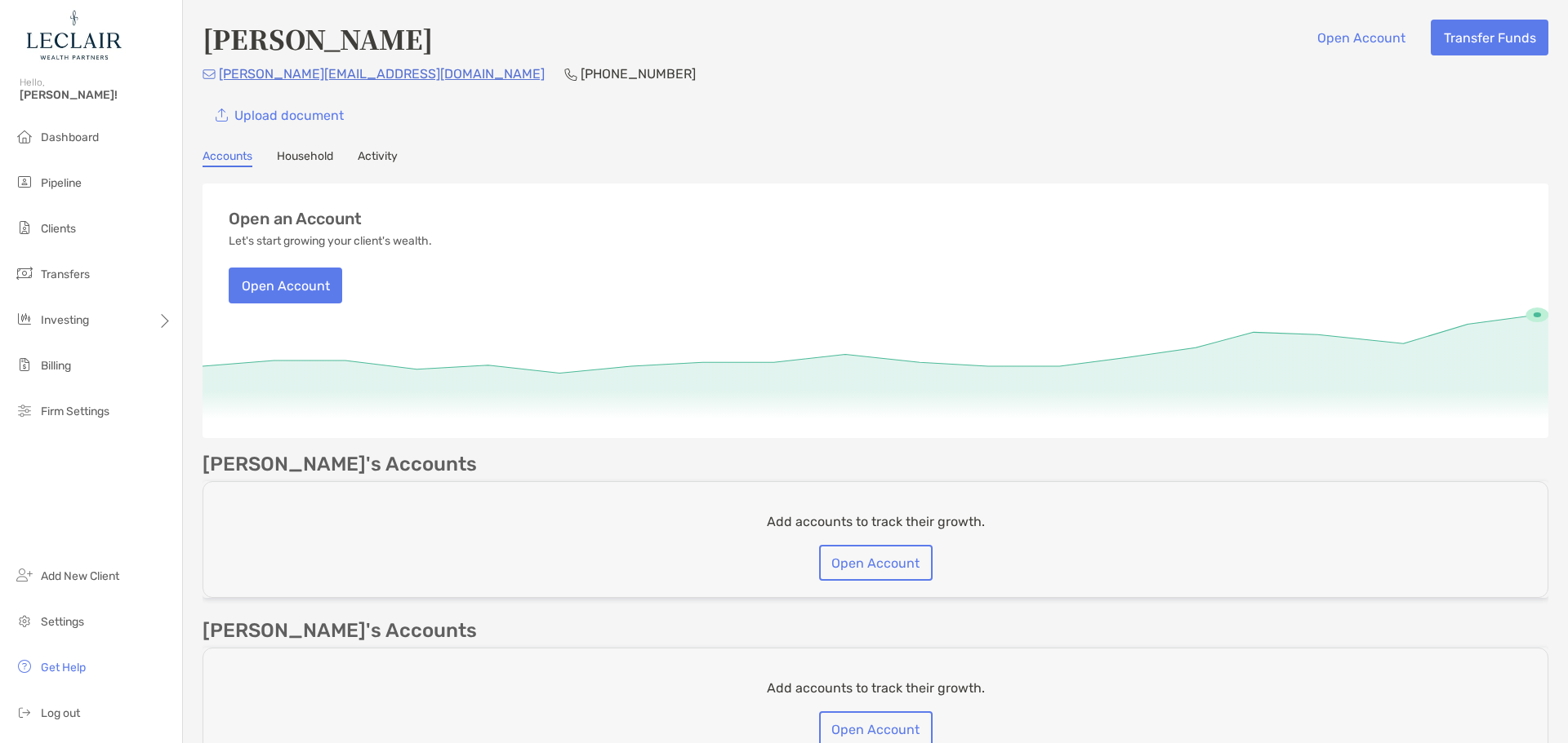
click at [831, 81] on div "[PERSON_NAME][EMAIL_ADDRESS][DOMAIN_NAME] [PHONE_NUMBER]" at bounding box center [875, 73] width 1346 height 20
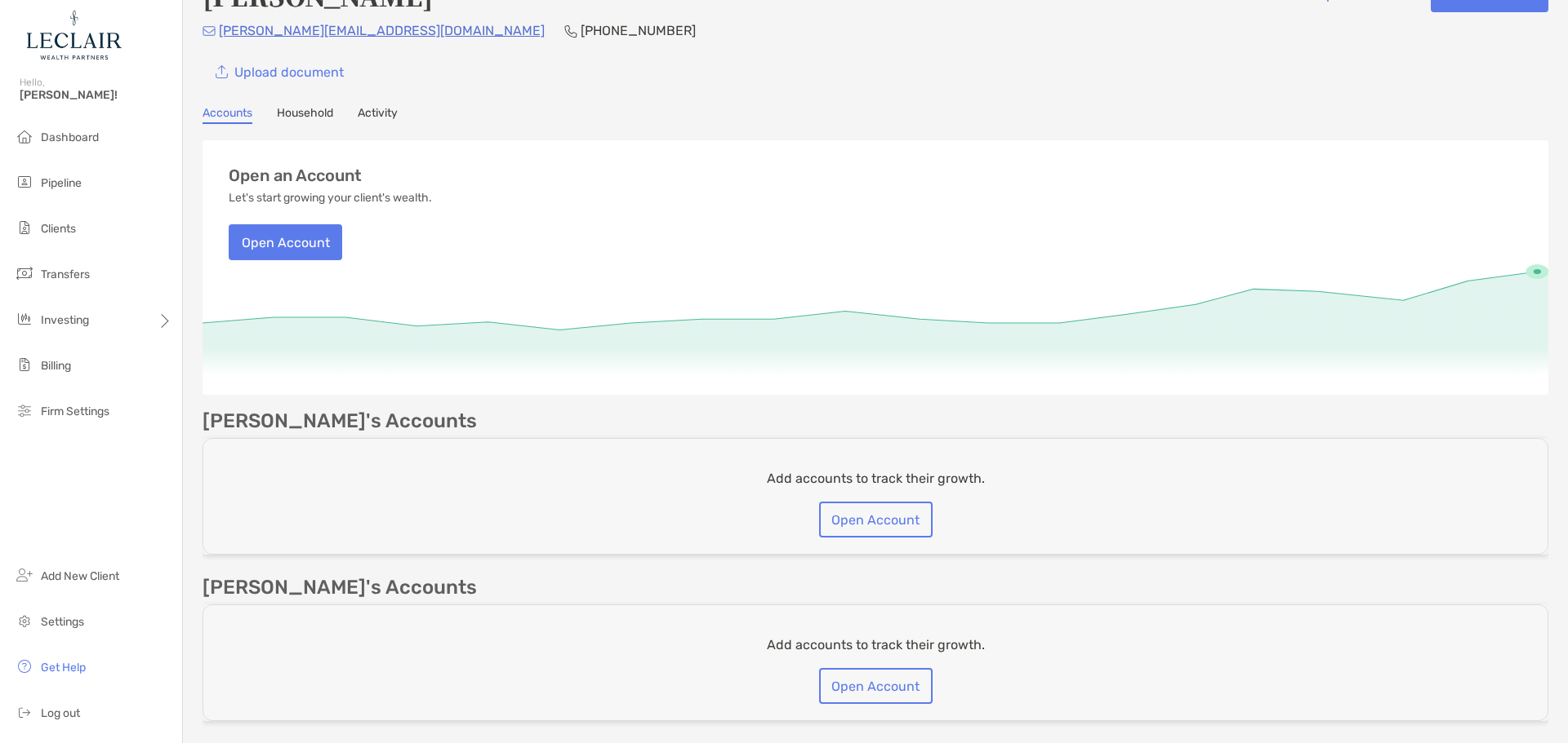
scroll to position [82, 0]
